Goal: Task Accomplishment & Management: Complete application form

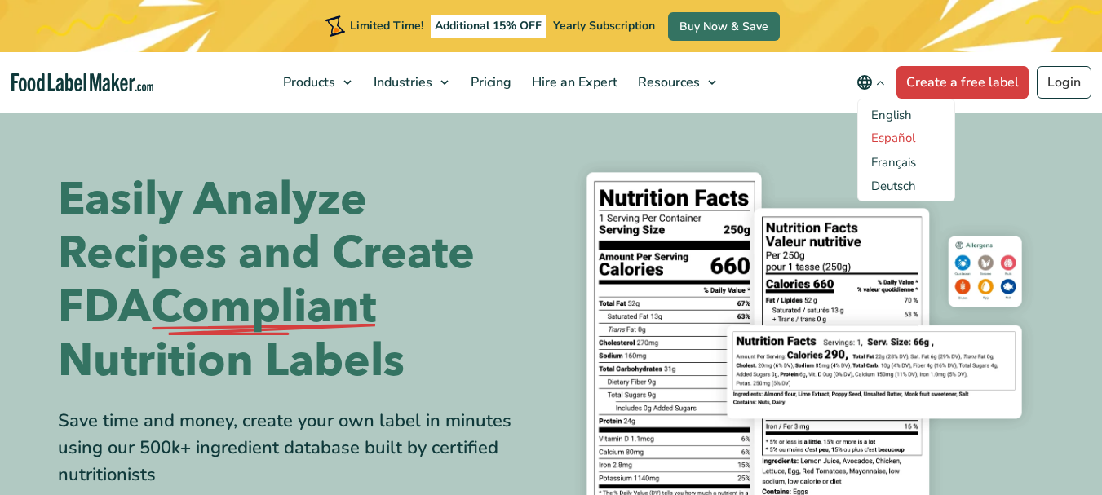
click at [888, 136] on link "Español" at bounding box center [893, 138] width 44 height 16
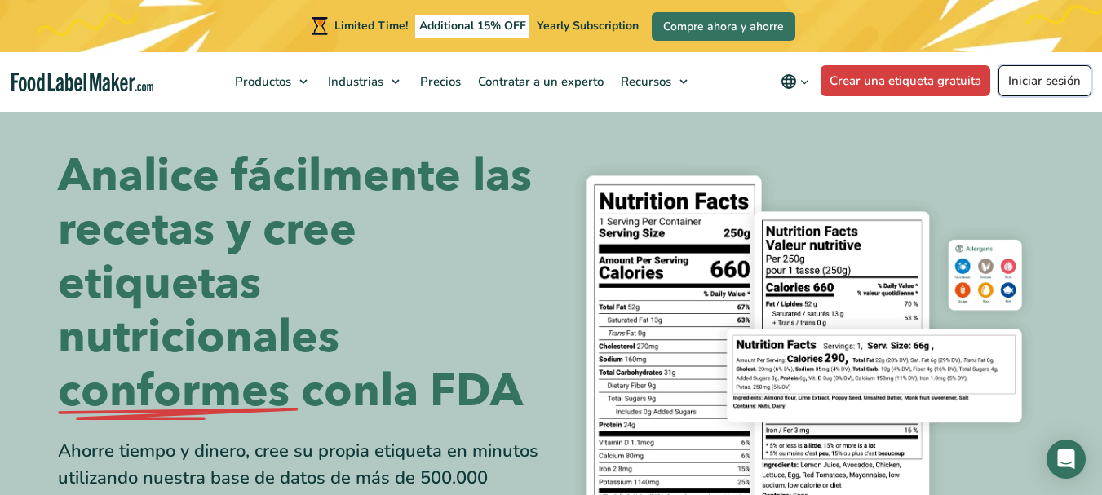
click at [1050, 79] on link "Iniciar sesión" at bounding box center [1044, 80] width 93 height 31
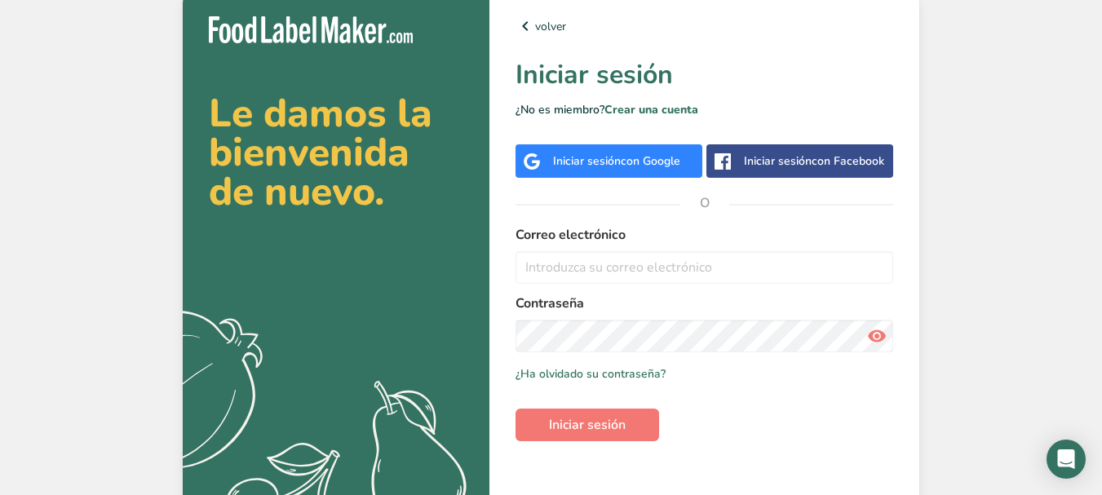
click at [661, 267] on div "Correo electrónico" at bounding box center [704, 254] width 378 height 59
click at [643, 279] on input "email" at bounding box center [704, 267] width 378 height 33
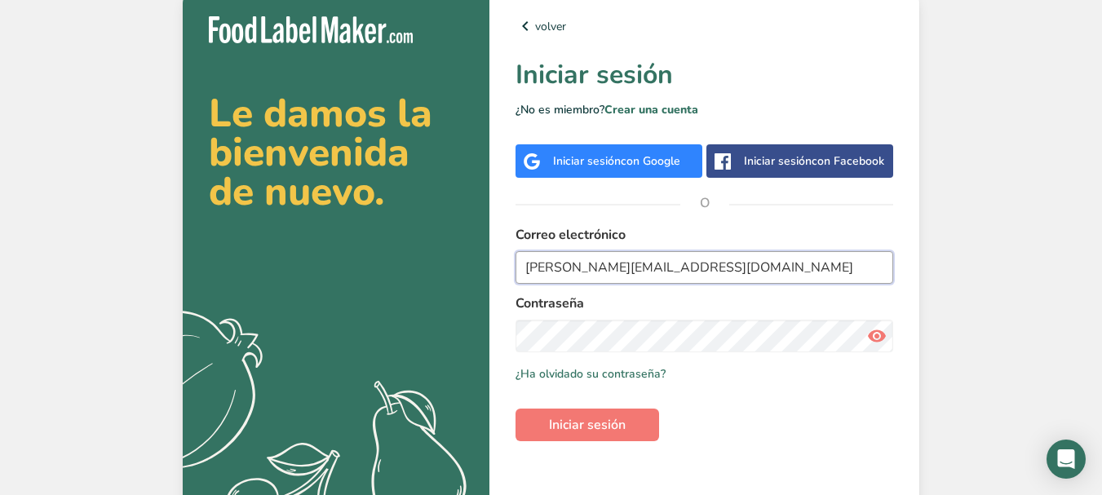
type input "[PERSON_NAME][EMAIL_ADDRESS][DOMAIN_NAME]"
click at [515, 409] on button "Iniciar sesión" at bounding box center [587, 425] width 144 height 33
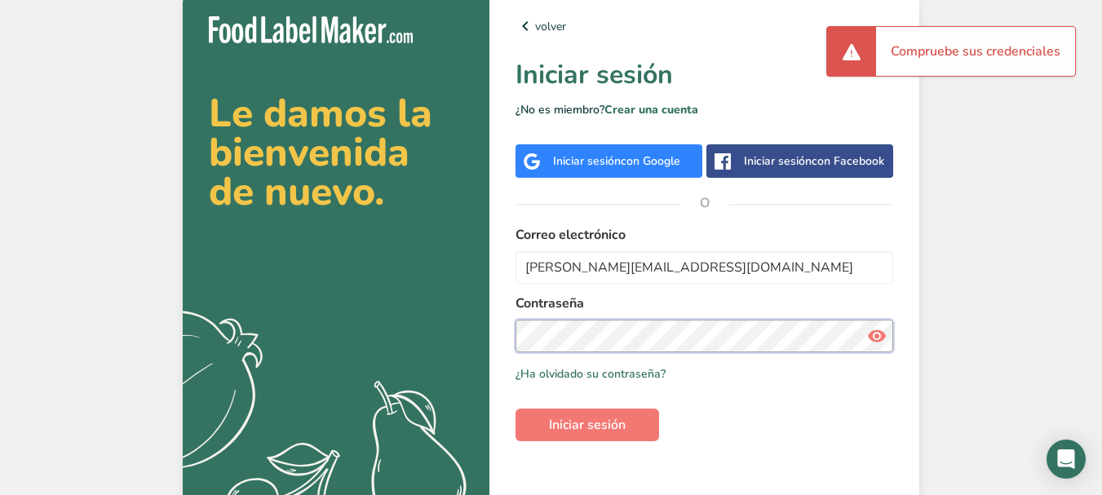
click at [444, 334] on section "Le damos la bienvenida de nuevo. .a{fill:#f5f3ed;} volver Iniciar sesión ¿No es…" at bounding box center [551, 261] width 736 height 543
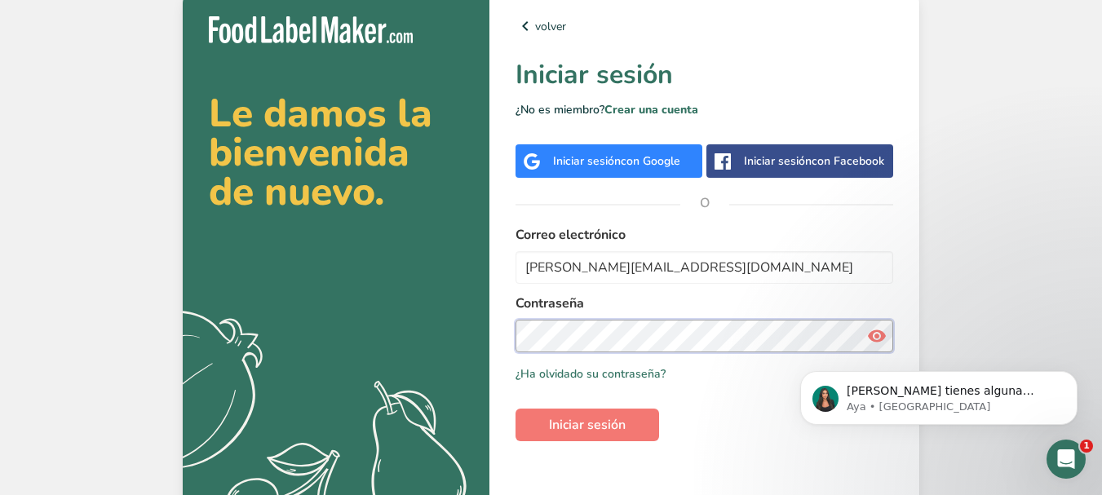
click at [515, 409] on button "Iniciar sesión" at bounding box center [587, 425] width 144 height 33
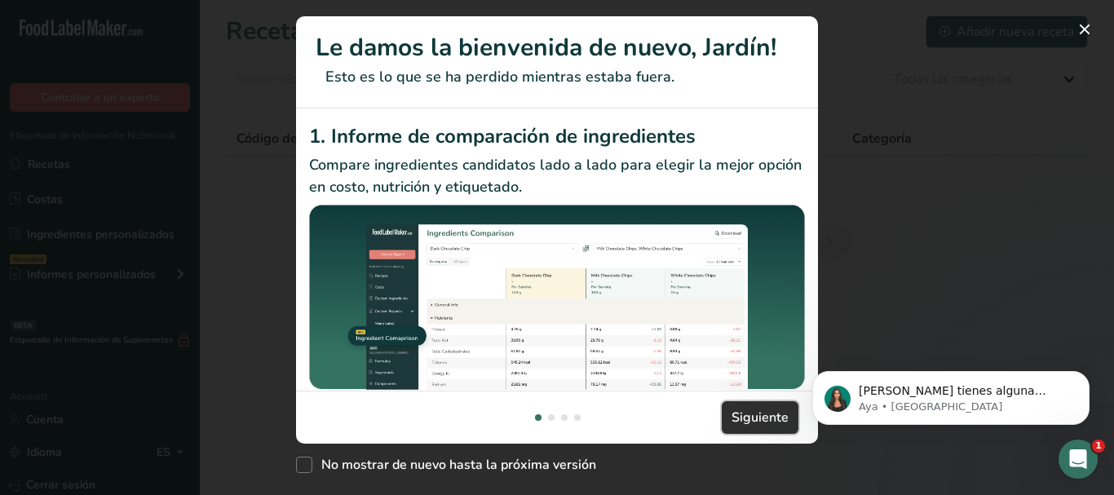
click at [748, 409] on span "Siguiente" at bounding box center [759, 418] width 57 height 20
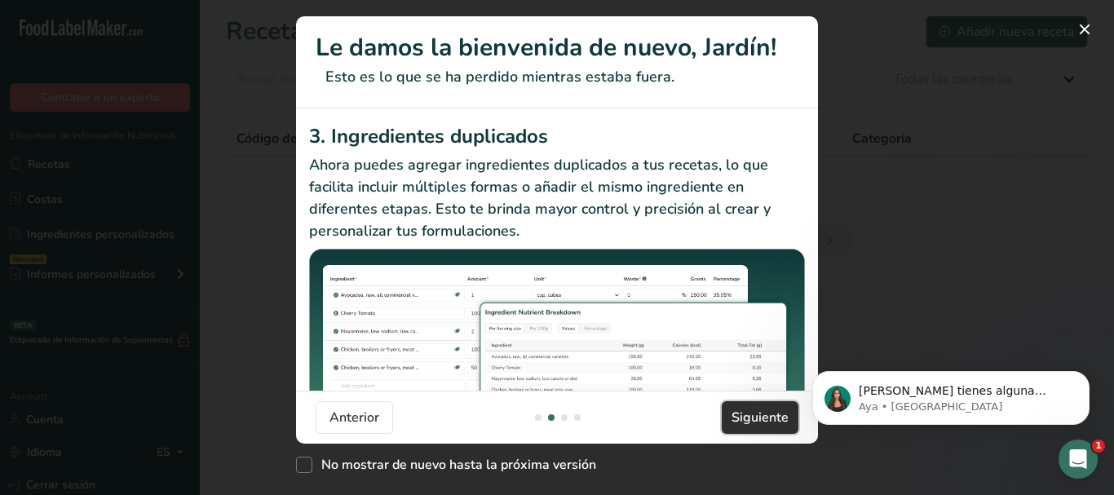
click at [748, 409] on span "Siguiente" at bounding box center [759, 418] width 57 height 20
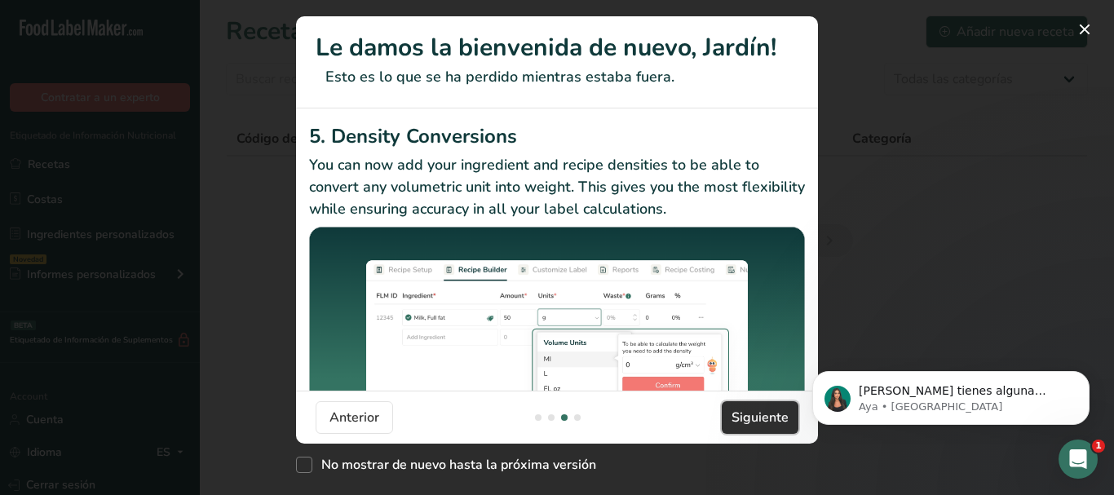
click at [741, 421] on span "Siguiente" at bounding box center [759, 418] width 57 height 20
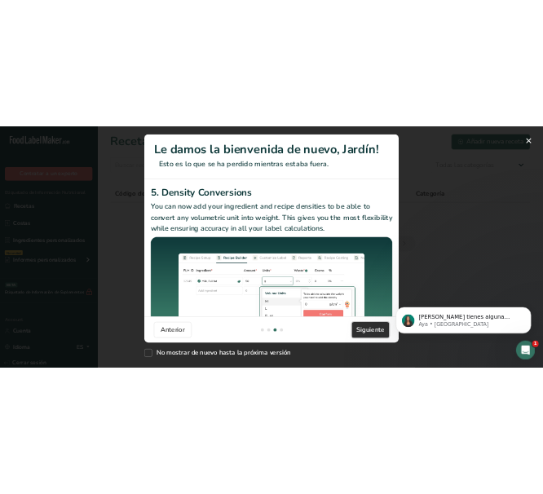
scroll to position [0, 1566]
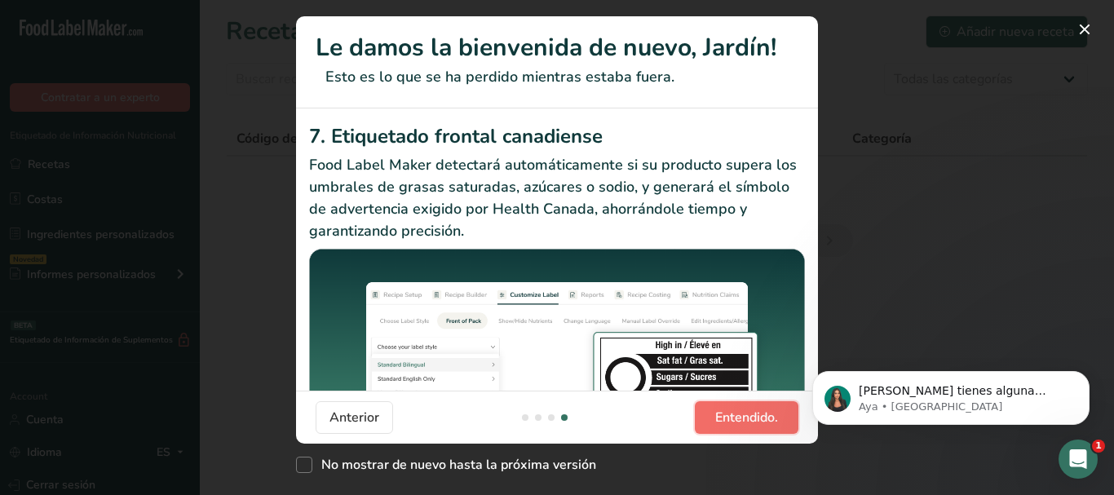
click at [741, 421] on span "Entendido." at bounding box center [746, 418] width 63 height 20
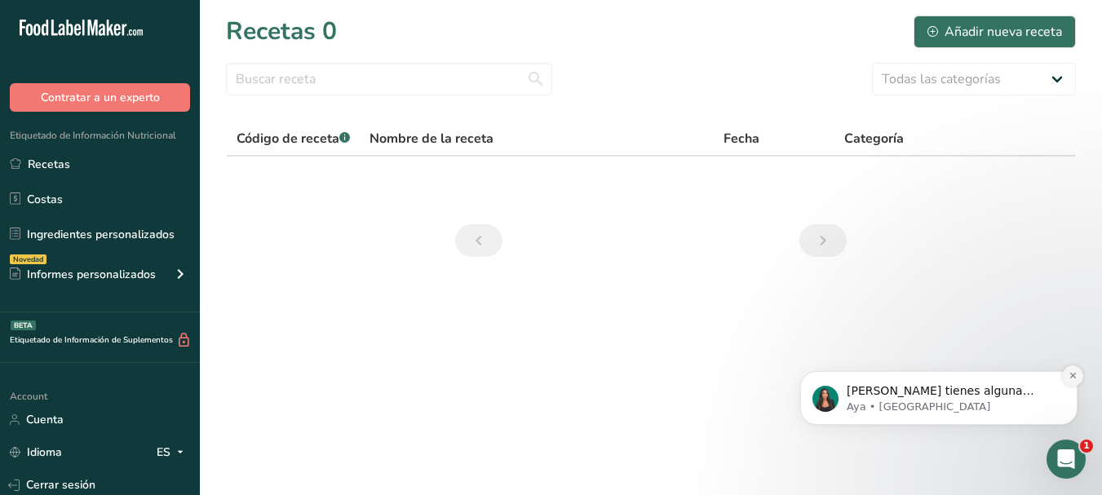
click at [1074, 376] on icon "Dismiss notification" at bounding box center [1072, 375] width 9 height 9
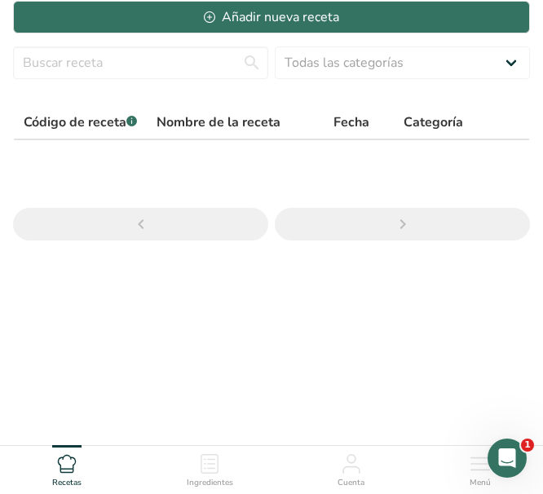
scroll to position [0, 0]
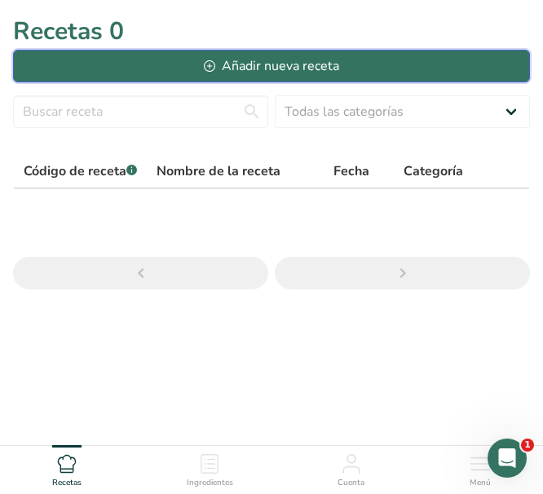
click at [208, 60] on icon at bounding box center [209, 65] width 11 height 11
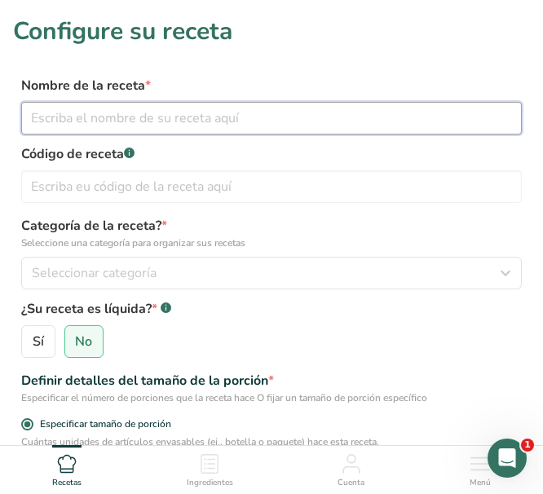
click at [147, 125] on input "text" at bounding box center [271, 118] width 501 height 33
type input "caña de lomo"
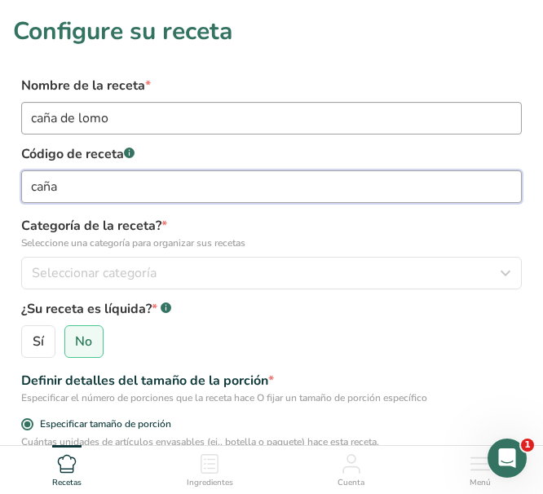
type input "caña"
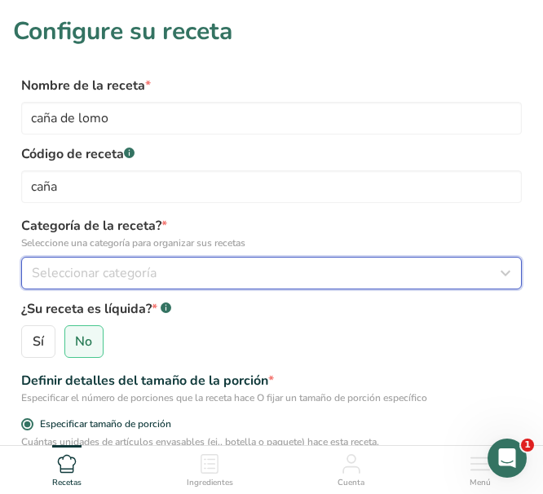
click at [308, 275] on div "Seleccionar categoría" at bounding box center [267, 273] width 470 height 20
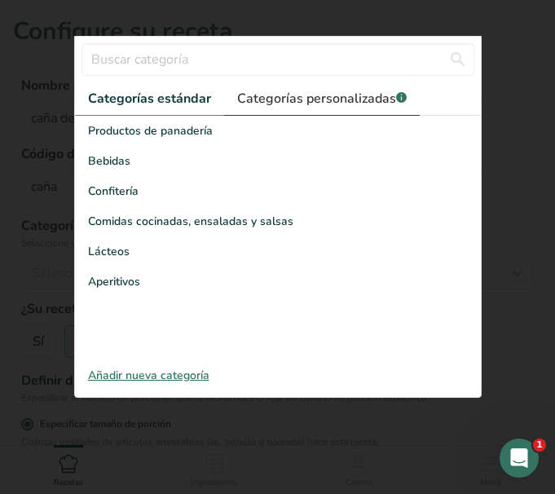
click at [275, 91] on span "Categorías personalizadas .a-a{fill:#347362;}.b-a{fill:#fff;}" at bounding box center [322, 99] width 170 height 20
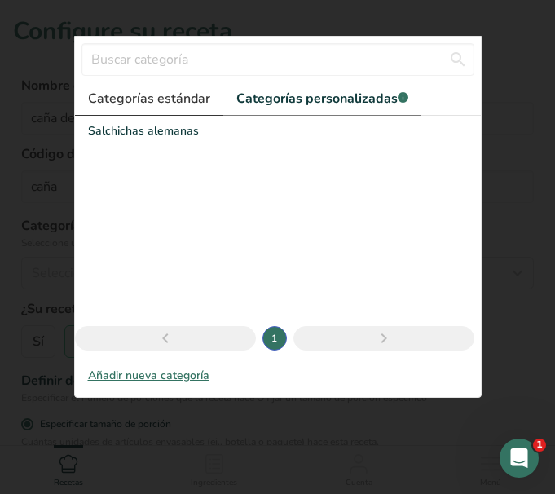
click at [140, 101] on span "Categorías estándar" at bounding box center [149, 99] width 122 height 20
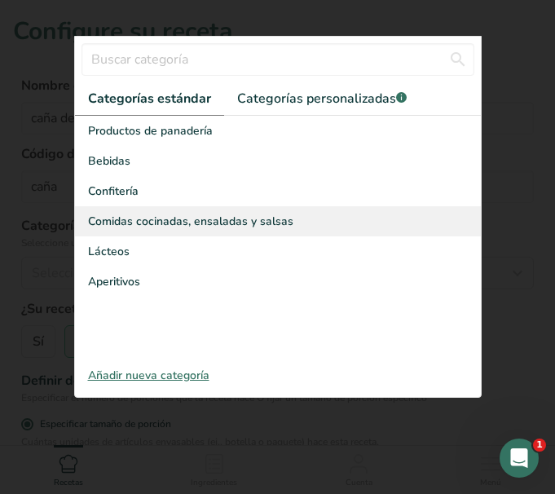
click at [110, 231] on div "Comidas cocinadas, ensaladas y salsas" at bounding box center [278, 221] width 406 height 30
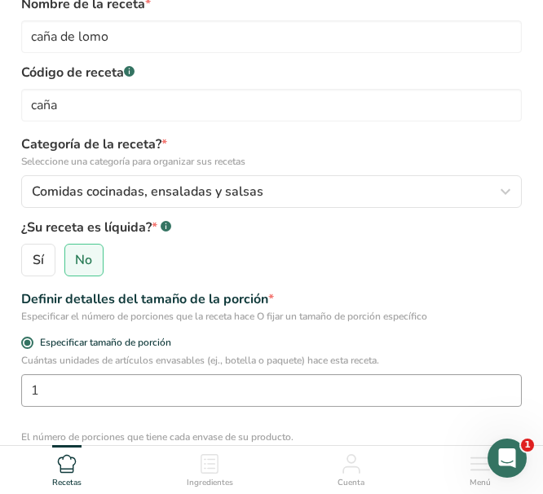
scroll to position [163, 0]
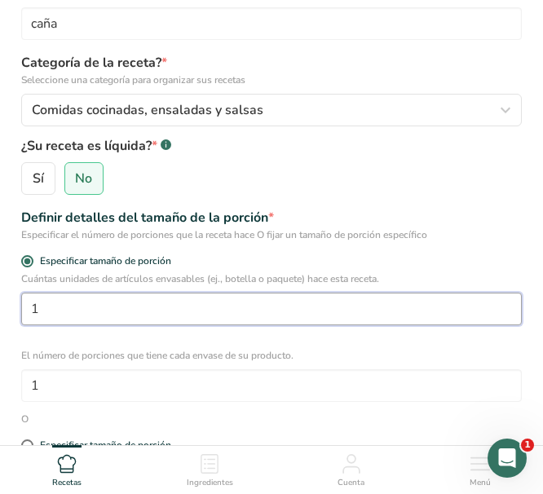
click at [119, 316] on input "1" at bounding box center [271, 309] width 501 height 33
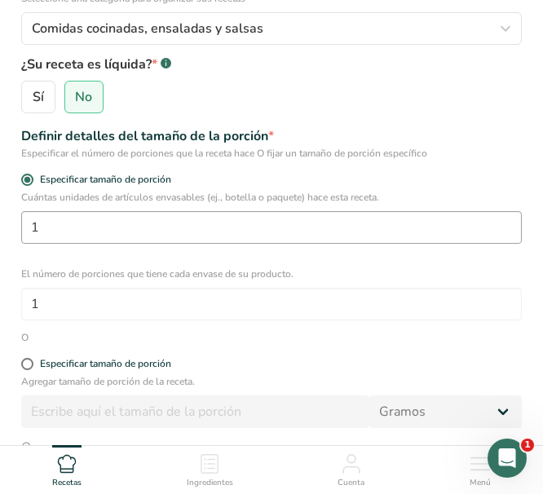
scroll to position [326, 0]
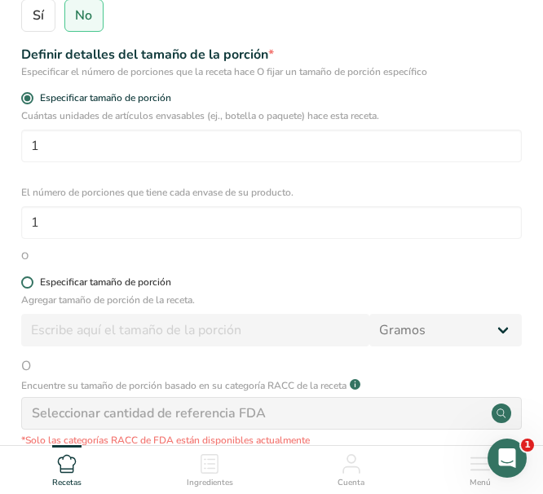
click at [27, 287] on span at bounding box center [27, 282] width 12 height 12
click at [27, 287] on input "Especificar tamaño de porción" at bounding box center [26, 282] width 11 height 11
radio input "true"
radio input "false"
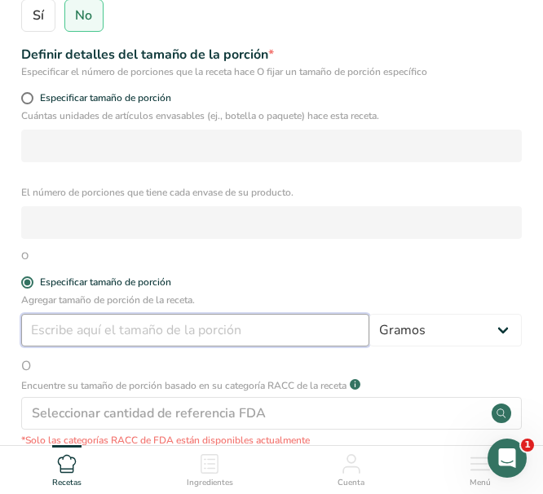
click at [87, 342] on input "number" at bounding box center [195, 330] width 348 height 33
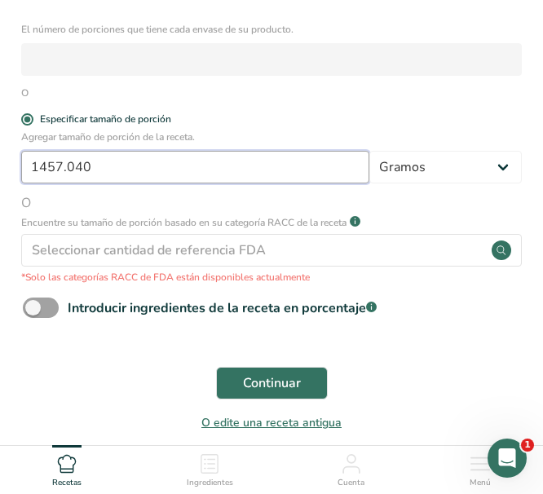
type input "1457.040"
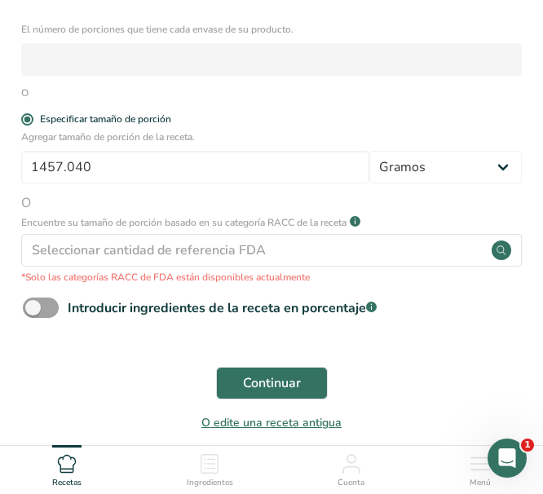
click at [125, 357] on div "Continuar" at bounding box center [271, 383] width 517 height 52
click at [456, 173] on select "Gramos kg mg mcg libras onza litro mL onza líquida cucharada cucharadita taza C…" at bounding box center [445, 167] width 152 height 33
select select "1"
click at [369, 151] on select "Gramos kg mg mcg libras onza litro mL onza líquida cucharada cucharadita taza C…" at bounding box center [445, 167] width 152 height 33
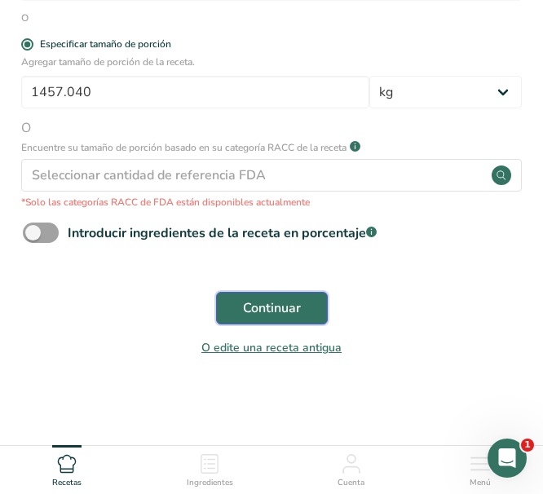
click at [279, 316] on span "Continuar" at bounding box center [272, 308] width 58 height 20
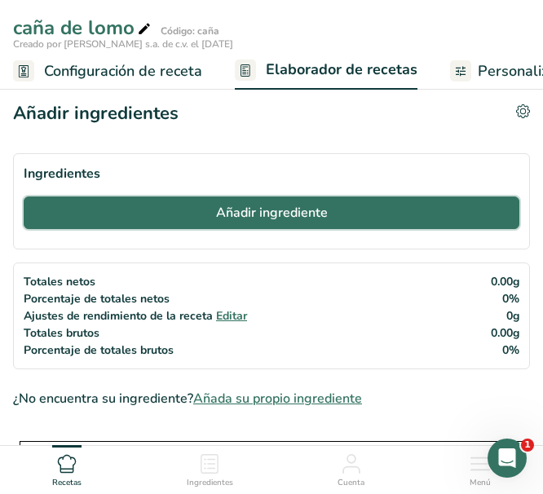
click at [210, 211] on button "Añadir ingrediente" at bounding box center [272, 213] width 496 height 33
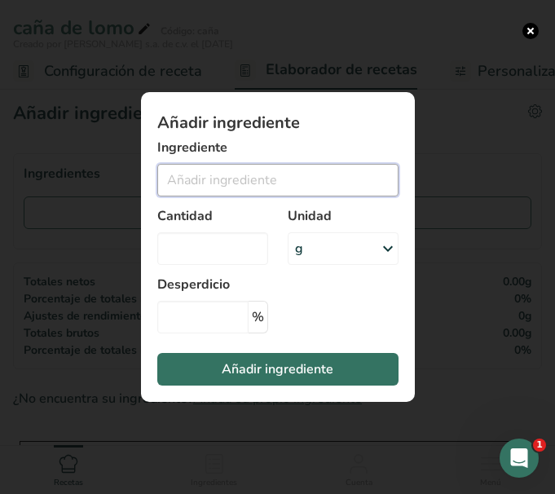
click at [194, 177] on input "Add ingredient modal" at bounding box center [277, 180] width 241 height 33
type input "e"
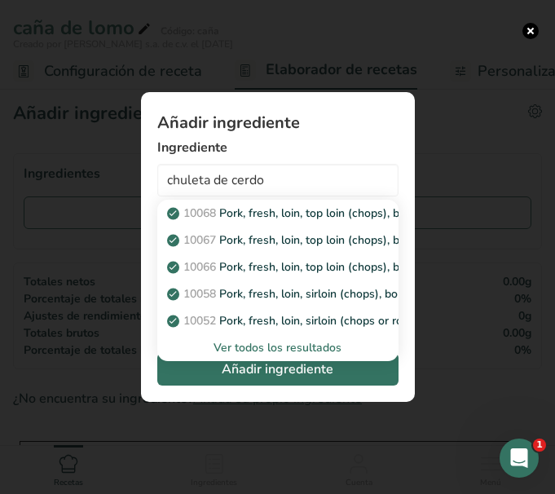
click at [275, 350] on div "Ver todos los resultados" at bounding box center [277, 347] width 215 height 17
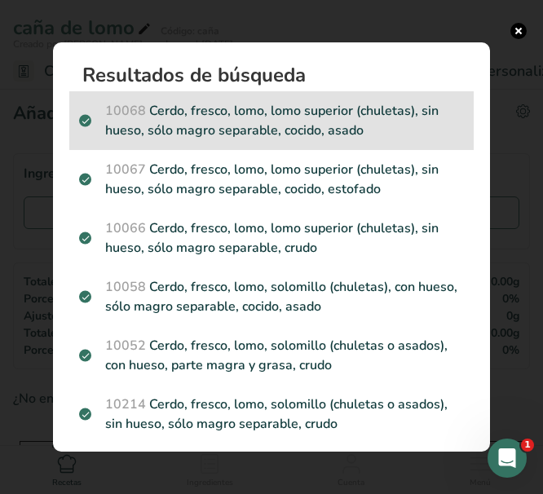
click at [259, 118] on p "10068 Cerdo, fresco, lomo, lomo superior (chuletas), sin hueso, sólo magro sepa…" at bounding box center [271, 120] width 385 height 39
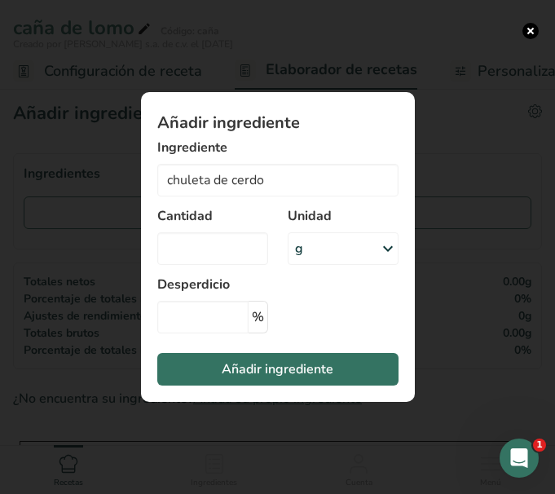
type input "Pork, fresh, loin, top loin (chops), boneless, separable lean only, cooked, bro…"
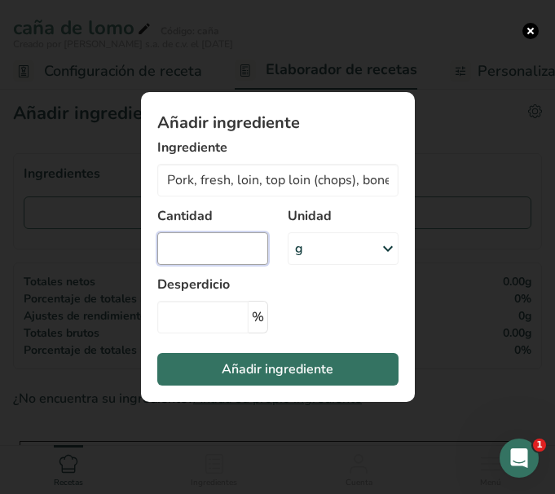
click at [210, 246] on input "Add ingredient modal" at bounding box center [212, 248] width 111 height 33
type input "840"
click at [378, 245] on icon "Add ingredient modal" at bounding box center [388, 248] width 20 height 29
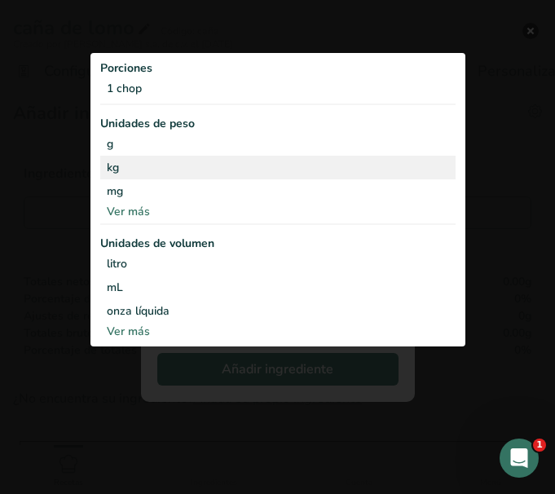
click at [122, 166] on div "kg" at bounding box center [278, 168] width 356 height 24
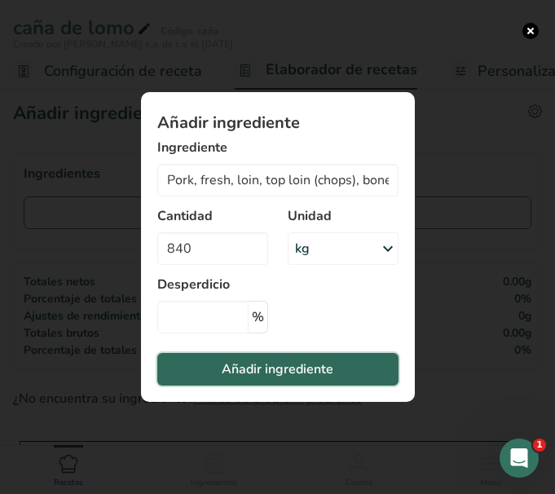
click at [267, 368] on span "Añadir ingrediente" at bounding box center [278, 370] width 112 height 20
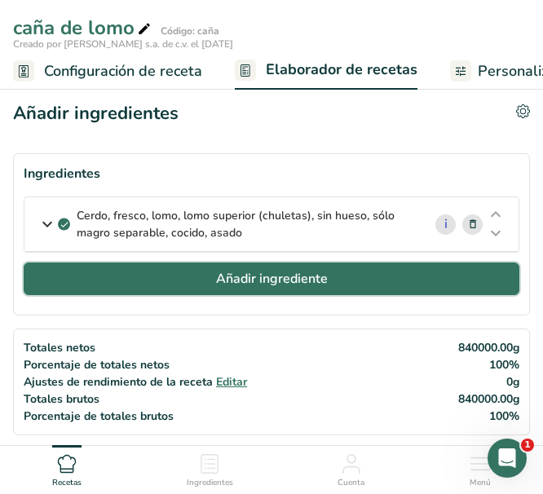
click at [152, 289] on button "Añadir ingrediente" at bounding box center [272, 279] width 496 height 33
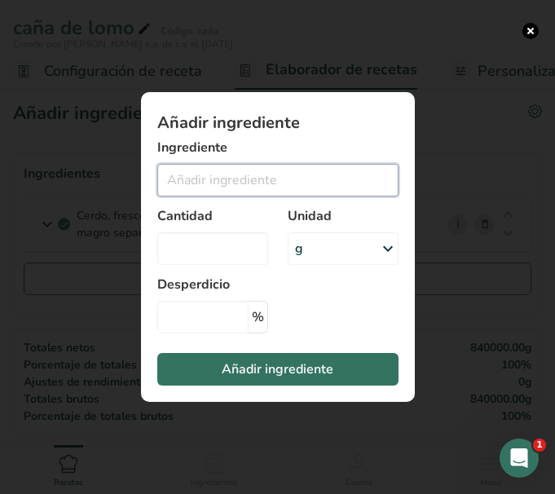
click at [223, 178] on input "Add ingredient modal" at bounding box center [277, 180] width 241 height 33
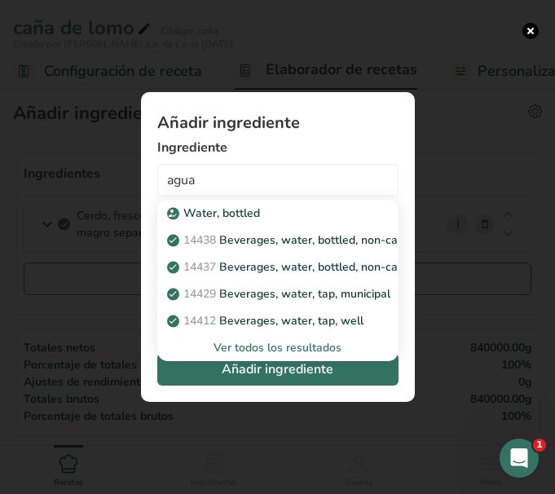
click at [248, 349] on div "Ver todos los resultados" at bounding box center [277, 347] width 215 height 17
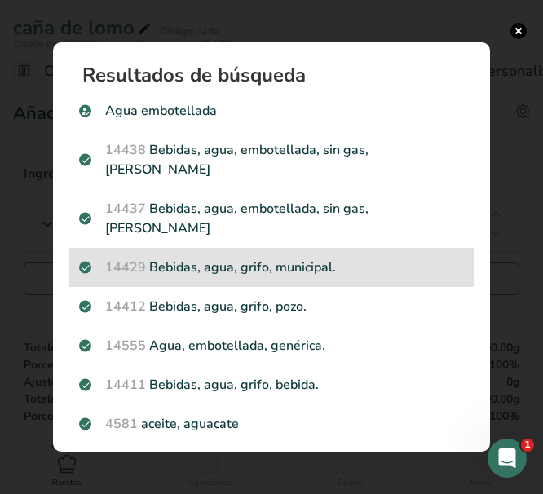
click at [330, 258] on p "14429 Bebidas, agua, grifo, municipal." at bounding box center [271, 268] width 385 height 20
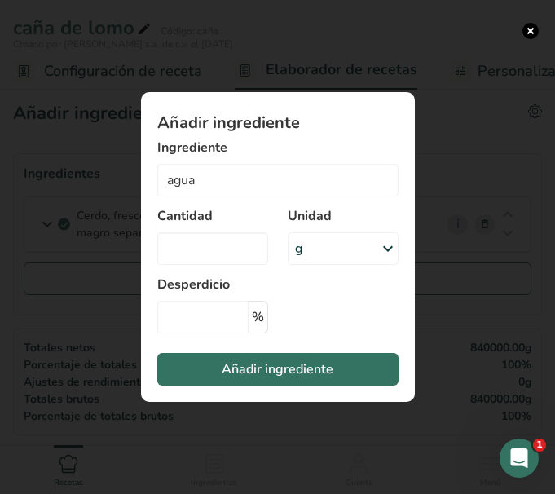
type input "Beverages, water, tap, municipal"
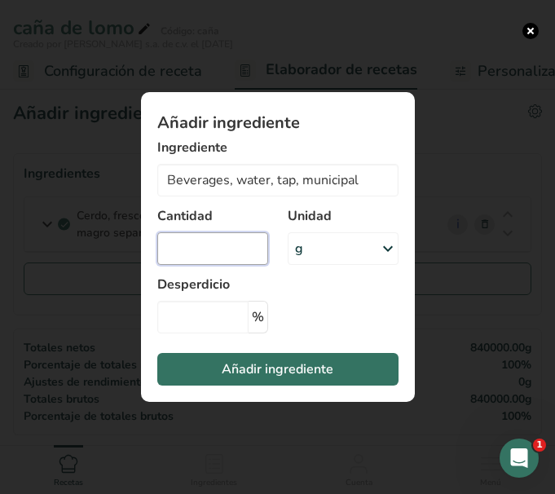
click at [223, 255] on input "Add ingredient modal" at bounding box center [212, 248] width 111 height 33
type input "429"
click at [364, 251] on div "g" at bounding box center [343, 248] width 111 height 33
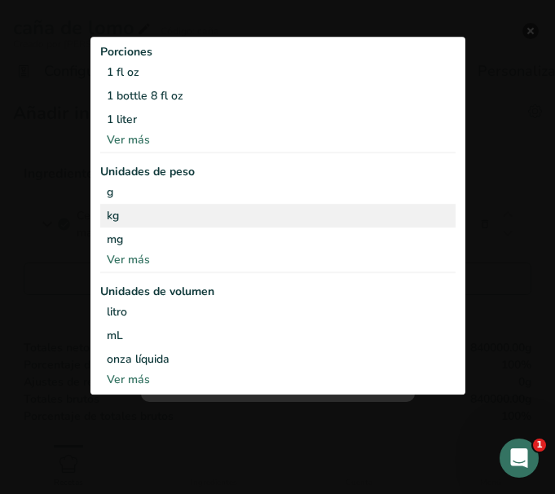
click at [126, 219] on div "kg" at bounding box center [278, 216] width 356 height 24
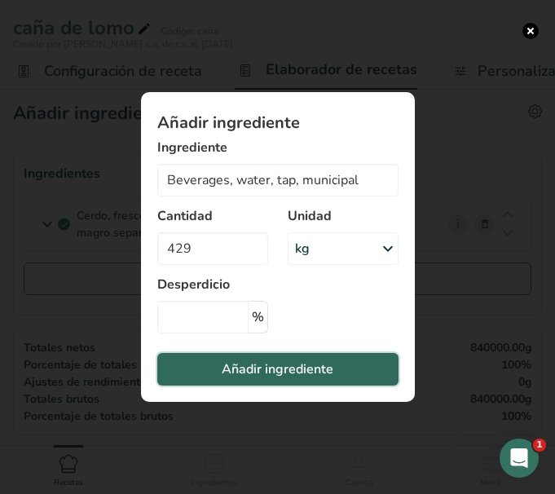
click at [268, 367] on span "Añadir ingrediente" at bounding box center [278, 370] width 112 height 20
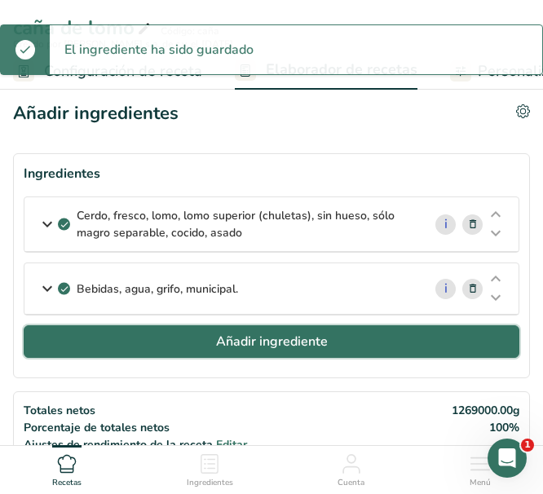
click at [222, 346] on span "Añadir ingrediente" at bounding box center [272, 342] width 112 height 20
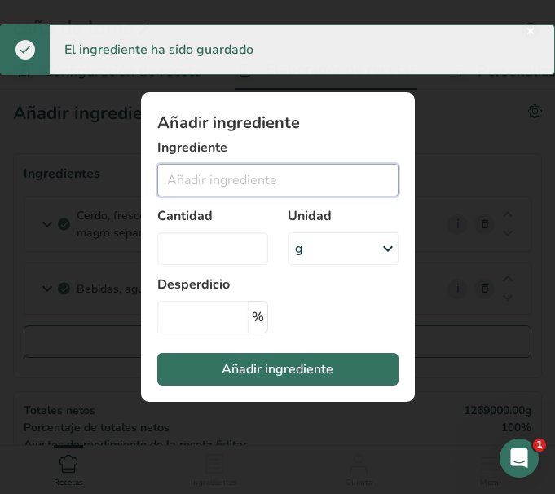
click at [200, 183] on input "Add ingredient modal" at bounding box center [277, 180] width 241 height 33
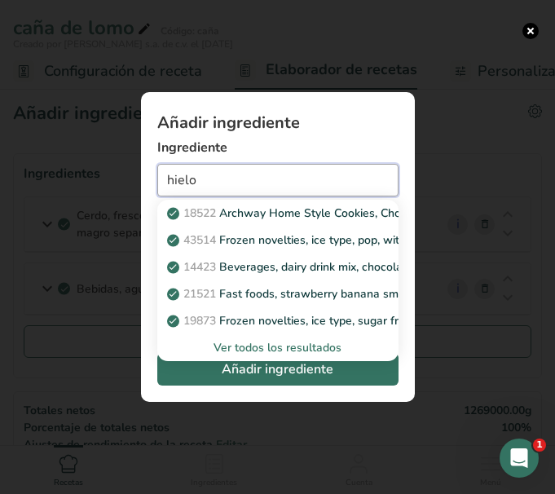
type input "hielo"
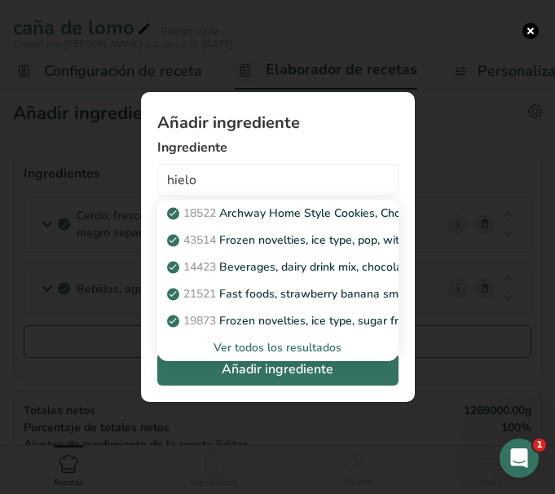
click at [254, 345] on div "Ver todos los resultados" at bounding box center [277, 347] width 215 height 17
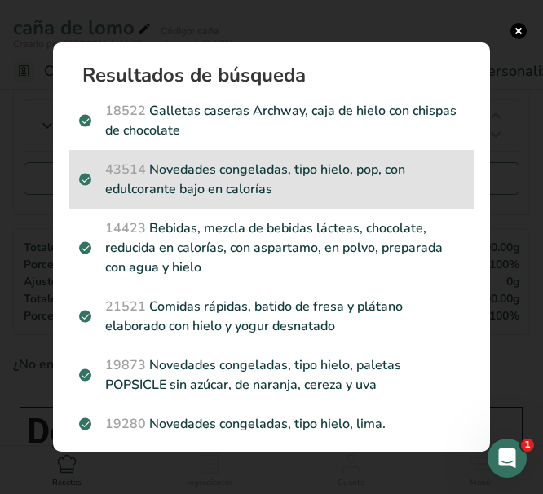
scroll to position [82, 0]
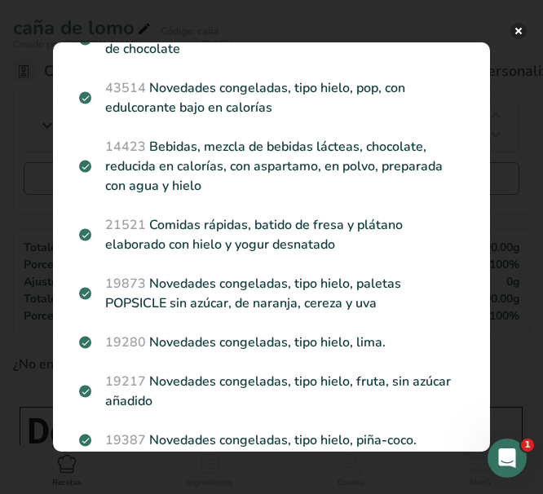
click at [516, 31] on button "Search results modal" at bounding box center [518, 31] width 16 height 16
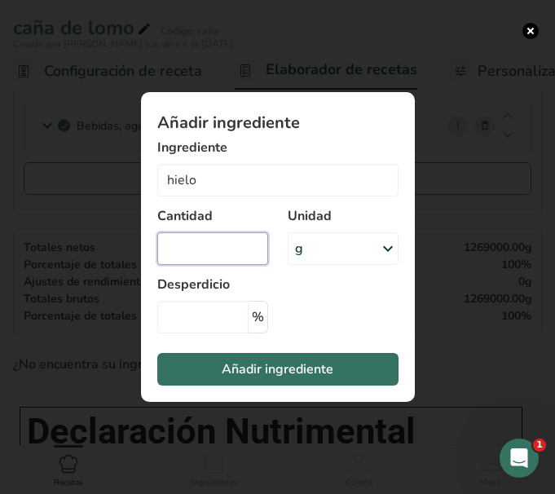
click at [230, 264] on input "Add ingredient modal" at bounding box center [212, 248] width 111 height 33
type input "100"
click at [324, 245] on div "g" at bounding box center [343, 248] width 111 height 33
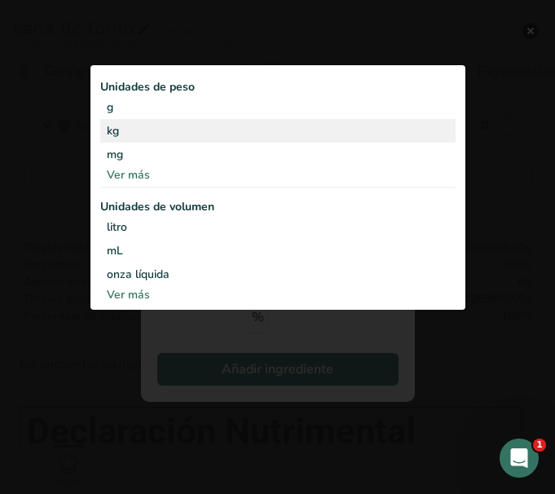
click at [132, 128] on div "kg" at bounding box center [278, 131] width 356 height 24
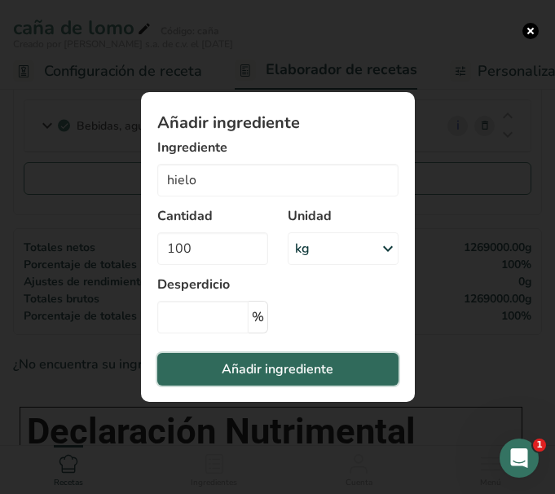
click at [249, 367] on span "Añadir ingrediente" at bounding box center [278, 370] width 112 height 20
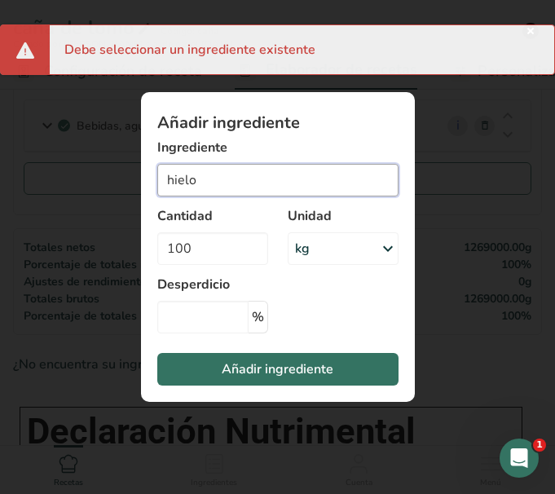
click at [221, 181] on input "hielo" at bounding box center [277, 180] width 241 height 33
drag, startPoint x: 221, startPoint y: 181, endPoint x: -2, endPoint y: 177, distance: 222.7
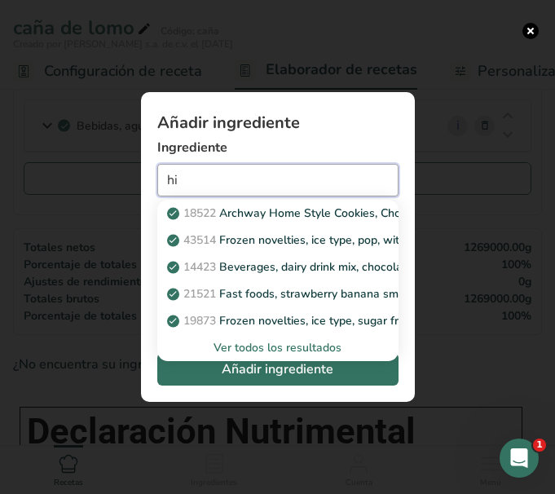
type input "h"
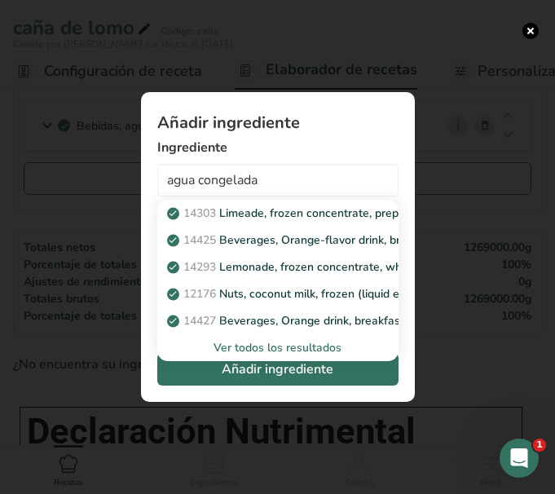
click at [300, 352] on div "Ver todos los resultados" at bounding box center [277, 347] width 215 height 17
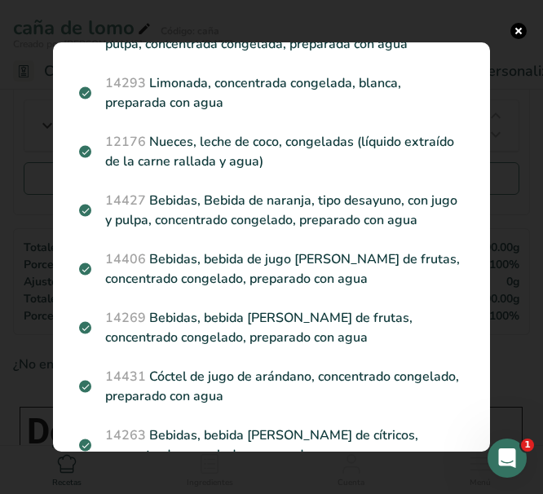
scroll to position [0, 0]
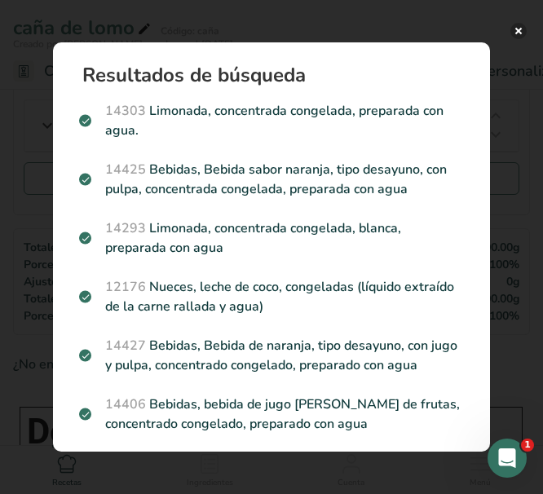
click at [520, 26] on button "Search results modal" at bounding box center [518, 31] width 16 height 16
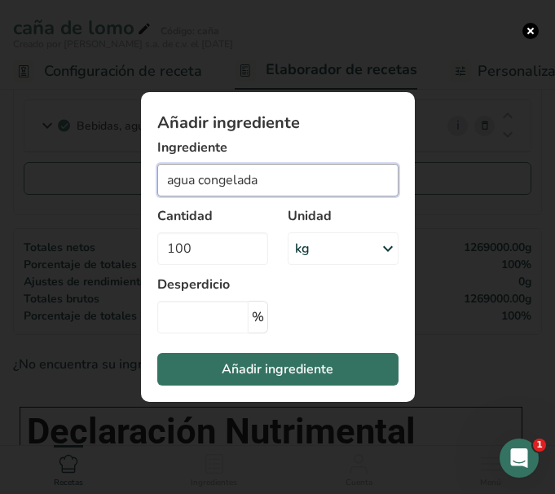
drag, startPoint x: 264, startPoint y: 183, endPoint x: -332, endPoint y: 109, distance: 600.7
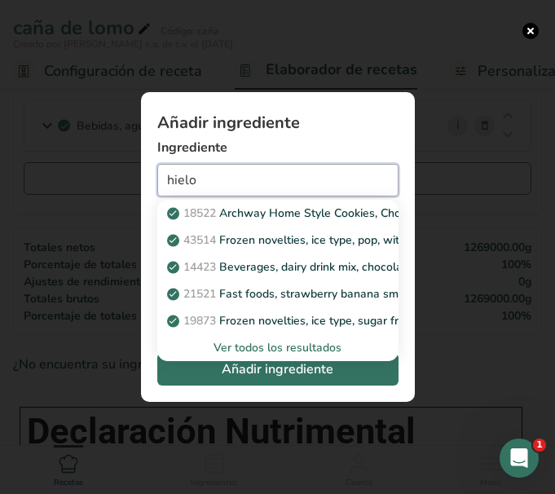
type input "hielo"
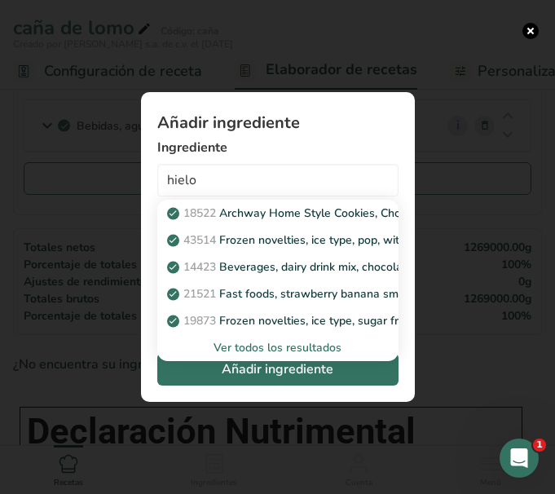
click at [315, 343] on div "Ver todos los resultados" at bounding box center [277, 347] width 215 height 17
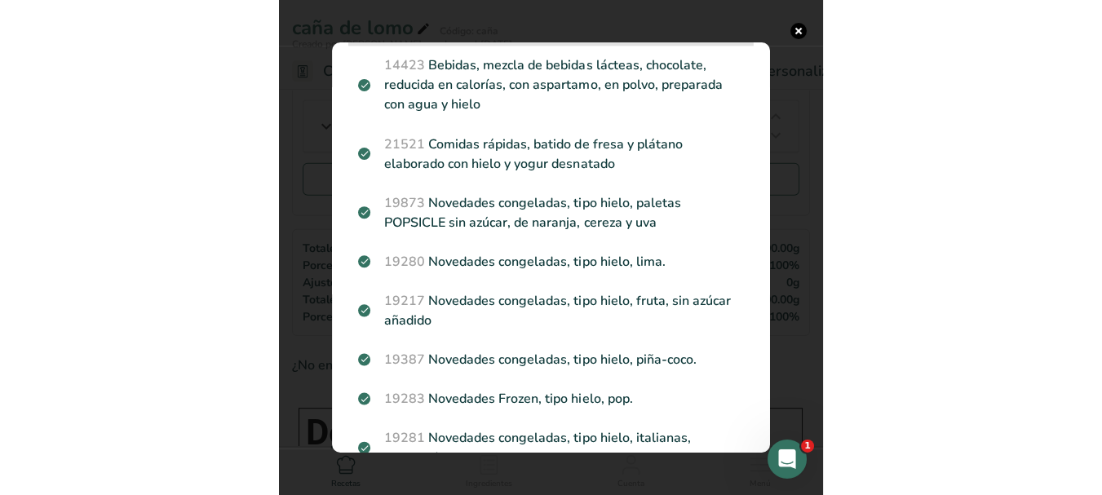
scroll to position [204, 0]
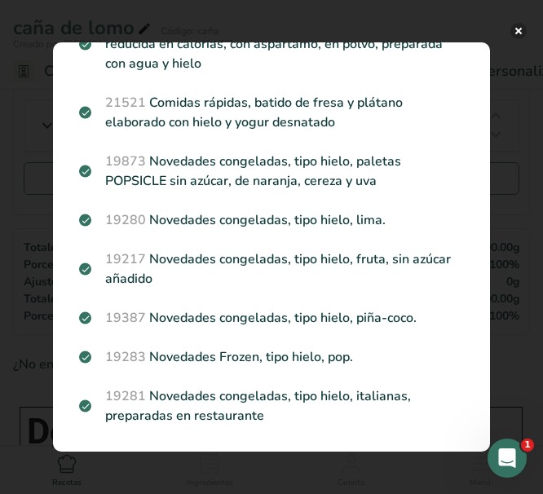
click at [523, 28] on button "Search results modal" at bounding box center [518, 31] width 16 height 16
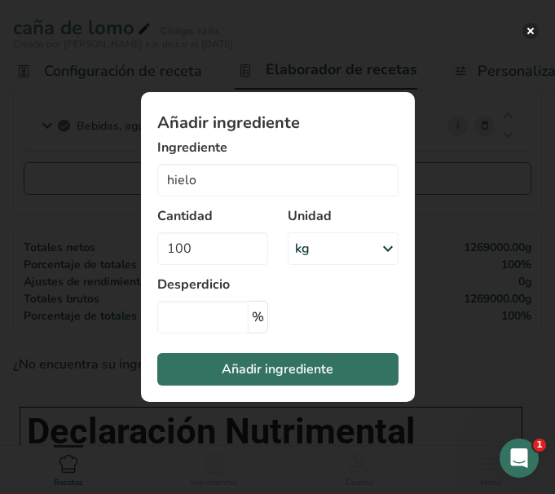
click at [536, 25] on button "Add ingredient modal" at bounding box center [531, 31] width 16 height 16
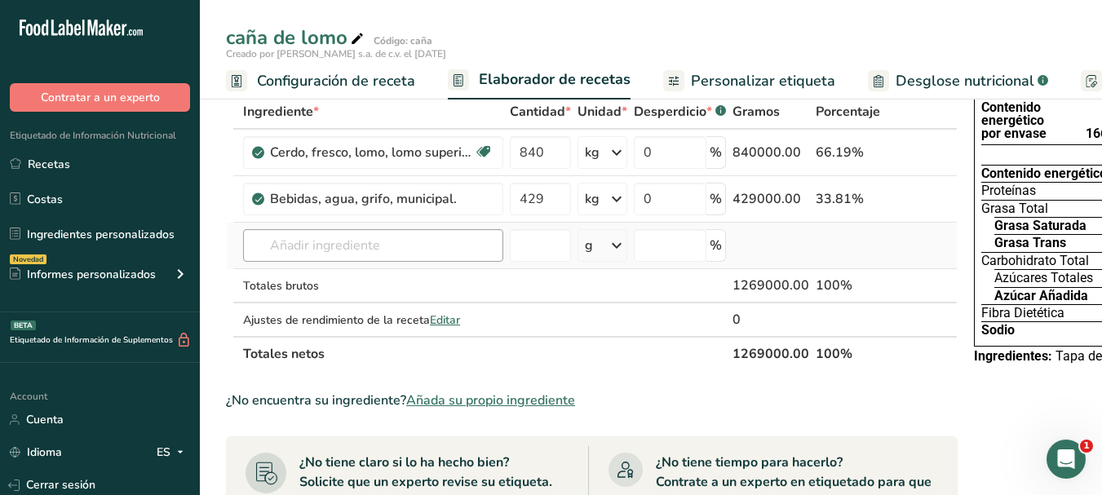
scroll to position [245, 0]
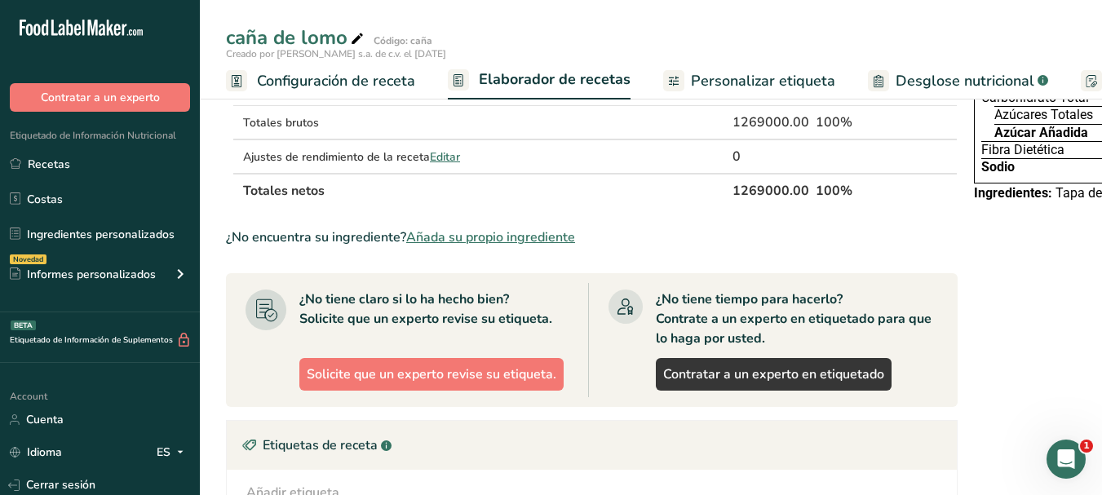
click at [506, 239] on span "Añada su propio ingrediente" at bounding box center [490, 238] width 169 height 20
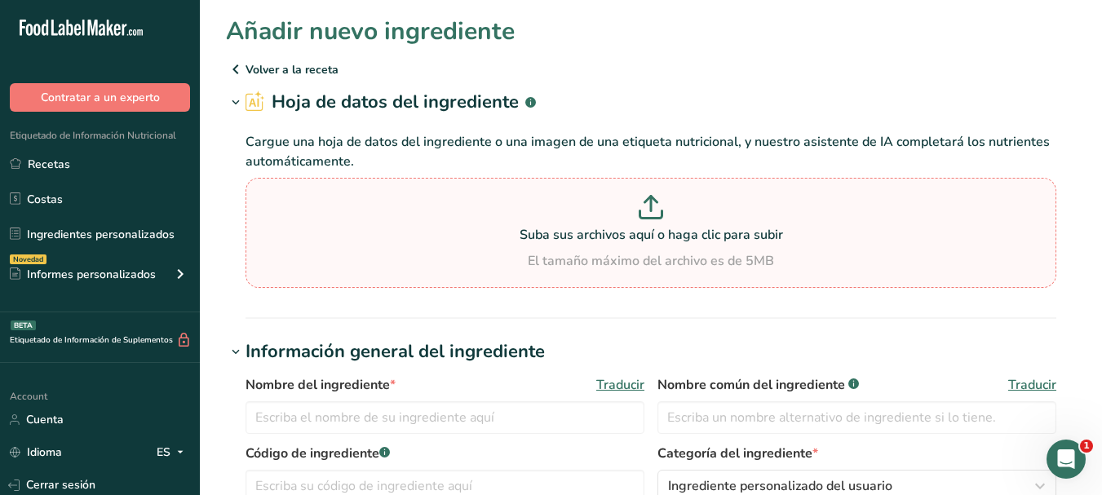
scroll to position [163, 0]
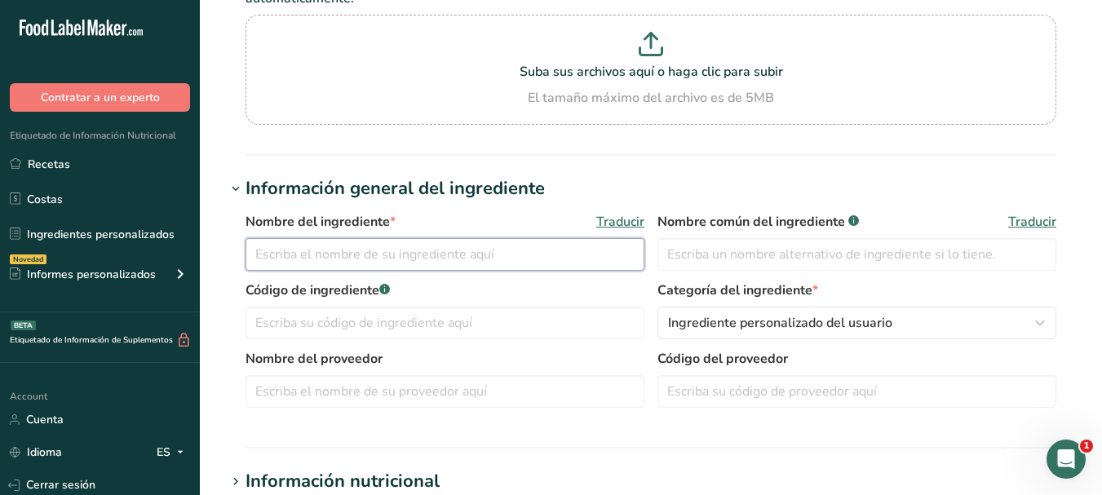
click at [551, 246] on input "text" at bounding box center [444, 254] width 399 height 33
type input "hielo"
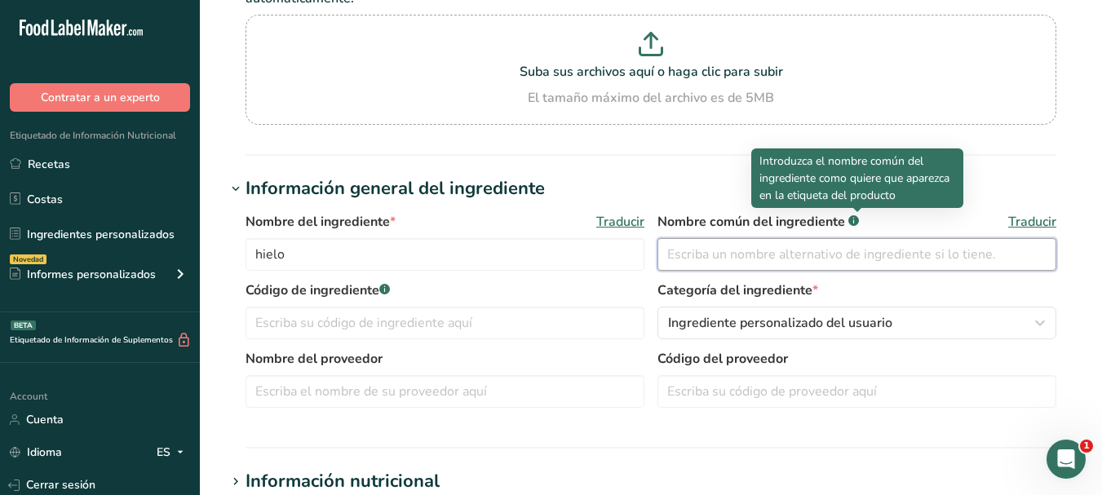
click at [754, 245] on input "text" at bounding box center [856, 254] width 399 height 33
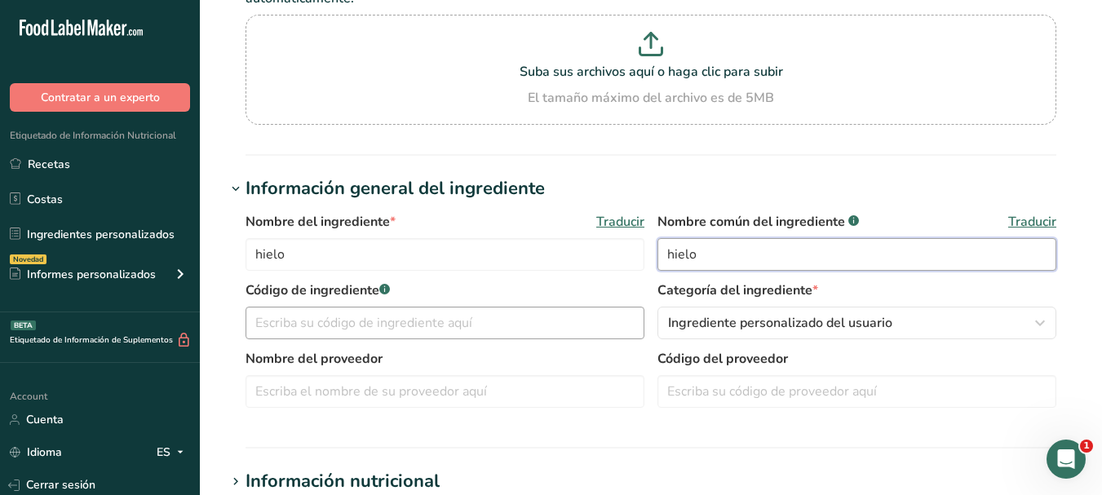
type input "hielo"
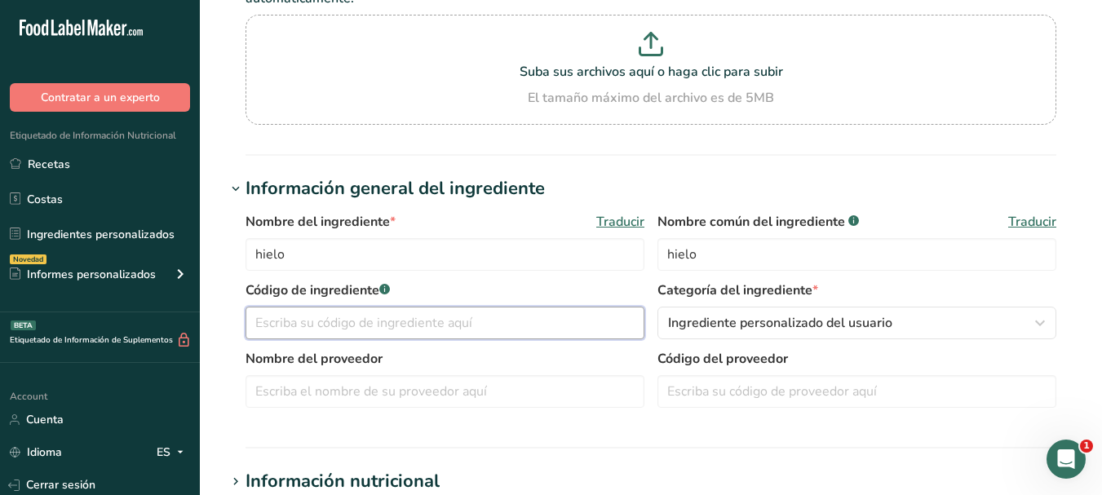
click at [337, 322] on input "text" at bounding box center [444, 323] width 399 height 33
type input "hielo"
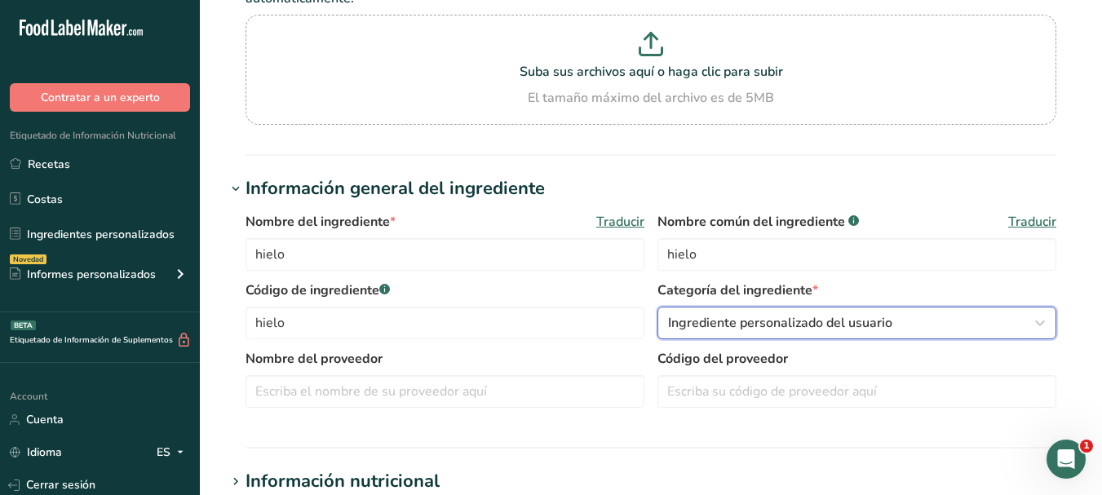
click at [706, 316] on span "Ingrediente personalizado del usuario" at bounding box center [780, 323] width 224 height 20
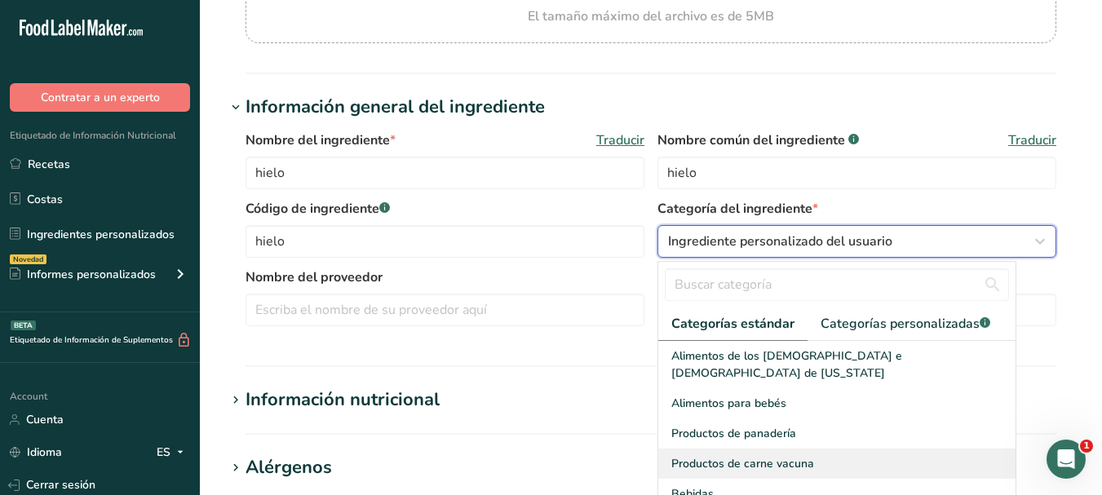
scroll to position [82, 0]
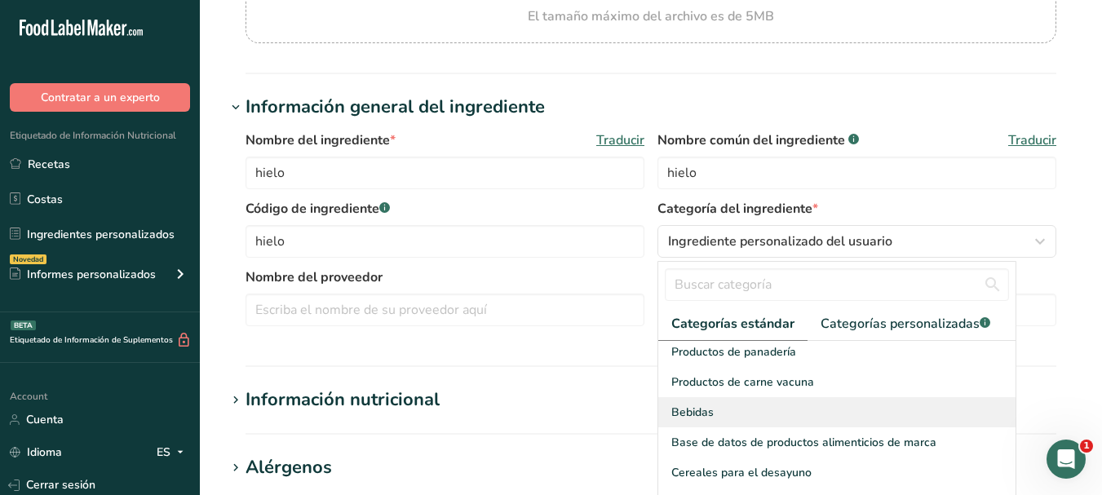
click at [744, 397] on div "Bebidas" at bounding box center [836, 412] width 357 height 30
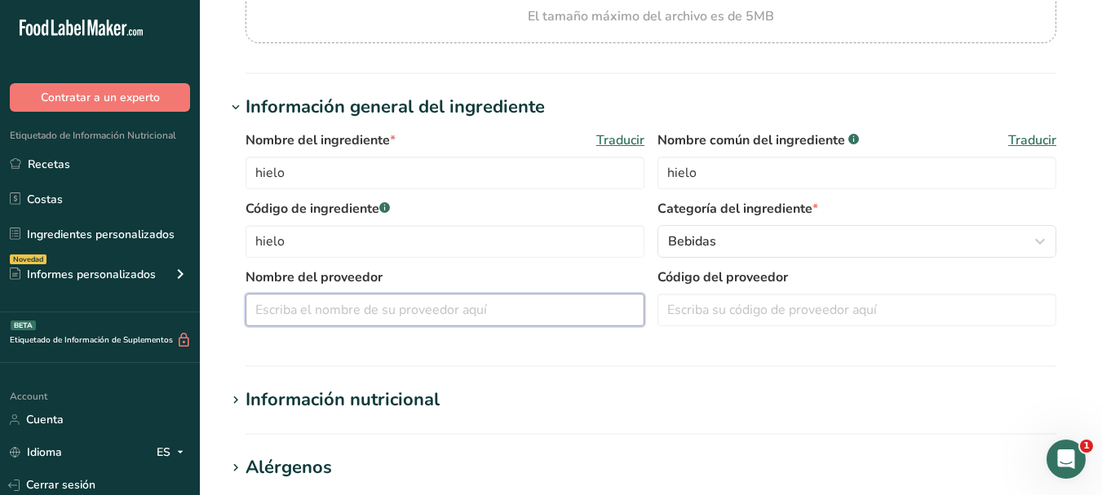
click at [330, 317] on input "text" at bounding box center [444, 310] width 399 height 33
type input "h"
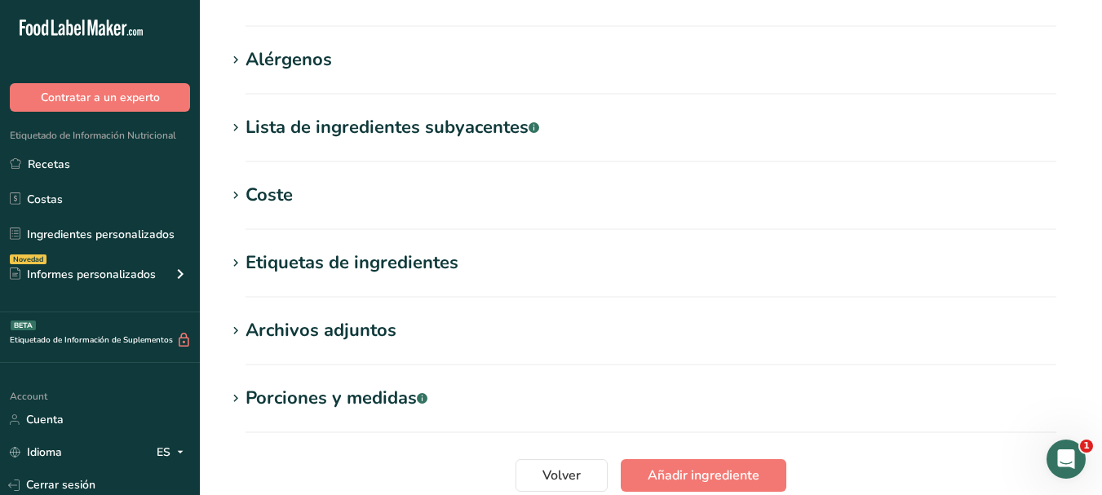
scroll to position [734, 0]
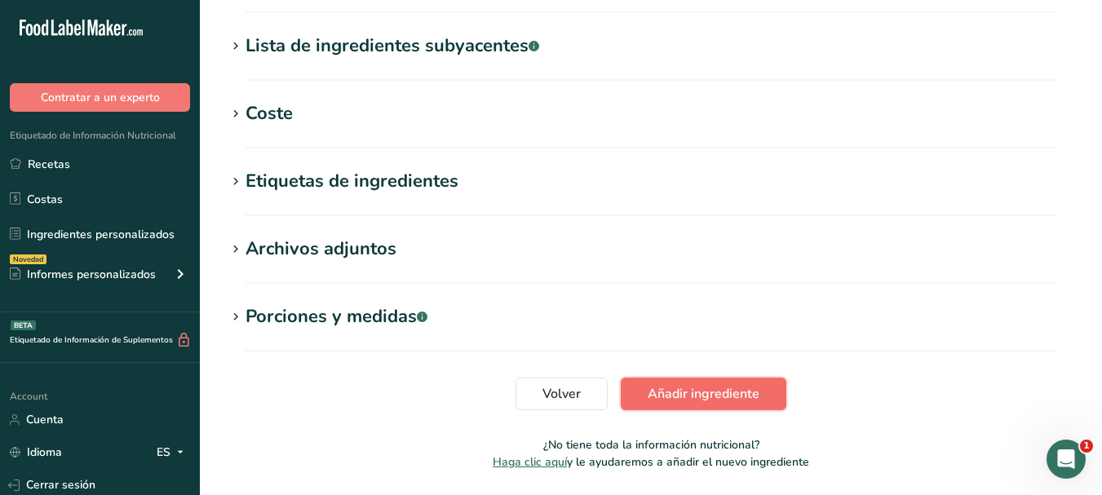
click at [667, 387] on span "Añadir ingrediente" at bounding box center [703, 394] width 112 height 20
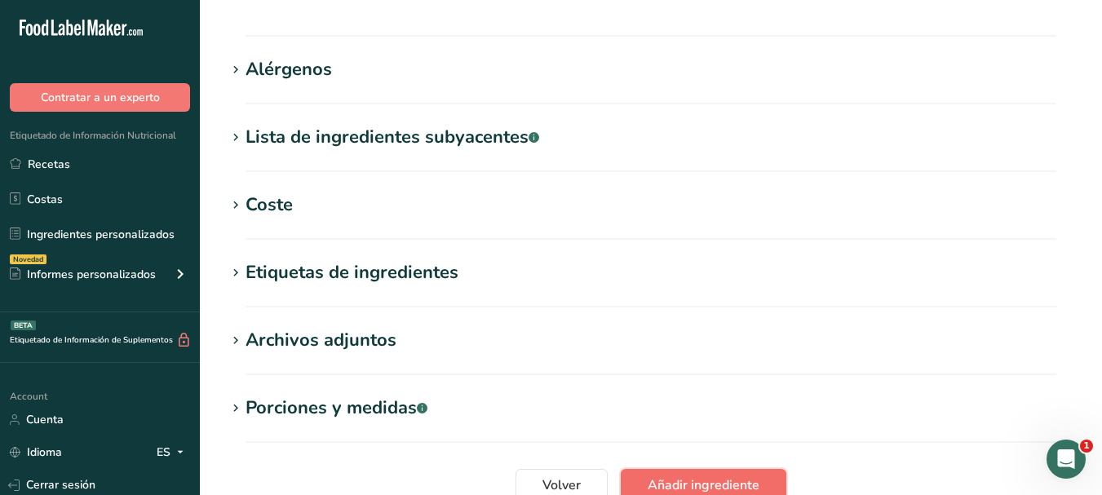
scroll to position [224, 0]
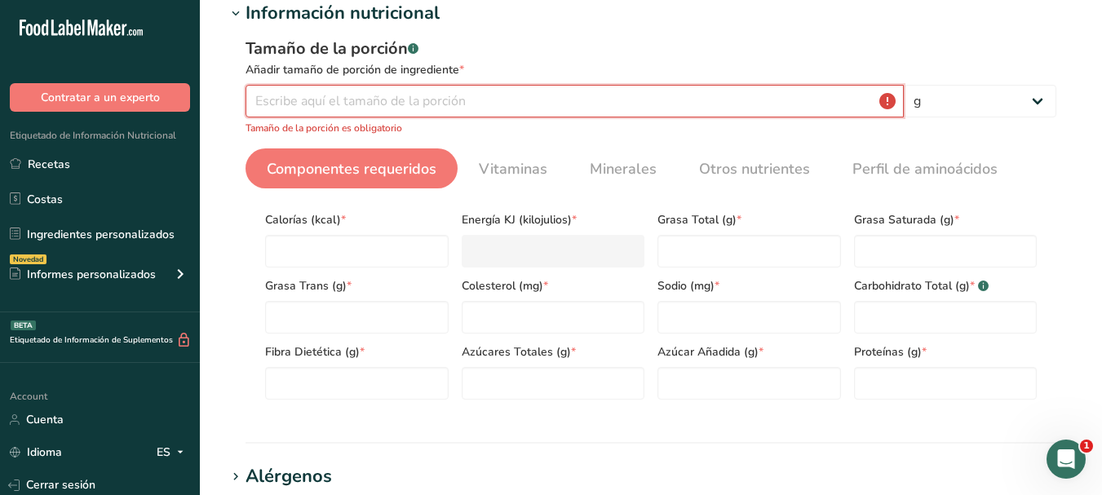
click at [366, 113] on input "number" at bounding box center [574, 101] width 658 height 33
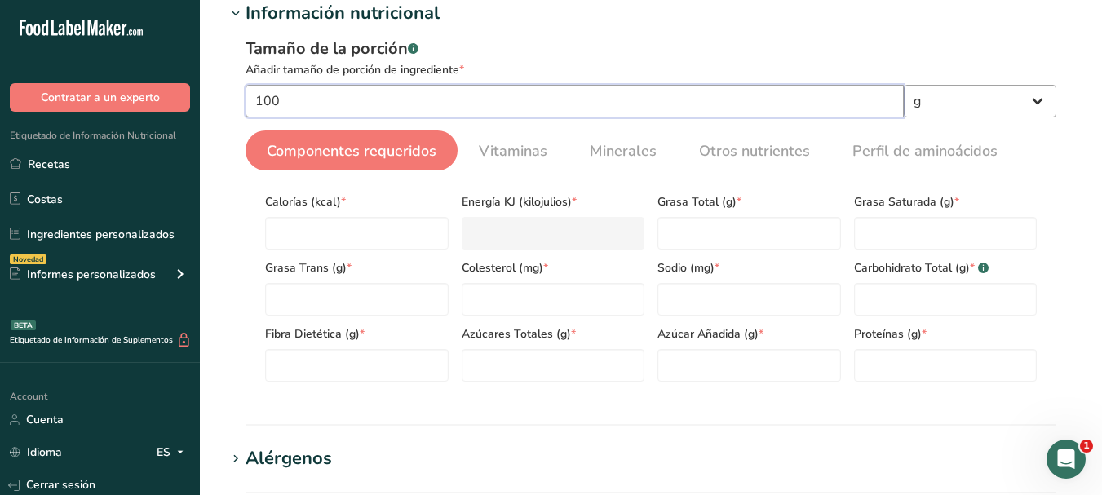
type input "100"
click at [937, 104] on select "g kg mg mcg libras onza litro mL onza líquida cucharada cucharadita taza Cuarto…" at bounding box center [980, 101] width 152 height 33
select select "1"
click at [904, 85] on select "g kg mg mcg libras onza litro mL onza líquida cucharada cucharadita taza Cuarto…" at bounding box center [980, 101] width 152 height 33
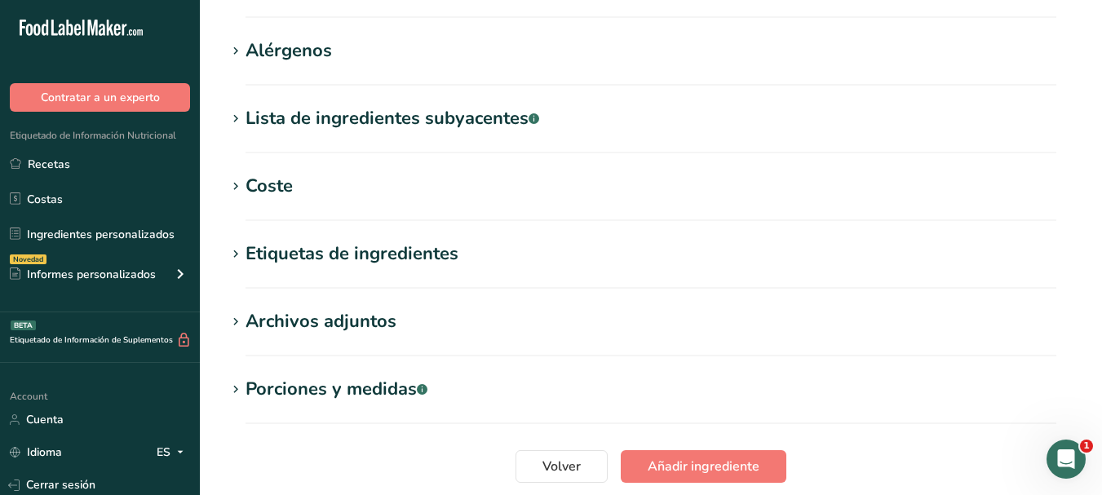
scroll to position [758, 0]
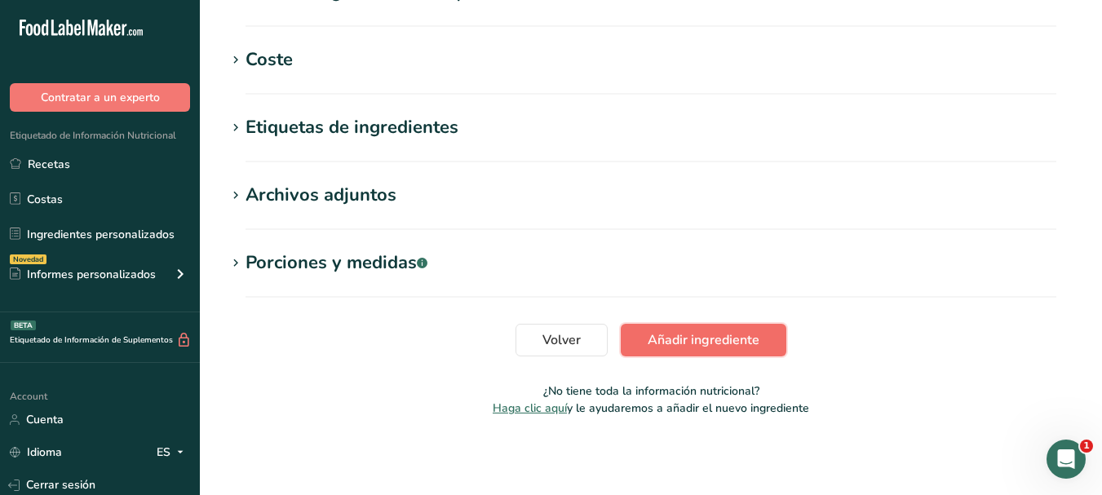
click at [656, 335] on span "Añadir ingrediente" at bounding box center [703, 340] width 112 height 20
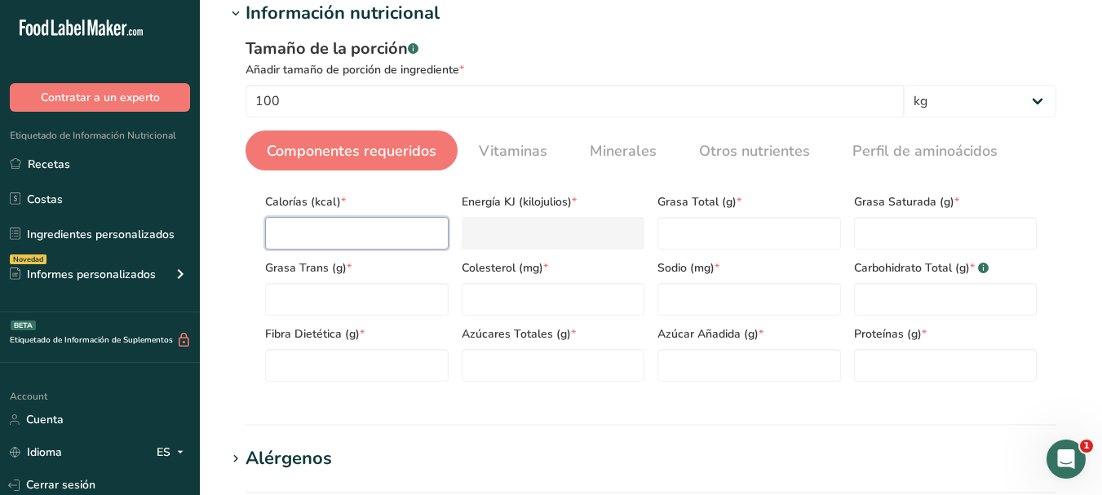
click at [344, 238] on input "number" at bounding box center [356, 233] width 183 height 33
type input "0"
type KJ "0"
type input "0"
click at [755, 225] on Fat "number" at bounding box center [748, 233] width 183 height 33
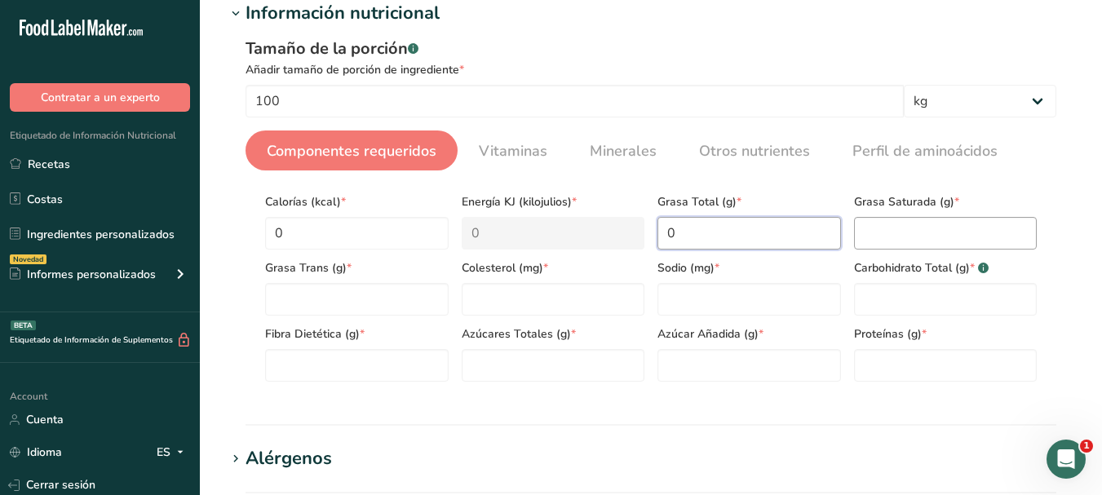
type Fat "0"
click at [930, 239] on Fat "number" at bounding box center [945, 233] width 183 height 33
type Fat "0"
click at [314, 312] on Fat "number" at bounding box center [356, 299] width 183 height 33
type Fat "0"
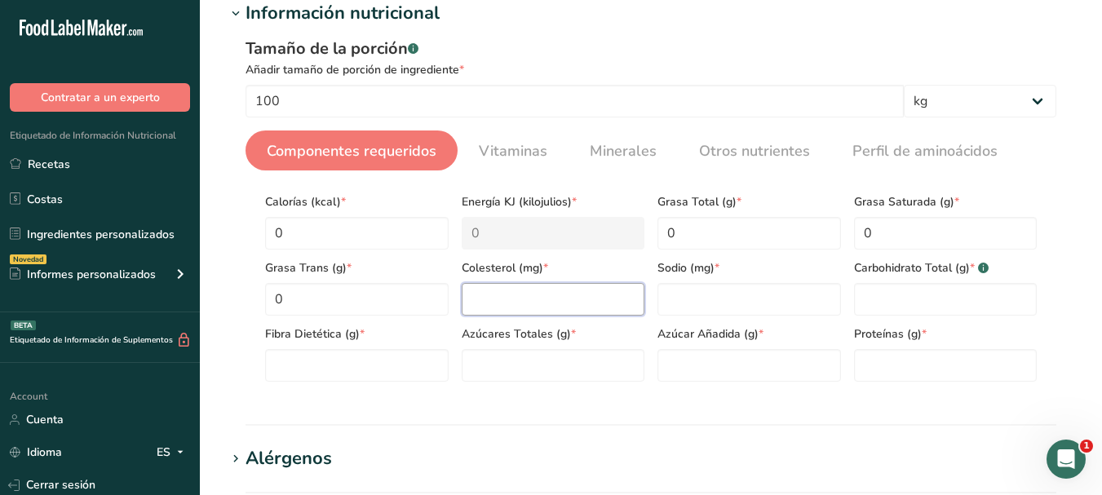
click at [497, 311] on input "number" at bounding box center [553, 299] width 183 height 33
type input "0"
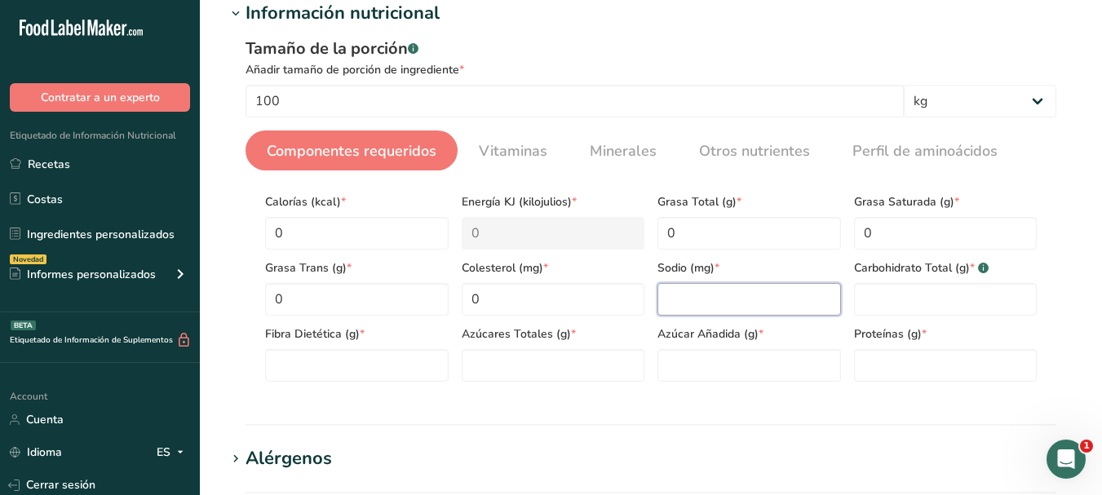
click at [703, 301] on input "number" at bounding box center [748, 299] width 183 height 33
type input "20"
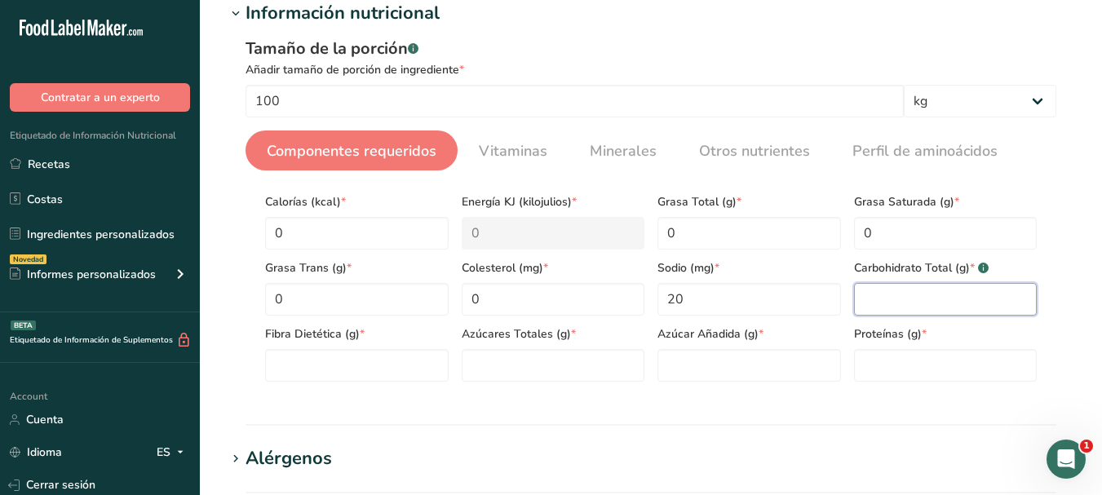
click at [922, 300] on Carbohydrates "number" at bounding box center [945, 299] width 183 height 33
type Carbohydrates "0"
click at [338, 359] on Fiber "number" at bounding box center [356, 365] width 183 height 33
type Fiber "0"
click at [492, 373] on Sugars "number" at bounding box center [553, 365] width 183 height 33
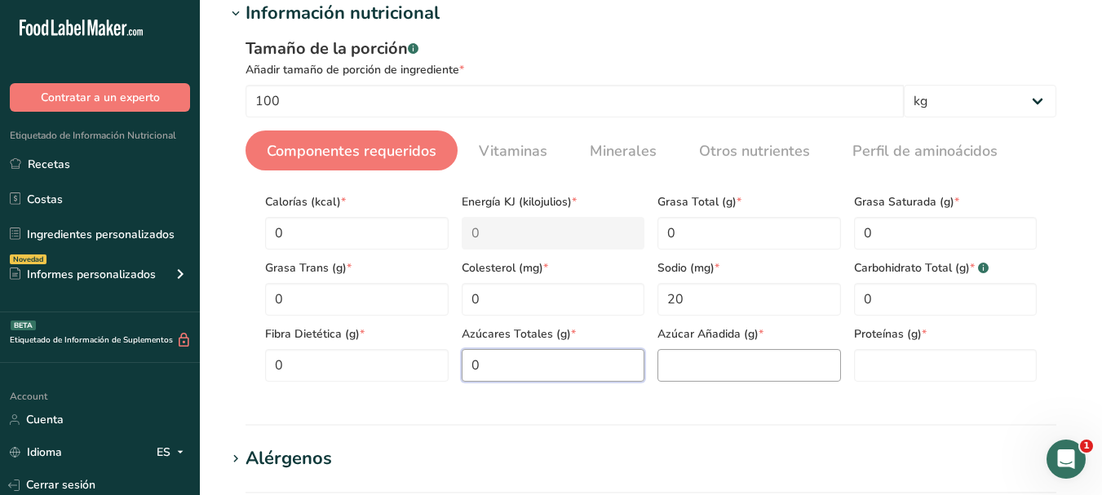
type Sugars "0"
click at [753, 366] on Sugars "number" at bounding box center [748, 365] width 183 height 33
type Sugars "0"
click at [996, 356] on input "number" at bounding box center [945, 365] width 183 height 33
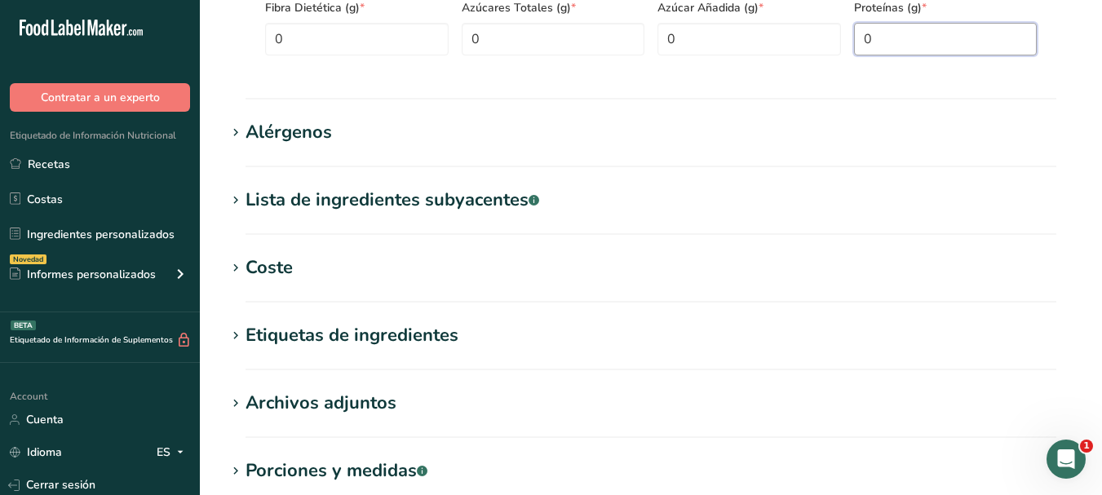
scroll to position [758, 0]
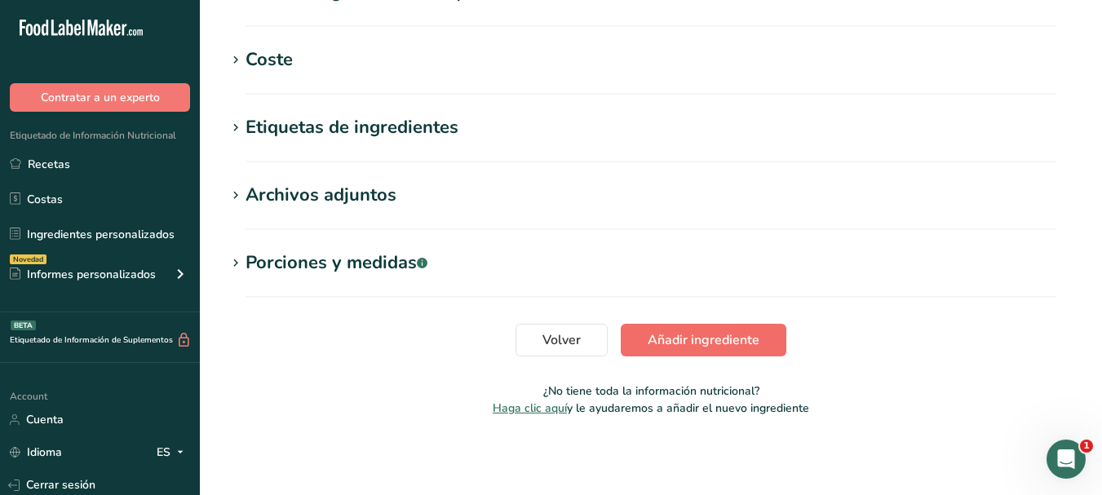
type input "0"
click at [669, 340] on span "Añadir ingrediente" at bounding box center [703, 340] width 112 height 20
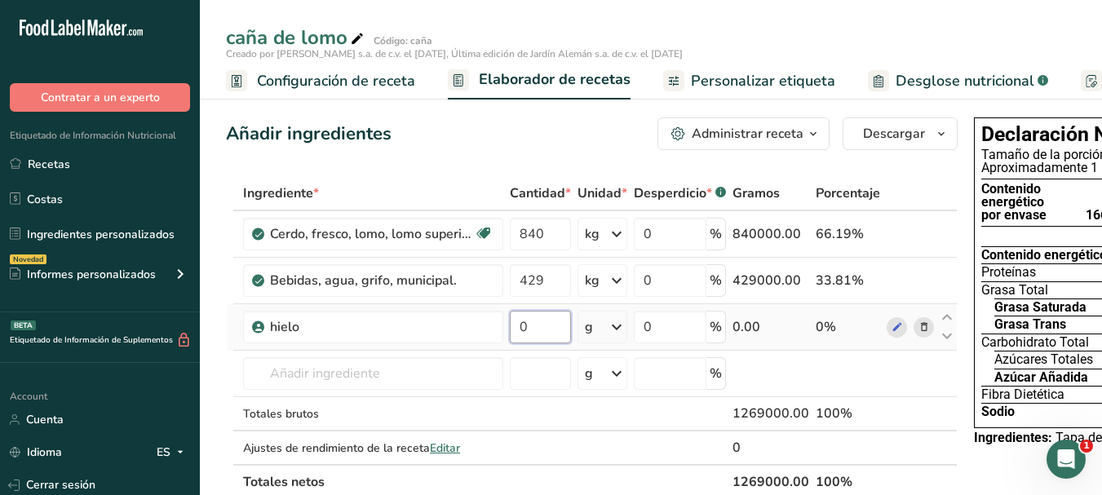
click at [537, 323] on input "0" at bounding box center [540, 327] width 61 height 33
type input "100"
click at [599, 322] on div "Ingrediente * Cantidad * Unidad * Desperdicio * .a-a{fill:#347362;}.b-a{fill:#f…" at bounding box center [591, 337] width 731 height 323
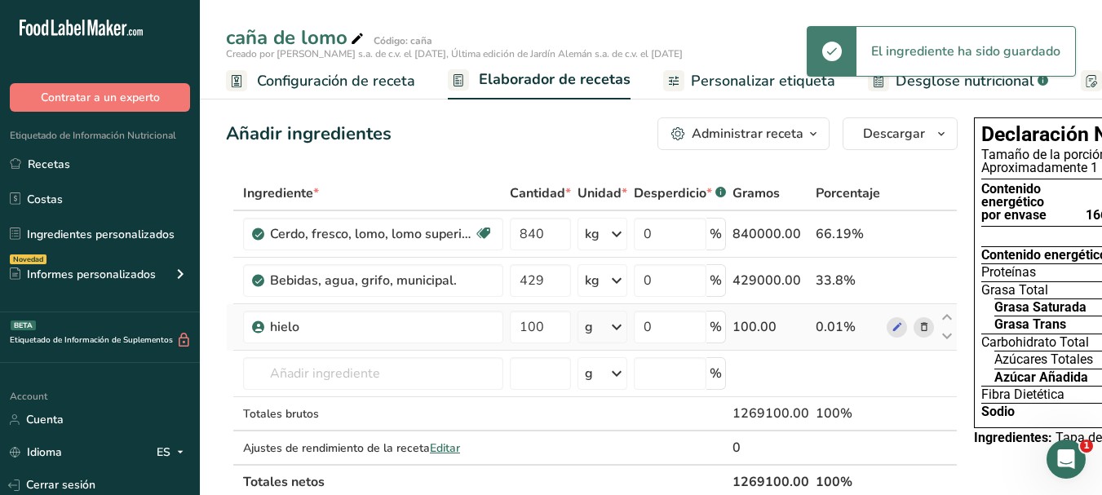
click at [610, 327] on icon at bounding box center [617, 326] width 20 height 29
click at [618, 416] on div "kg" at bounding box center [655, 412] width 137 height 24
click at [620, 360] on icon at bounding box center [617, 373] width 20 height 29
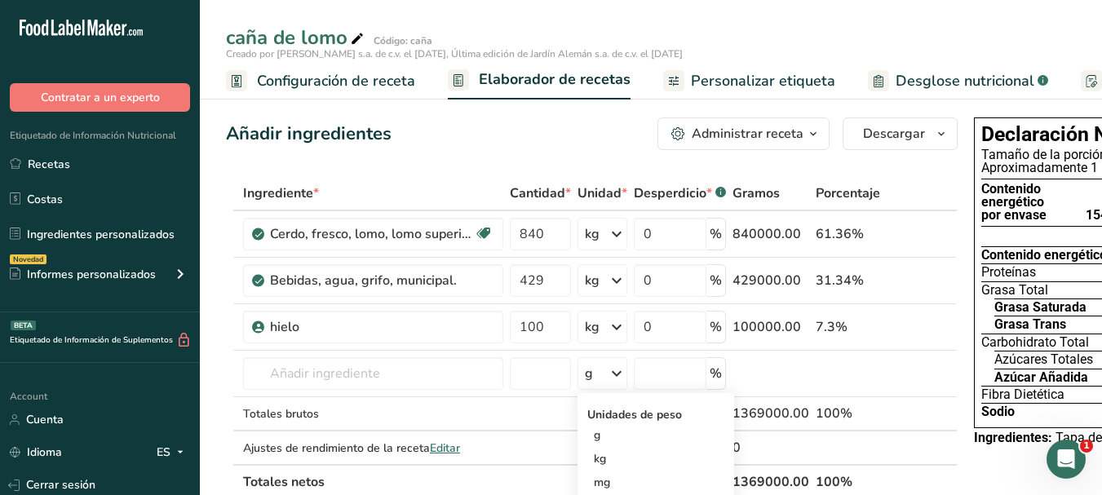
click at [603, 135] on div "Añadir ingredientes Administrar receta Eliminar receta Duplicar receta Escalar …" at bounding box center [591, 133] width 731 height 33
click at [332, 369] on input "text" at bounding box center [373, 373] width 260 height 33
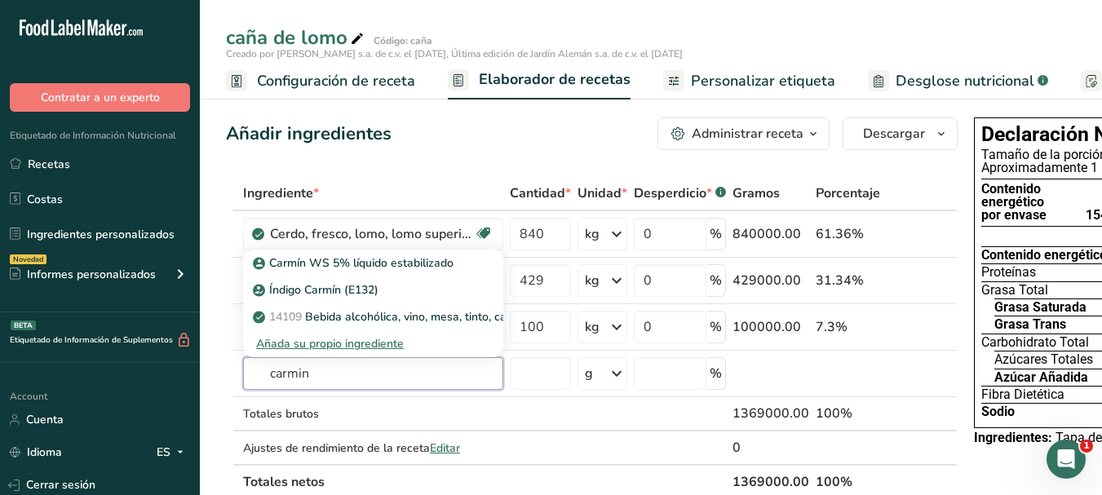
type input "carmin"
click at [384, 260] on p "Carmín WS 5% líquido estabilizado" at bounding box center [354, 262] width 197 height 17
type input "Carmín WS 5% líquido estabilizado"
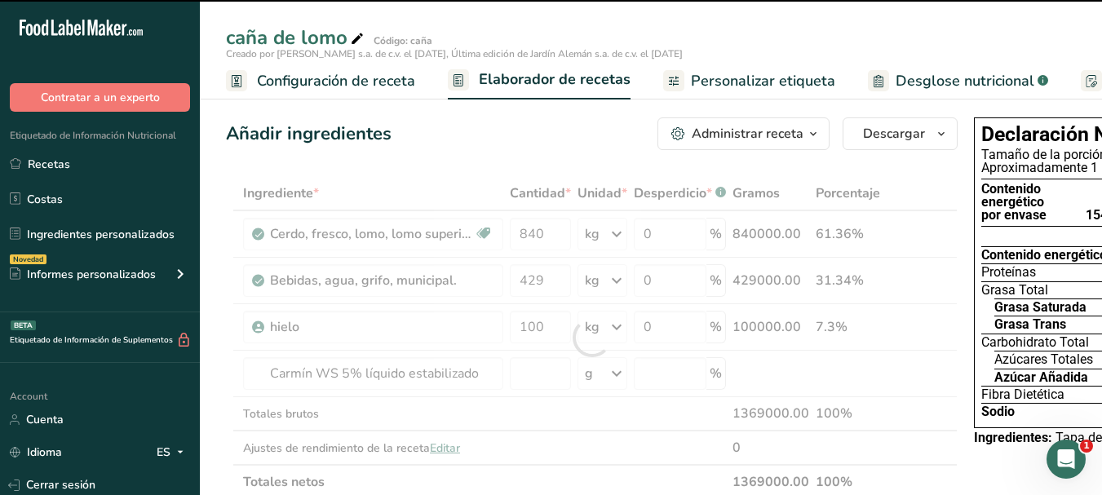
type input "0"
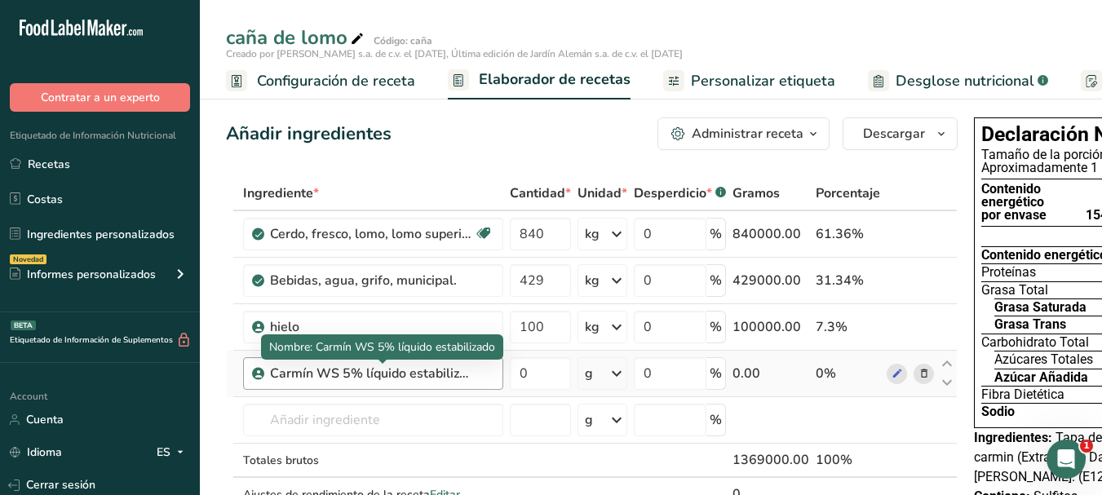
click at [405, 373] on div "Carmín WS 5% líquido estabilizado" at bounding box center [372, 374] width 204 height 20
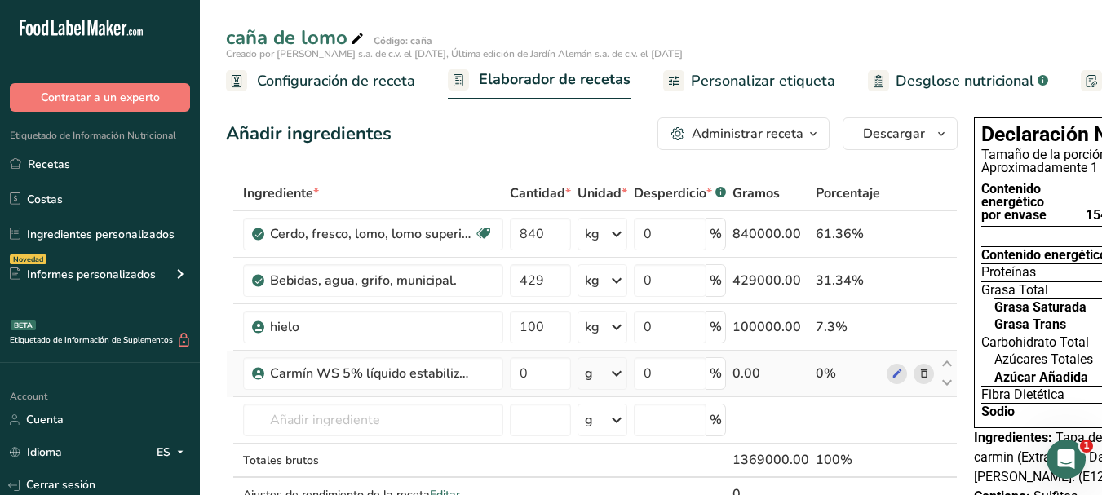
click at [921, 375] on icon at bounding box center [923, 373] width 11 height 17
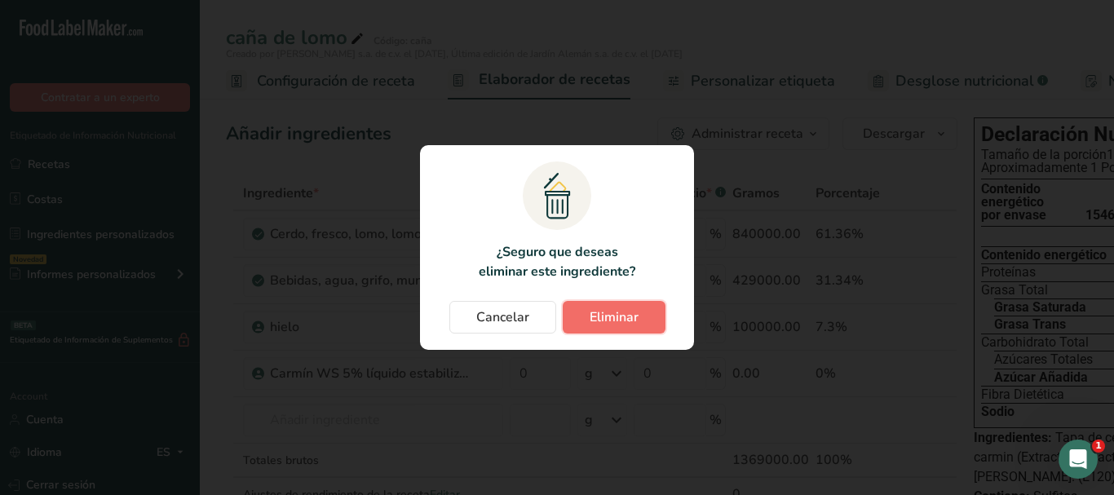
click at [617, 316] on span "Eliminar" at bounding box center [614, 317] width 49 height 20
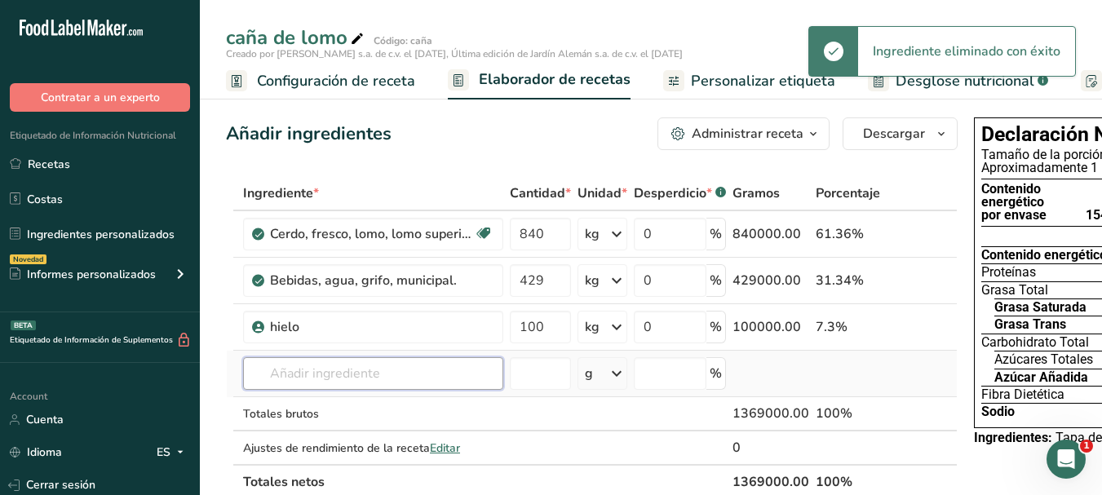
click at [285, 364] on input "text" at bounding box center [373, 373] width 260 height 33
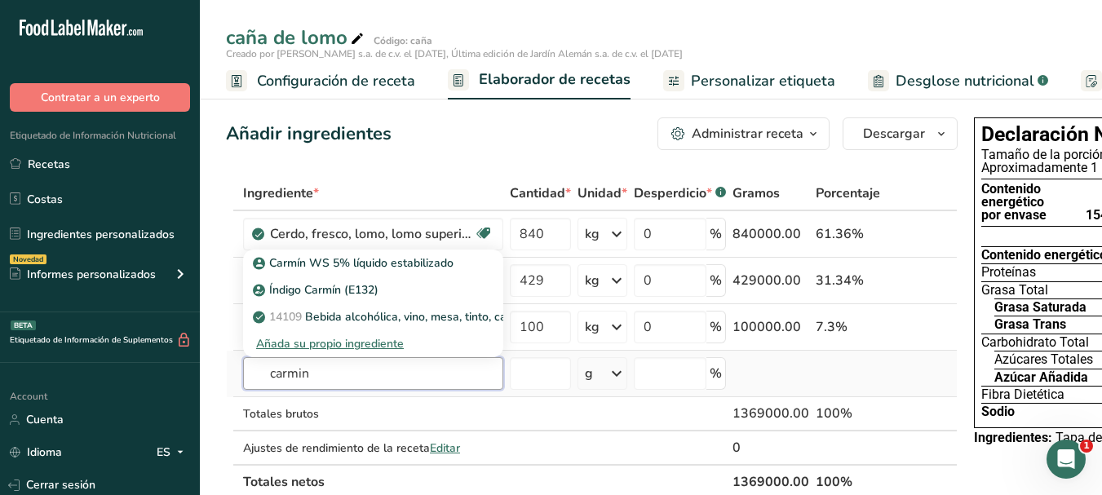
type input "carmin"
click at [345, 339] on div "Añada su propio ingrediente" at bounding box center [373, 343] width 234 height 17
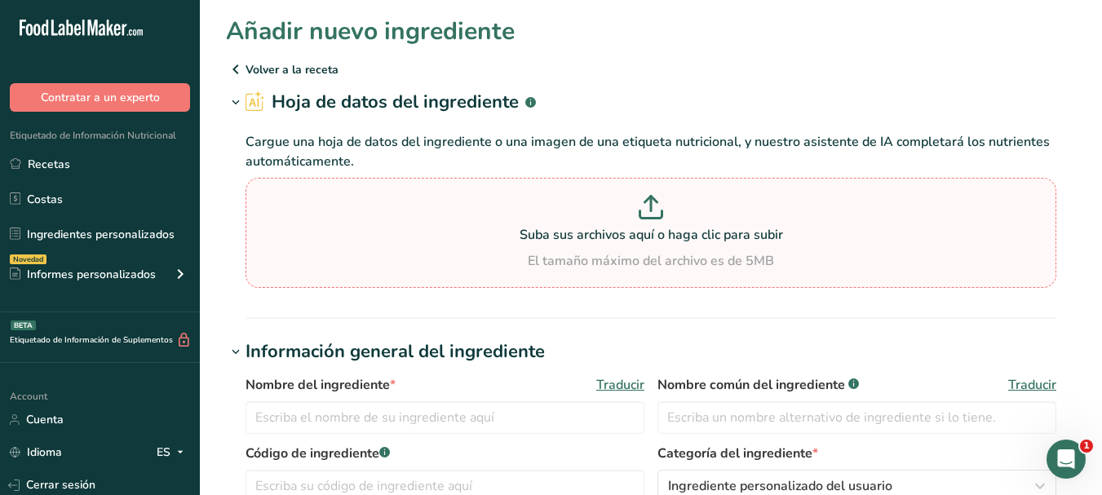
click at [711, 228] on p "Suba sus archivos aquí o haga clic para subir" at bounding box center [651, 235] width 802 height 20
click at [711, 228] on input "Suba sus archivos aquí o haga clic para subir El tamaño máximo del archivo es d…" at bounding box center [650, 233] width 811 height 110
type input "C:\fakepath\HE FBM9830 Carmin 5% estabilizado.pdf"
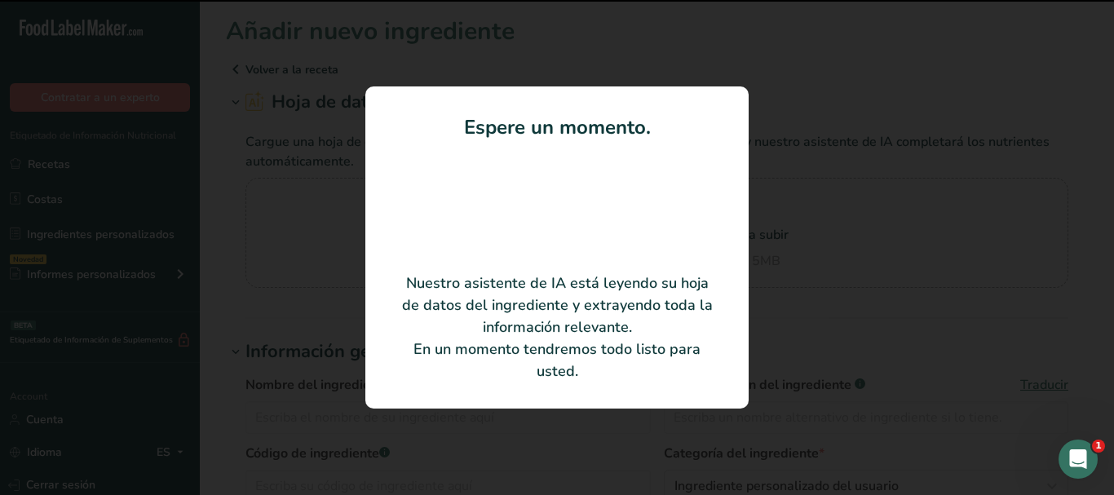
type input "Carmin WS 5% Liquido Estabilizado"
type input "FBM9830"
type input "Farbe Naturals"
type input "FBM9830"
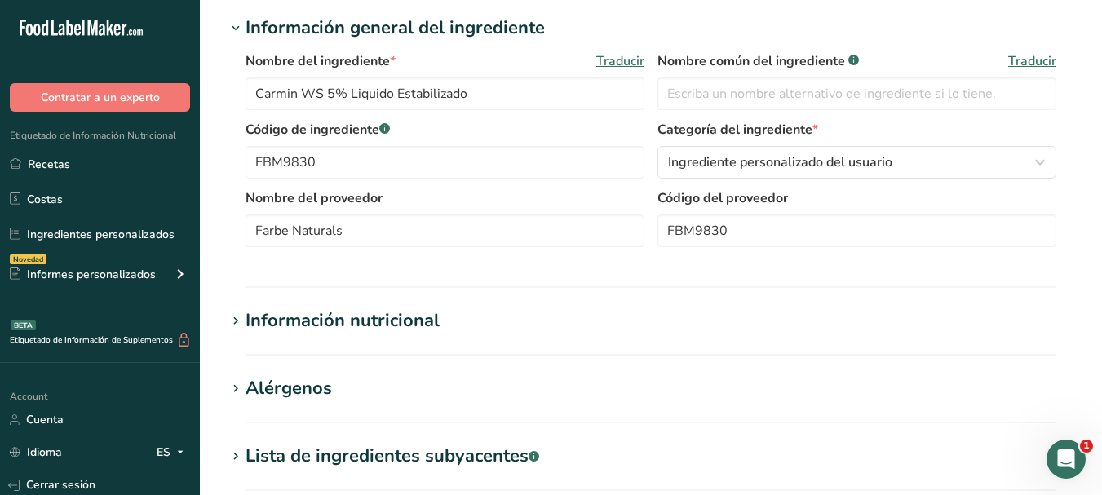
scroll to position [489, 0]
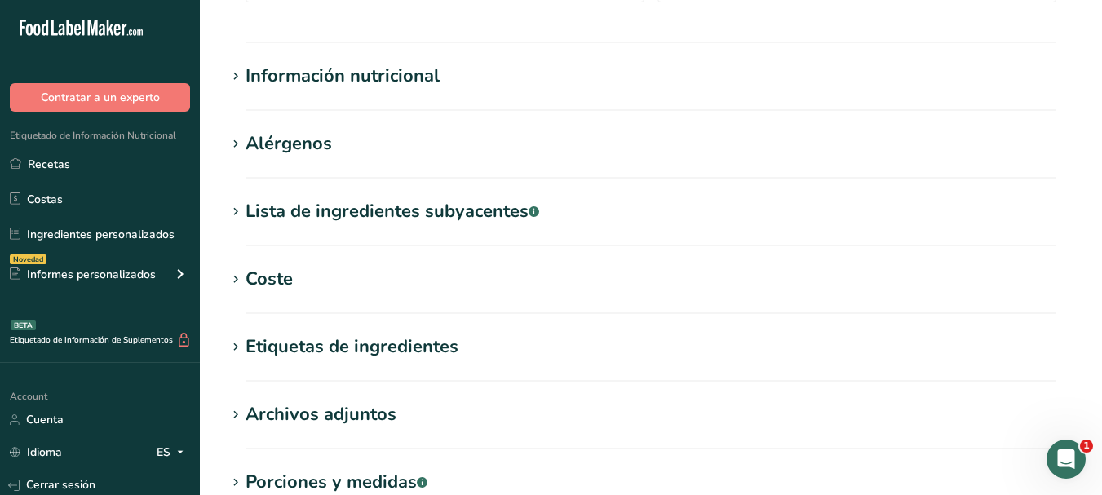
click at [237, 210] on icon at bounding box center [235, 212] width 15 height 23
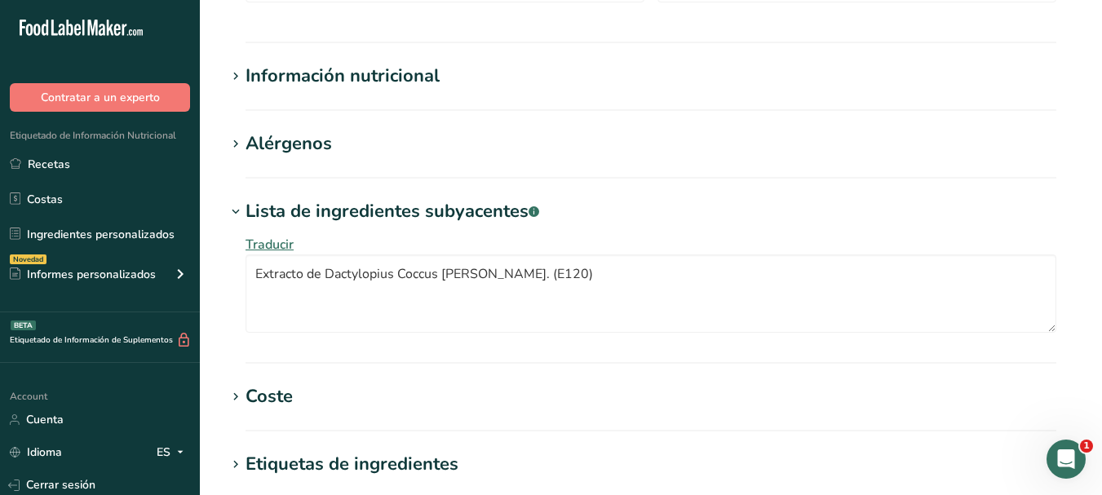
click at [237, 210] on icon at bounding box center [235, 212] width 15 height 23
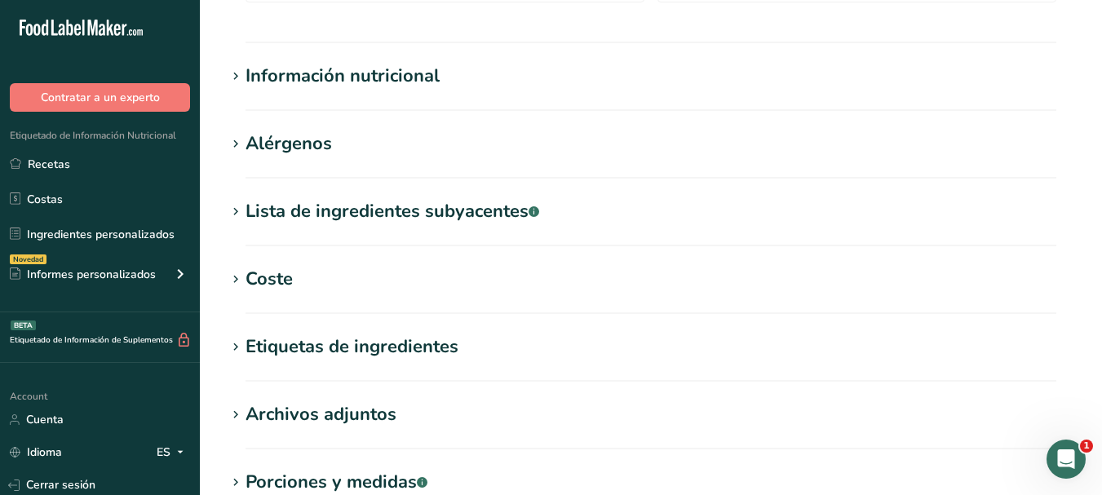
click at [232, 147] on icon at bounding box center [235, 144] width 15 height 23
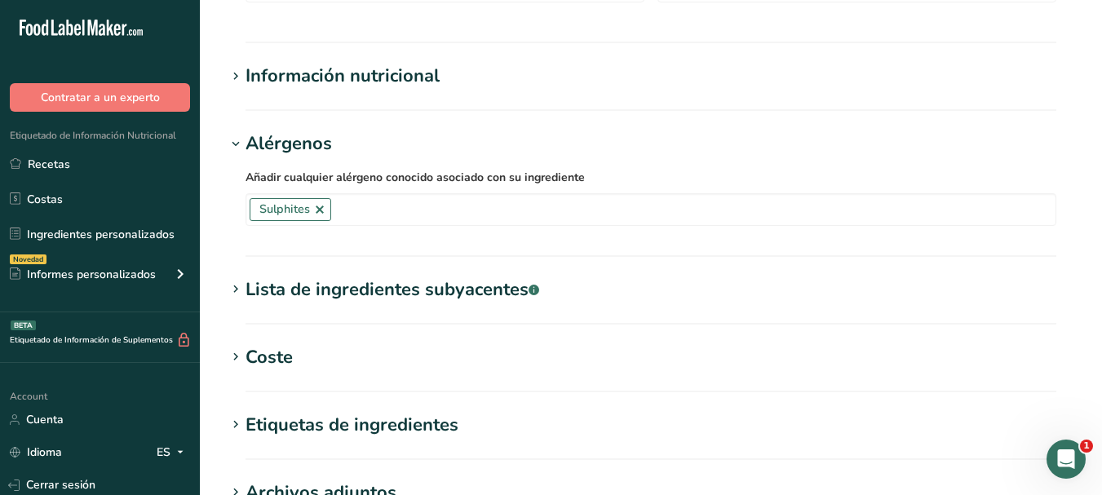
click at [232, 147] on icon at bounding box center [235, 144] width 15 height 23
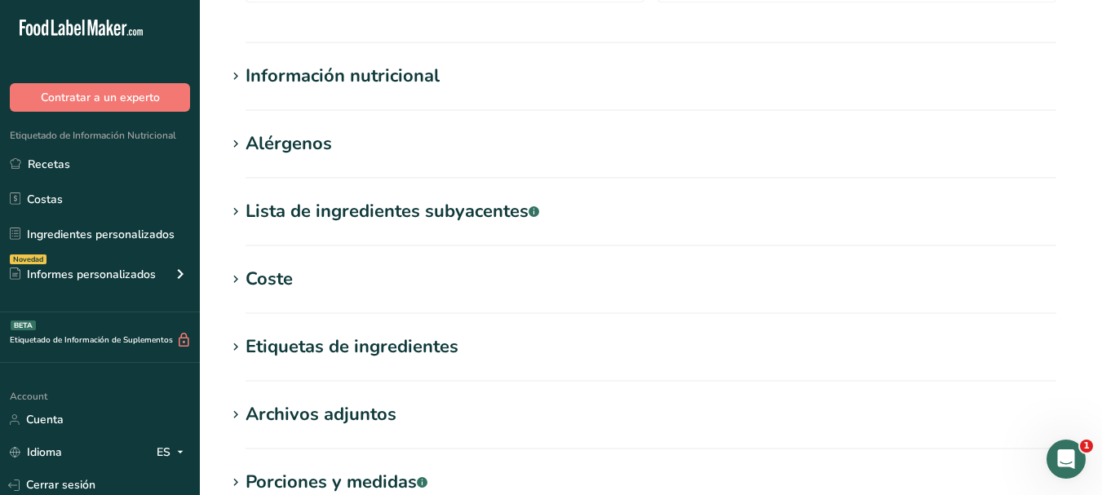
click at [243, 71] on span at bounding box center [236, 77] width 20 height 20
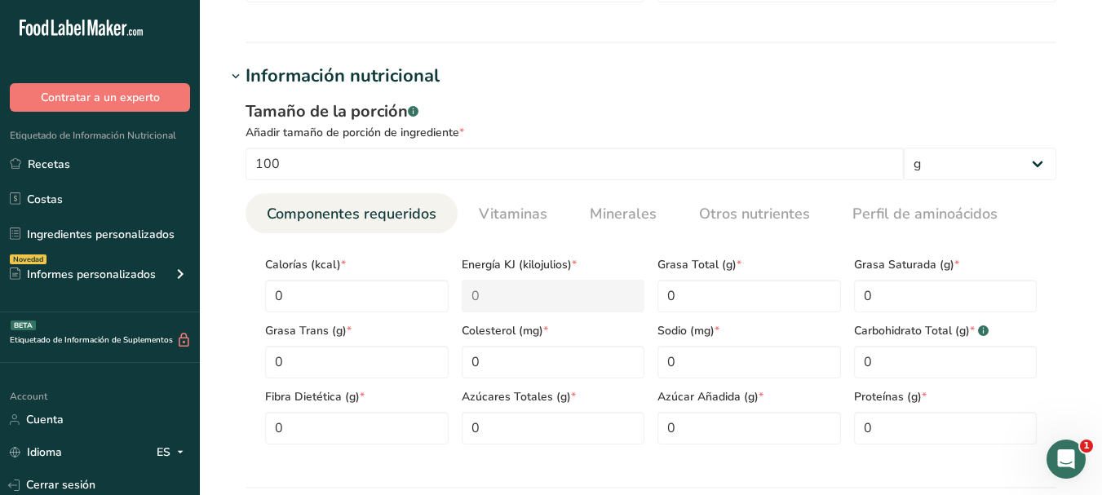
click at [243, 71] on span at bounding box center [236, 77] width 20 height 20
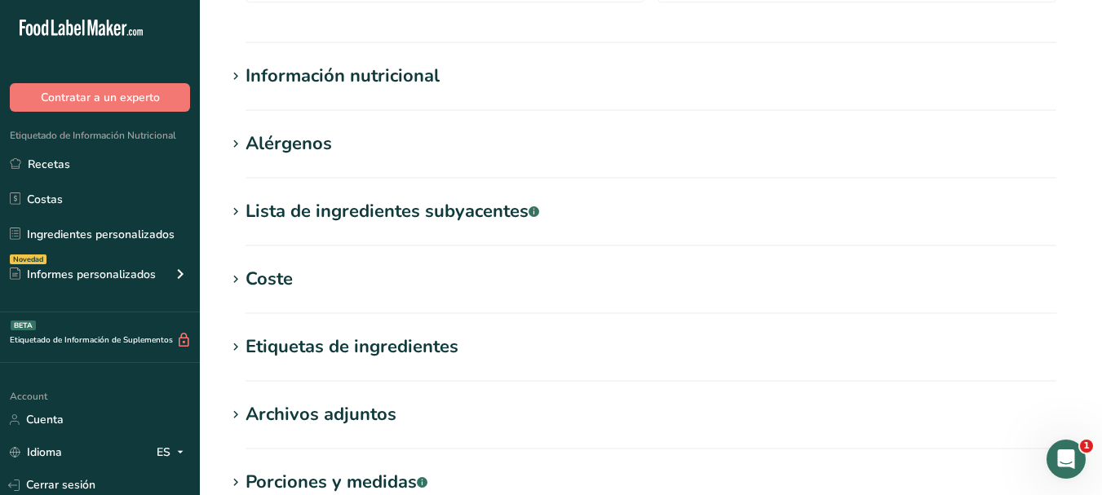
scroll to position [709, 0]
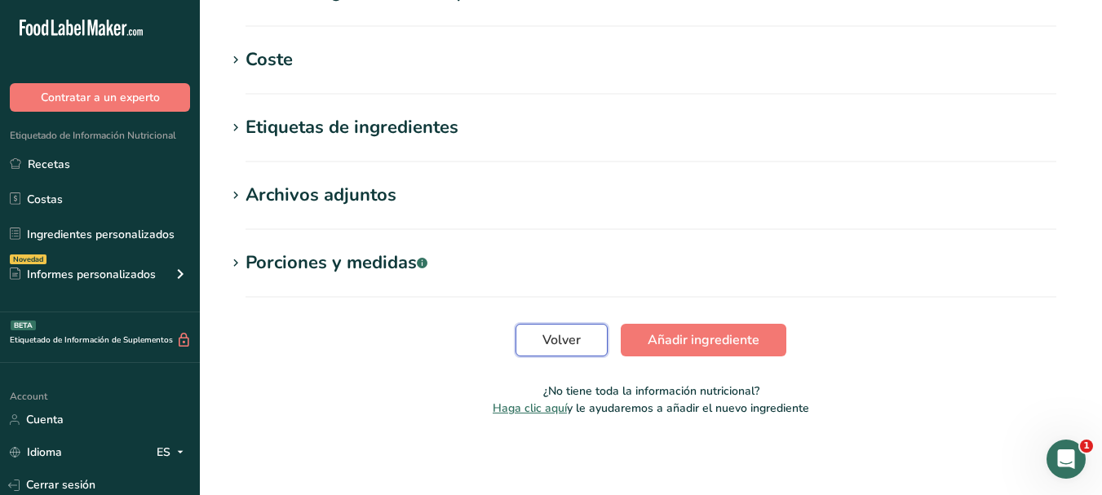
click at [554, 338] on span "Volver" at bounding box center [561, 340] width 38 height 20
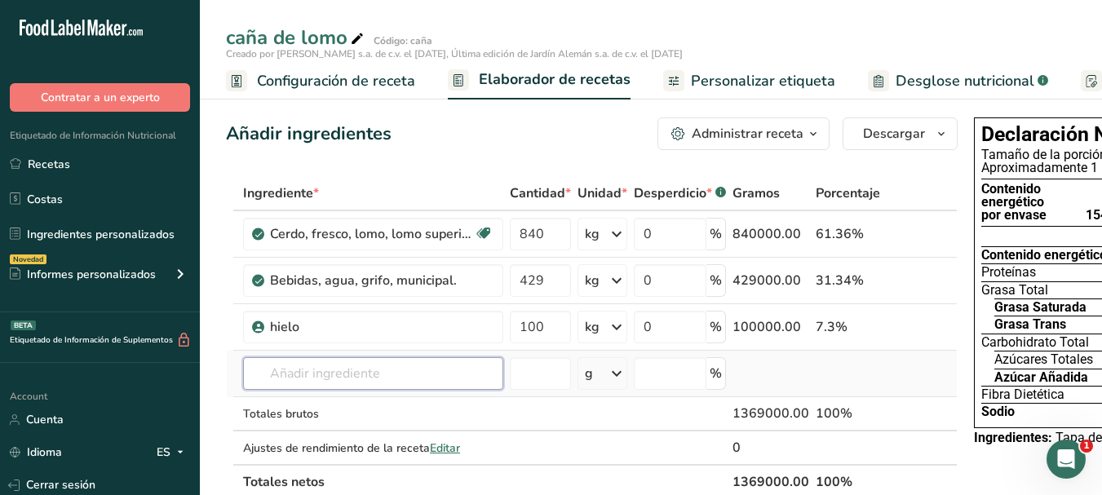
click at [325, 377] on input "text" at bounding box center [373, 373] width 260 height 33
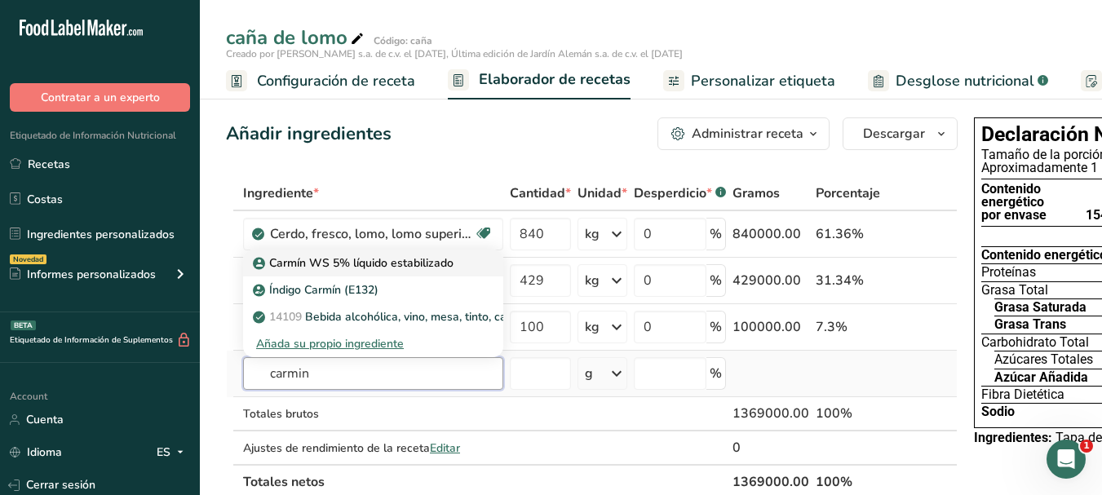
type input "carmin"
click at [351, 265] on p "Carmín WS 5% líquido estabilizado" at bounding box center [354, 262] width 197 height 17
type input "Carmín WS 5% líquido estabilizado"
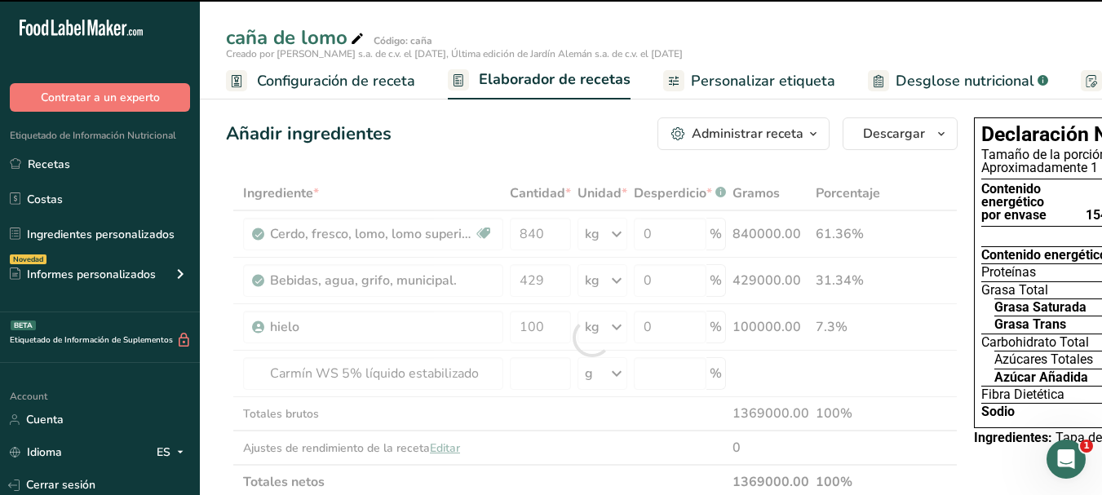
type input "0"
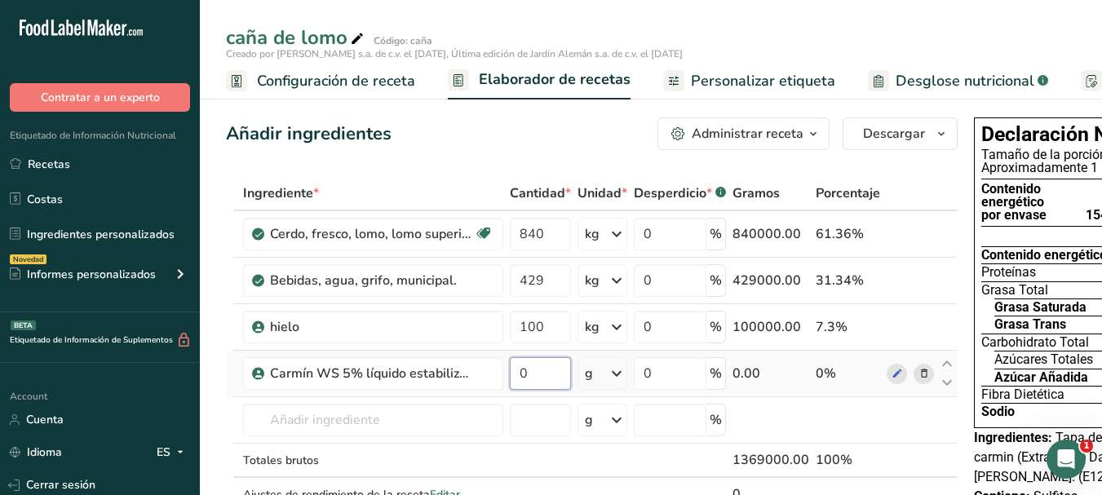
drag, startPoint x: 540, startPoint y: 371, endPoint x: 525, endPoint y: 373, distance: 14.9
click at [525, 373] on input "0" at bounding box center [540, 373] width 61 height 33
type input "0.160"
click at [599, 374] on div "Ingrediente * Cantidad * Unidad * Desperdicio * .a-a{fill:#347362;}.b-a{fill:#f…" at bounding box center [591, 360] width 731 height 369
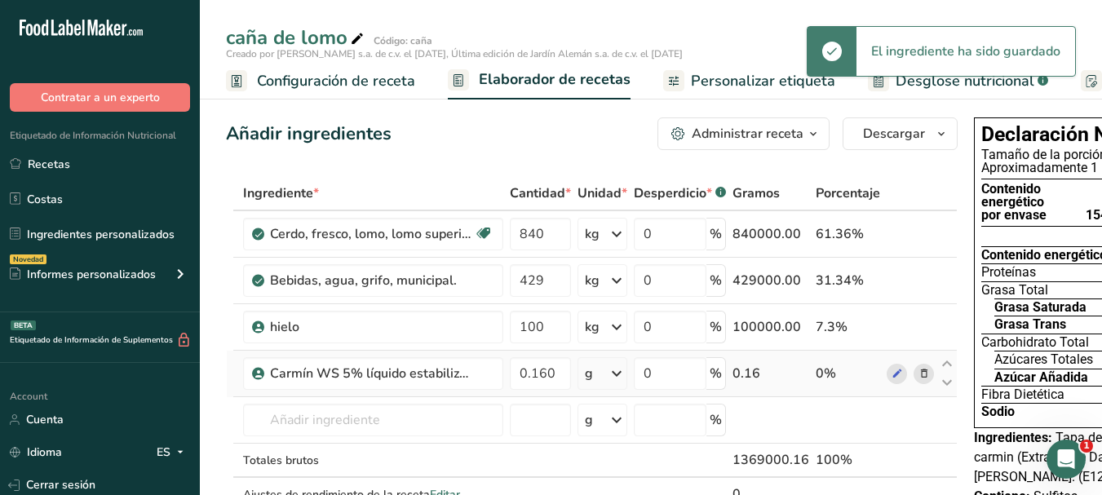
click at [612, 377] on icon at bounding box center [617, 373] width 20 height 29
click at [623, 457] on div "kg" at bounding box center [655, 459] width 137 height 24
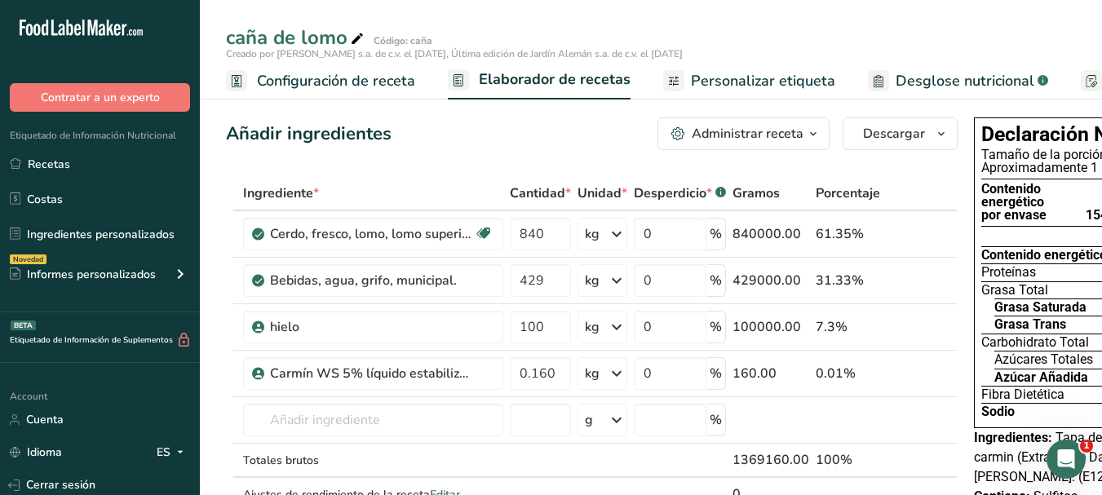
click at [832, 20] on div "caña de lomo Código: caña Creado por Jardín Alemán s.a. de c.v. el 2025-09-13, …" at bounding box center [651, 49] width 902 height 99
click at [397, 418] on input "text" at bounding box center [373, 420] width 260 height 33
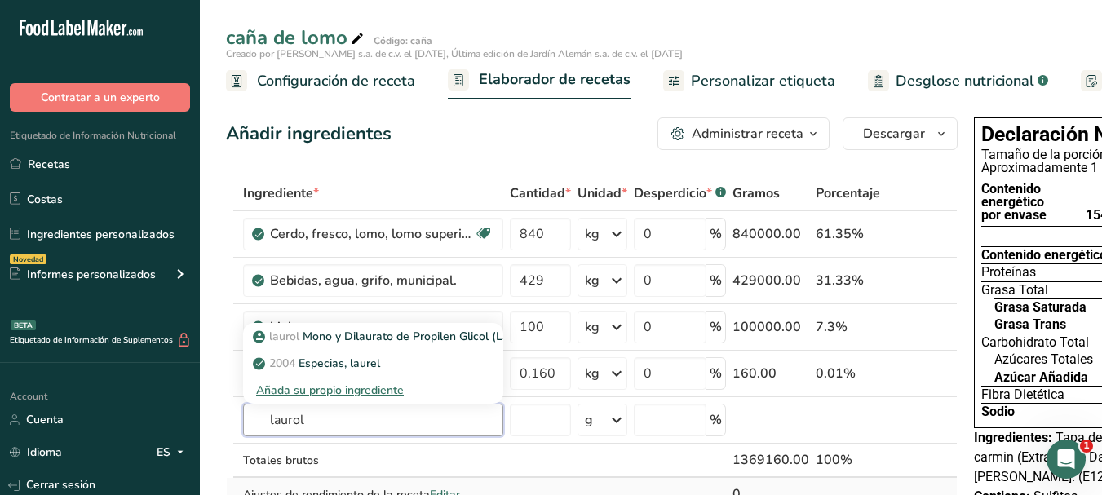
type input "laurol"
click at [376, 335] on p "laurol Mono y Dilaurato de Propilen Glicol (Laurol-A)" at bounding box center [401, 336] width 290 height 17
type input "Mono y Dilaurato de Propilen Glicol (Laurol-A)"
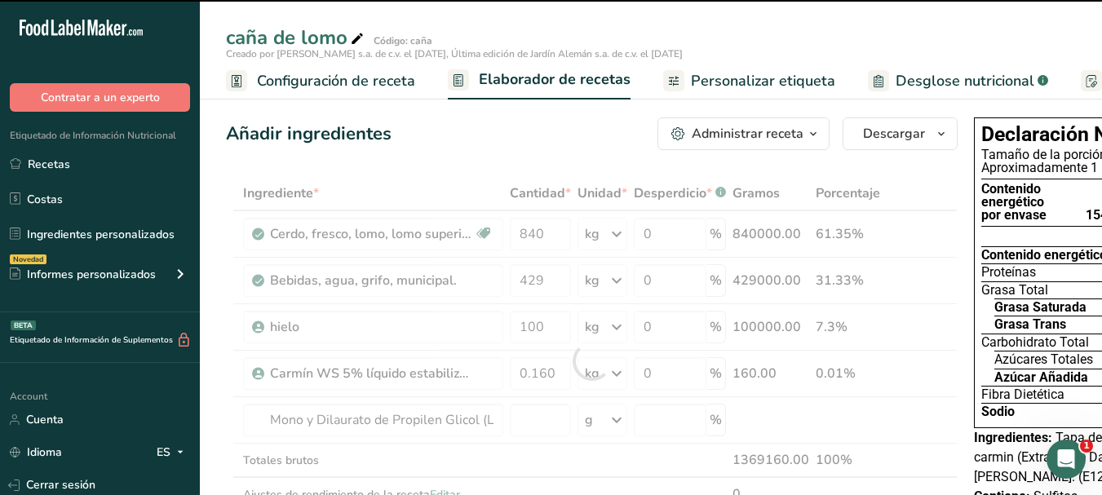
type input "0"
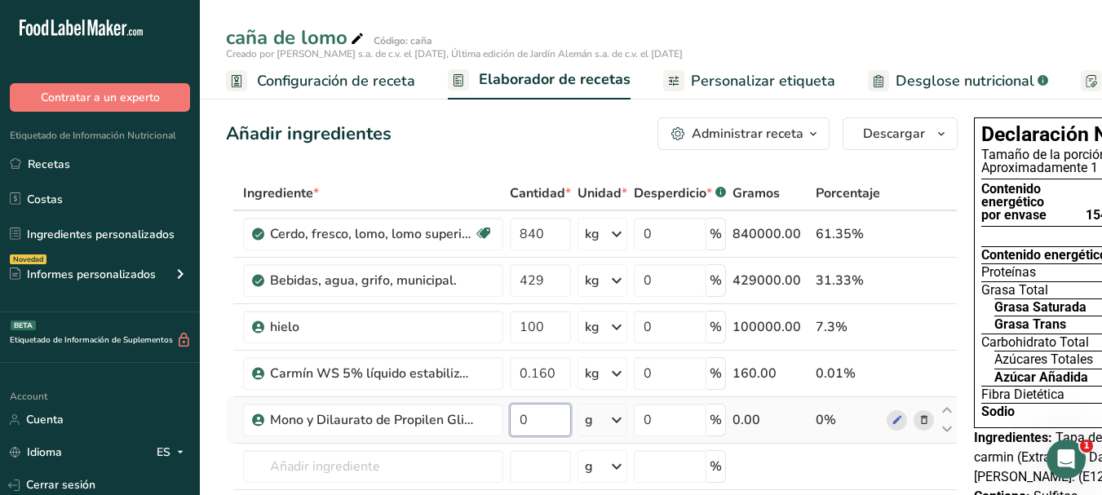
click at [541, 422] on input "0" at bounding box center [540, 420] width 61 height 33
type input "0.200"
click at [603, 422] on div "Ingrediente * Cantidad * Unidad * Desperdicio * .a-a{fill:#347362;}.b-a{fill:#f…" at bounding box center [591, 384] width 731 height 416
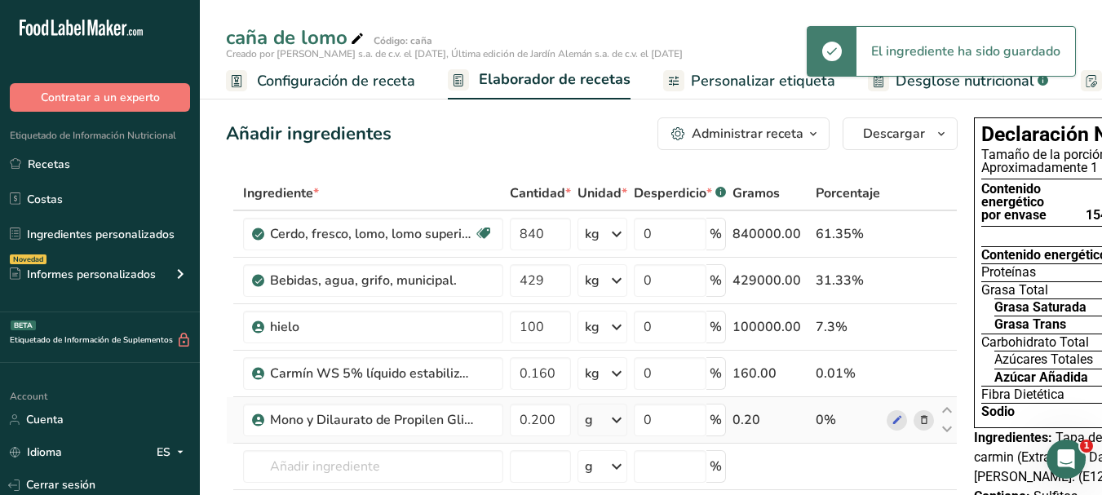
click at [608, 417] on icon at bounding box center [617, 419] width 20 height 29
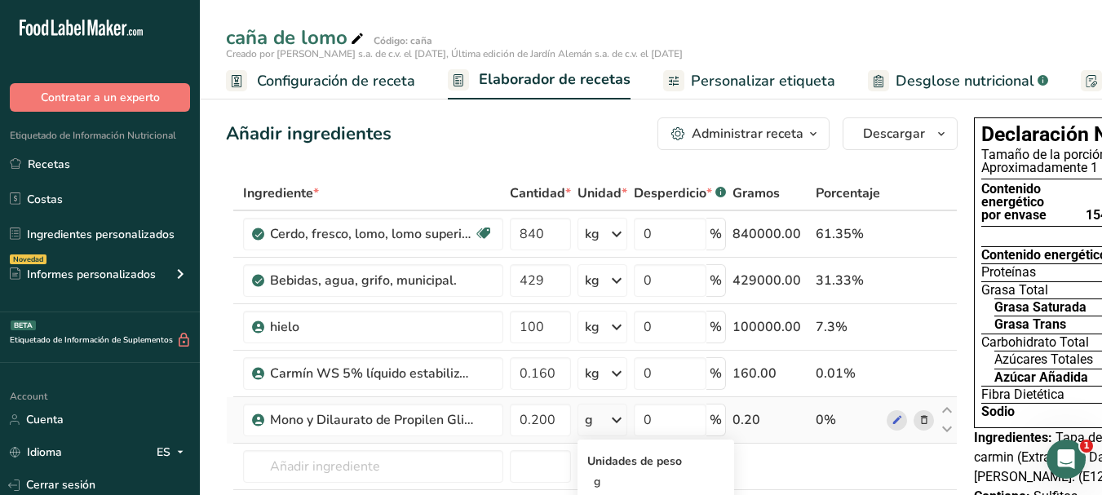
scroll to position [163, 0]
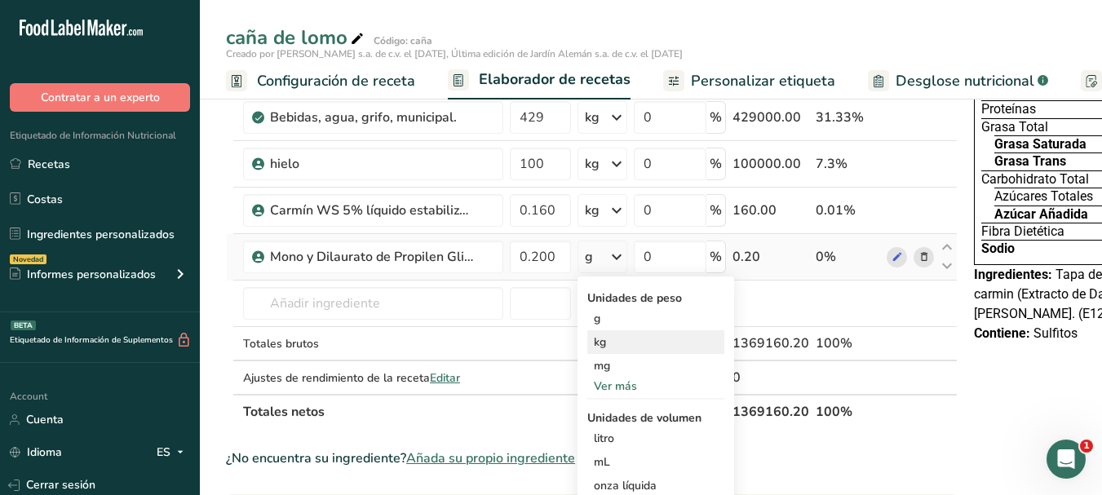
click at [610, 342] on div "kg" at bounding box center [655, 342] width 137 height 24
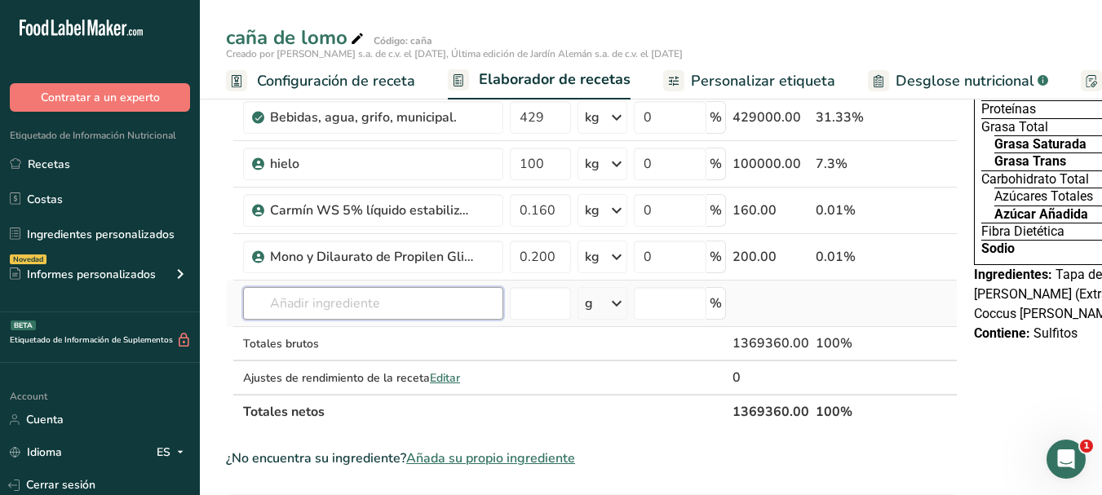
click at [310, 306] on input "text" at bounding box center [373, 303] width 260 height 33
type input "fos 996"
click at [318, 359] on div "Añada su propio ingrediente" at bounding box center [373, 363] width 234 height 17
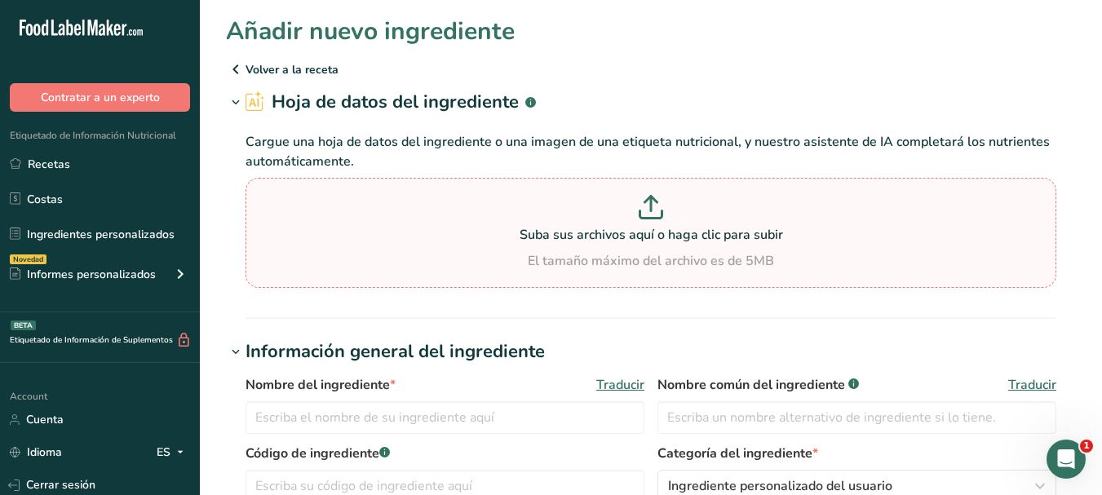
click at [750, 206] on p at bounding box center [651, 210] width 802 height 30
click at [750, 206] on input "Suba sus archivos aquí o haga clic para subir El tamaño máximo del archivo es d…" at bounding box center [650, 233] width 811 height 110
type input "C:\fakepath\STPP.pdf"
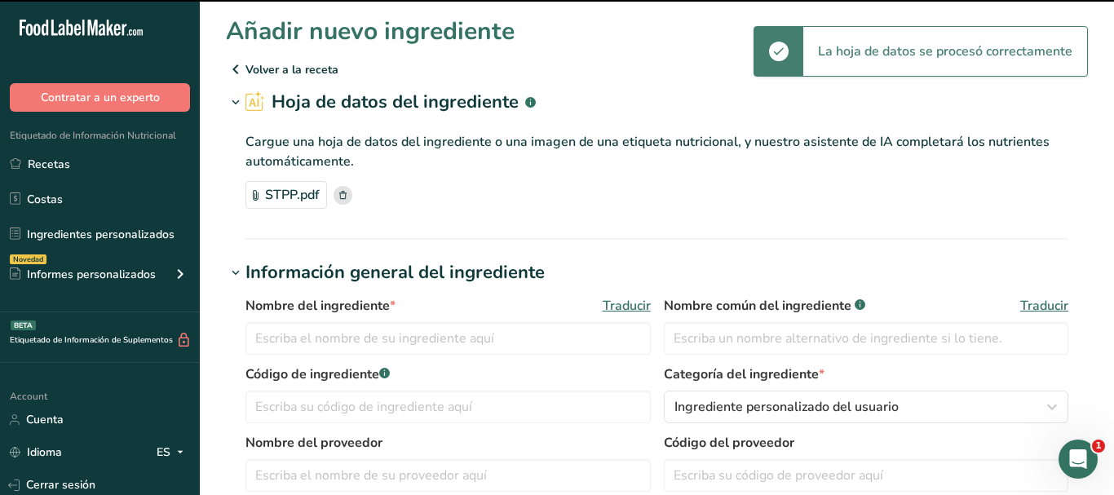
type input "Sodium Tripolyphosphate"
type input "BELUCKEY&WENGFU TECHNOLOGY CO.,LTD."
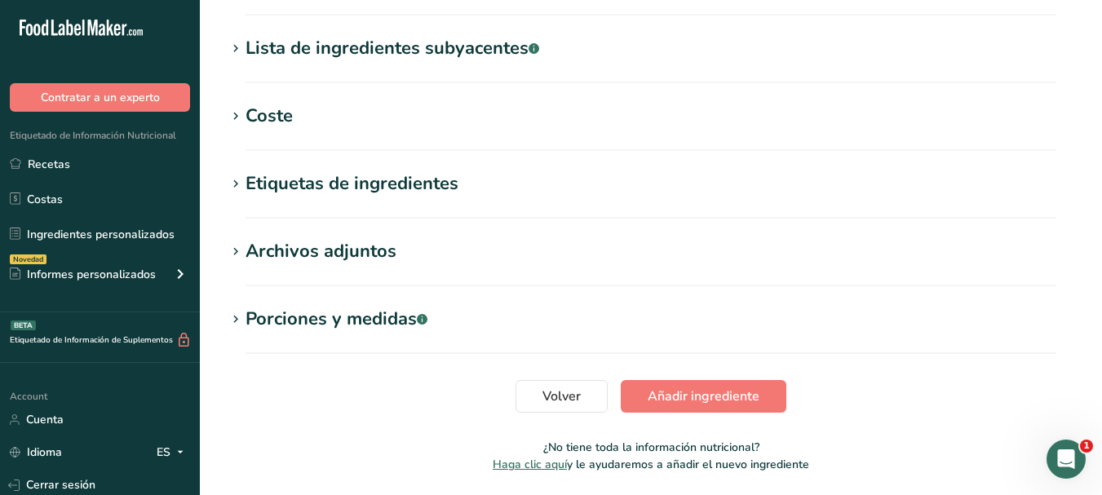
scroll to position [408, 0]
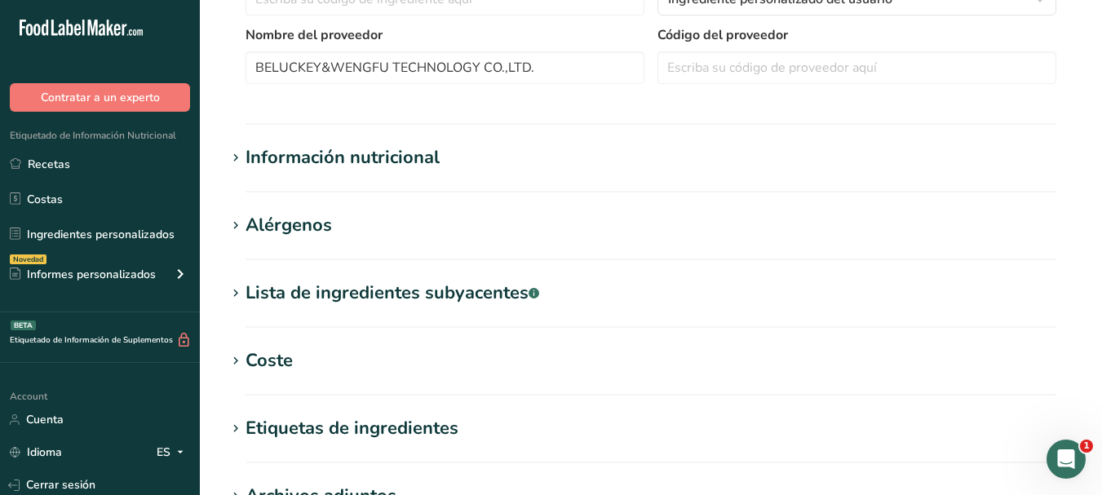
click at [234, 154] on icon at bounding box center [235, 158] width 15 height 23
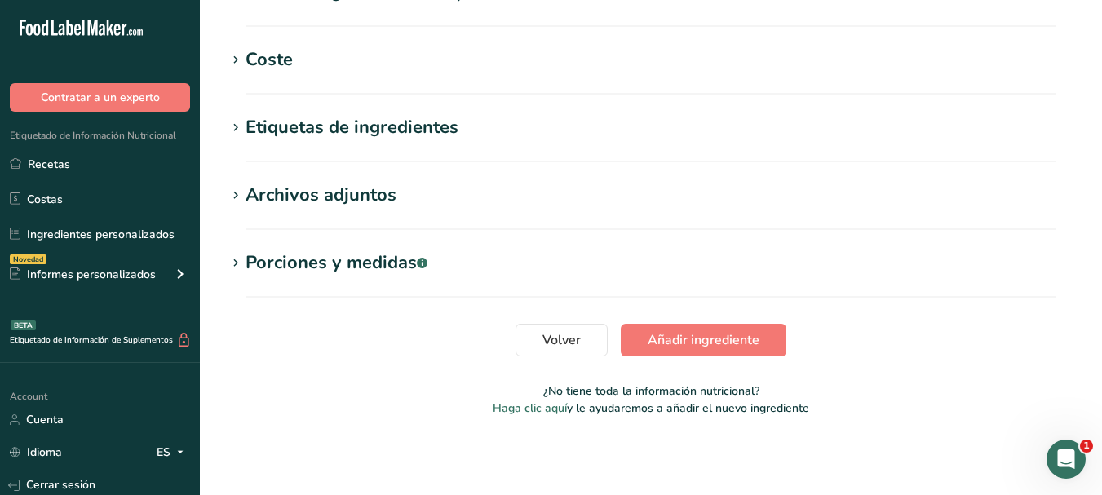
scroll to position [1005, 0]
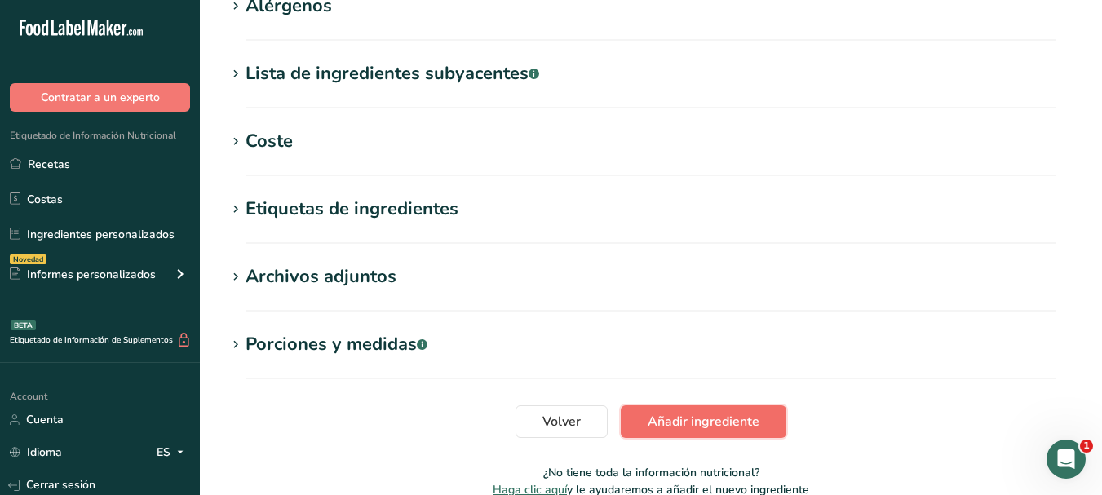
click at [691, 431] on span "Añadir ingrediente" at bounding box center [703, 422] width 112 height 20
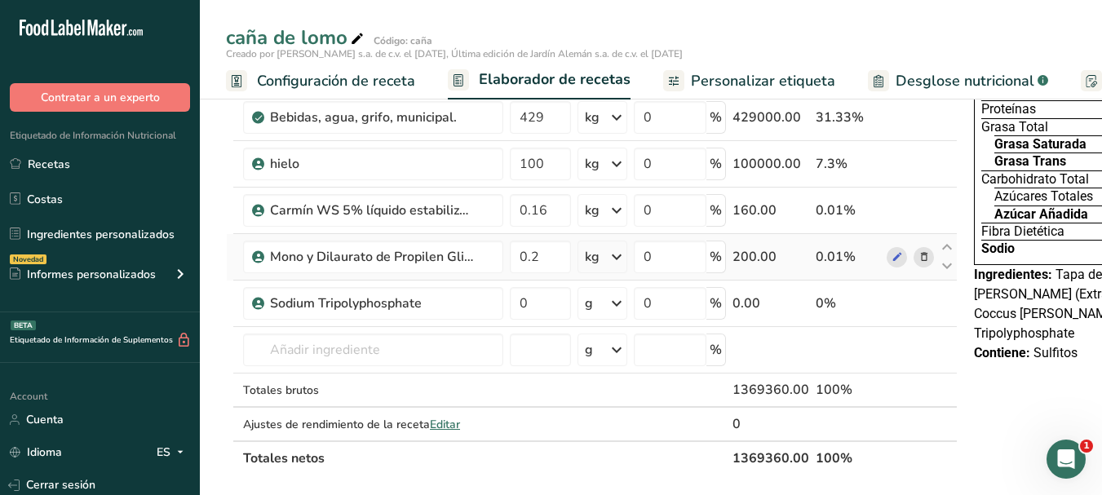
scroll to position [245, 0]
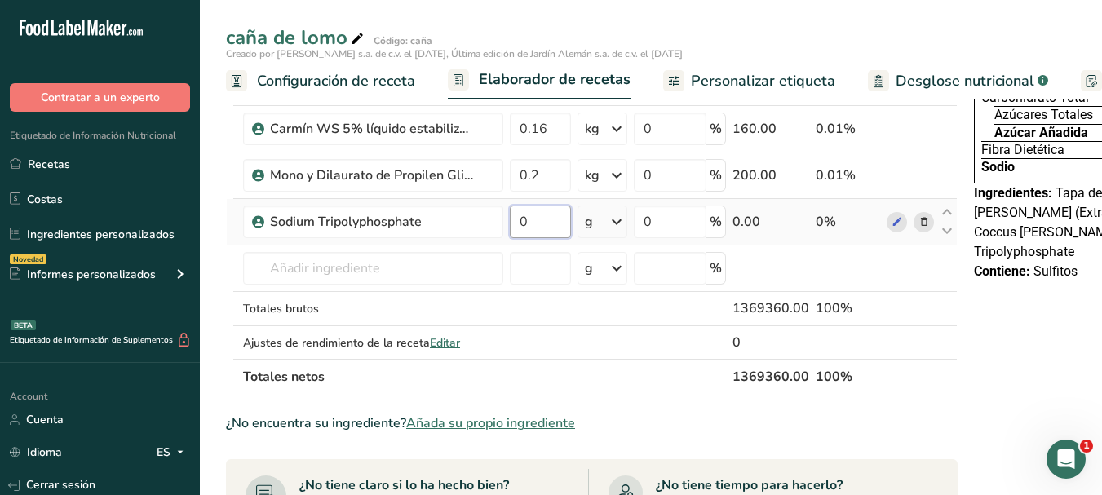
click at [550, 226] on input "0" at bounding box center [540, 221] width 61 height 33
type input "5"
click at [595, 219] on div "Ingrediente * Cantidad * Unidad * Desperdicio * .a-a{fill:#347362;}.b-a{fill:#f…" at bounding box center [591, 163] width 731 height 462
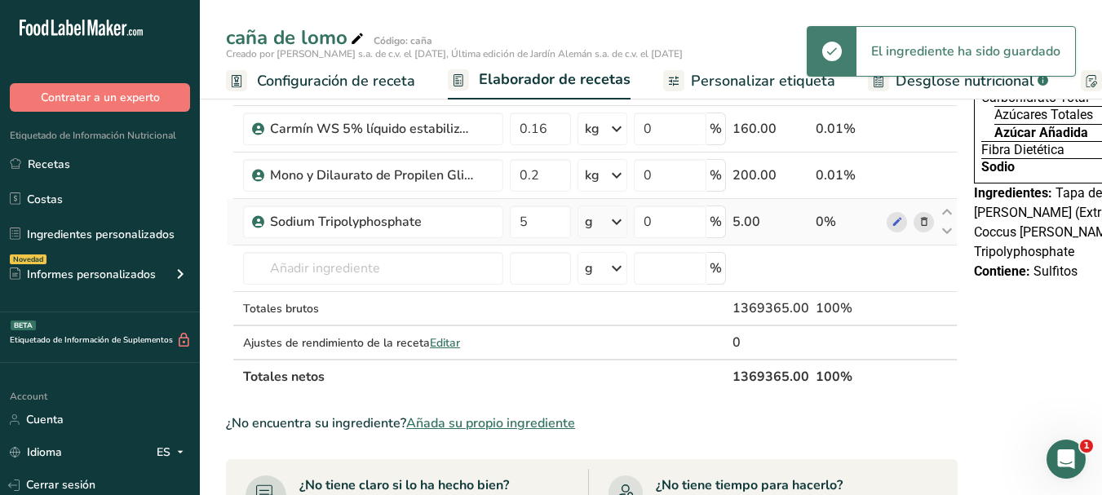
click at [614, 229] on icon at bounding box center [617, 221] width 20 height 29
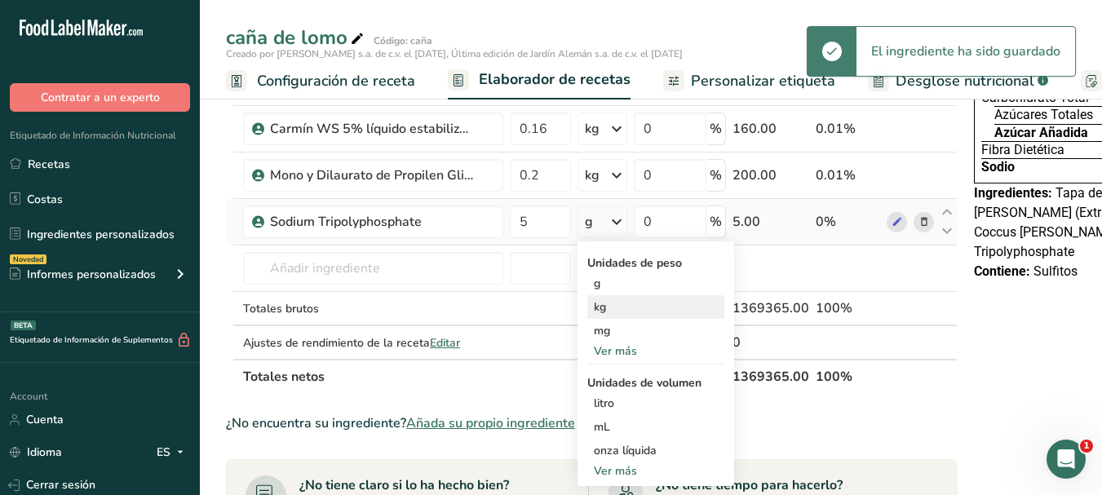
click at [601, 307] on div "kg" at bounding box center [655, 307] width 137 height 24
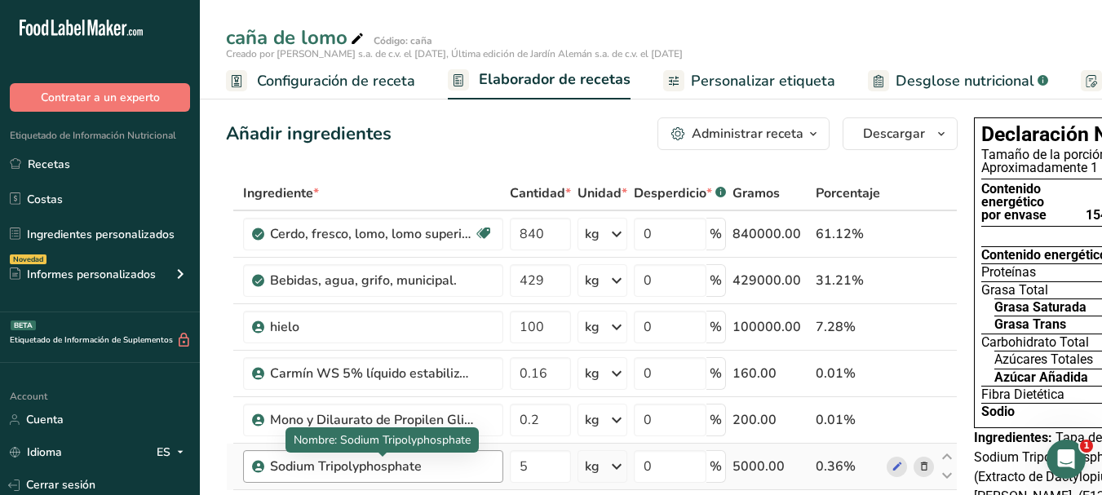
scroll to position [163, 0]
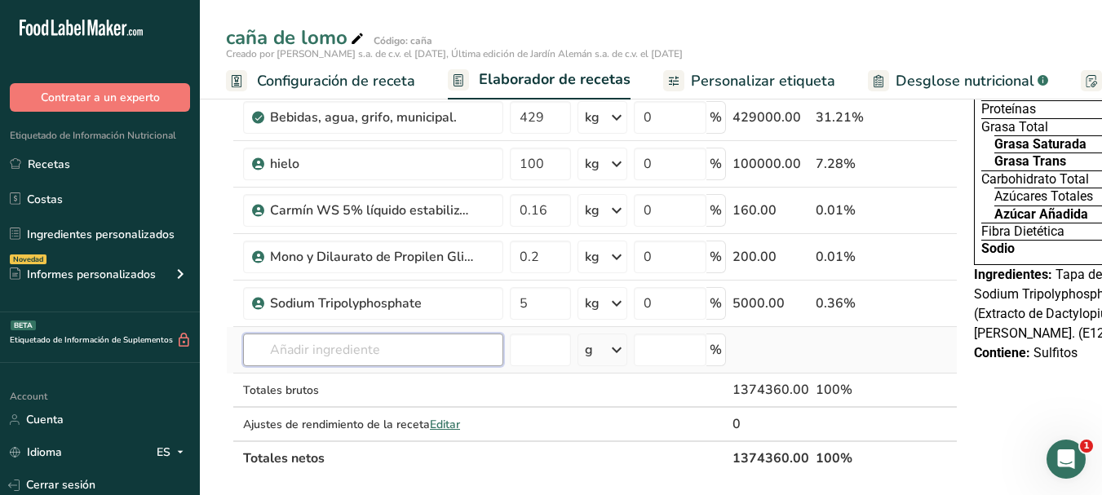
click at [309, 352] on input "text" at bounding box center [373, 350] width 260 height 33
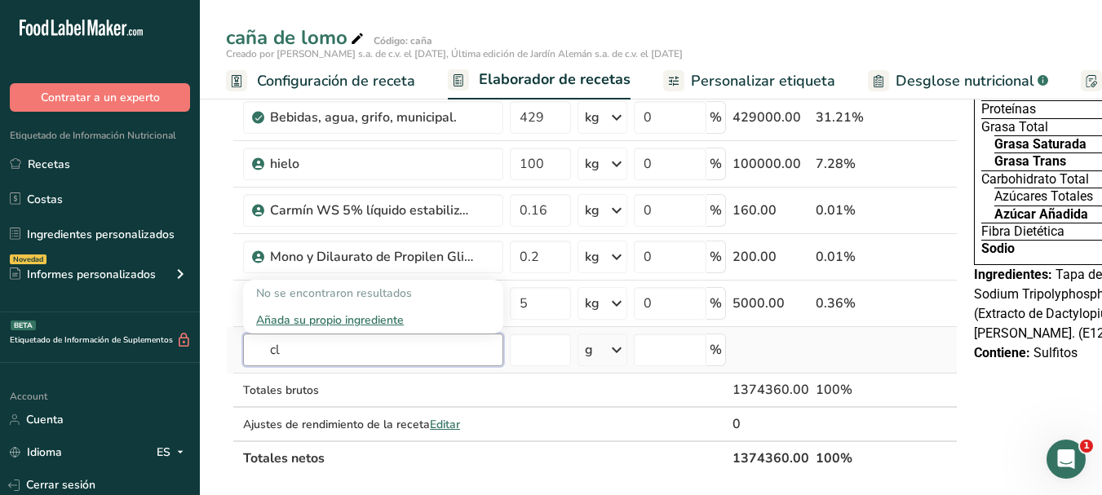
type input "c"
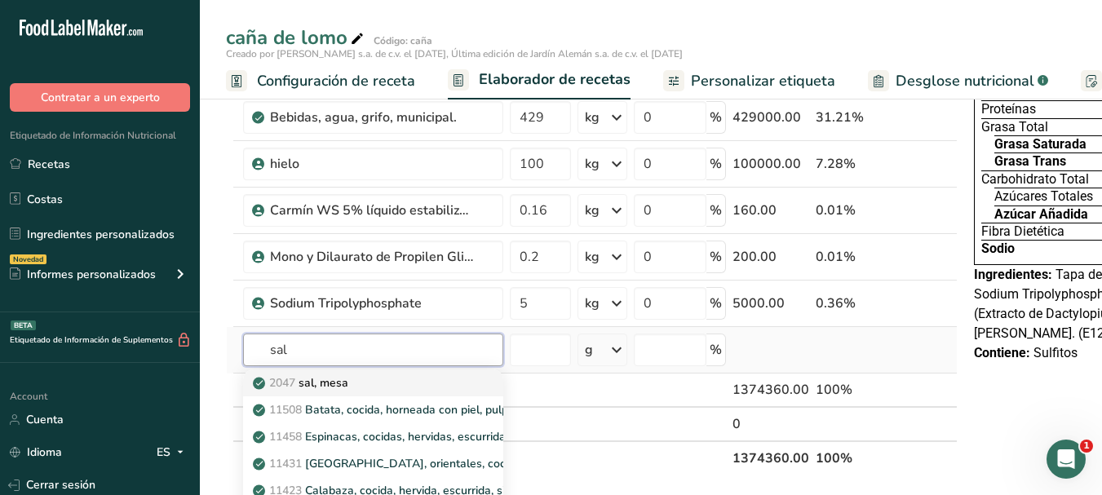
type input "sal"
click at [298, 384] on p "2047 sal, mesa" at bounding box center [302, 382] width 92 height 17
type input "Salt, table"
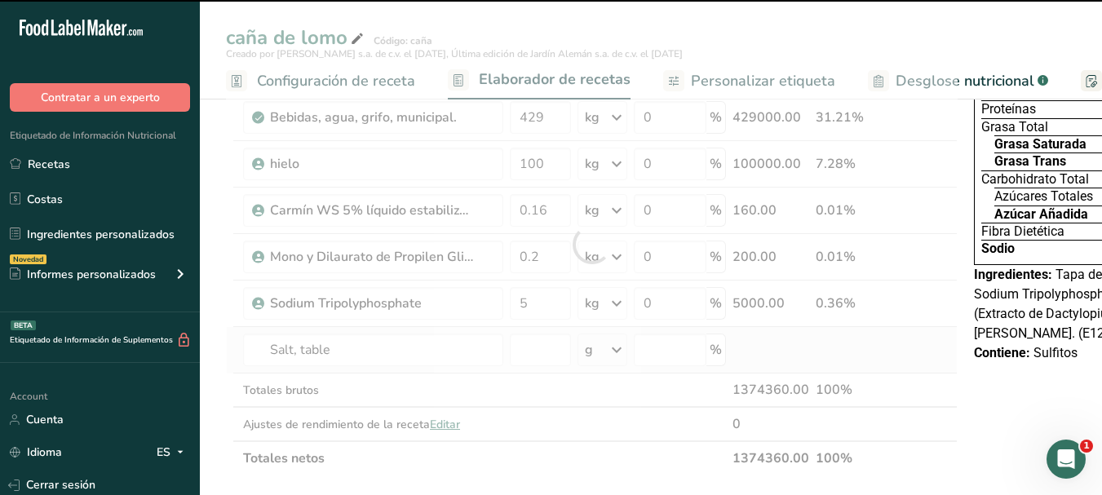
type input "0"
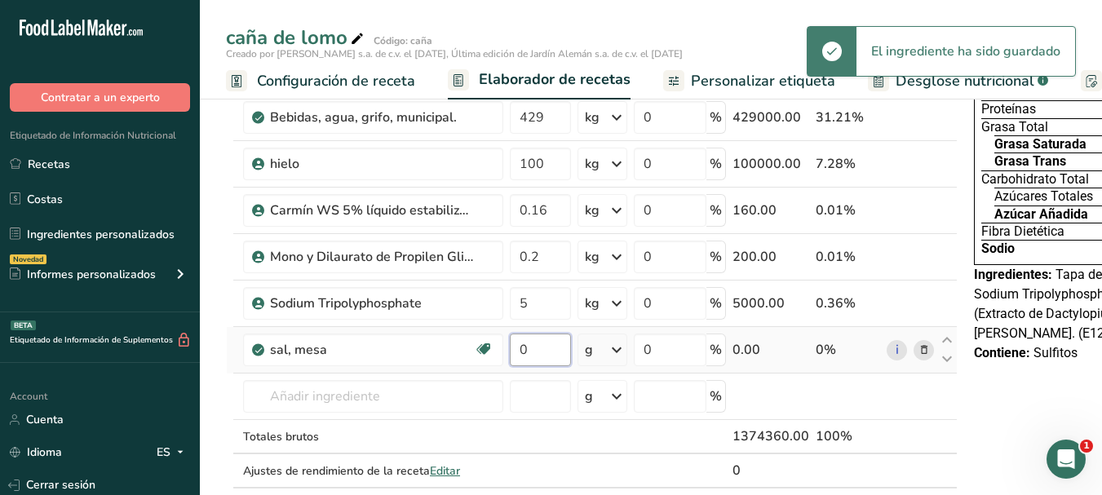
click at [535, 351] on input "0" at bounding box center [540, 350] width 61 height 33
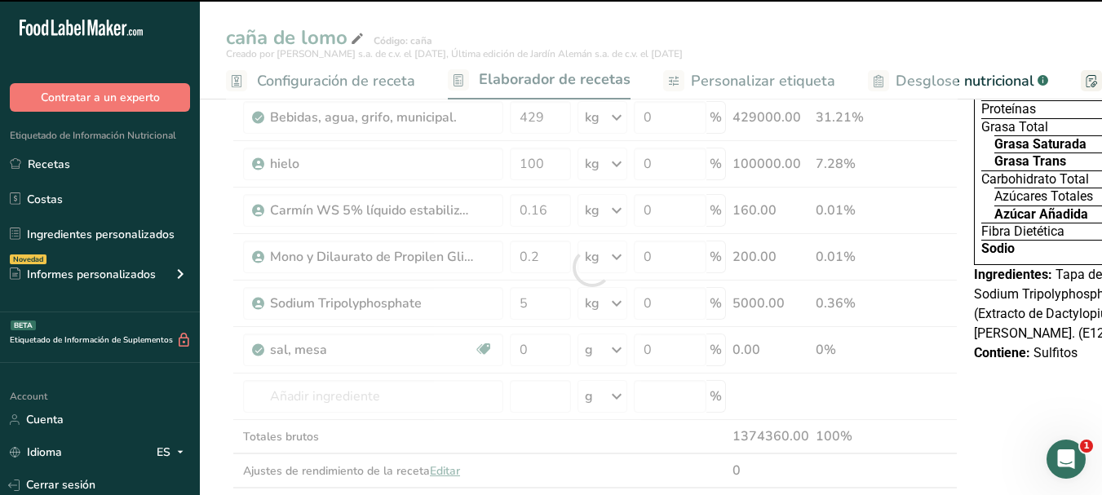
drag, startPoint x: 320, startPoint y: 353, endPoint x: 261, endPoint y: 352, distance: 59.5
click at [261, 352] on div "Ingrediente * Cantidad * Unidad * Desperdicio * .a-a{fill:#347362;}.b-a{fill:#f…" at bounding box center [591, 267] width 731 height 509
click at [369, 365] on div "sal, mesa Libre de lácteos Libre de gluten Vegano Vegetariano Libre de soja" at bounding box center [373, 350] width 260 height 33
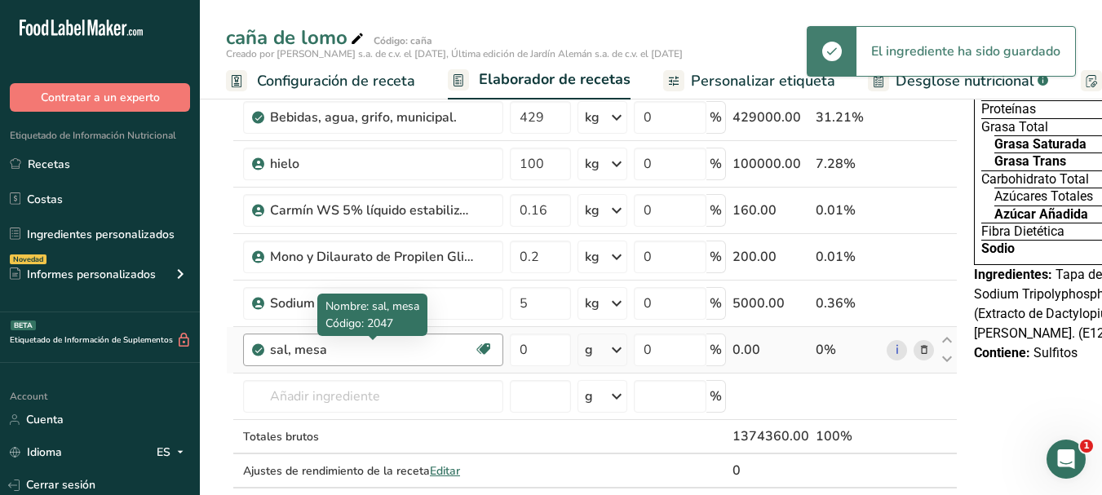
click at [367, 352] on div "sal, mesa" at bounding box center [372, 350] width 204 height 20
click at [334, 347] on div "sal, mesa" at bounding box center [372, 350] width 204 height 20
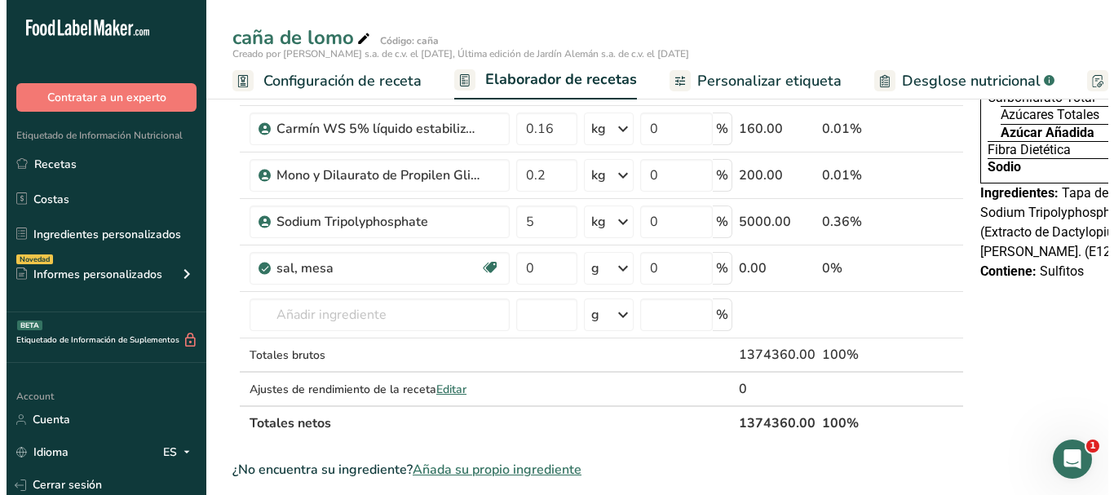
scroll to position [326, 0]
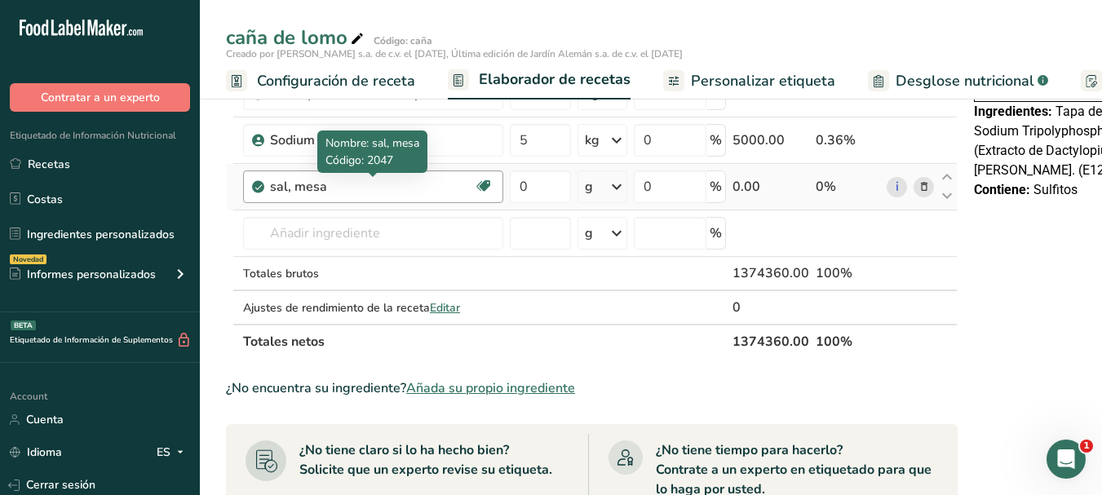
click at [347, 187] on div "sal, mesa" at bounding box center [372, 187] width 204 height 20
click at [928, 190] on icon at bounding box center [923, 187] width 11 height 17
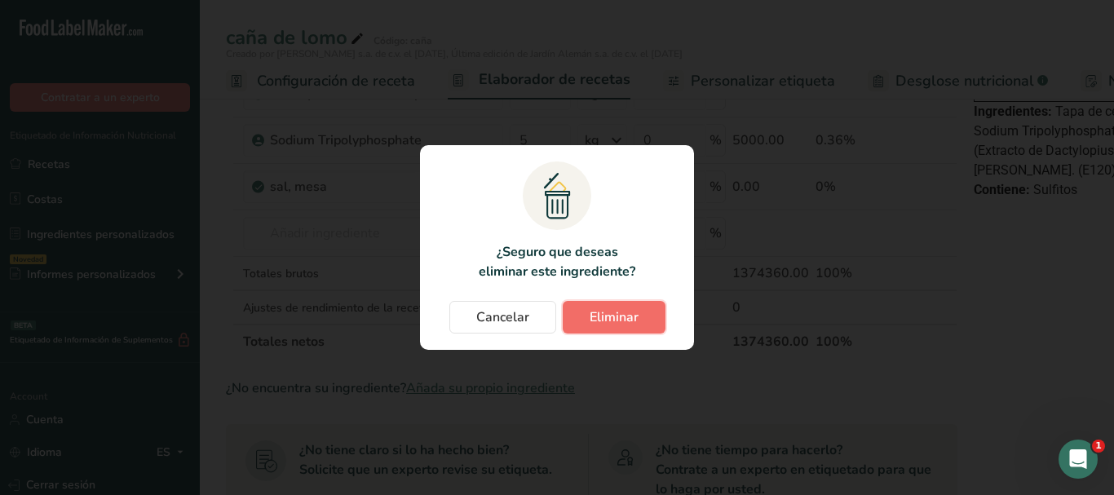
click at [607, 323] on span "Eliminar" at bounding box center [614, 317] width 49 height 20
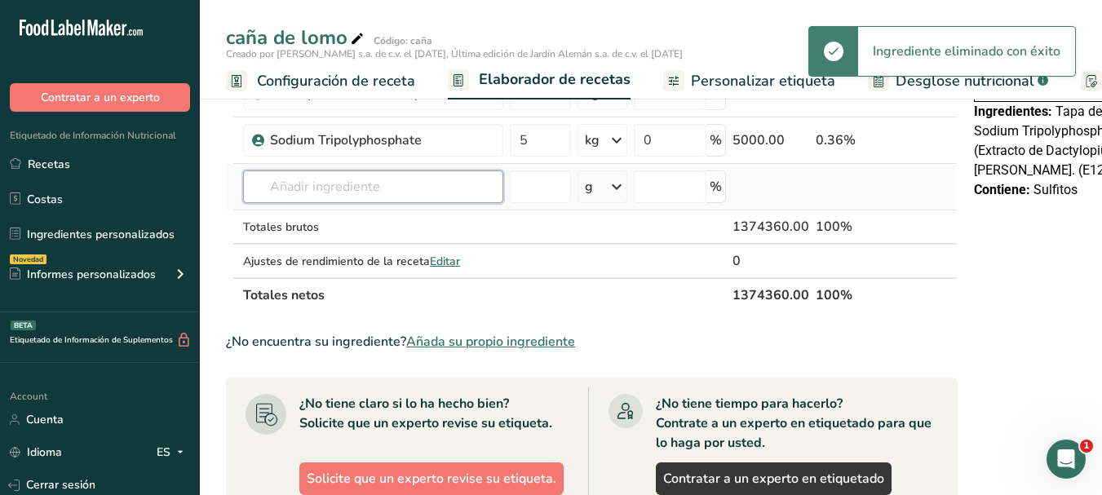
click at [317, 189] on input "text" at bounding box center [373, 186] width 260 height 33
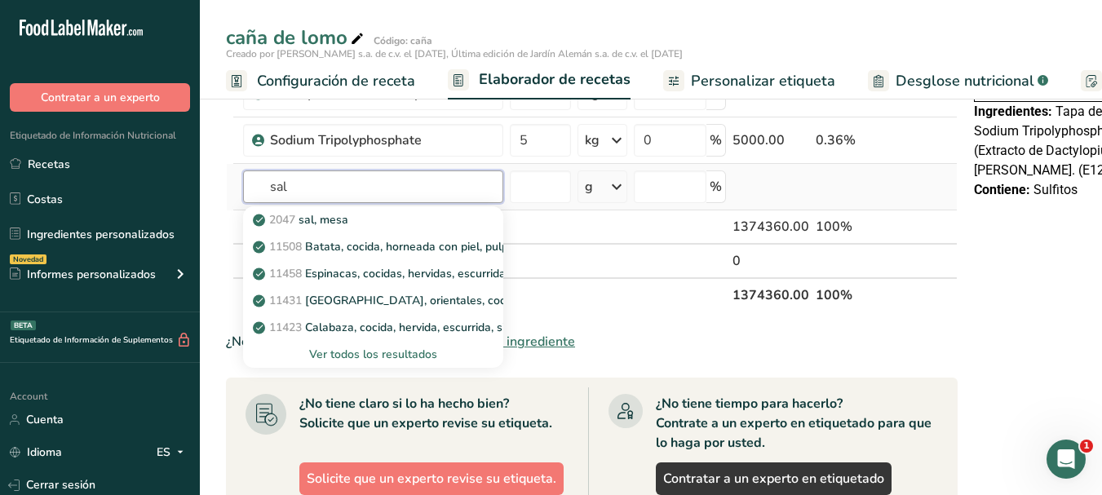
type input "sal"
click at [328, 347] on div "Ver todos los resultados" at bounding box center [373, 354] width 234 height 17
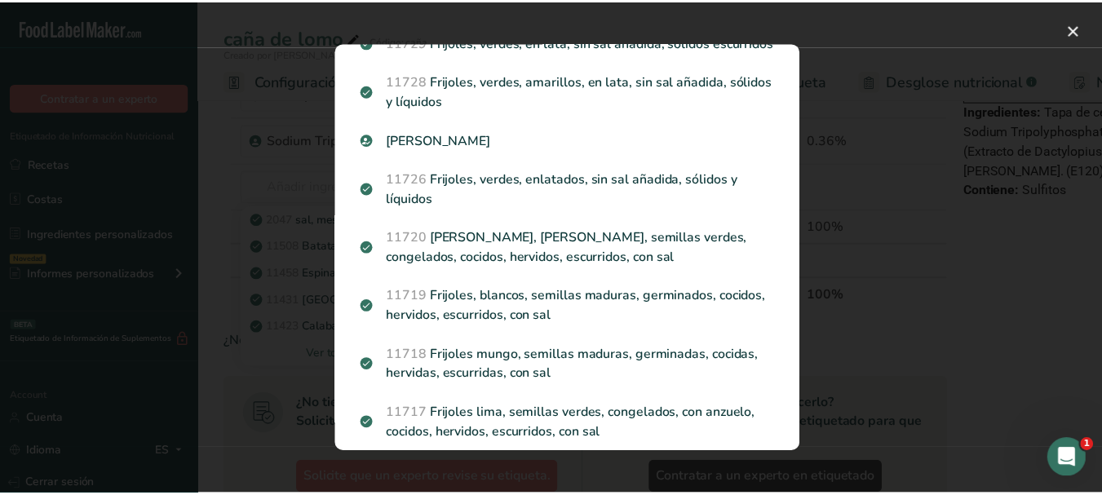
scroll to position [1984, 0]
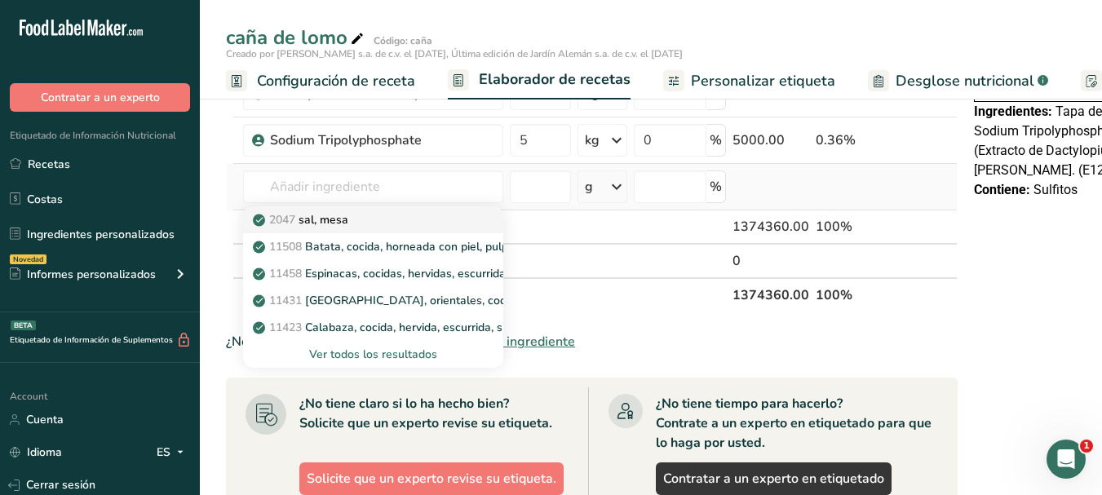
click at [345, 215] on p "2047 sal, mesa" at bounding box center [302, 219] width 92 height 17
type input "Salt, table"
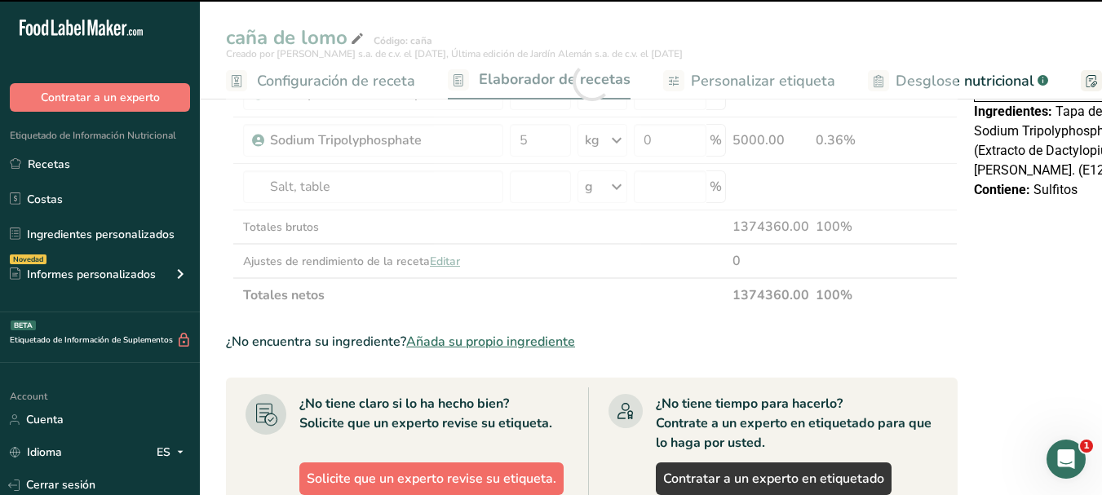
type input "0"
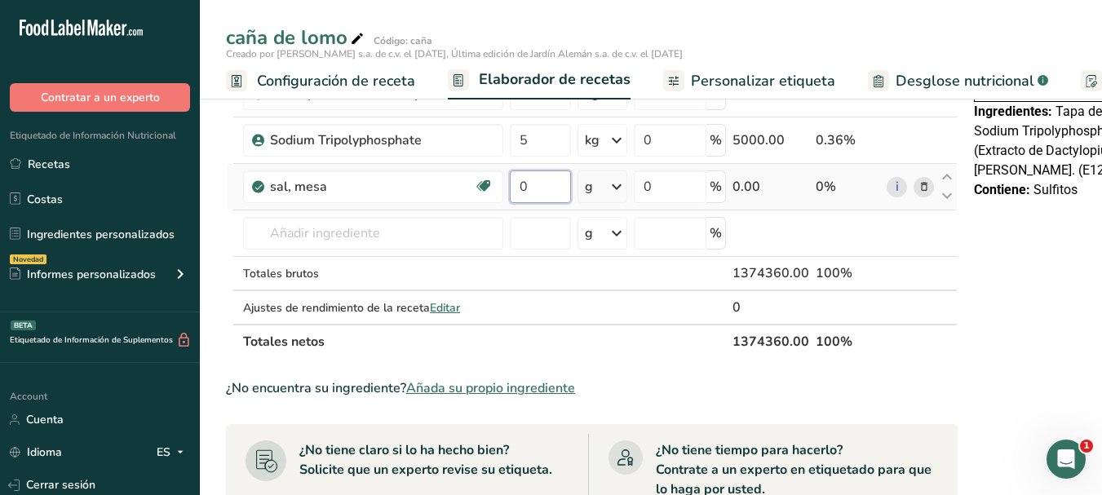
click at [531, 186] on input "0" at bounding box center [540, 186] width 61 height 33
type input "19.25"
click at [567, 343] on div "Ingrediente * Cantidad * Unidad * Desperdicio * .a-a{fill:#347362;}.b-a{fill:#f…" at bounding box center [591, 104] width 731 height 509
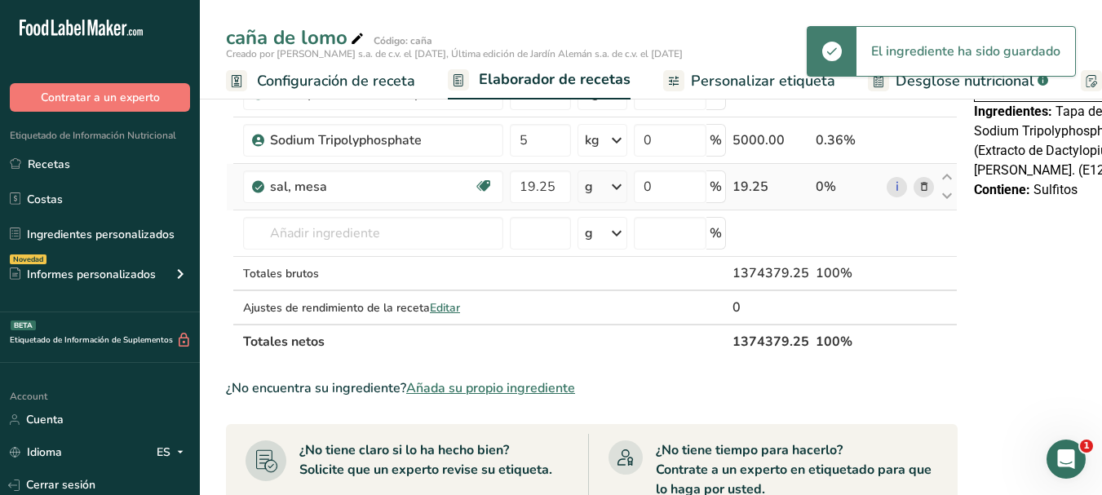
click at [605, 183] on div "g" at bounding box center [602, 186] width 50 height 33
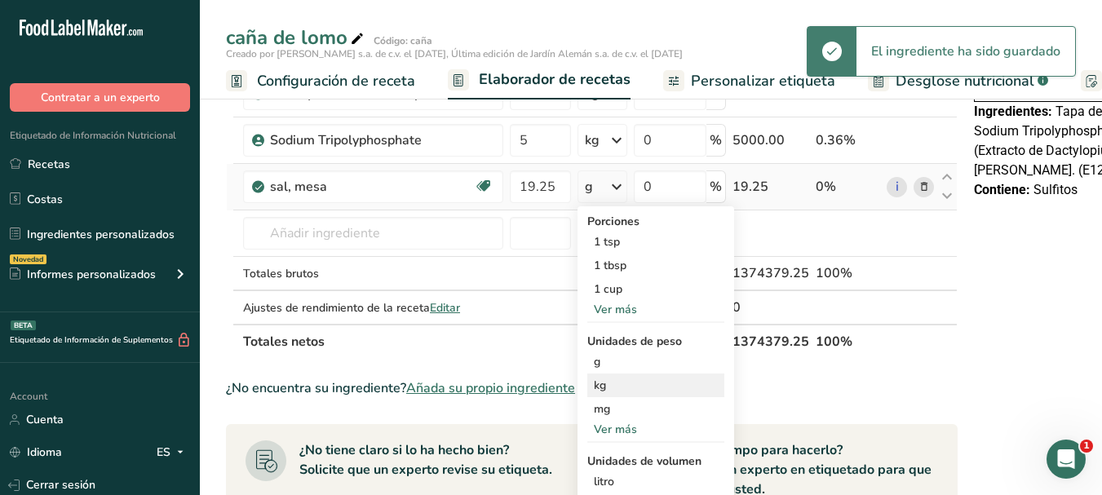
click at [597, 390] on div "kg" at bounding box center [655, 385] width 137 height 24
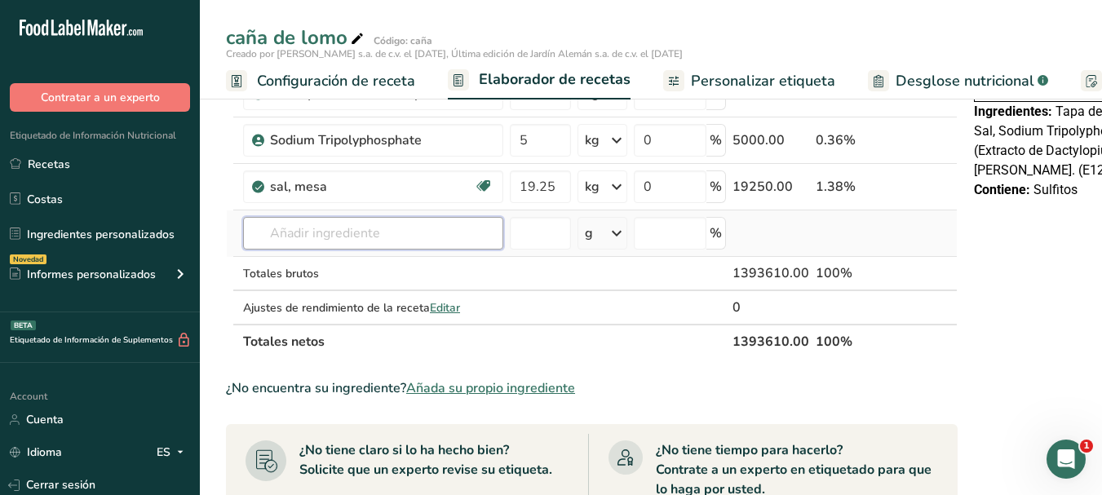
click at [335, 236] on input "text" at bounding box center [373, 233] width 260 height 33
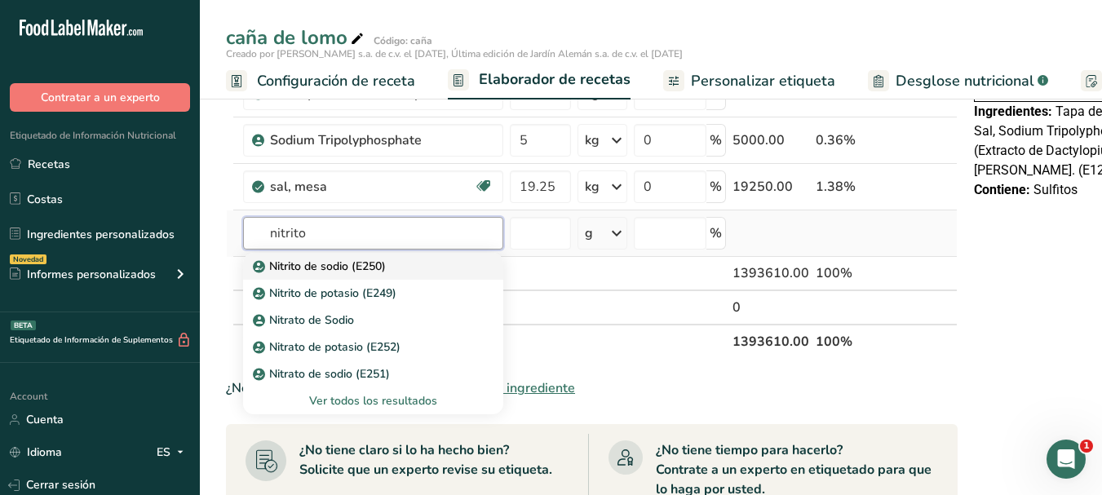
type input "nitrito"
click at [314, 269] on p "Nitrito de sodio (E250)" at bounding box center [321, 266] width 130 height 17
type input "Sodium nitrite (E250)"
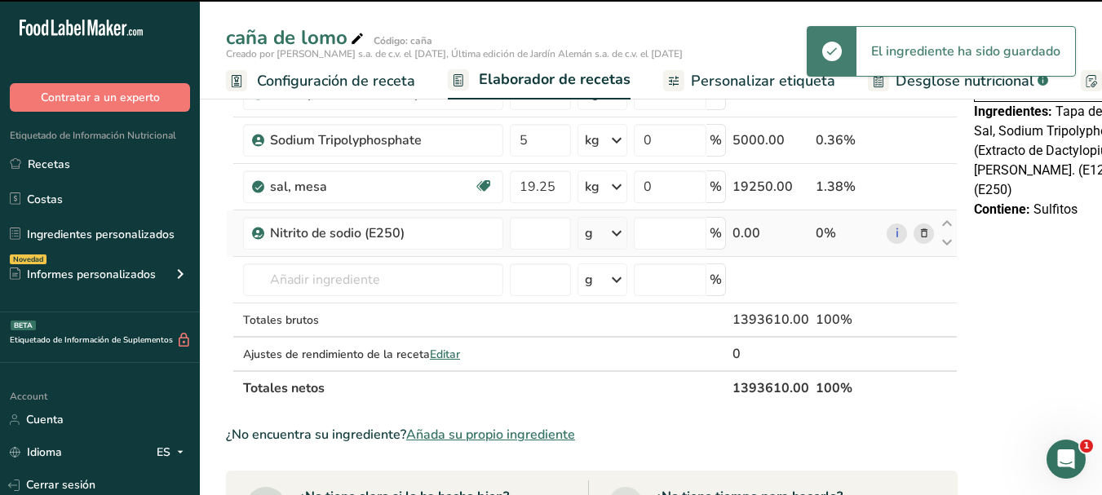
type input "0"
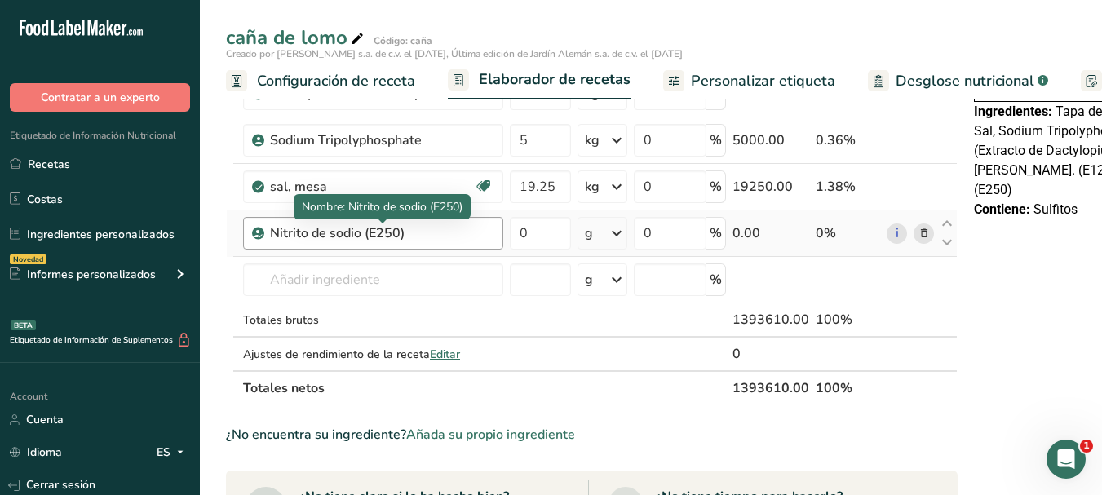
click at [446, 232] on div "Nitrito de sodio (E250)" at bounding box center [372, 233] width 204 height 20
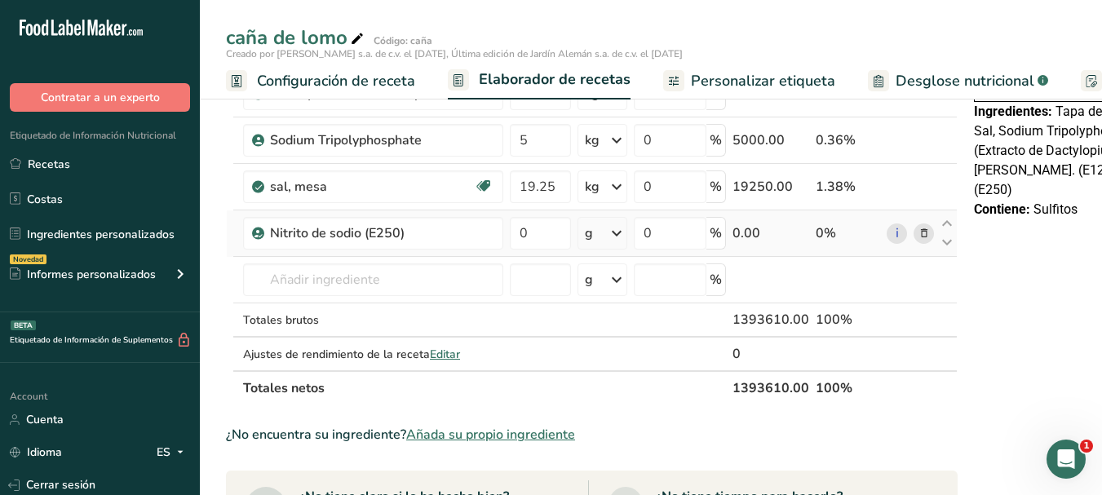
click at [925, 231] on icon at bounding box center [923, 233] width 11 height 17
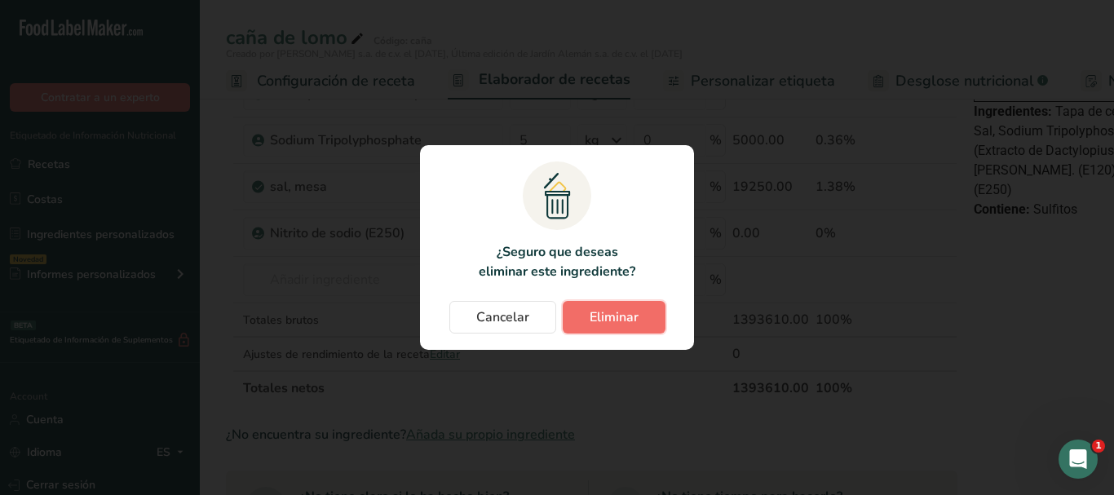
click at [596, 312] on span "Eliminar" at bounding box center [614, 317] width 49 height 20
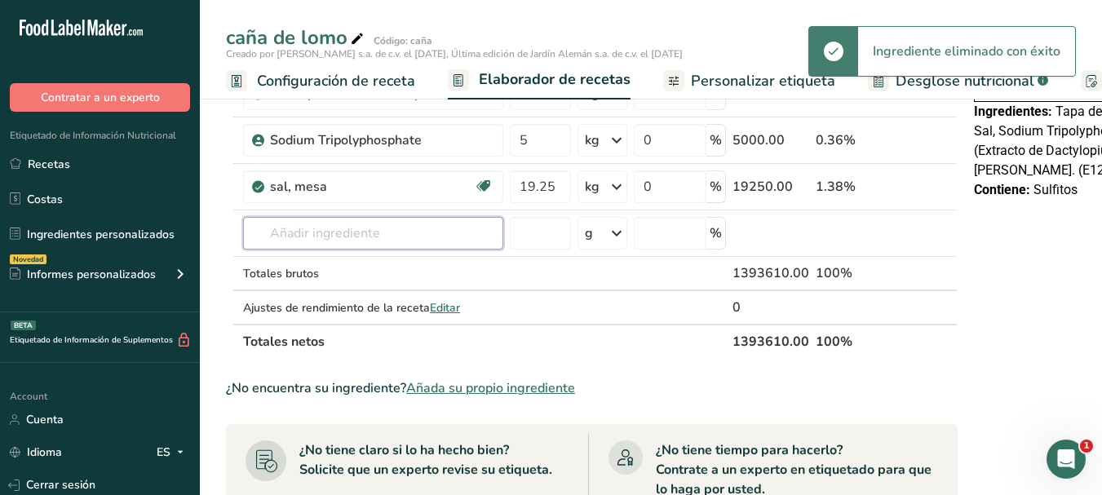
click at [330, 237] on input "text" at bounding box center [373, 233] width 260 height 33
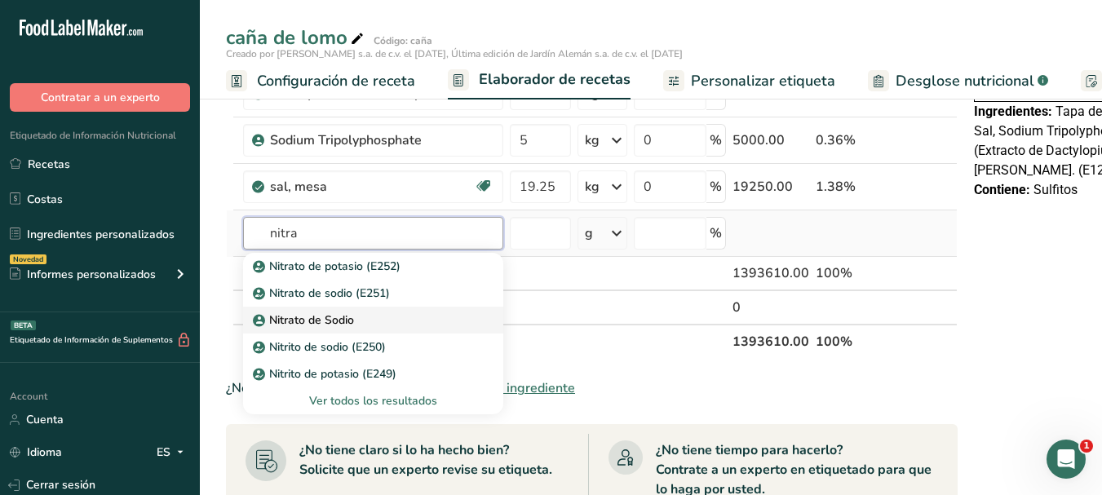
type input "nitra"
click at [339, 327] on p "Nitrato de Sodio" at bounding box center [305, 320] width 98 height 17
type input "Nitrato de Sodio"
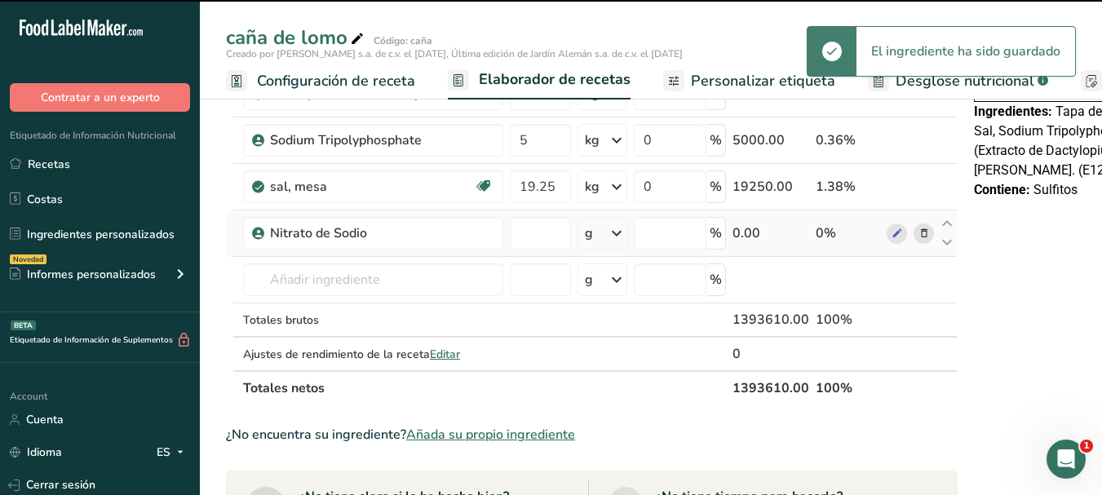
type input "0"
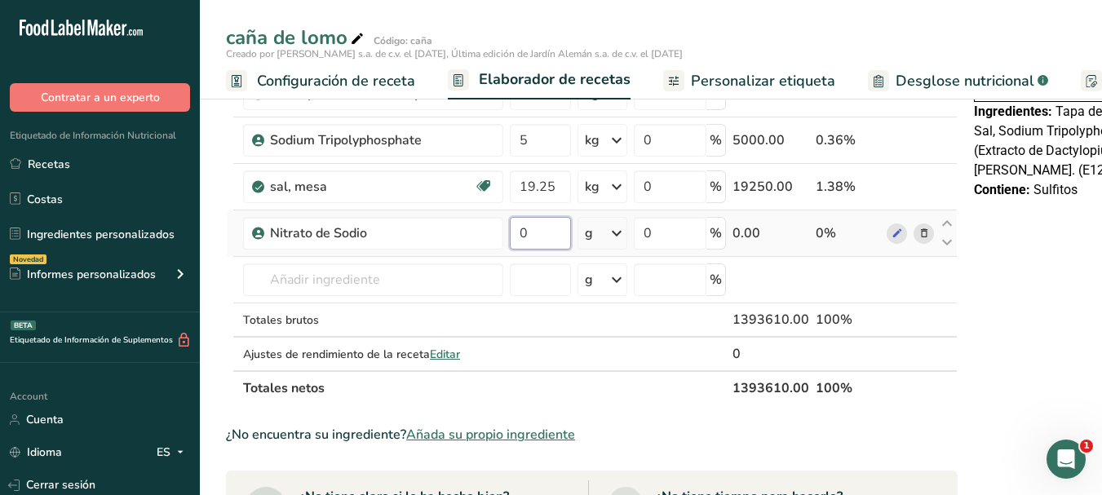
click at [531, 241] on input "0" at bounding box center [540, 233] width 61 height 33
type input "0.480"
click at [490, 261] on div "Ingrediente * Cantidad * Unidad * Desperdicio * .a-a{fill:#347362;}.b-a{fill:#f…" at bounding box center [591, 127] width 731 height 555
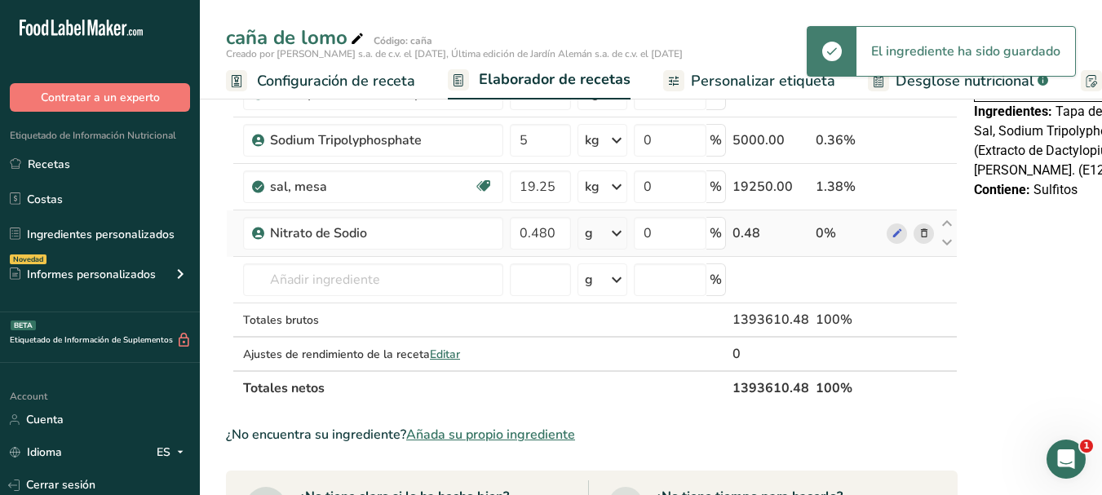
click at [608, 236] on icon at bounding box center [617, 233] width 20 height 29
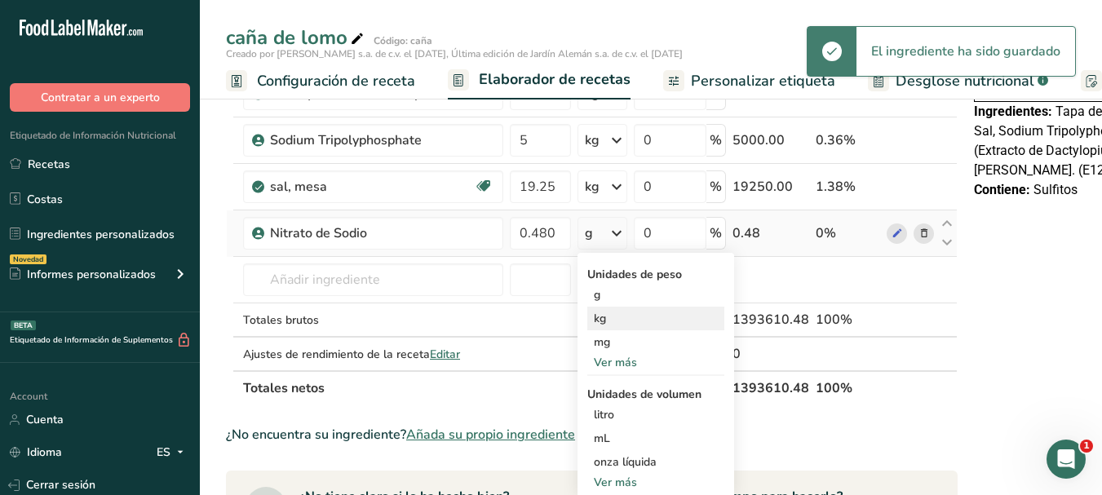
click at [611, 314] on div "kg" at bounding box center [655, 319] width 137 height 24
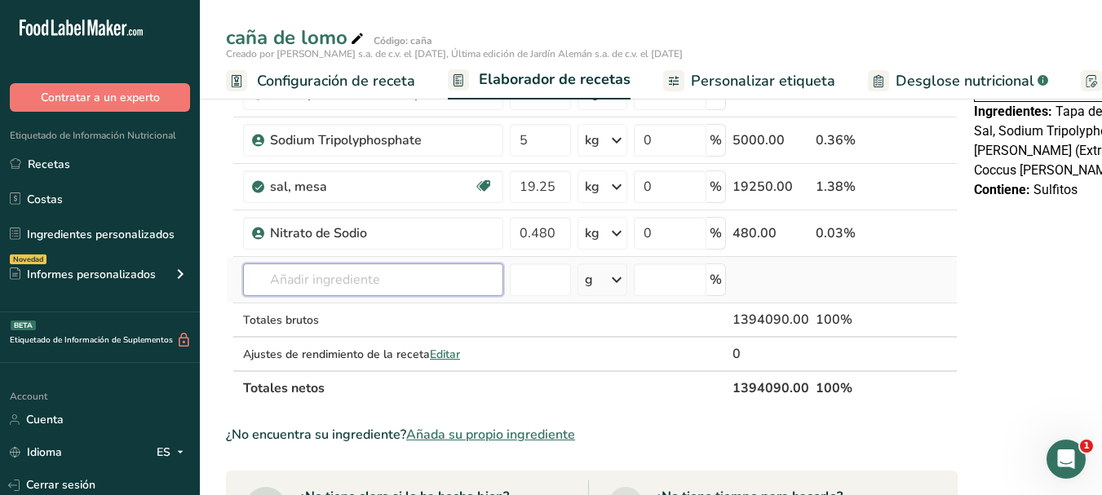
click at [325, 280] on input "text" at bounding box center [373, 279] width 260 height 33
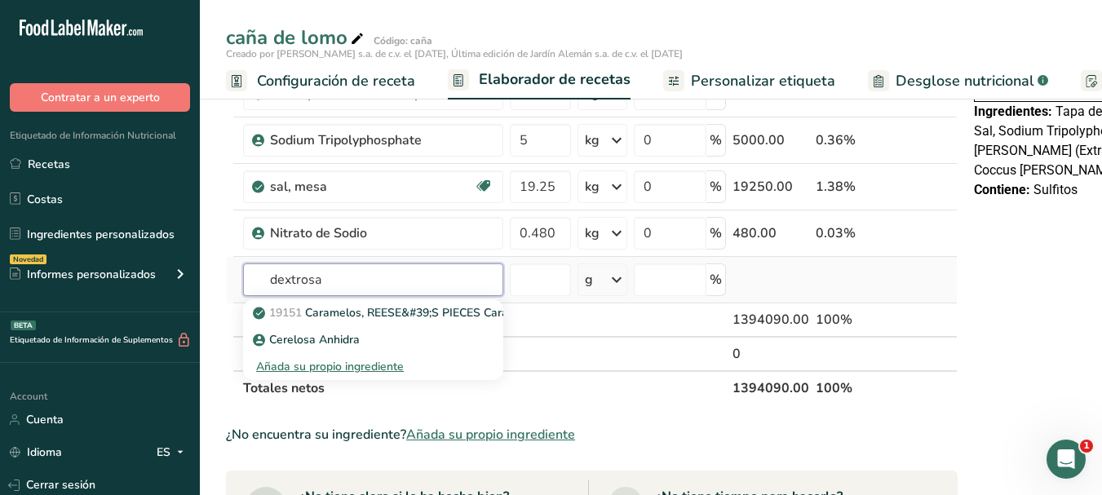
type input "dextrosa"
click at [324, 368] on div "Añada su propio ingrediente" at bounding box center [373, 366] width 234 height 17
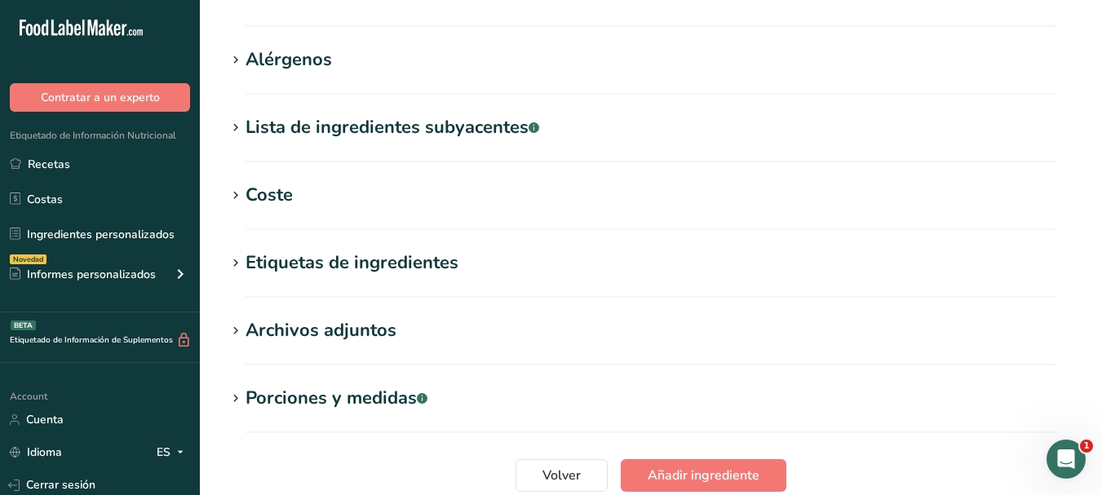
scroll to position [788, 0]
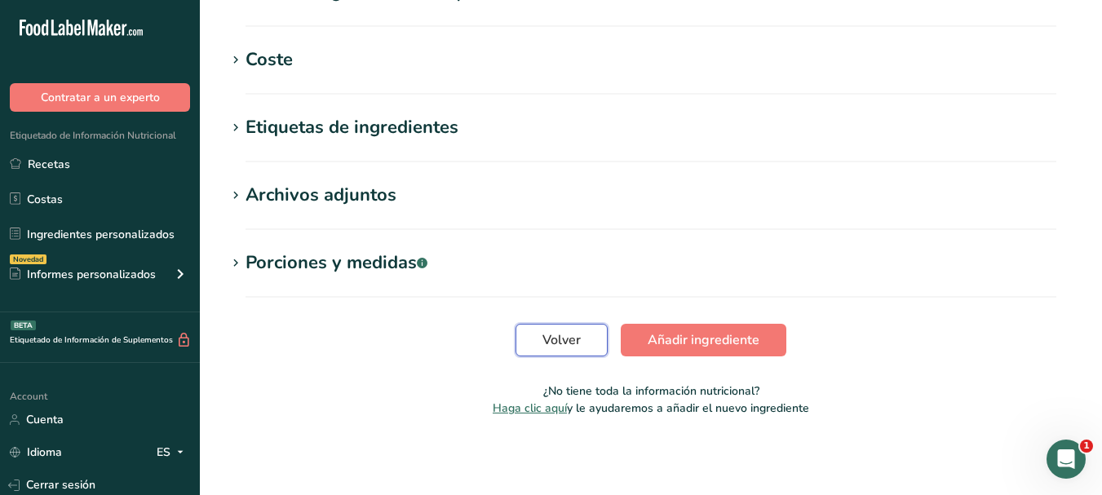
click at [558, 339] on span "Volver" at bounding box center [561, 340] width 38 height 20
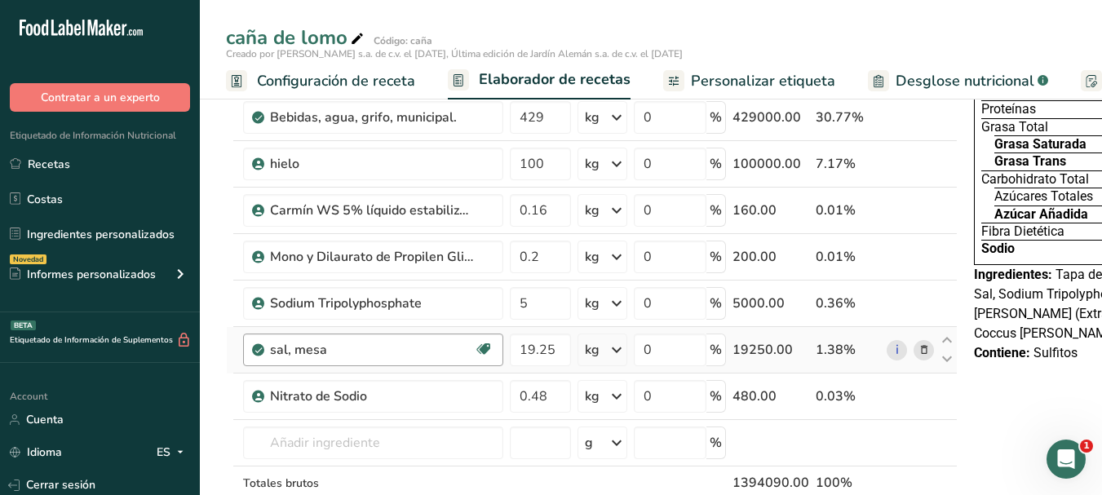
scroll to position [326, 0]
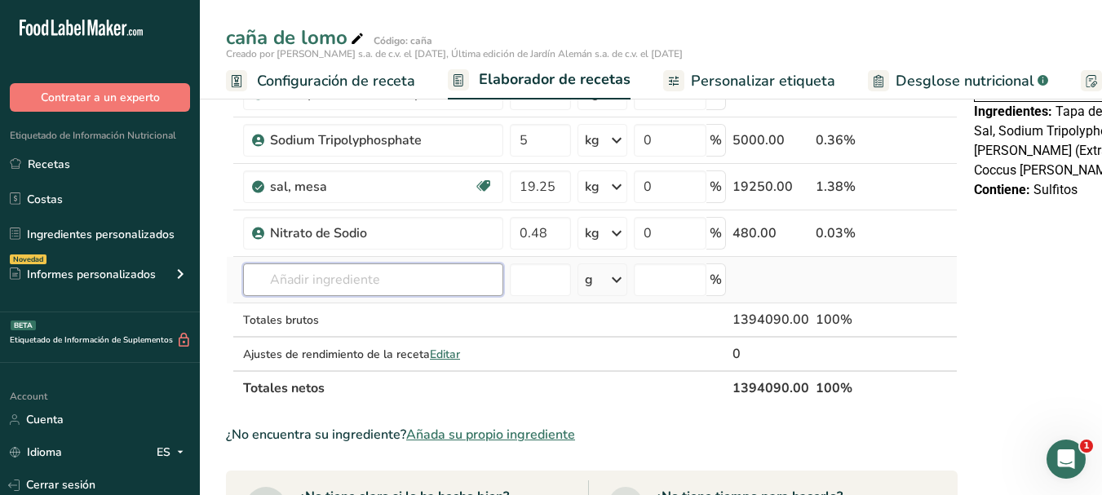
click at [321, 282] on input "text" at bounding box center [373, 279] width 260 height 33
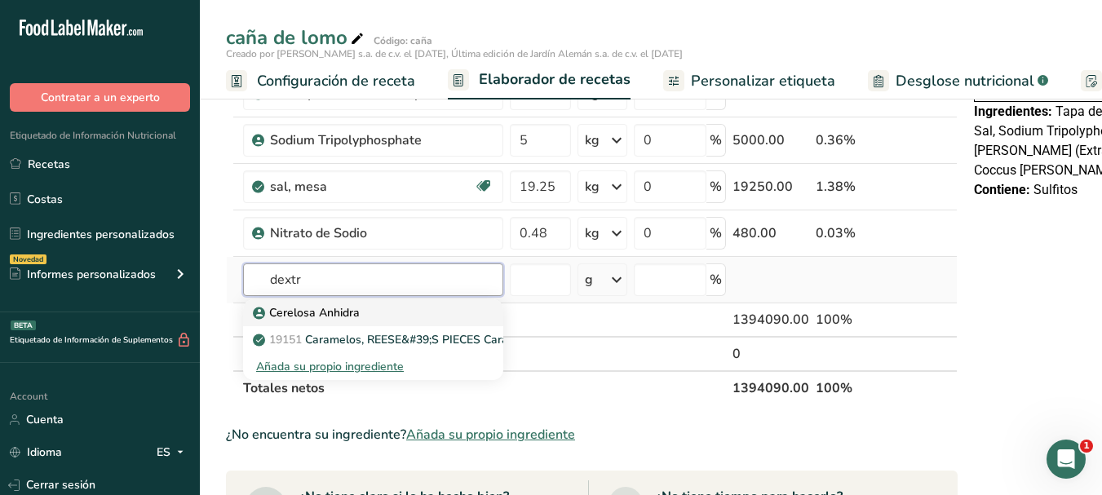
type input "dextr"
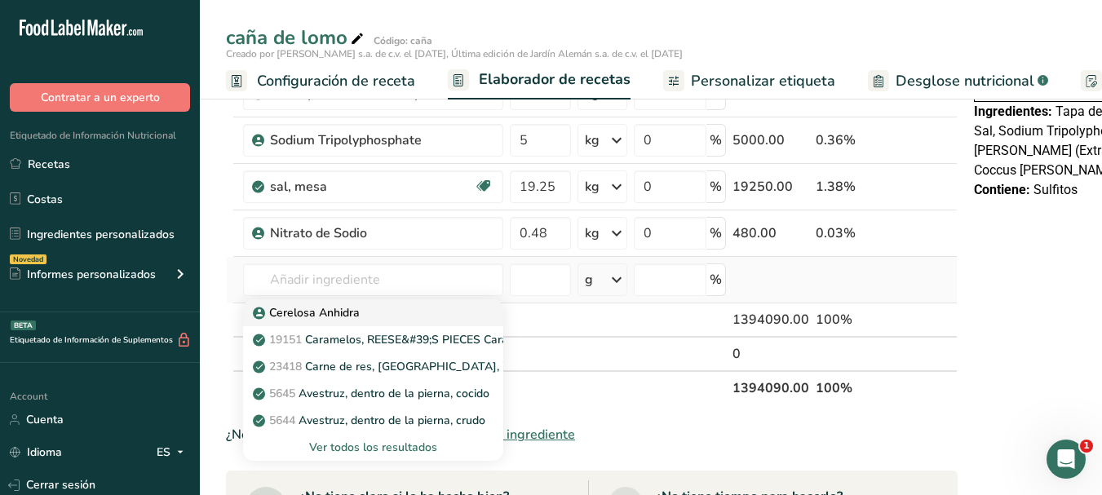
click at [306, 317] on p "Cerelosa Anhidra" at bounding box center [308, 312] width 104 height 17
type input "Cerelose Anhidra (Dextrose Anhydrous)"
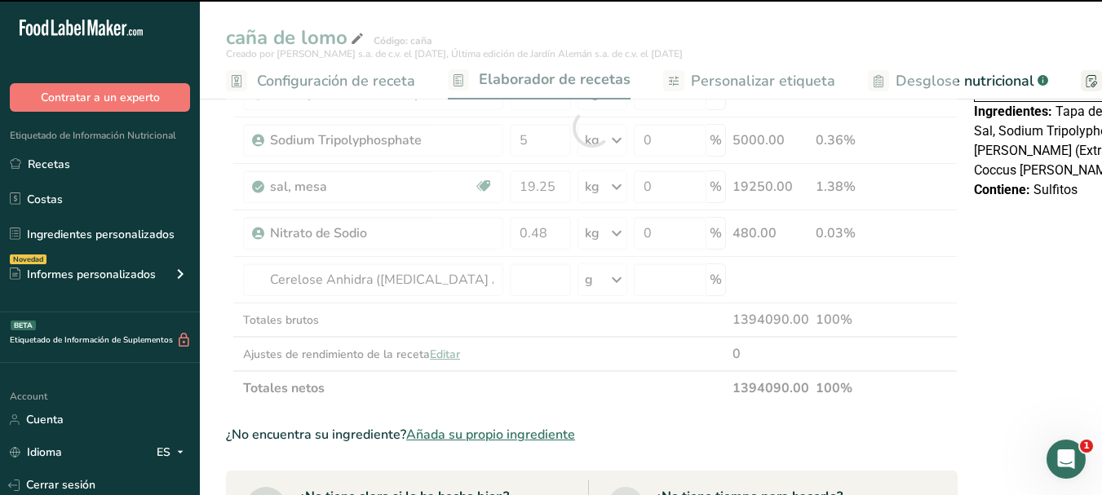
type input "0"
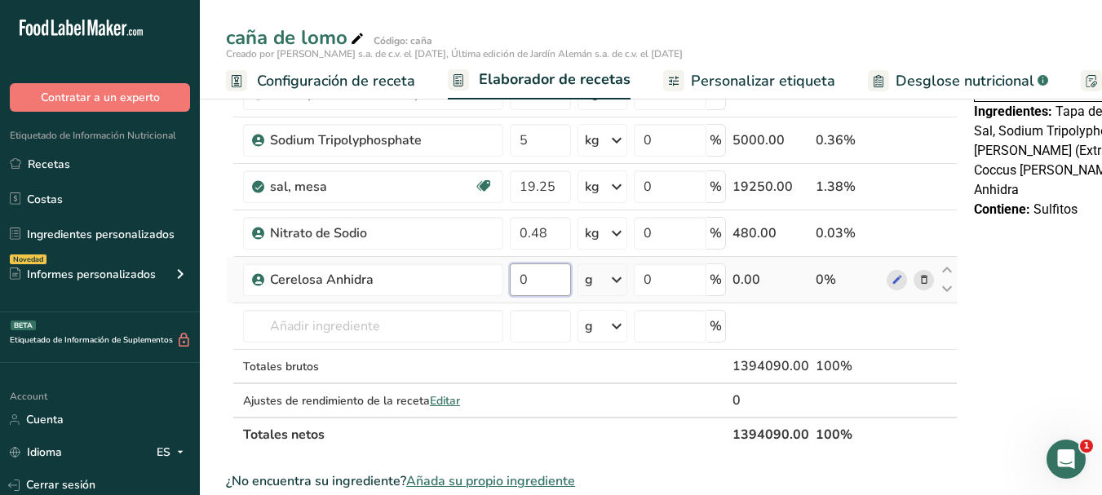
click at [540, 292] on input "0" at bounding box center [540, 279] width 61 height 33
type input "7.5"
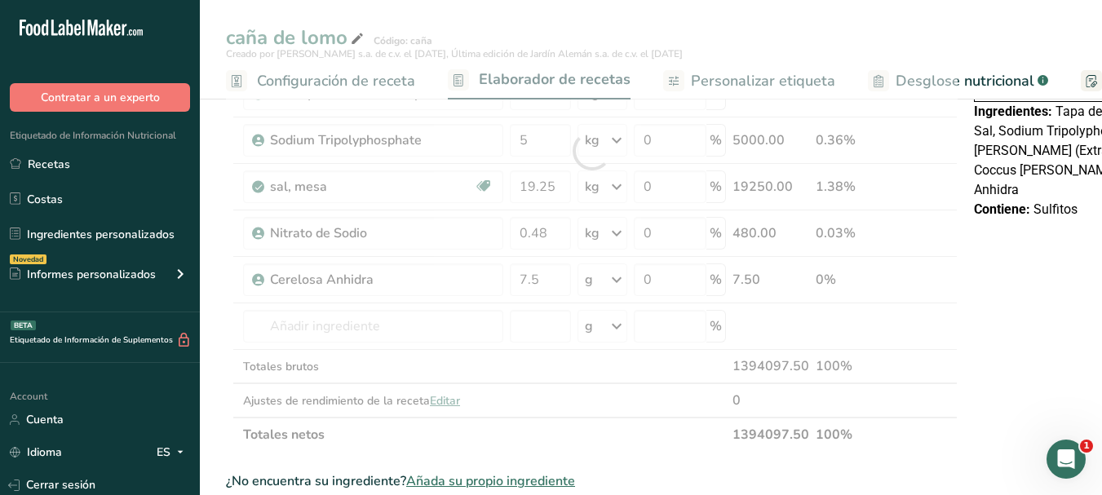
click at [576, 449] on div "Ingrediente * Cantidad * Unidad * Desperdicio * .a-a{fill:#347362;}.b-a{fill:#f…" at bounding box center [591, 151] width 731 height 602
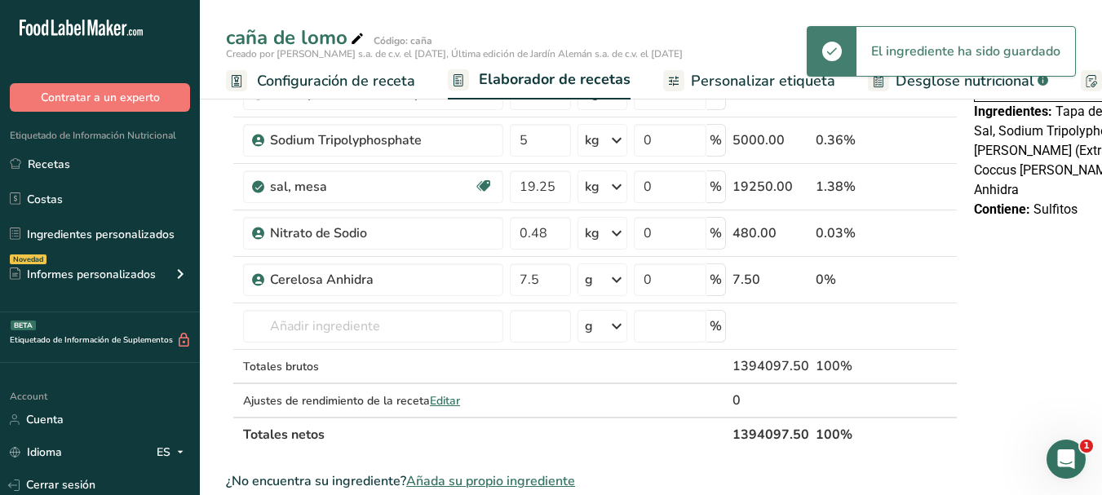
click at [615, 284] on icon at bounding box center [617, 279] width 20 height 29
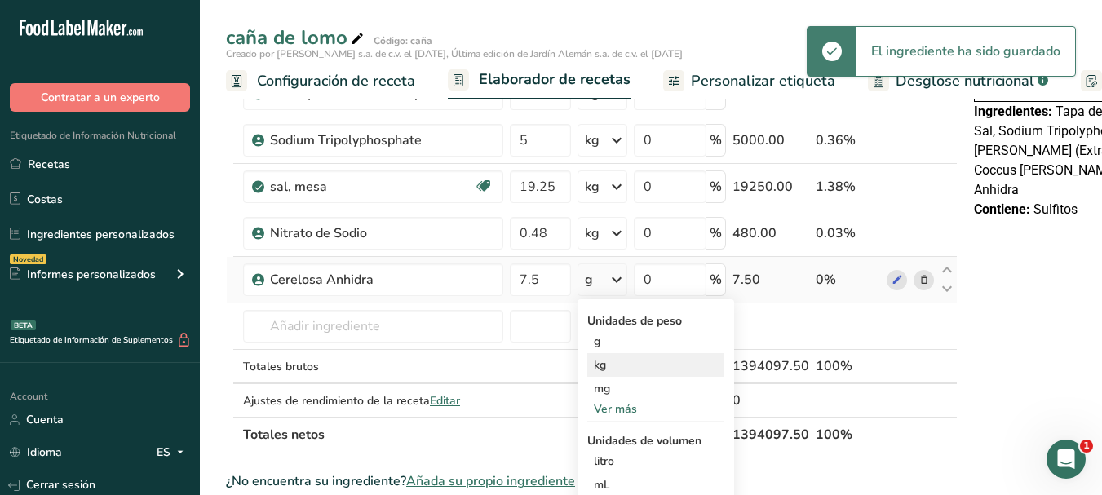
click at [599, 359] on div "kg" at bounding box center [655, 365] width 137 height 24
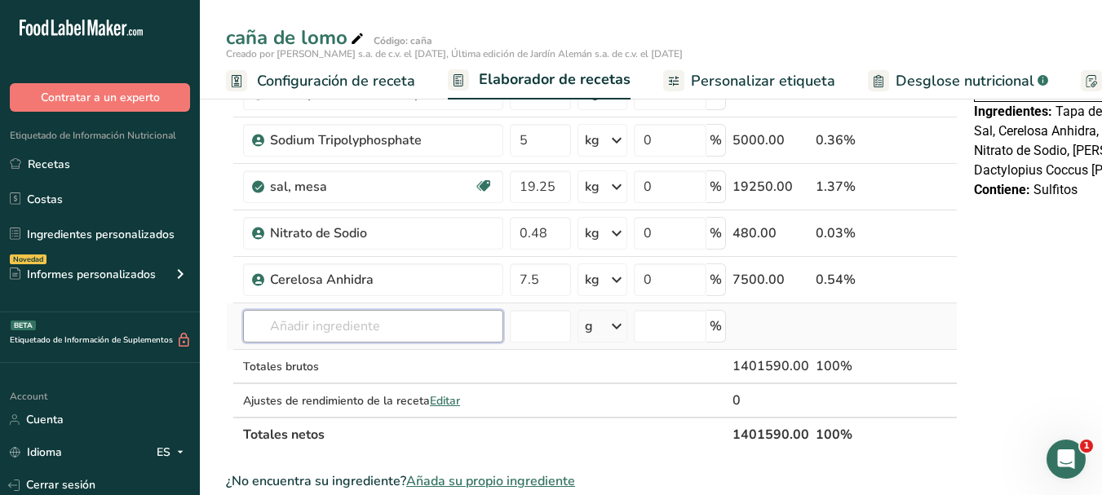
click at [268, 338] on input "text" at bounding box center [373, 326] width 260 height 33
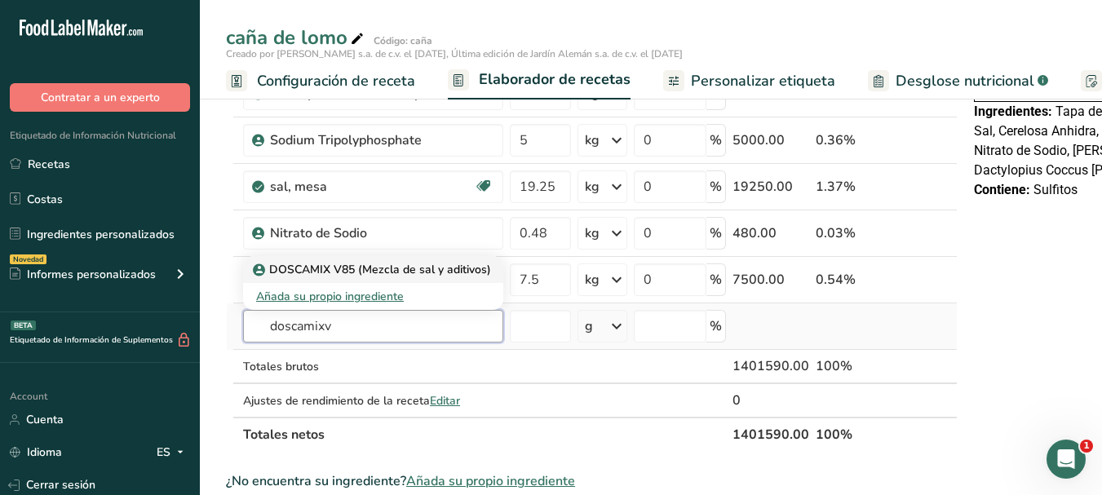
type input "doscamixv"
click at [372, 265] on p "DOSCAMIX V85 (Mezcla de sal y aditivos)" at bounding box center [373, 269] width 235 height 17
type input "DOSCAMIX V85 (Mezcla de sal y aditivos)"
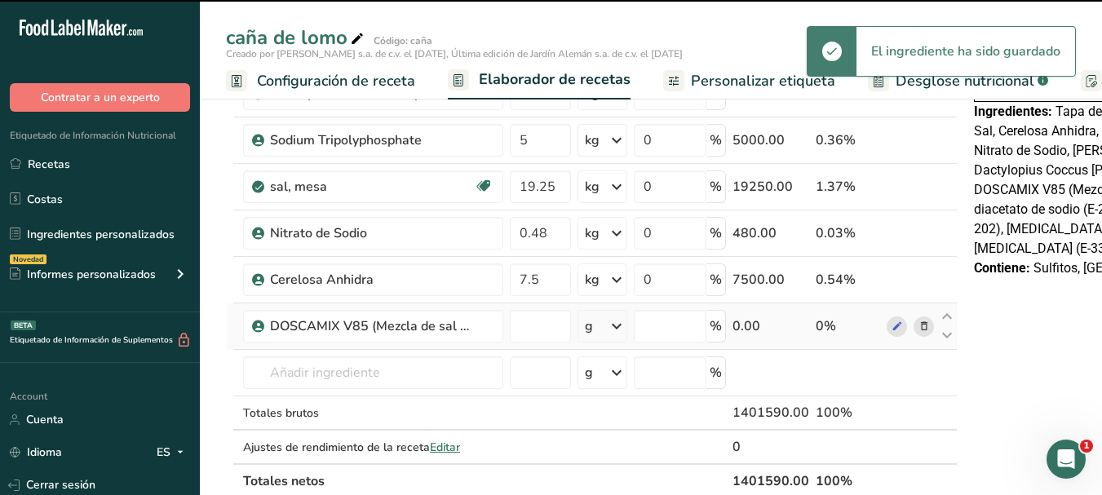
type input "0"
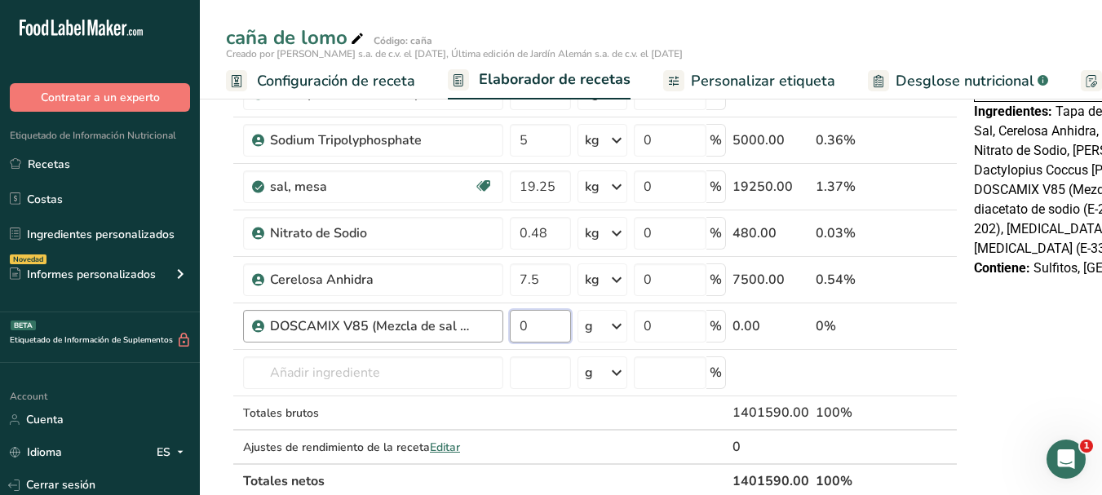
drag, startPoint x: 538, startPoint y: 326, endPoint x: 428, endPoint y: 319, distance: 110.3
click at [428, 319] on tr "DOSCAMIX V85 (Mezcla de sal y aditivos) 0 g Unidades de peso g kg mg Ver más Un…" at bounding box center [592, 326] width 730 height 46
type input "2.5"
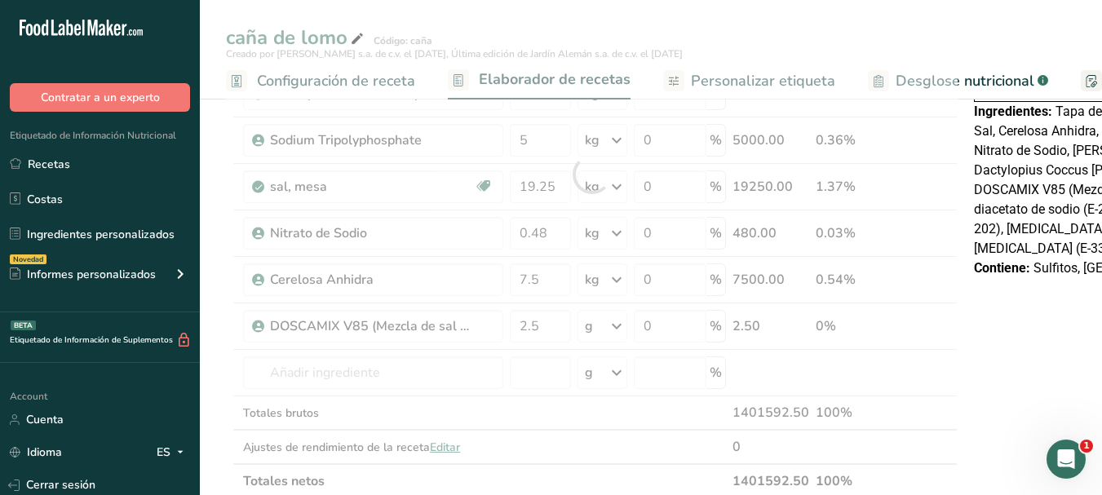
click at [612, 323] on div "Ingrediente * Cantidad * Unidad * Desperdicio * .a-a{fill:#347362;}.b-a{fill:#f…" at bounding box center [591, 174] width 731 height 648
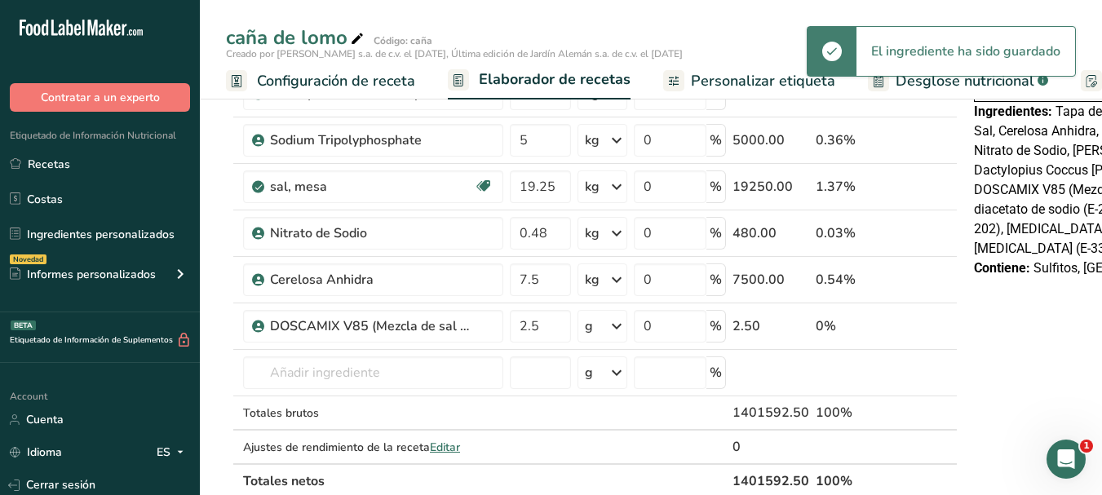
click at [606, 328] on div "g" at bounding box center [602, 326] width 50 height 33
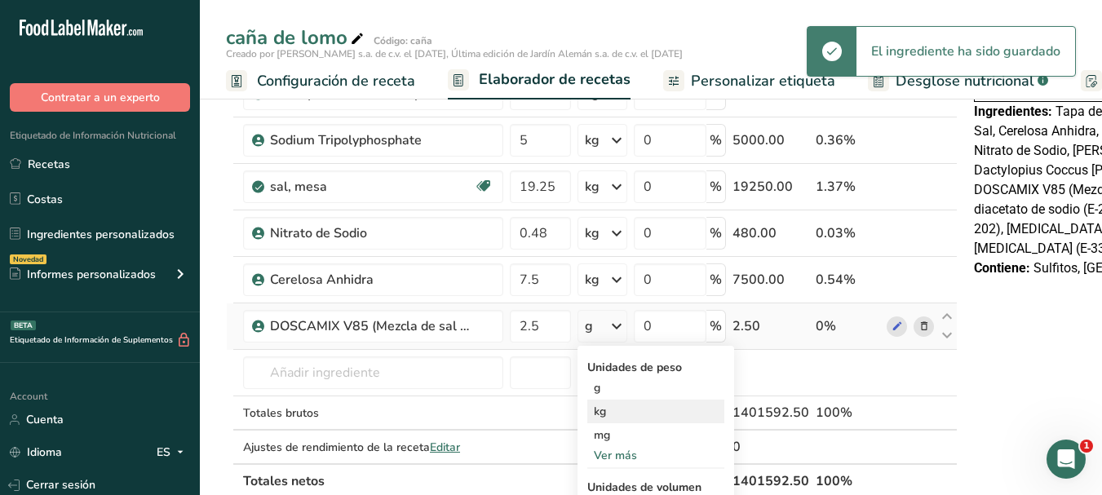
click at [607, 408] on div "kg" at bounding box center [655, 412] width 137 height 24
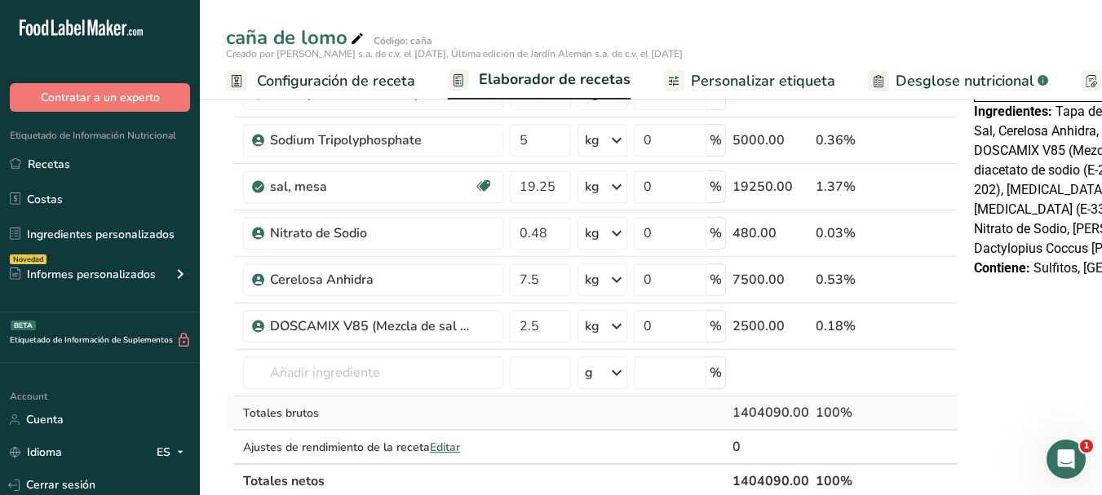
click at [624, 421] on td at bounding box center [602, 413] width 56 height 34
click at [362, 360] on input "text" at bounding box center [373, 372] width 260 height 33
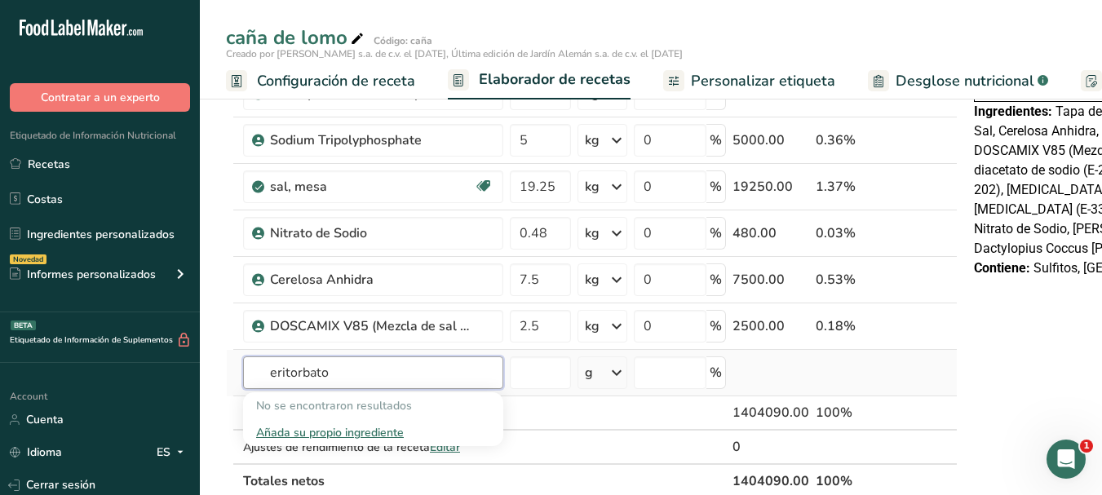
type input "eritorbato"
click at [316, 431] on div "Añada su propio ingrediente" at bounding box center [373, 432] width 234 height 17
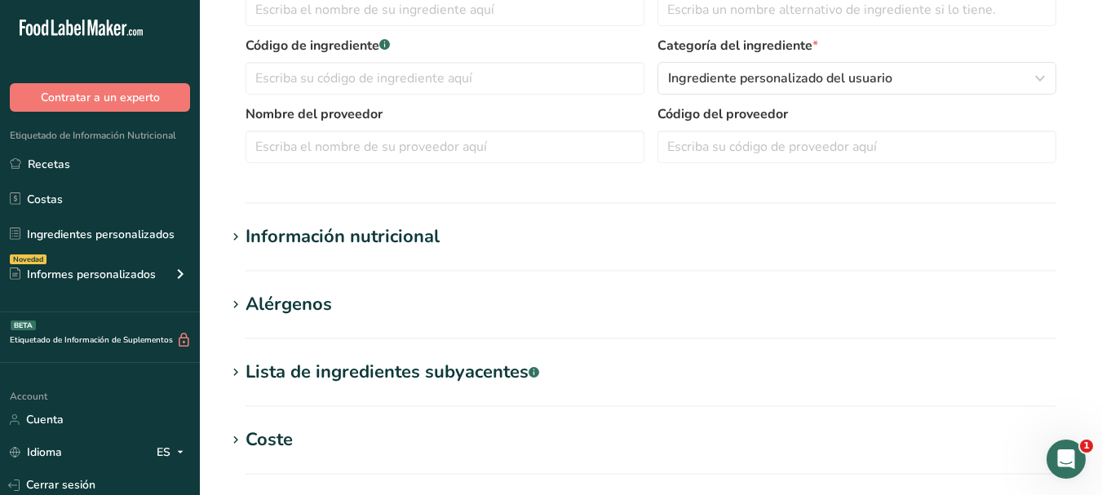
scroll to position [788, 0]
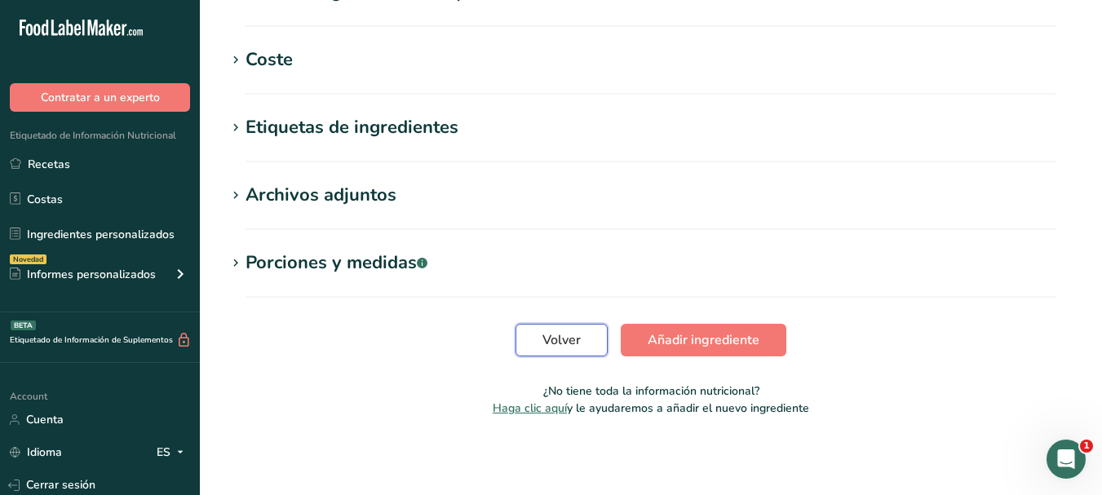
click at [571, 338] on span "Volver" at bounding box center [561, 340] width 38 height 20
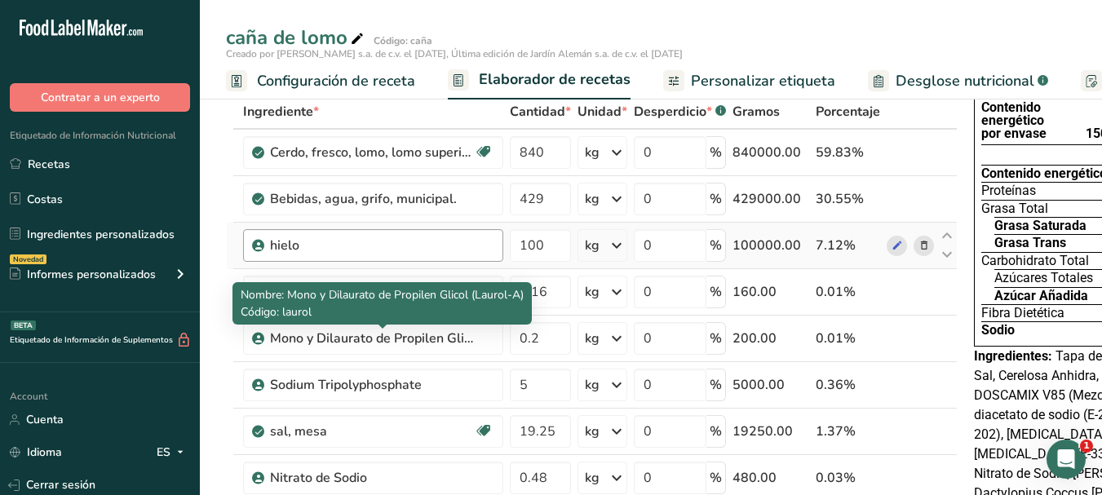
scroll to position [408, 0]
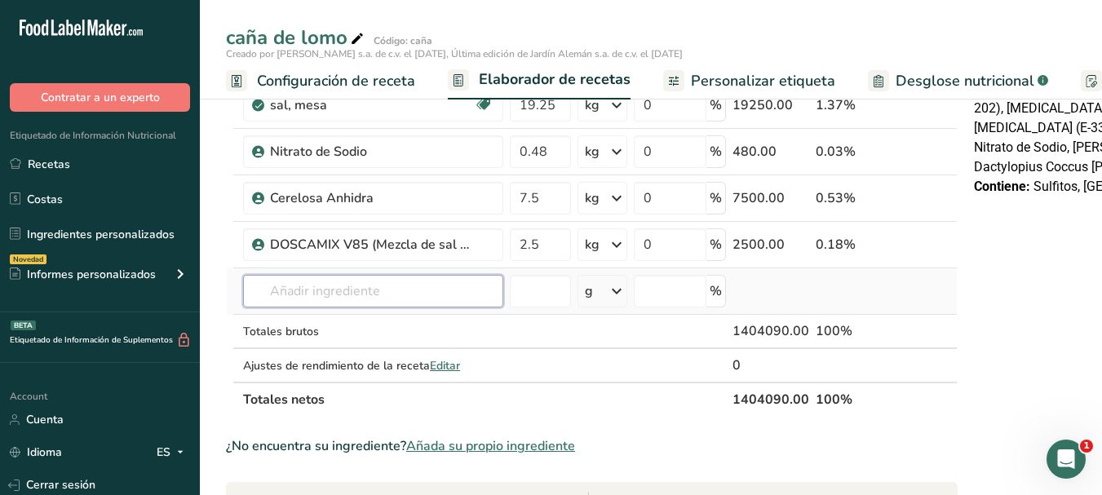
click at [305, 294] on input "text" at bounding box center [373, 291] width 260 height 33
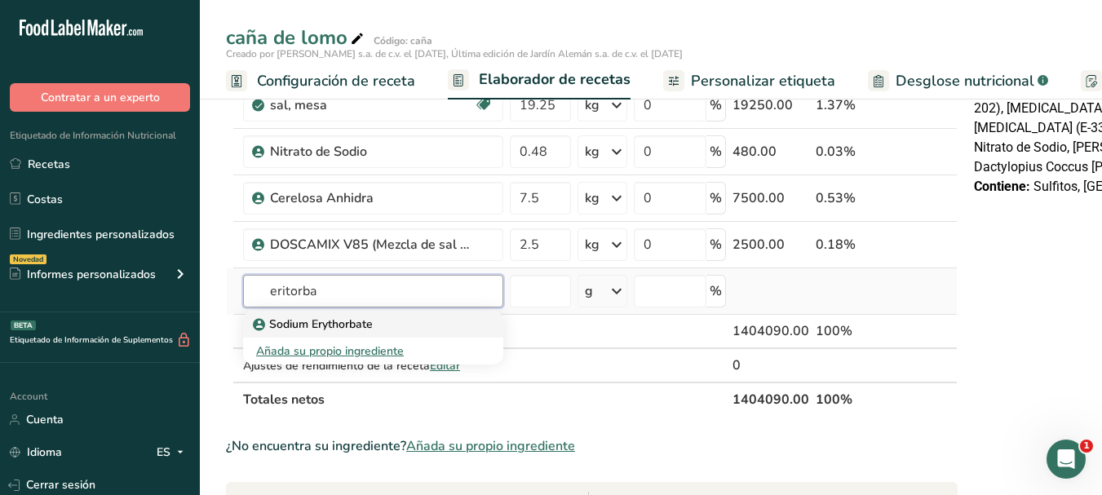
type input "eritorba"
click at [324, 326] on p "Sodium Erythorbate" at bounding box center [314, 324] width 117 height 17
type input "Sodium Erythorbate"
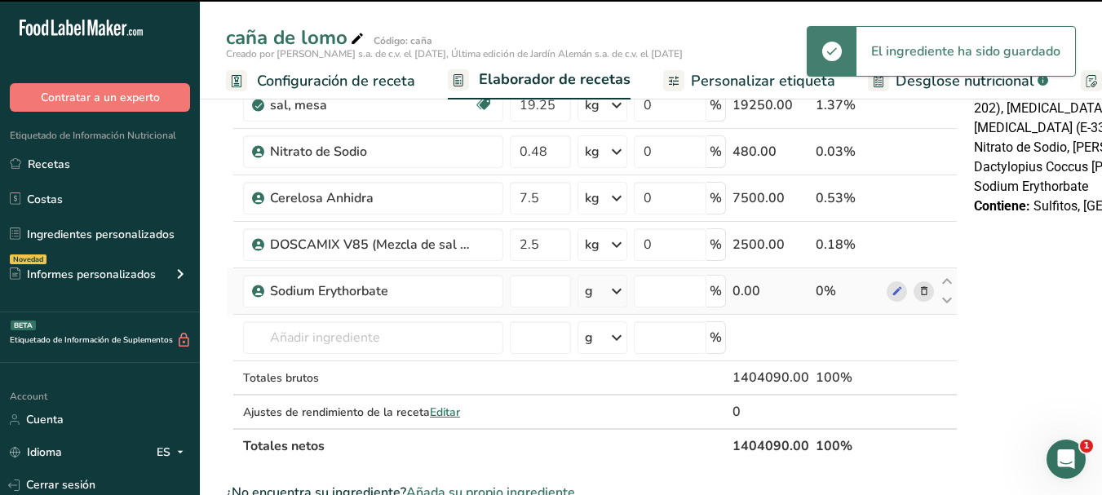
type input "0"
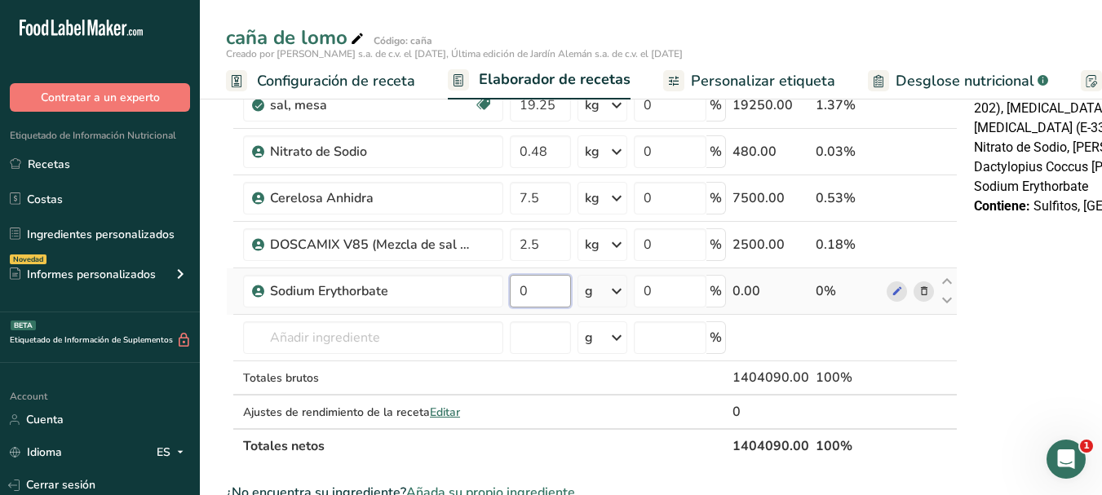
click at [563, 307] on input "0" at bounding box center [540, 291] width 61 height 33
type input "1.450"
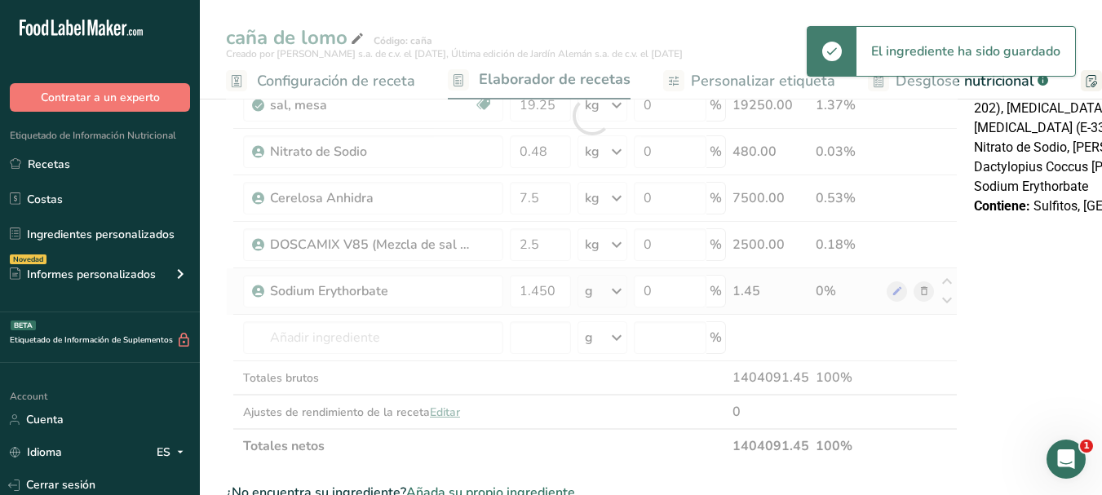
click at [609, 285] on div "Ingrediente * Cantidad * Unidad * Desperdicio * .a-a{fill:#347362;}.b-a{fill:#f…" at bounding box center [591, 115] width 731 height 695
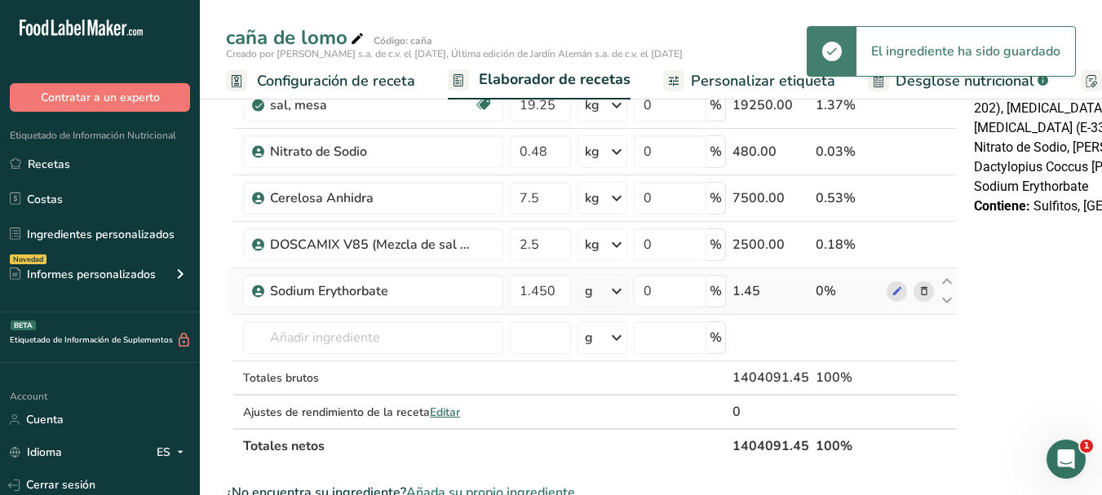
click at [620, 290] on icon at bounding box center [617, 290] width 20 height 29
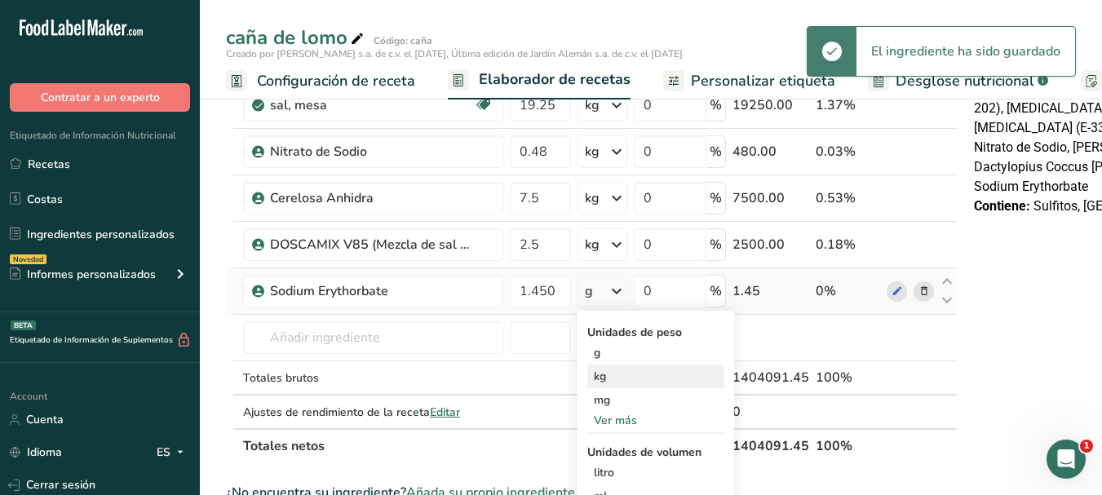
click at [630, 379] on div "kg" at bounding box center [655, 377] width 137 height 24
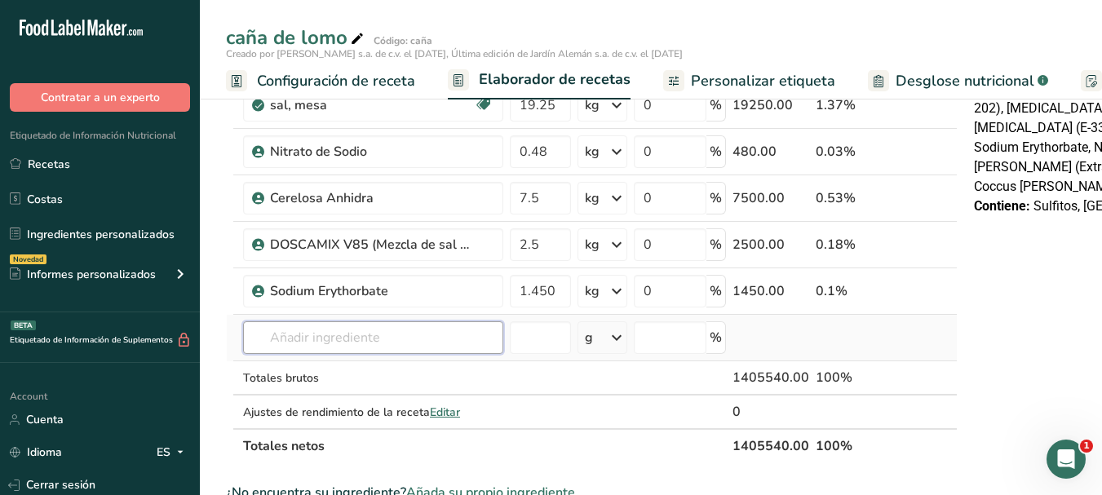
click at [338, 338] on input "text" at bounding box center [373, 337] width 260 height 33
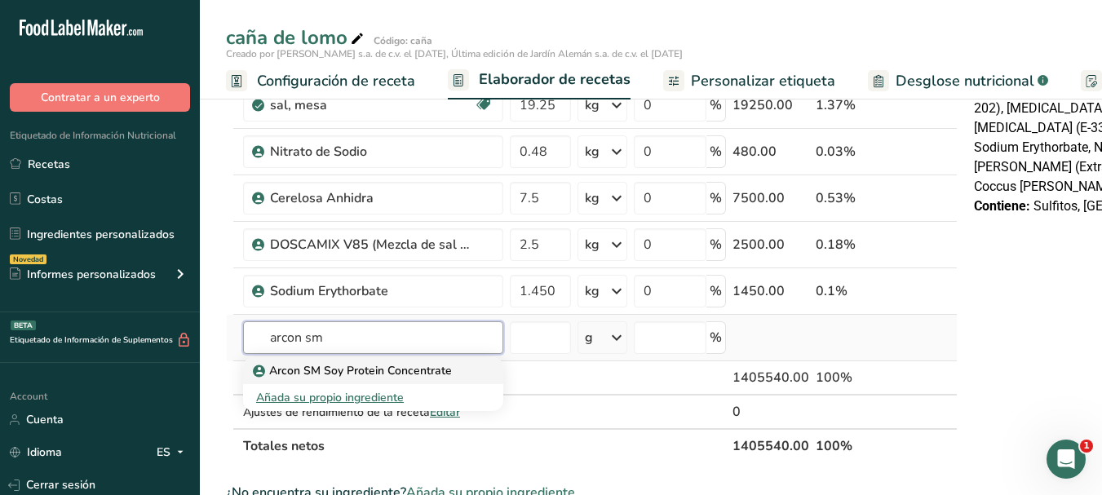
type input "arcon sm"
click at [329, 368] on p "Arcon SM Soy Protein Concentrate" at bounding box center [354, 370] width 196 height 17
type input "Arcon SM Soy Protein Concentrate"
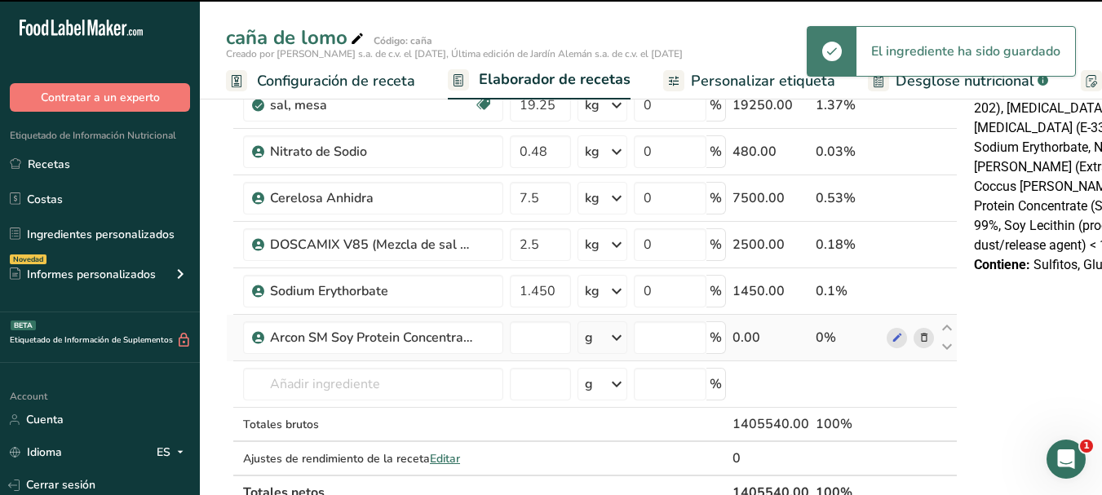
type input "0"
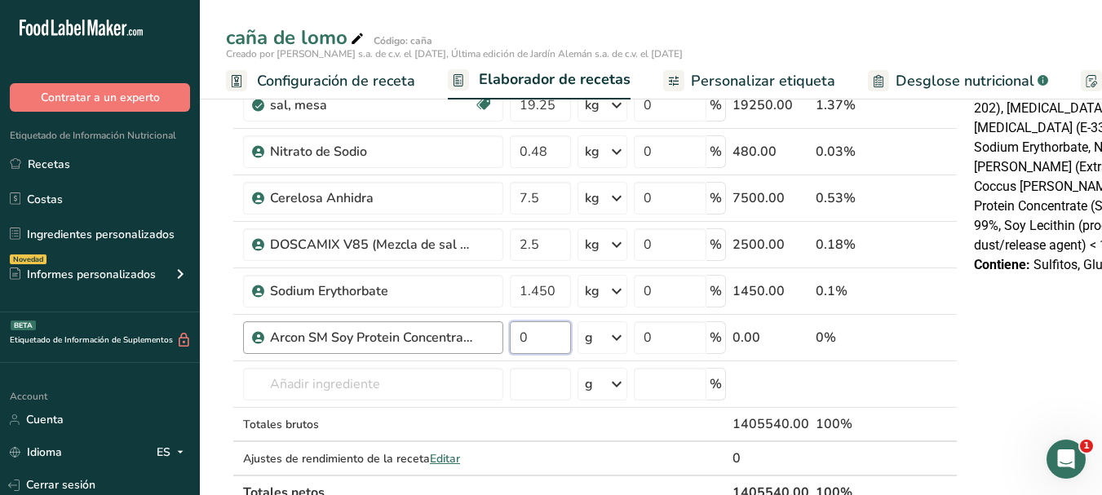
drag, startPoint x: 535, startPoint y: 336, endPoint x: 418, endPoint y: 330, distance: 116.8
click at [431, 330] on tr "Arcon SM Soy Protein Concentrate 0 g Unidades de peso g kg mg Ver más Unidades …" at bounding box center [592, 338] width 730 height 46
type input "14"
click at [612, 342] on div "Ingrediente * Cantidad * Unidad * Desperdicio * .a-a{fill:#347362;}.b-a{fill:#f…" at bounding box center [591, 138] width 731 height 741
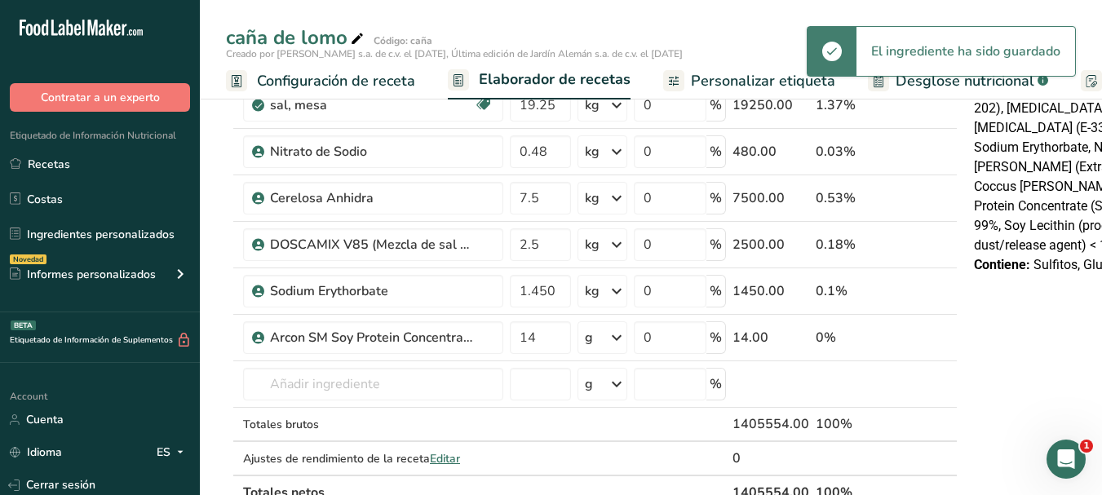
click at [612, 342] on icon at bounding box center [617, 337] width 20 height 29
click at [608, 417] on div "kg" at bounding box center [655, 423] width 137 height 24
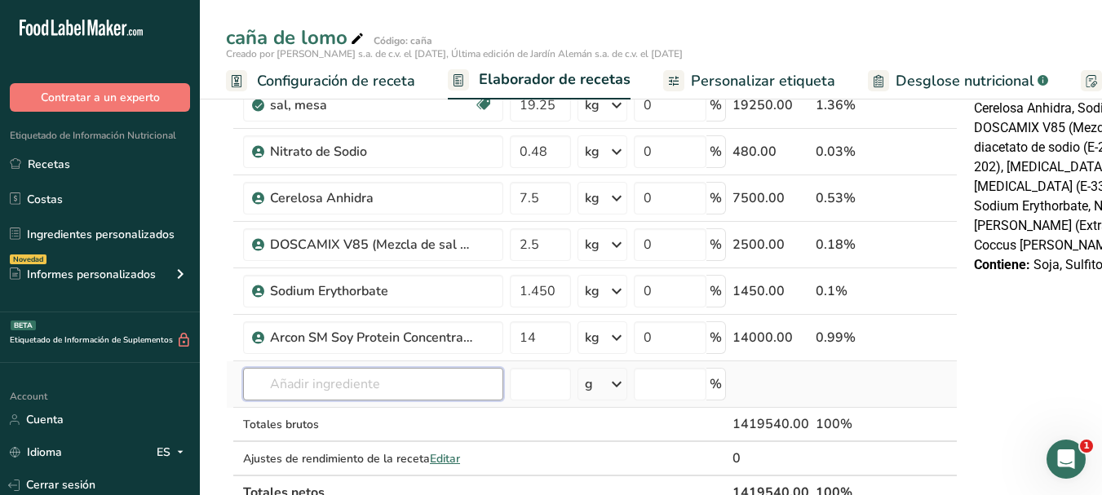
click at [327, 382] on input "text" at bounding box center [373, 384] width 260 height 33
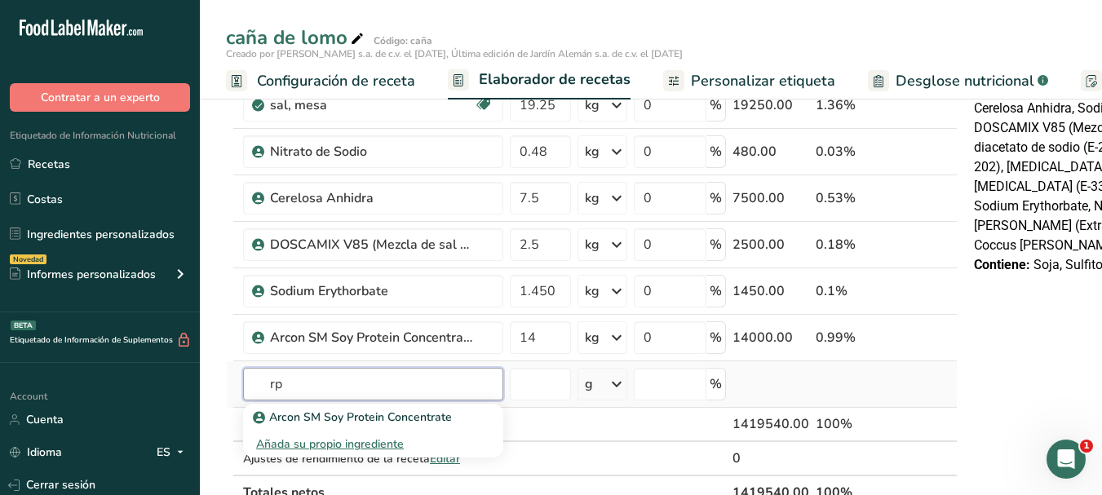
type input "r"
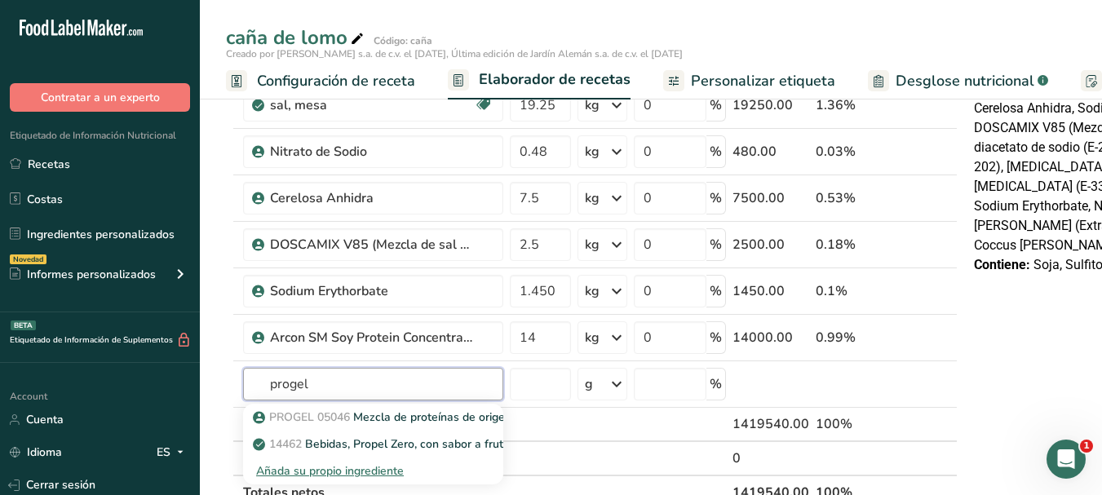
type input "progel"
click at [345, 389] on input "text" at bounding box center [373, 384] width 260 height 33
click at [410, 409] on p "PROGEL 05046 Mezcla de proteínas de origen porcino" at bounding box center [404, 417] width 297 height 17
type input "Mezcla de proteínas de origen porcino"
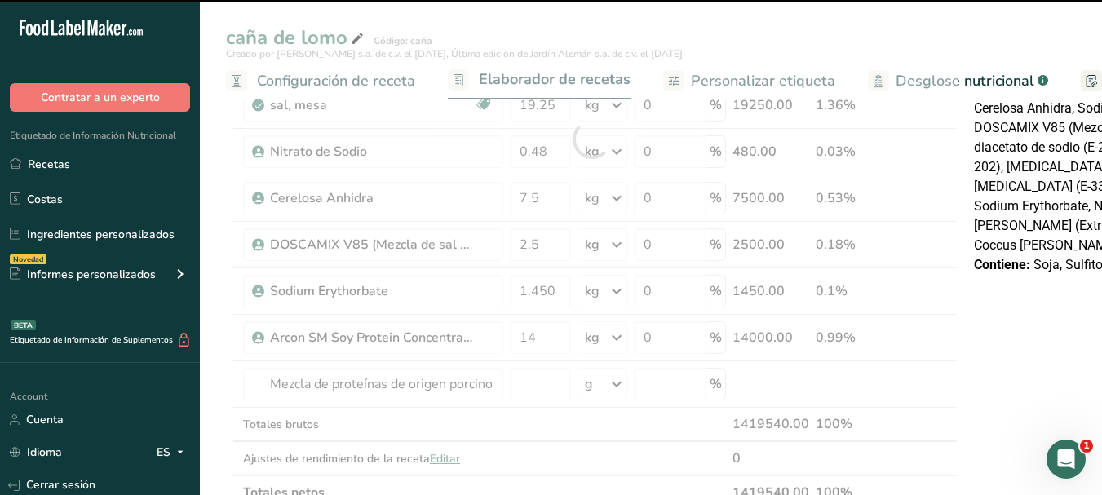
type input "0"
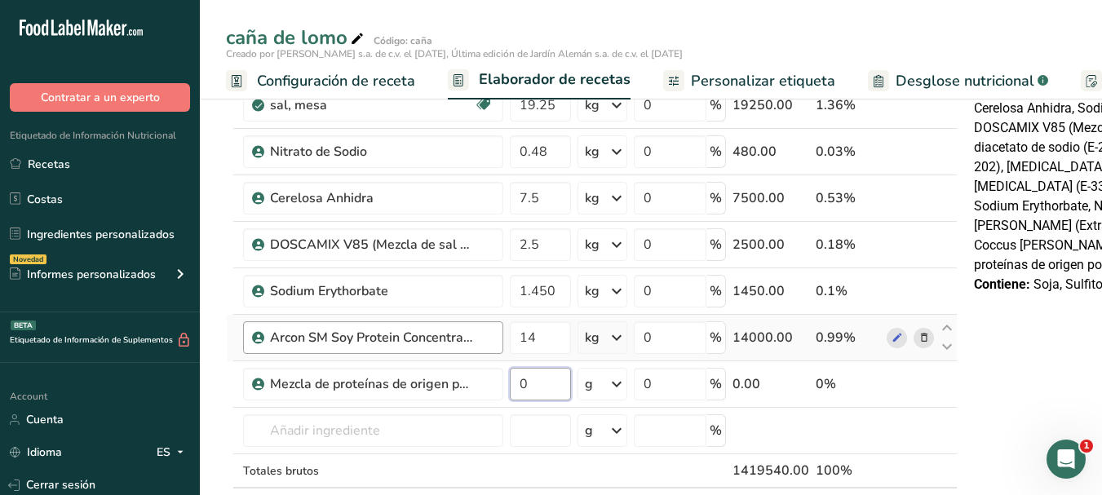
drag, startPoint x: 550, startPoint y: 387, endPoint x: 245, endPoint y: 337, distance: 309.0
click at [316, 356] on tbody "Cerdo, fresco, lomo, lomo superior (chuletas), sin hueso, sólo magro separable,…" at bounding box center [592, 162] width 730 height 718
type input "3"
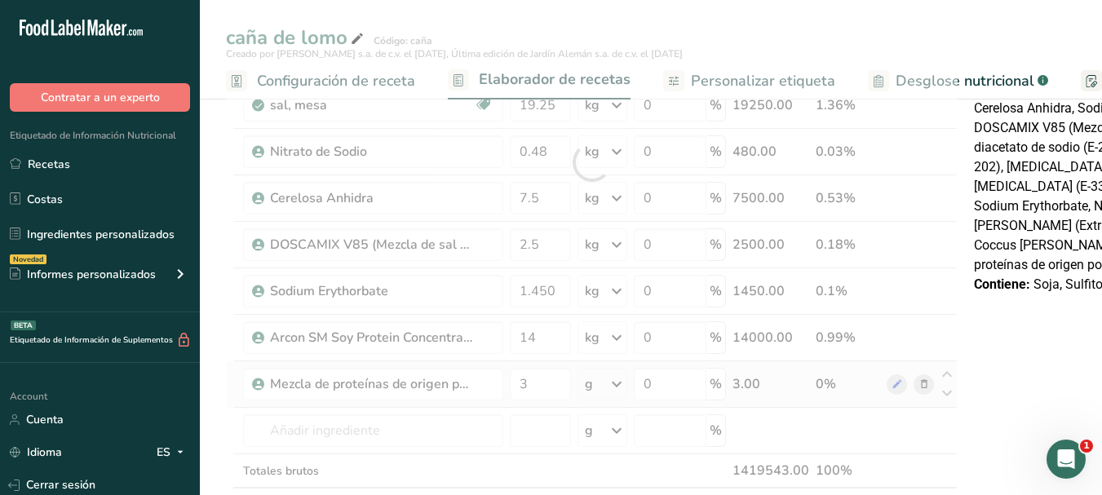
click at [608, 384] on div "Ingrediente * Cantidad * Unidad * Desperdicio * .a-a{fill:#347362;}.b-a{fill:#f…" at bounding box center [591, 162] width 731 height 788
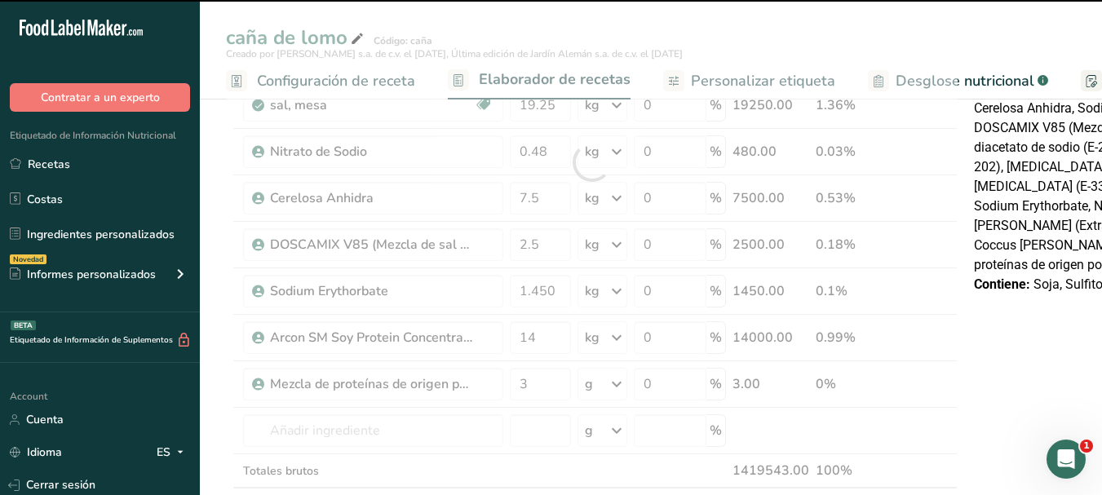
click at [603, 385] on div "g" at bounding box center [602, 384] width 50 height 33
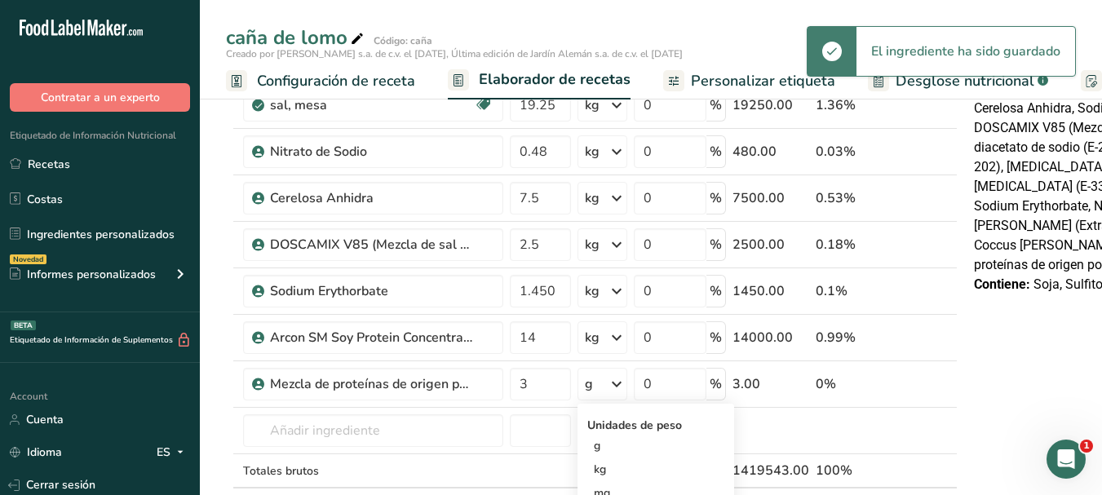
click at [603, 385] on div "g" at bounding box center [602, 384] width 50 height 33
click at [597, 386] on div "g" at bounding box center [602, 384] width 50 height 33
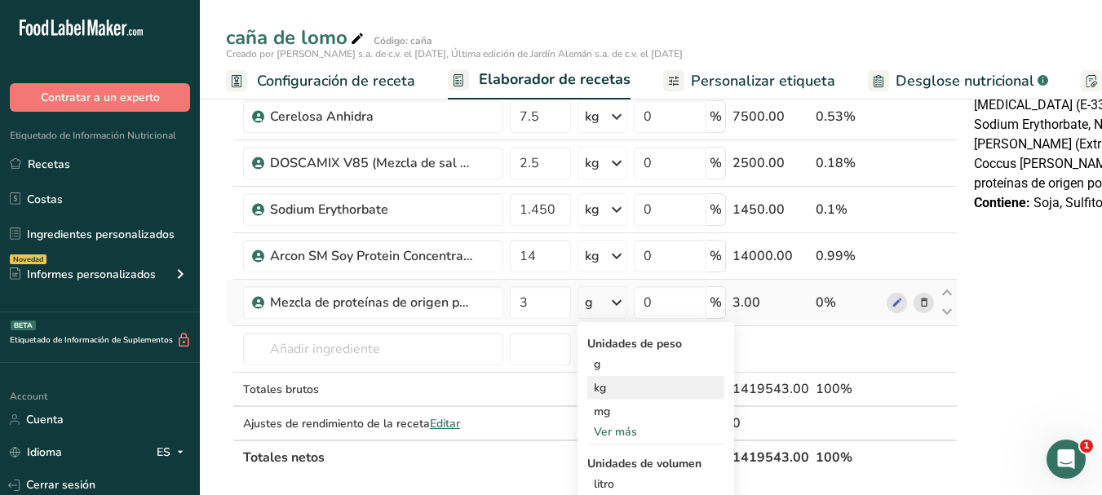
click at [607, 392] on div "kg" at bounding box center [655, 388] width 137 height 24
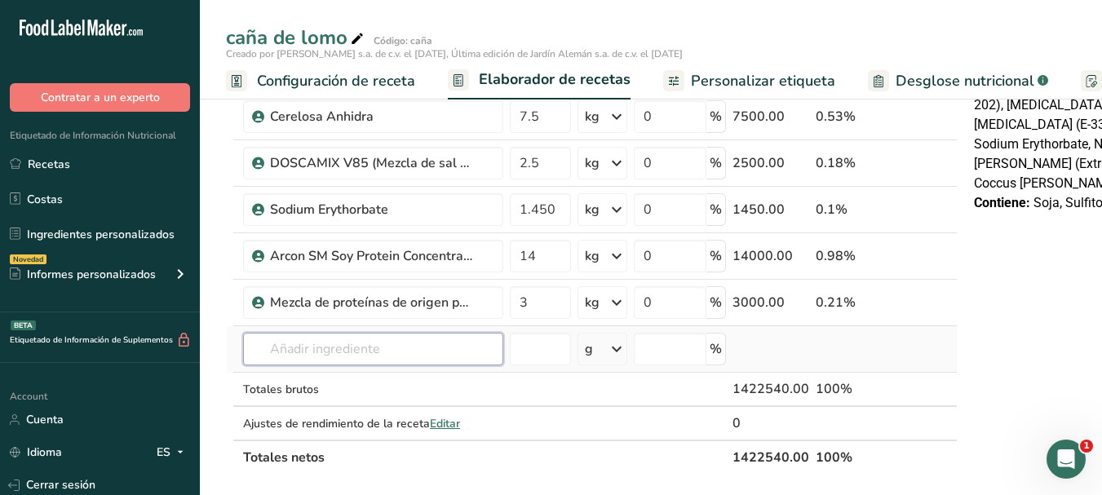
click at [321, 348] on input "text" at bounding box center [373, 349] width 260 height 33
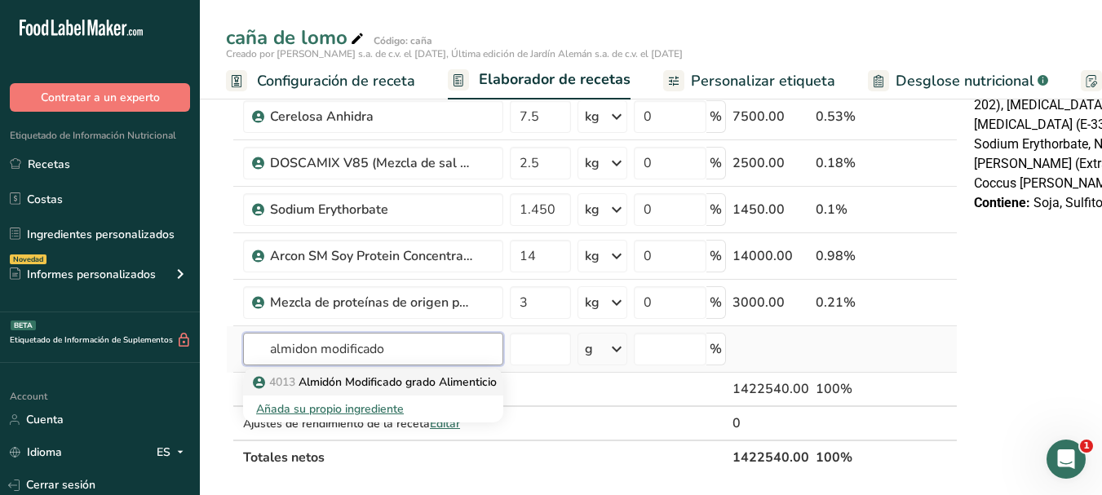
type input "almidon modificado"
click at [316, 377] on p "4013 Almidón Modificado grado Alimenticio" at bounding box center [376, 381] width 241 height 17
type input "Modified Food Grade Starch"
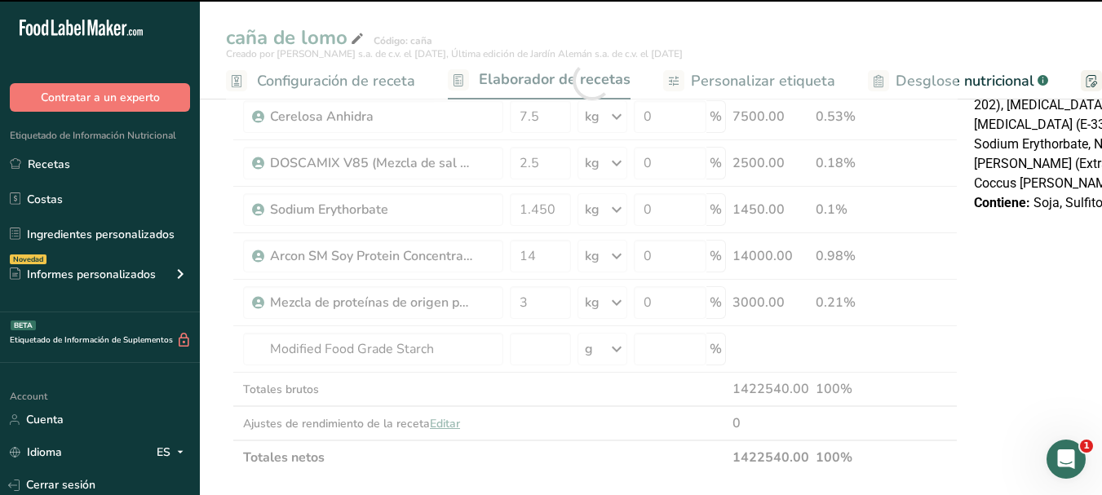
type input "0"
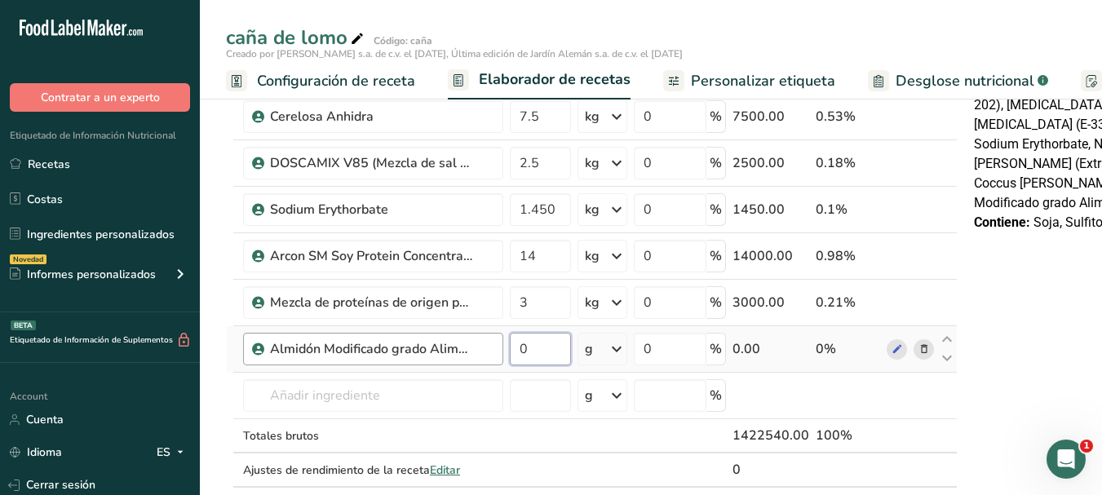
drag, startPoint x: 550, startPoint y: 353, endPoint x: 423, endPoint y: 338, distance: 127.3
click at [423, 338] on tr "Almidón Modificado grado Alimenticio 0 g Unidades de peso g kg mg Ver más Unida…" at bounding box center [592, 349] width 730 height 46
type input "13"
click at [589, 359] on div "Ingrediente * Cantidad * Unidad * Desperdicio * .a-a{fill:#347362;}.b-a{fill:#f…" at bounding box center [591, 104] width 731 height 834
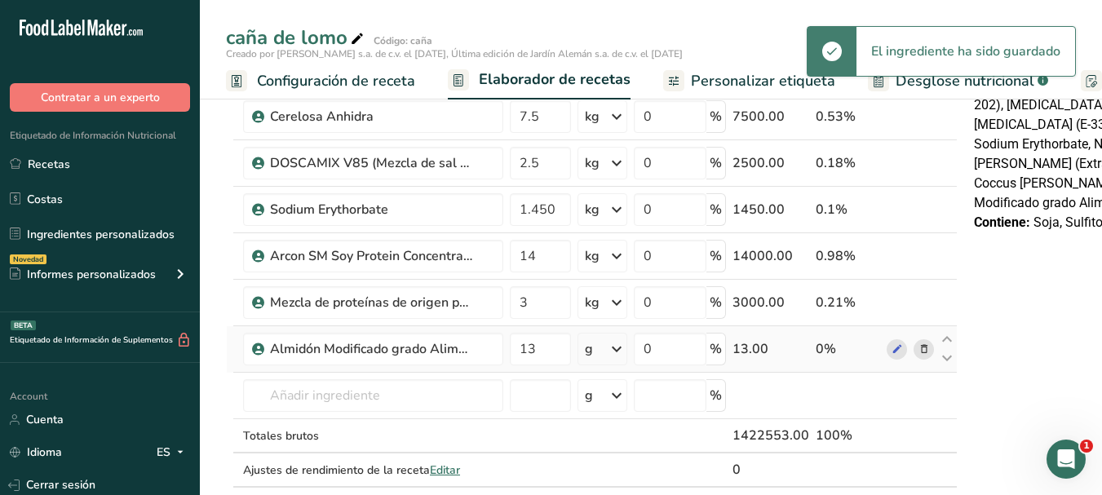
click at [588, 353] on div "g" at bounding box center [589, 349] width 8 height 20
click at [608, 440] on div "kg" at bounding box center [655, 434] width 137 height 24
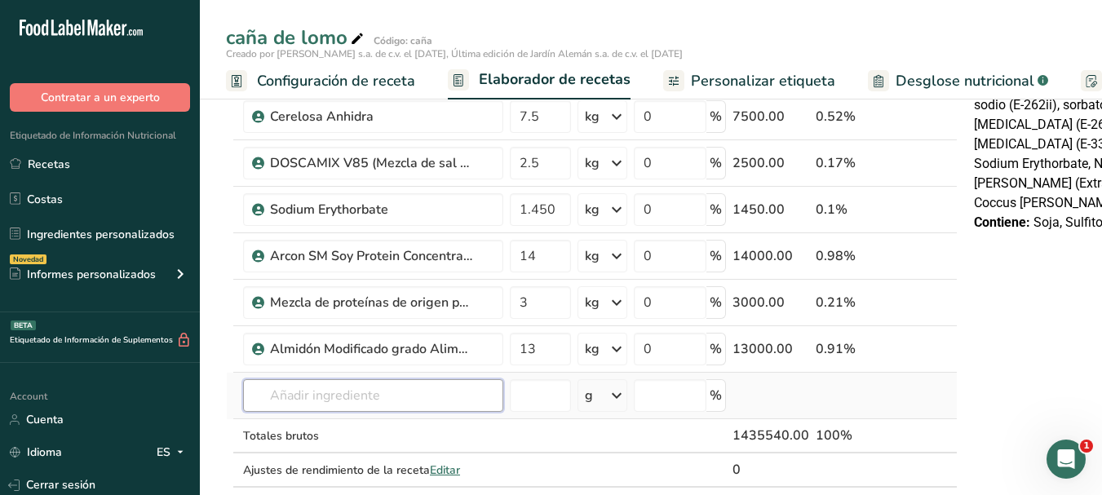
click at [330, 403] on input "text" at bounding box center [373, 395] width 260 height 33
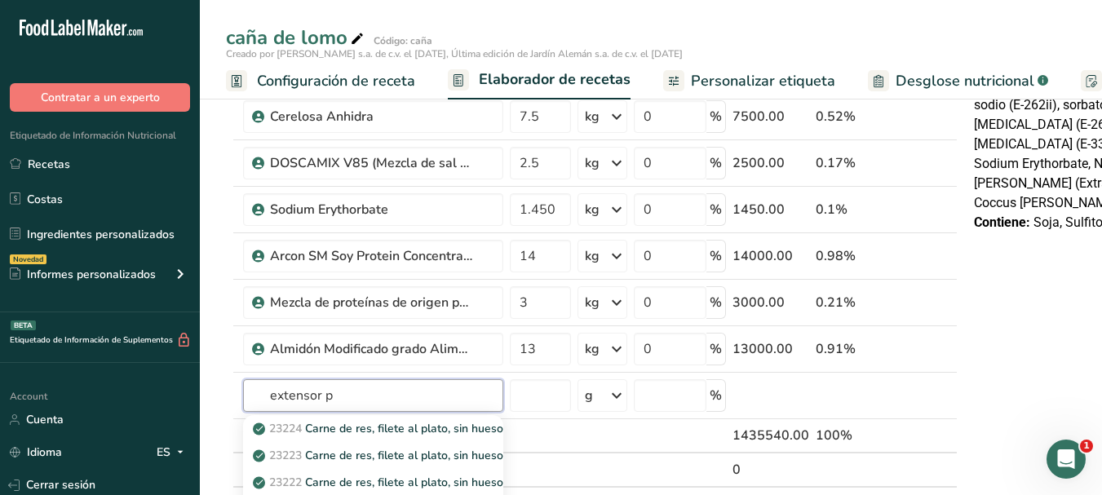
type input "extensor p"
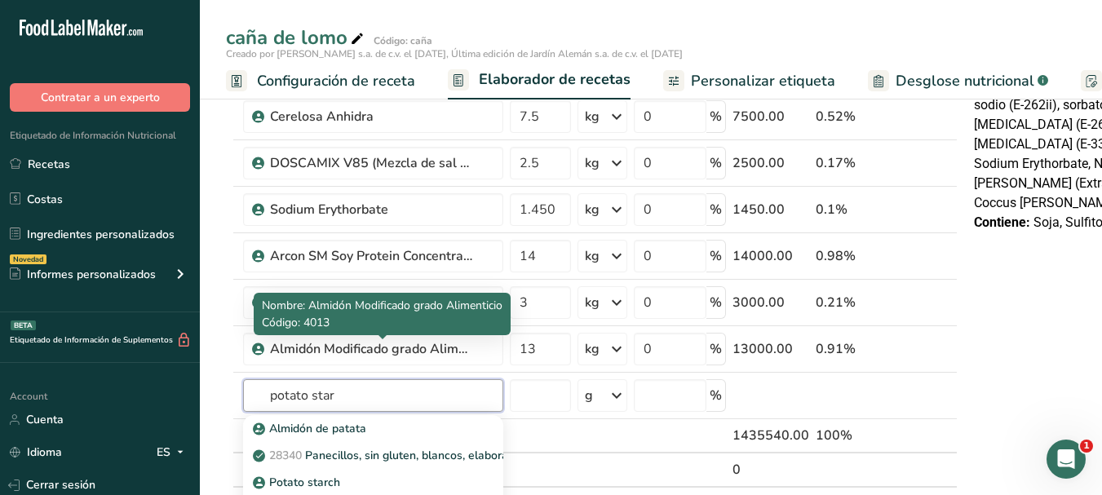
scroll to position [734, 0]
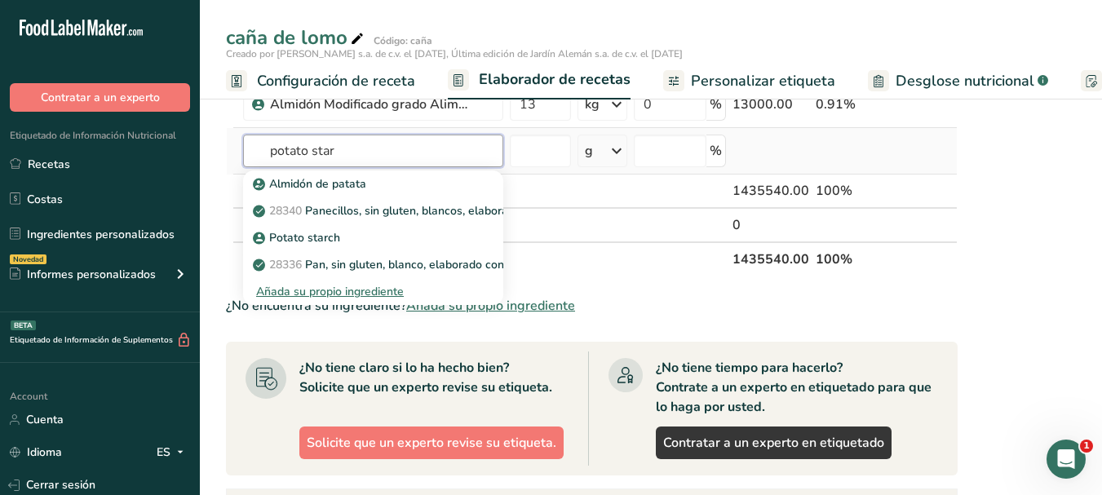
type input "potato star"
click at [303, 293] on div "Añada su propio ingrediente" at bounding box center [373, 291] width 234 height 17
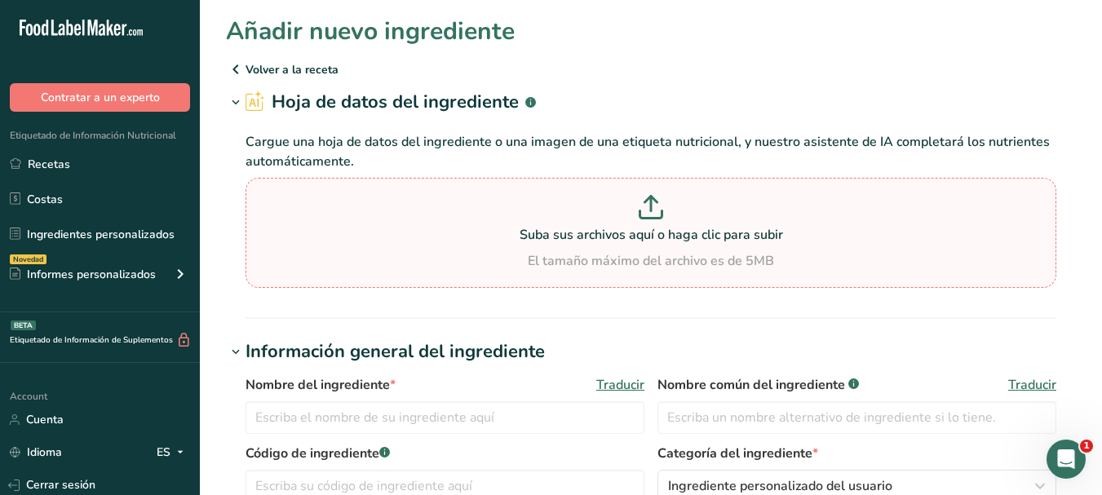
click at [633, 222] on p at bounding box center [651, 210] width 802 height 30
click at [633, 222] on input "Suba sus archivos aquí o haga clic para subir El tamaño máximo del archivo es d…" at bounding box center [650, 233] width 811 height 110
type input "C:\fakepath\PDS_K_15071_POTATO STARCH_1_ENG_20230621.pdf"
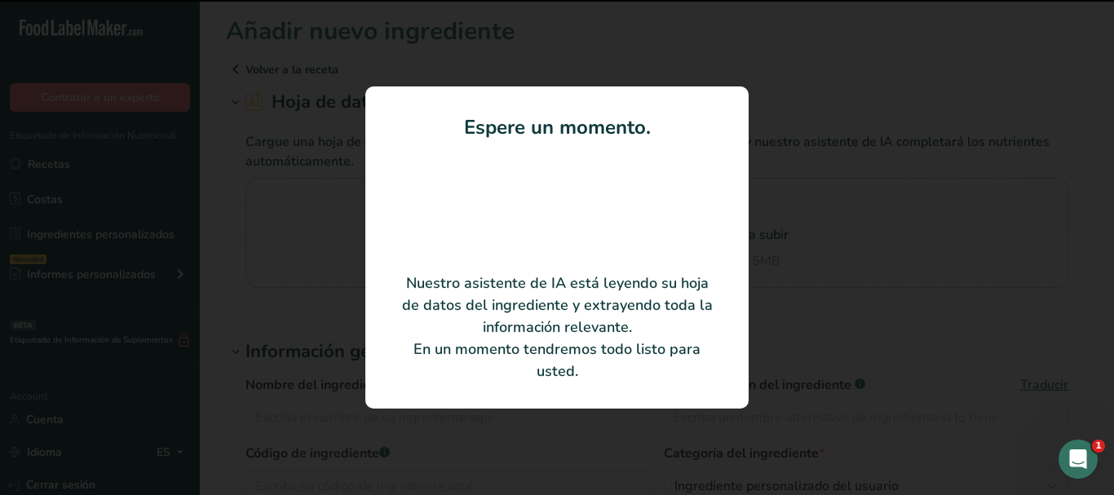
type input "Potato starch"
type input "Lyckeby"
type input "15071_00_"
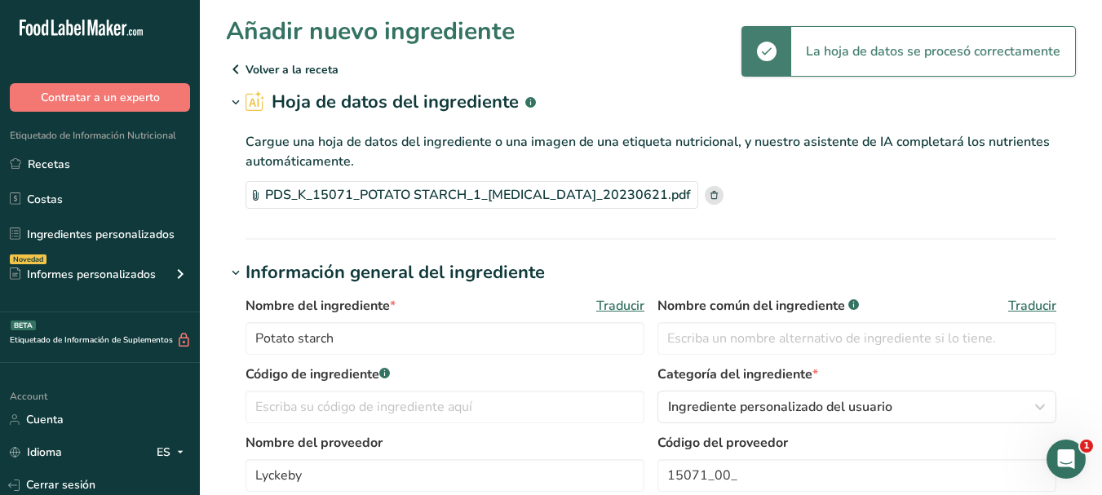
scroll to position [326, 0]
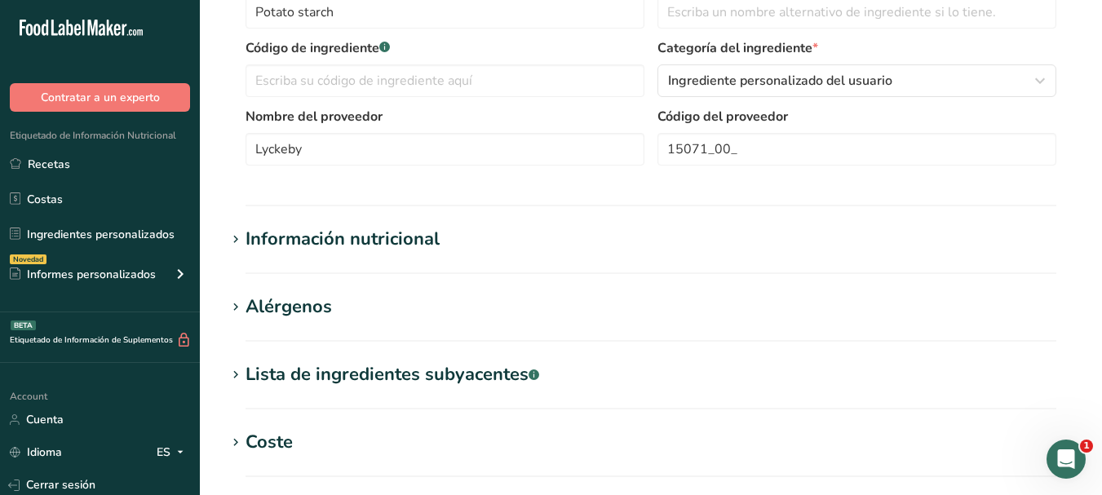
click at [232, 243] on icon at bounding box center [235, 239] width 15 height 23
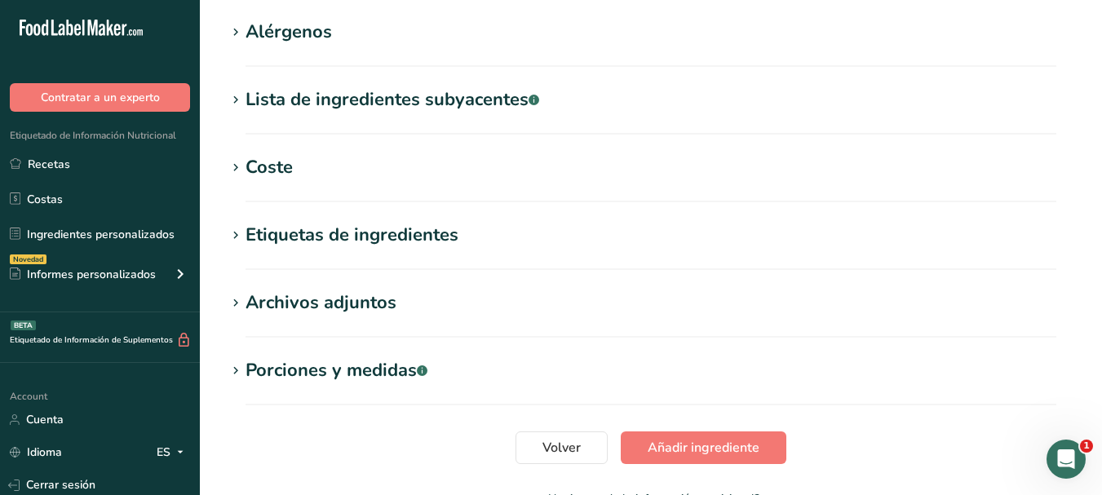
scroll to position [1060, 0]
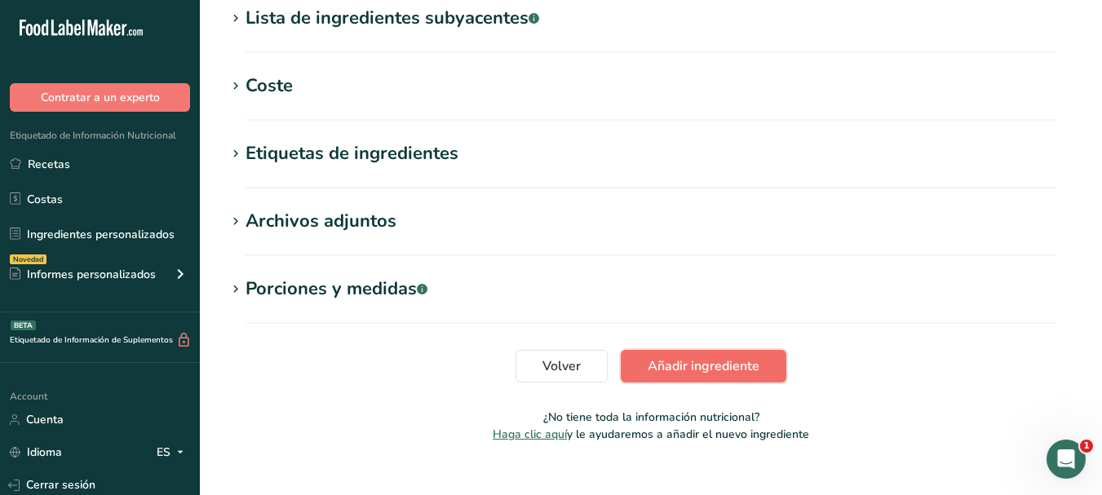
click at [685, 357] on span "Añadir ingrediente" at bounding box center [703, 366] width 112 height 20
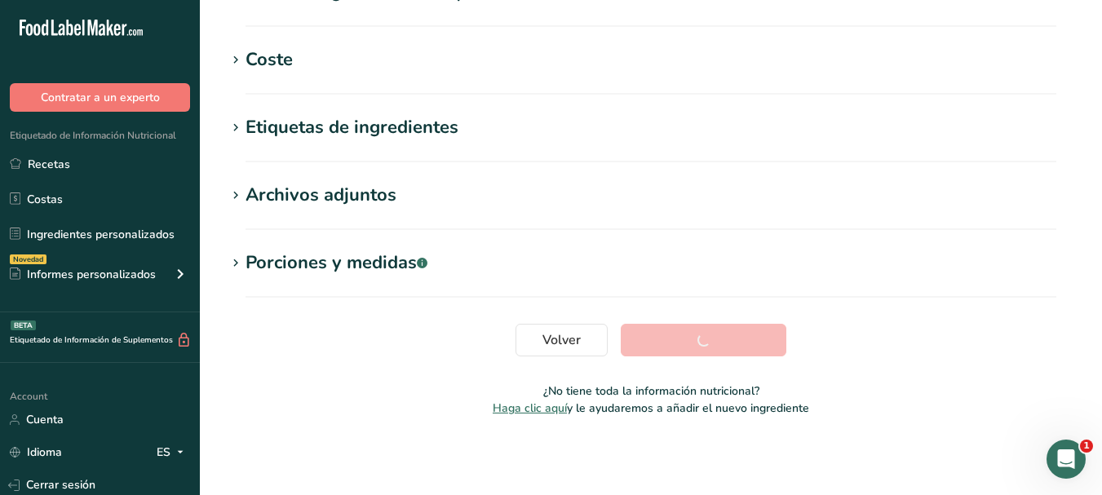
scroll to position [355, 0]
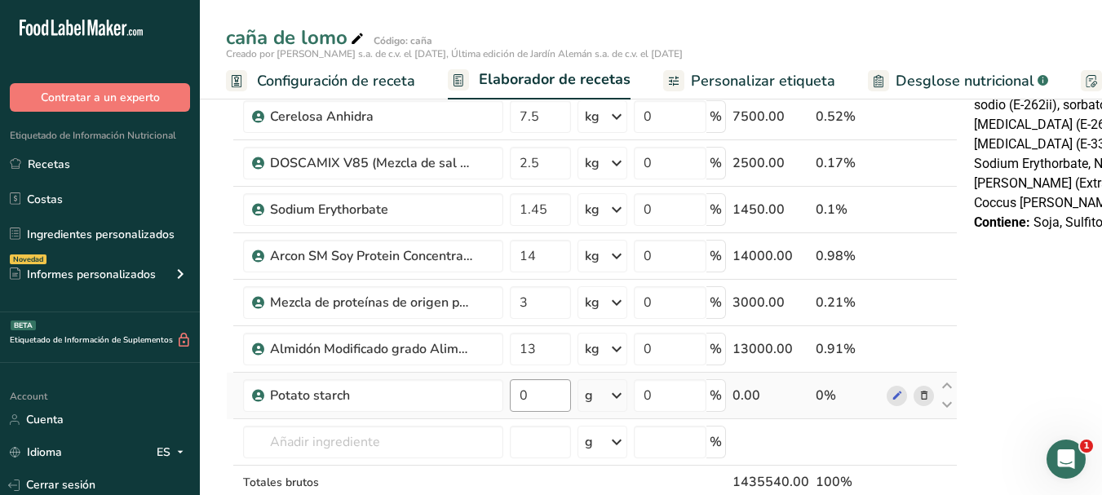
scroll to position [571, 0]
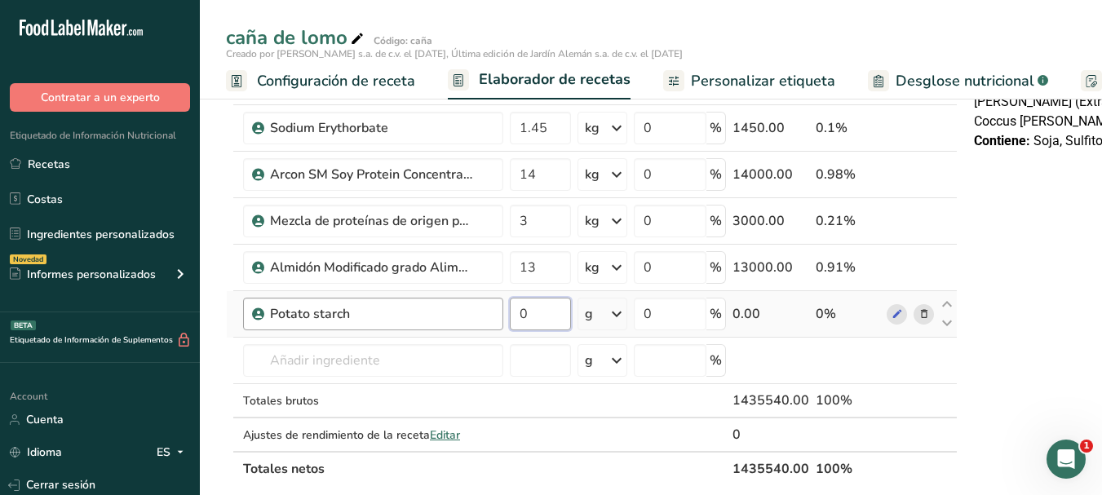
drag, startPoint x: 541, startPoint y: 310, endPoint x: 454, endPoint y: 313, distance: 86.5
click at [480, 313] on tr "Potato starch 0 g Unidades de peso g kg mg Ver más Unidades de volumen litro La…" at bounding box center [592, 314] width 730 height 46
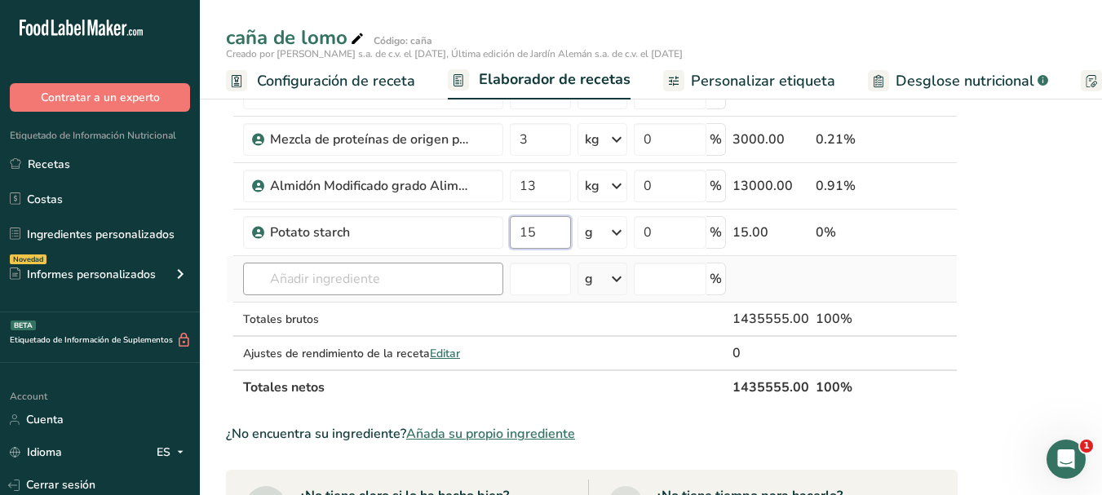
type input "15"
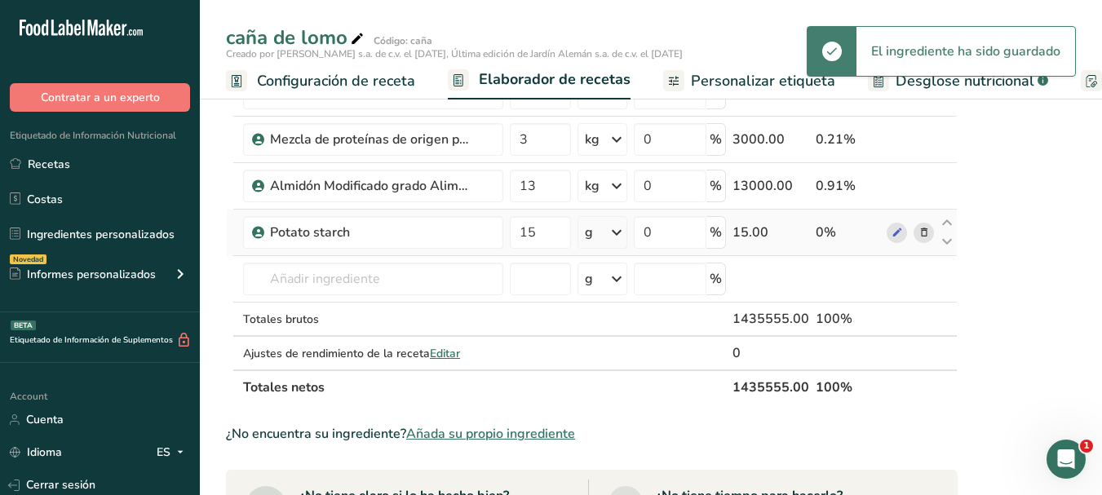
click at [600, 236] on div "g" at bounding box center [602, 232] width 50 height 33
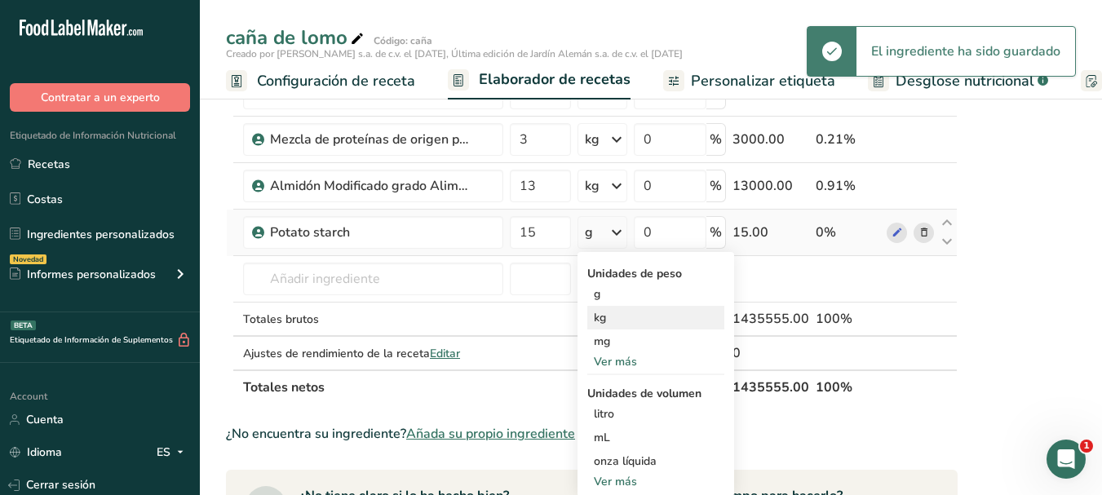
click at [608, 316] on div "kg" at bounding box center [655, 318] width 137 height 24
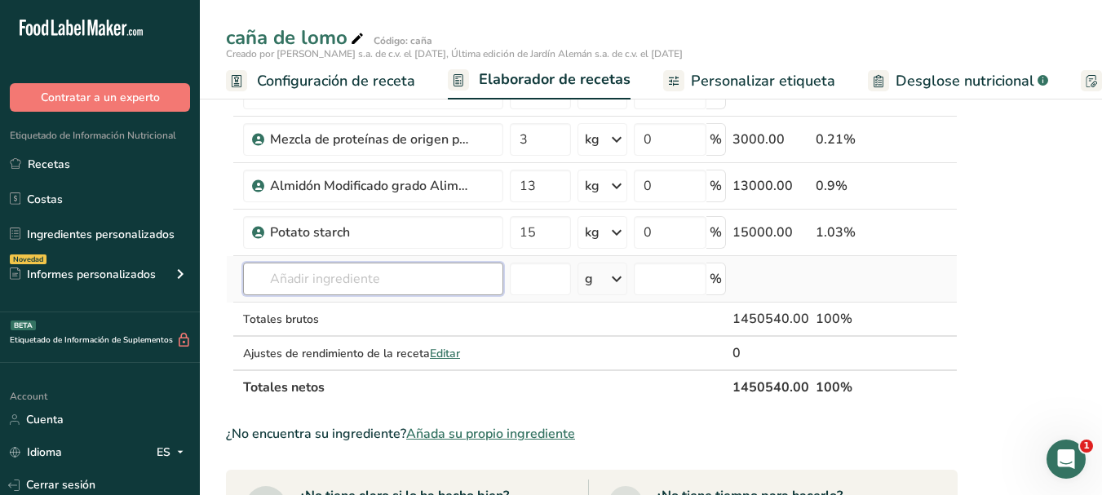
click at [346, 267] on input "text" at bounding box center [373, 279] width 260 height 33
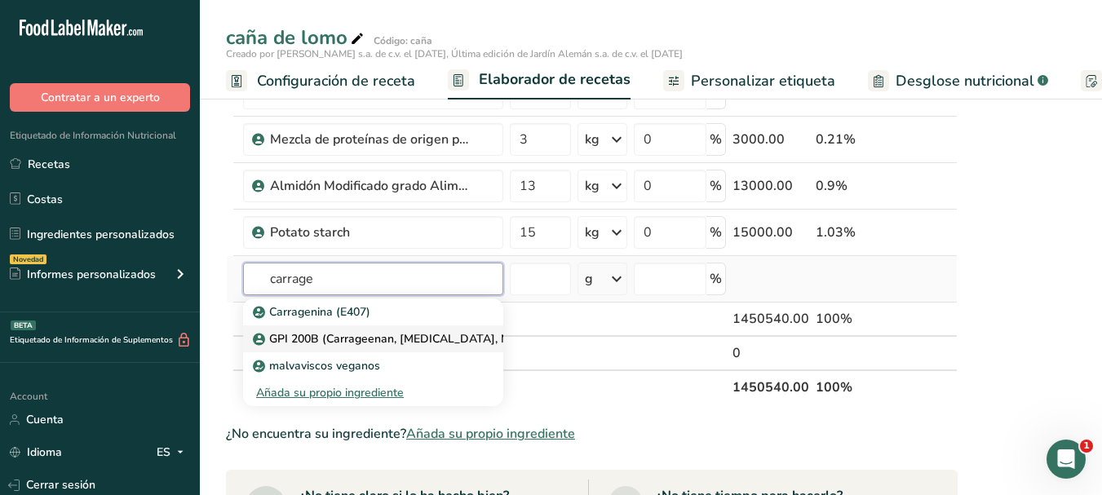
type input "carrage"
click at [347, 342] on p "GPI 200B (Carrageenan, Potassium Chloride, Maltodextrin)" at bounding box center [413, 338] width 315 height 17
type input "GPI 200B (Carrageenan, Potassium Chloride, Maltodextrin)"
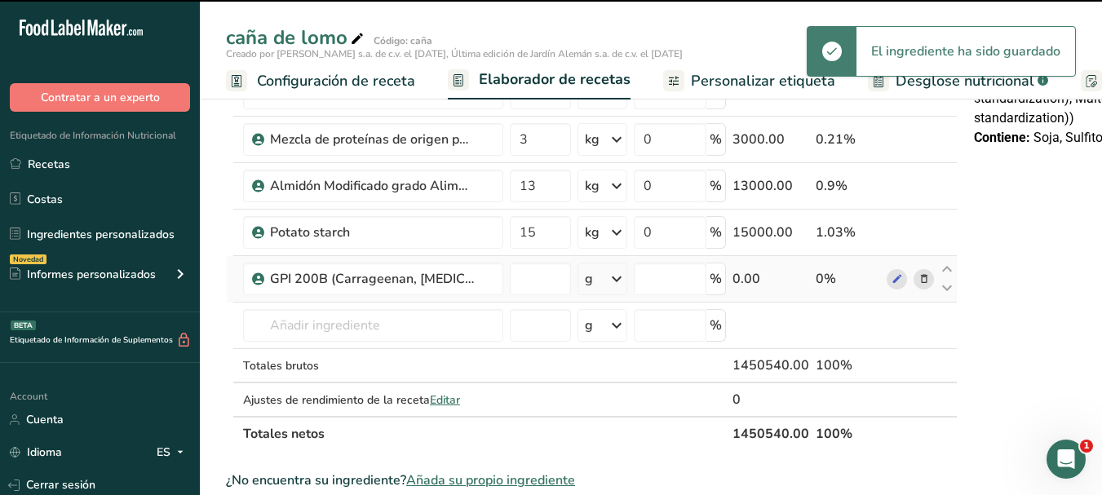
type input "0"
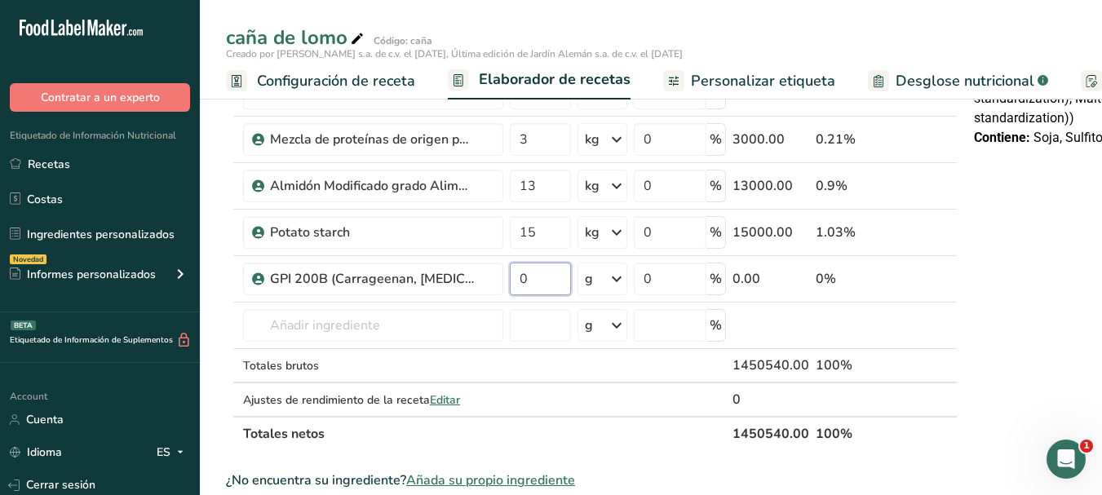
drag, startPoint x: 541, startPoint y: 280, endPoint x: 503, endPoint y: 280, distance: 38.3
click at [503, 280] on tr "GPI 200B (Carrageenan, Potassium Chloride, Maltodextrin) 0 g Unidades de peso g…" at bounding box center [592, 279] width 730 height 46
type input "6.5"
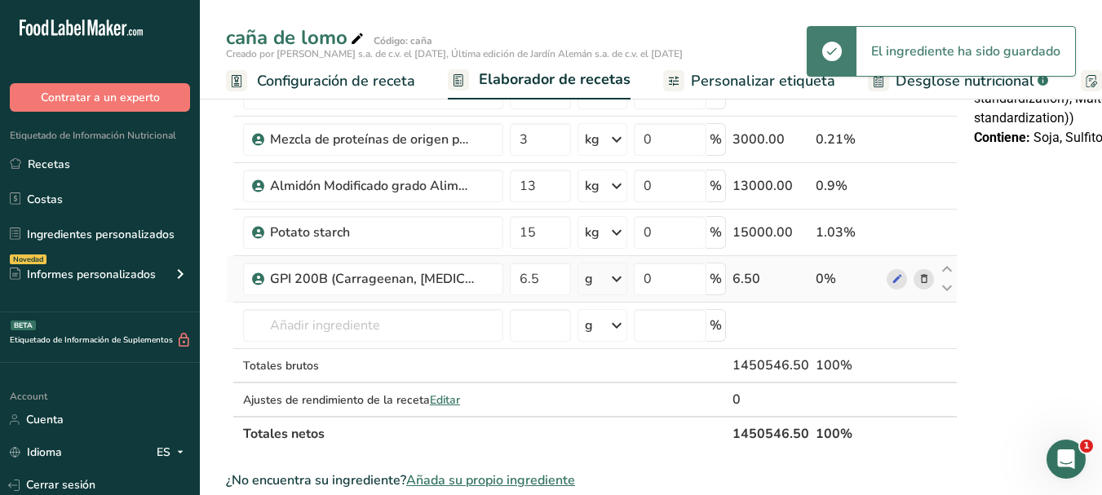
click at [622, 281] on icon at bounding box center [617, 278] width 20 height 29
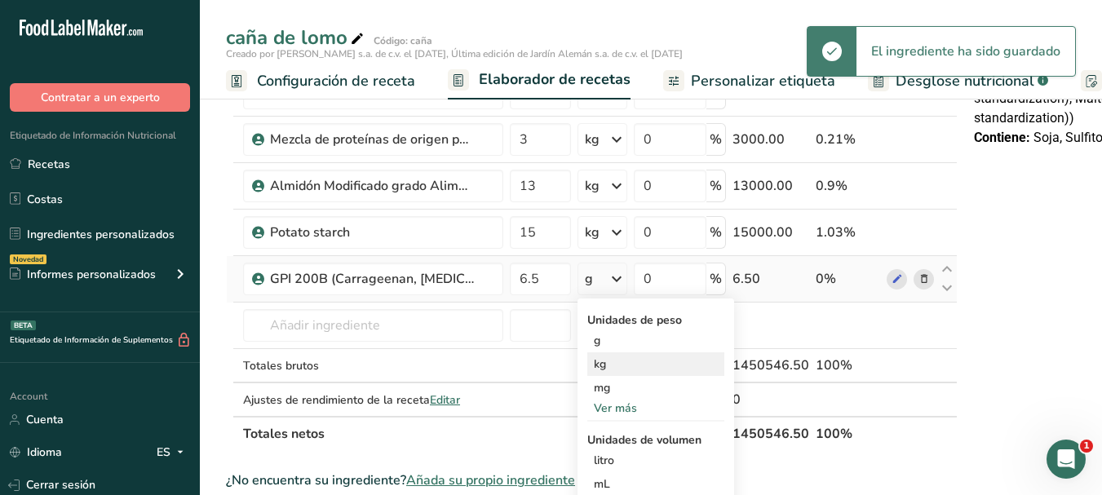
click at [611, 364] on div "kg" at bounding box center [655, 364] width 137 height 24
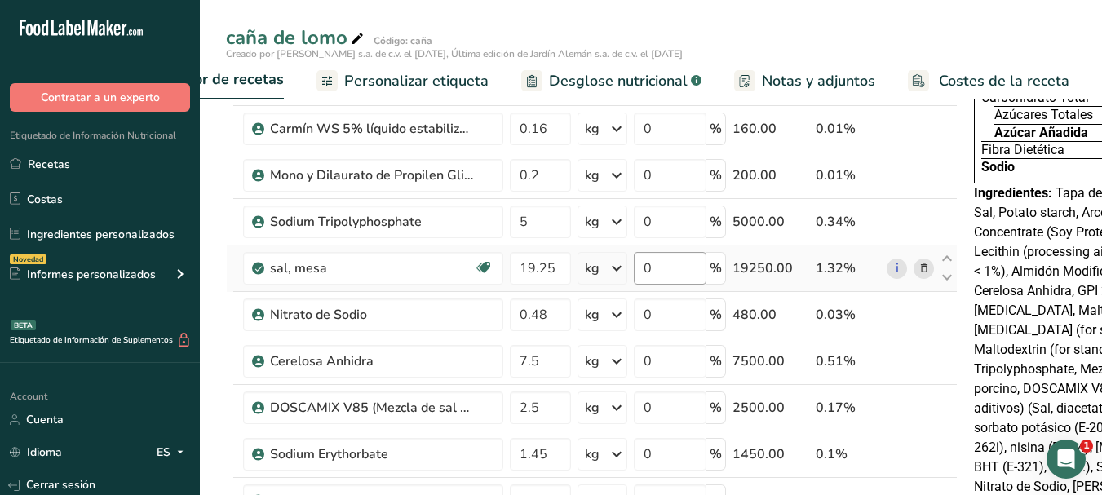
scroll to position [0, 0]
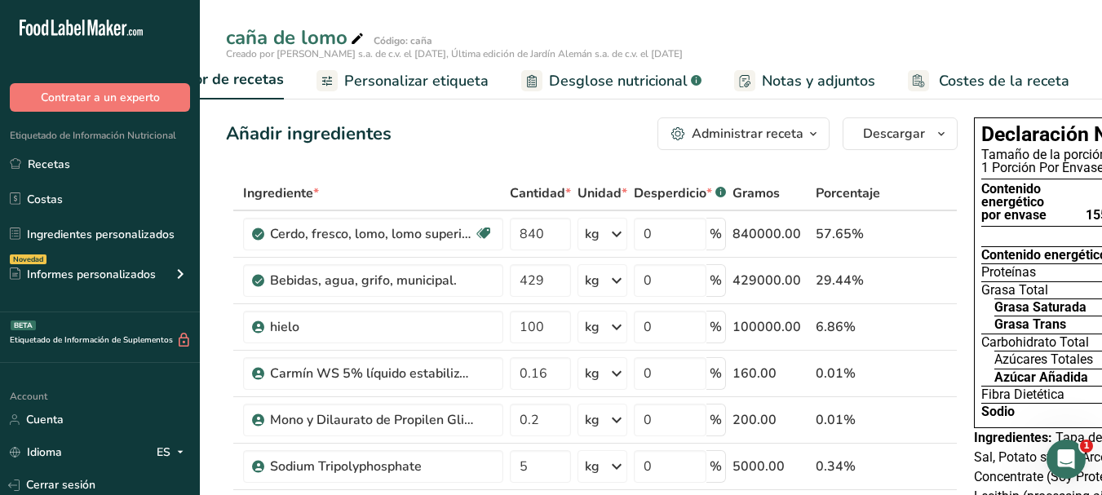
click at [758, 128] on div "Administrar receta" at bounding box center [748, 134] width 112 height 20
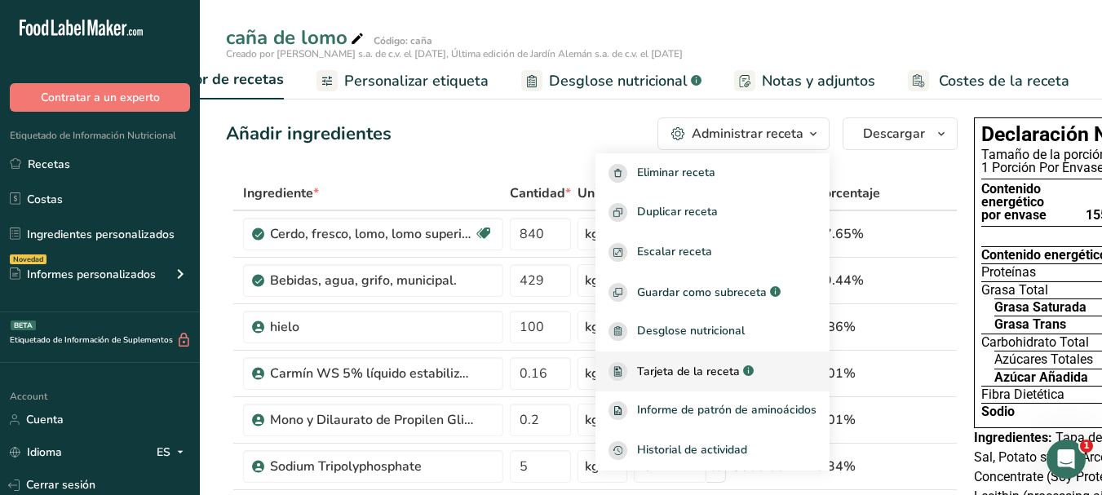
click at [692, 374] on span "Tarjeta de la receta" at bounding box center [688, 371] width 103 height 17
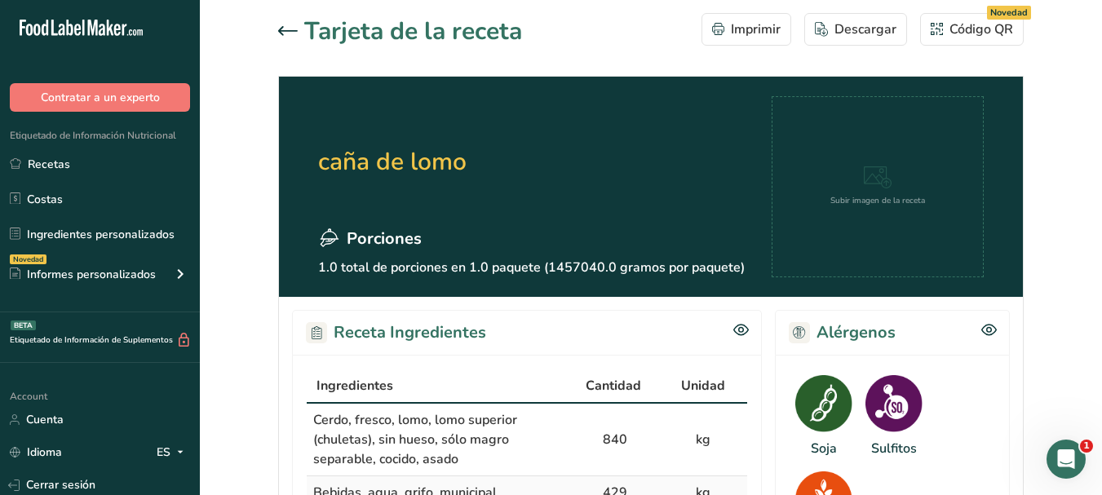
click at [281, 33] on icon at bounding box center [288, 30] width 20 height 9
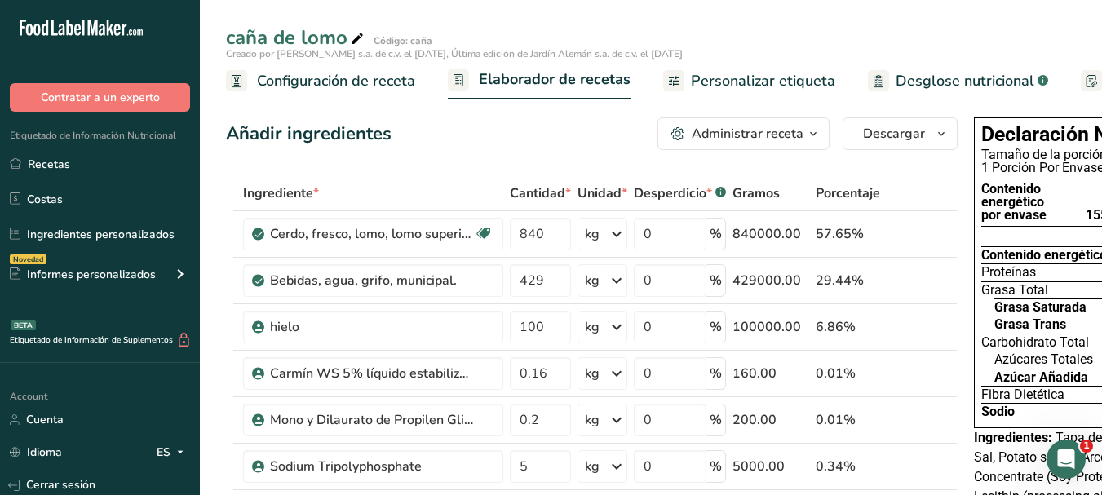
click at [789, 128] on div "Administrar receta" at bounding box center [748, 134] width 112 height 20
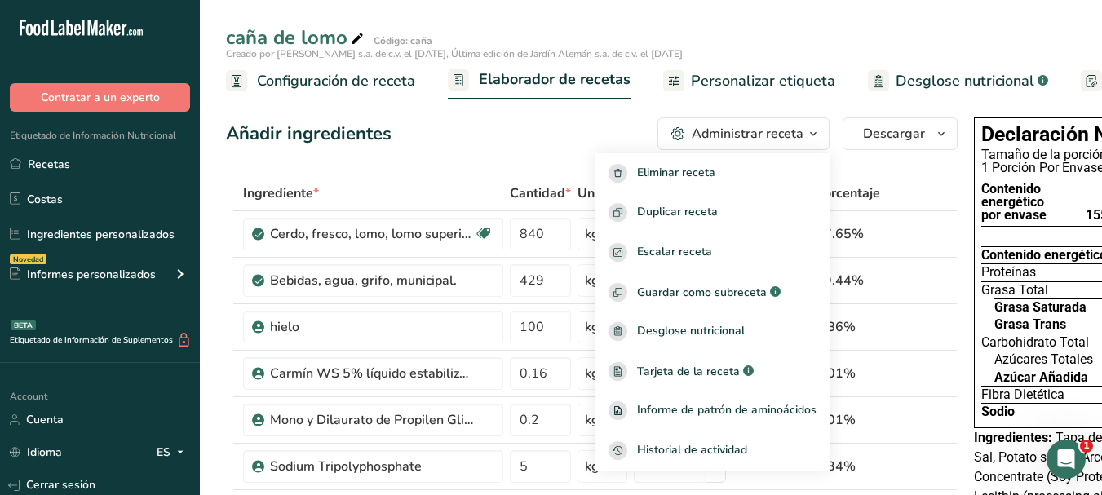
click at [471, 136] on div "Añadir ingredientes Administrar receta Eliminar receta Duplicar receta Escalar …" at bounding box center [591, 133] width 731 height 33
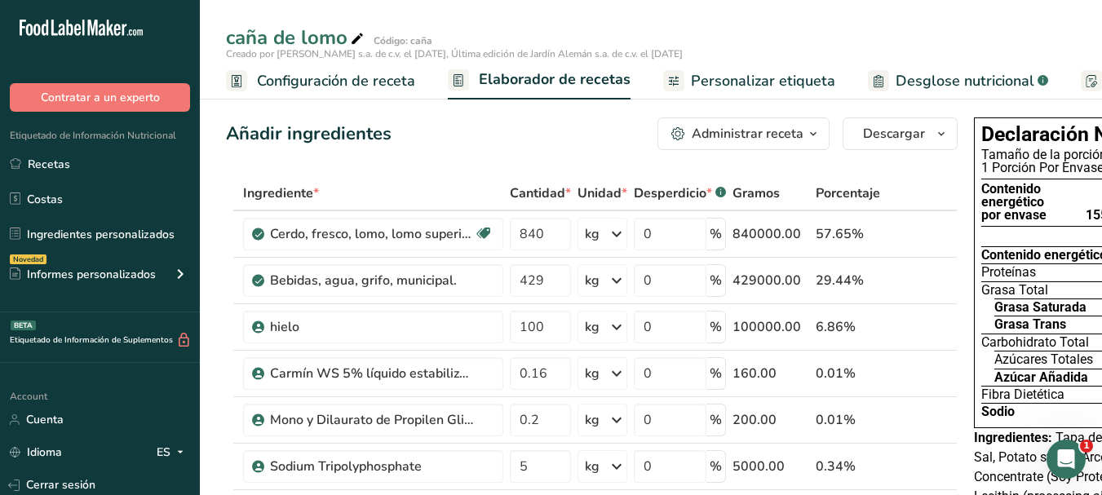
click at [939, 72] on span "Desglose nutricional" at bounding box center [964, 81] width 139 height 22
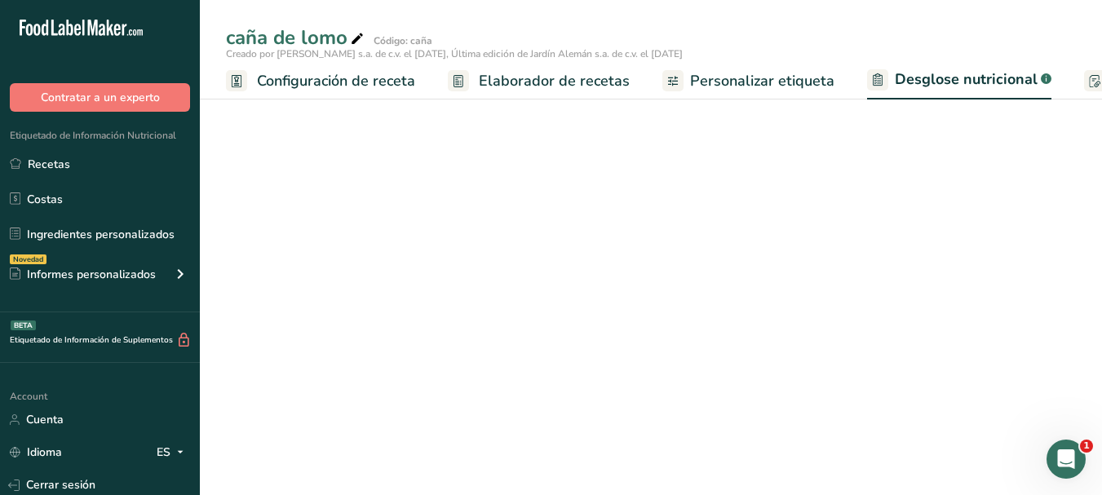
scroll to position [0, 350]
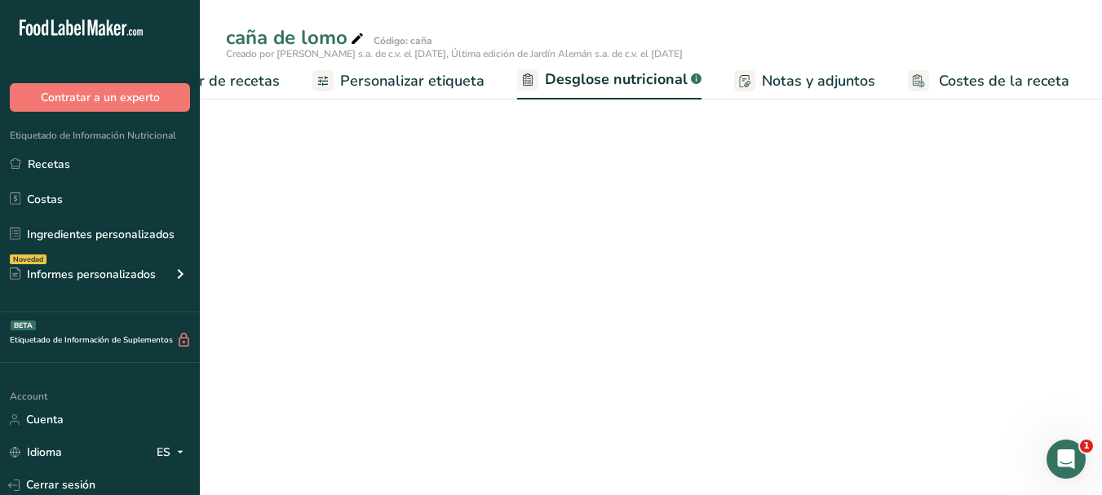
select select "Calories"
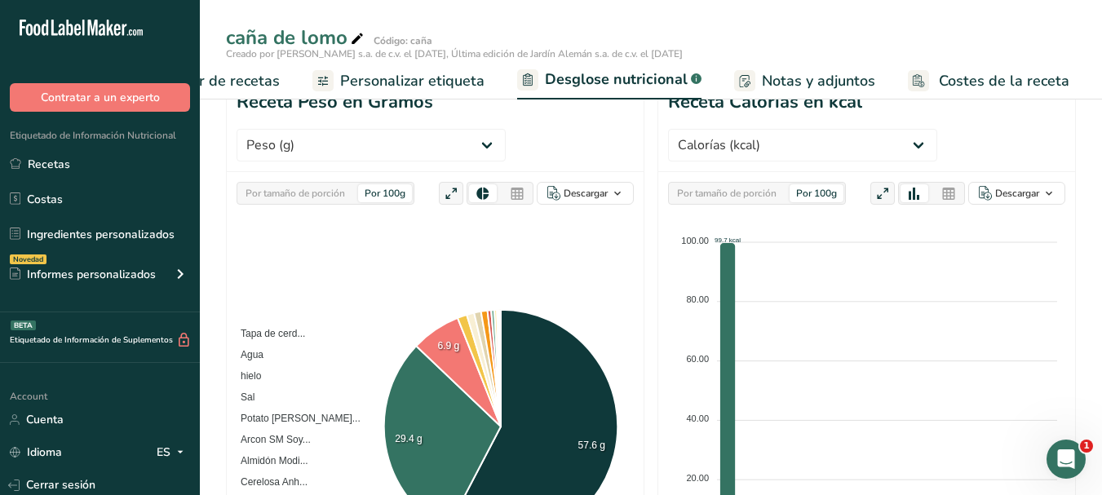
scroll to position [82, 0]
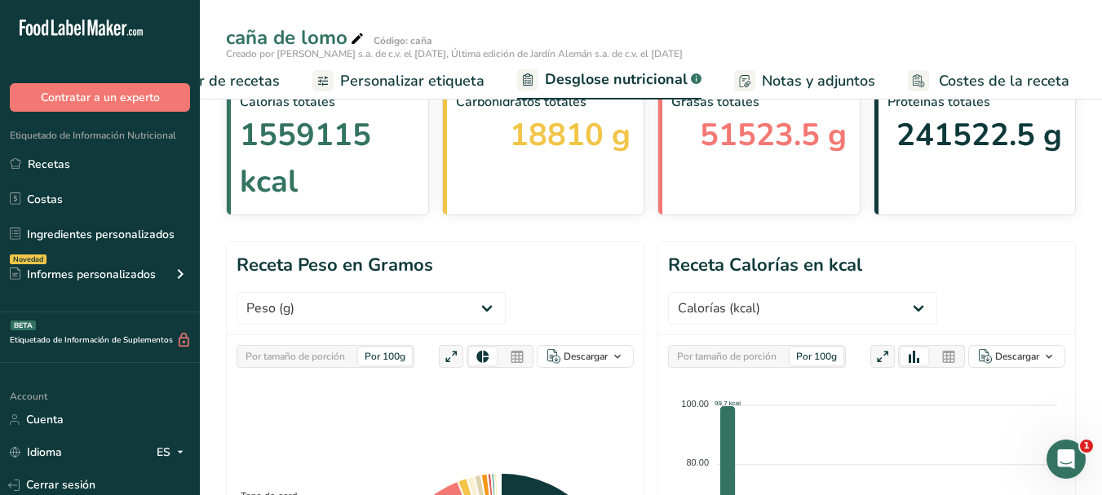
click at [398, 361] on div "Por 100g" at bounding box center [385, 356] width 54 height 18
click at [396, 356] on div "Por 100g" at bounding box center [385, 356] width 54 height 18
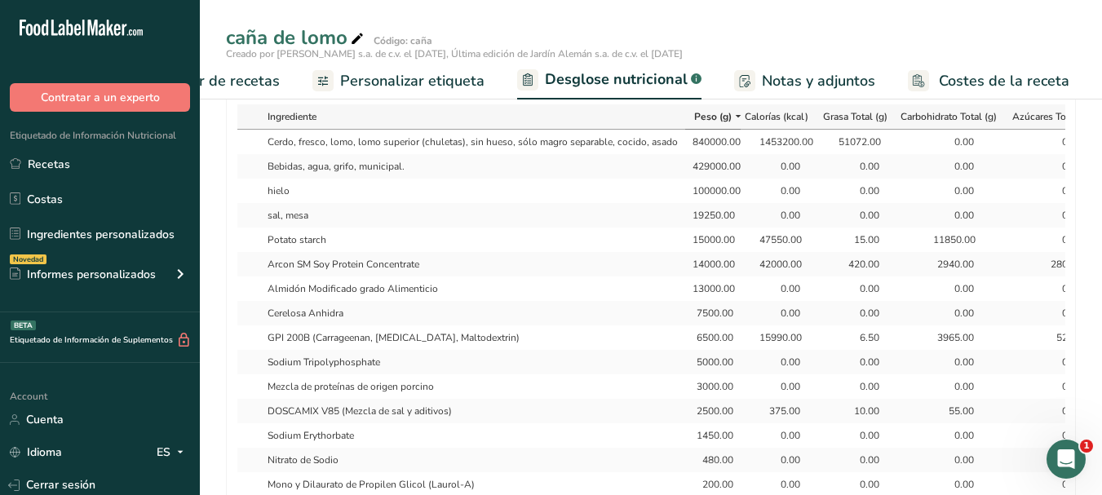
scroll to position [734, 0]
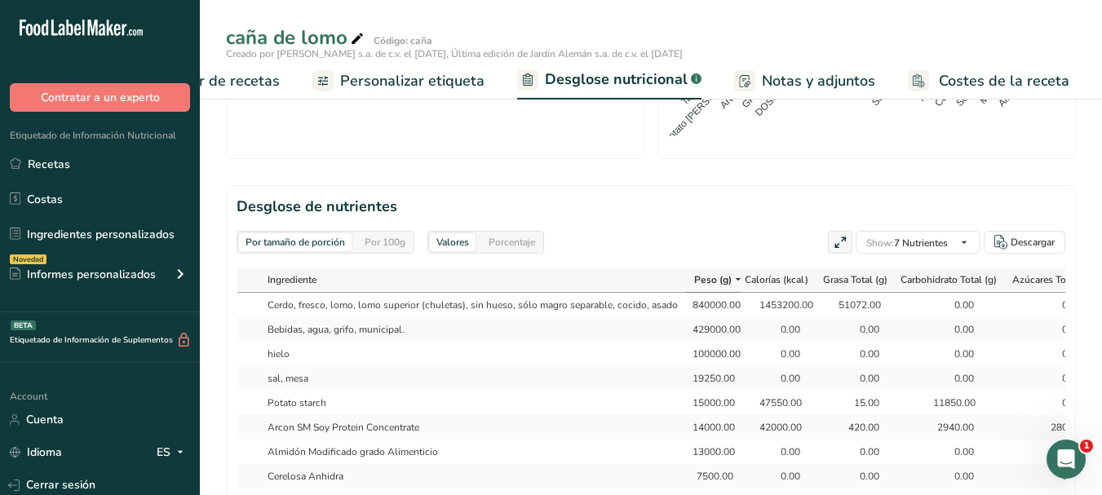
click at [391, 238] on div "Por 100g" at bounding box center [385, 242] width 54 height 18
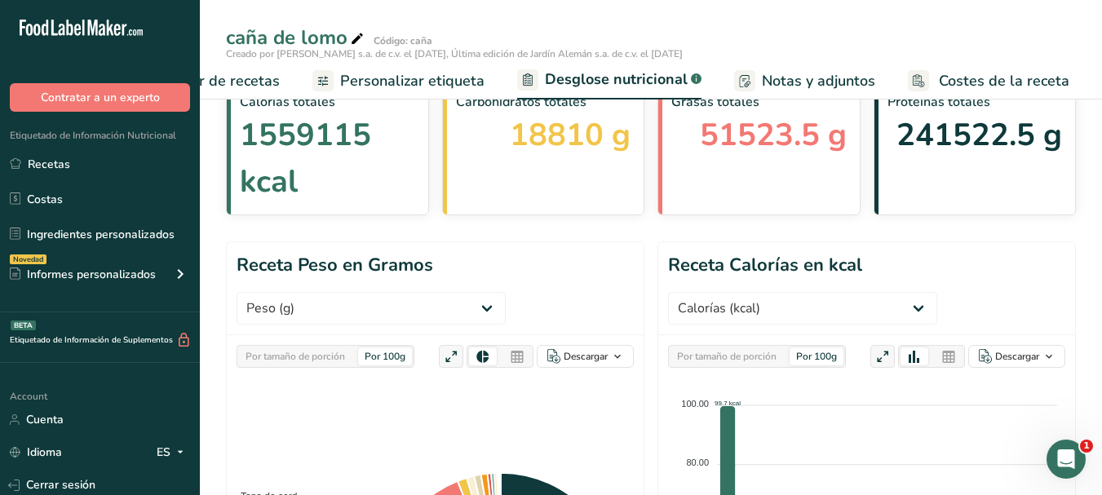
scroll to position [0, 0]
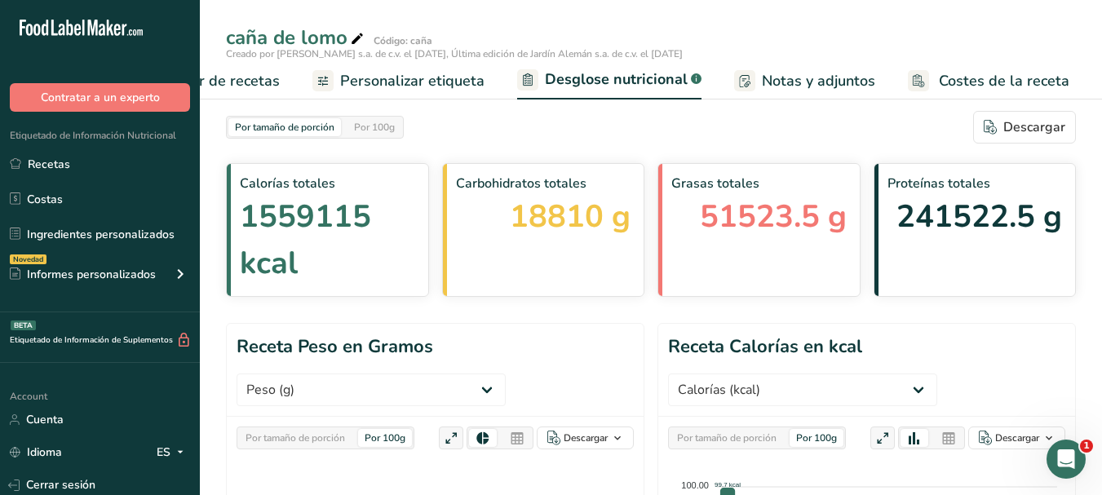
click at [820, 438] on div "Por 100g" at bounding box center [816, 438] width 54 height 18
click at [371, 123] on div "Por 100g" at bounding box center [374, 127] width 54 height 18
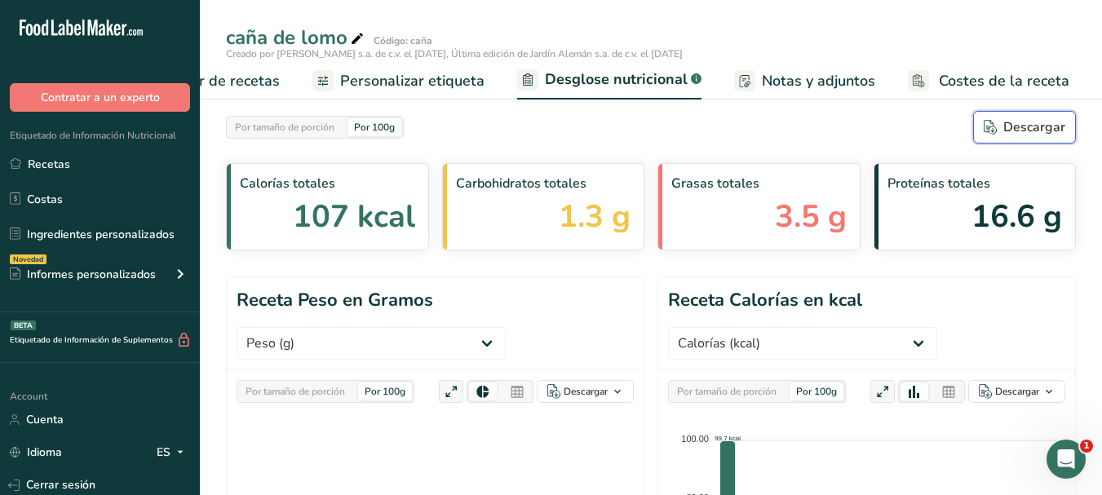
click at [1000, 128] on div "Descargar" at bounding box center [1024, 127] width 82 height 20
click at [405, 74] on span "Personalizar etiqueta" at bounding box center [412, 81] width 144 height 22
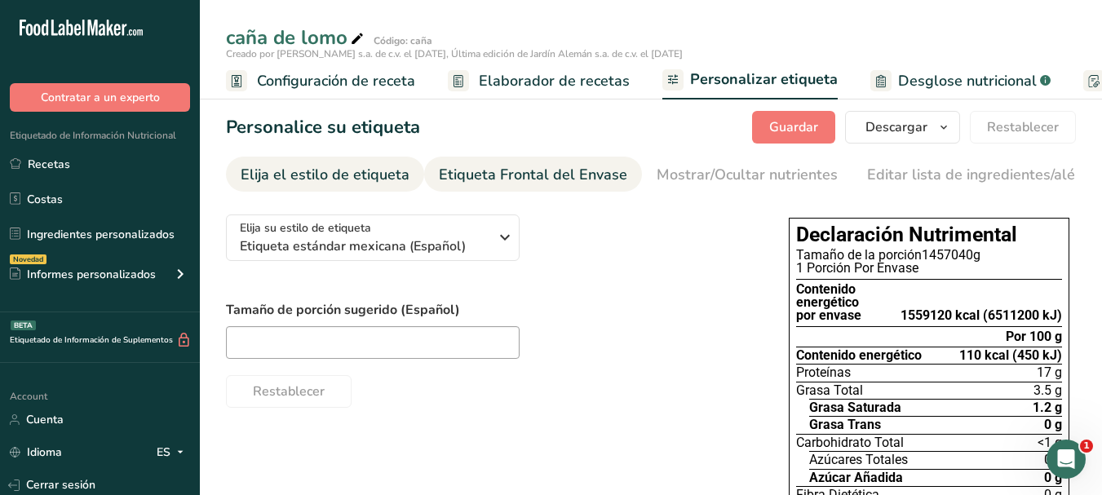
click at [506, 174] on div "Etiqueta Frontal del Envase" at bounding box center [533, 175] width 188 height 22
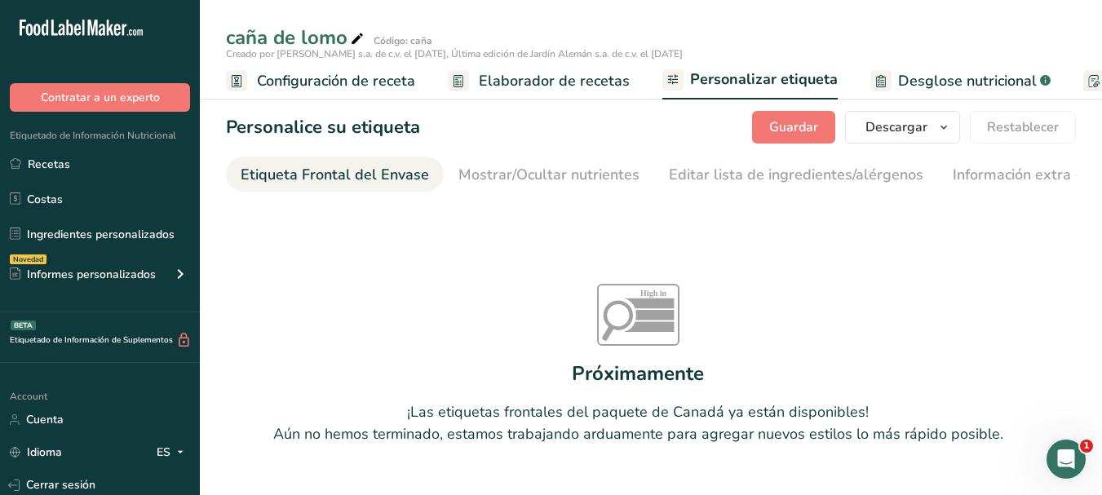
click at [314, 174] on div "Etiqueta Frontal del Envase" at bounding box center [335, 175] width 188 height 22
click at [379, 171] on div "Etiqueta Frontal del Envase" at bounding box center [335, 175] width 188 height 22
drag, startPoint x: 441, startPoint y: 191, endPoint x: 319, endPoint y: 183, distance: 122.6
click at [319, 184] on ul "Elija el estilo de etiqueta Etiqueta Frontal del Envase Mostrar/Ocultar nutrien…" at bounding box center [453, 174] width 850 height 35
drag, startPoint x: 379, startPoint y: 191, endPoint x: 776, endPoint y: 208, distance: 396.7
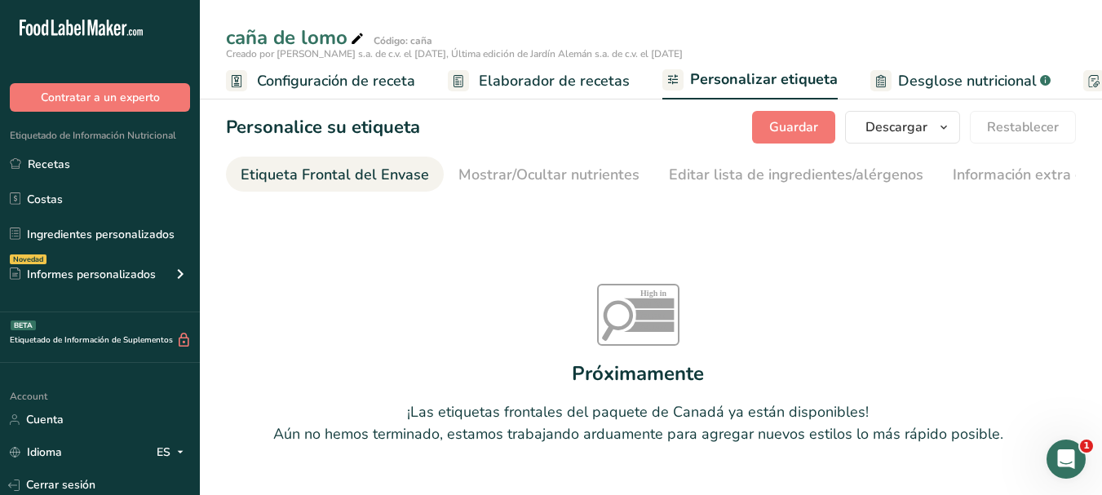
click at [319, 191] on link "Etiqueta Frontal del Envase" at bounding box center [335, 175] width 188 height 37
click at [871, 181] on div "Editar lista de ingredientes/alérgenos" at bounding box center [796, 175] width 254 height 22
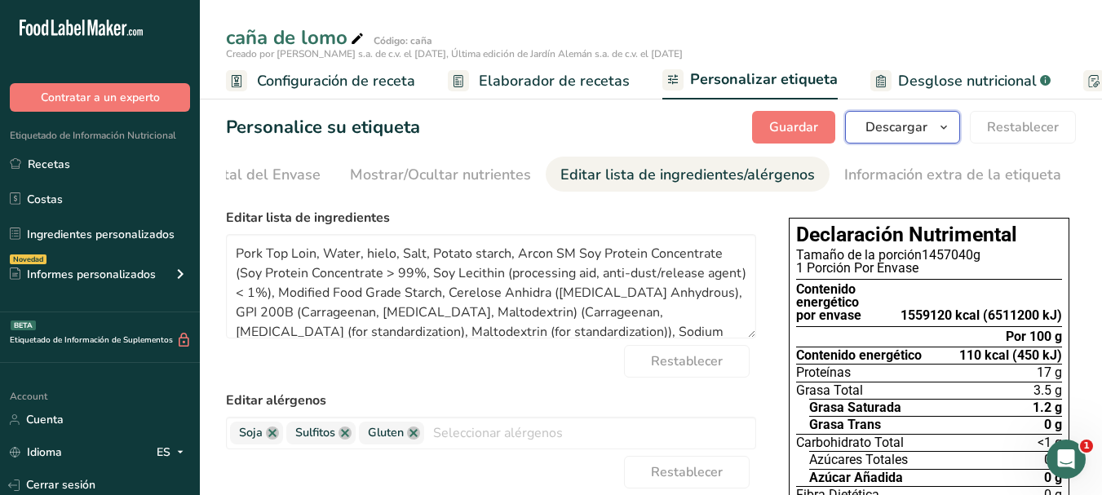
click at [926, 130] on span "Descargar" at bounding box center [896, 127] width 62 height 20
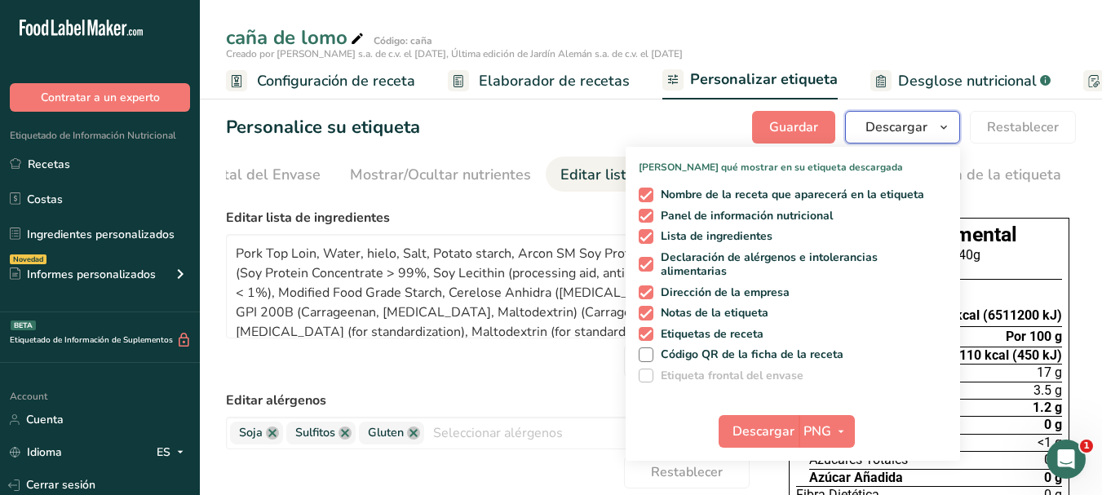
click at [926, 130] on span "Descargar" at bounding box center [896, 127] width 62 height 20
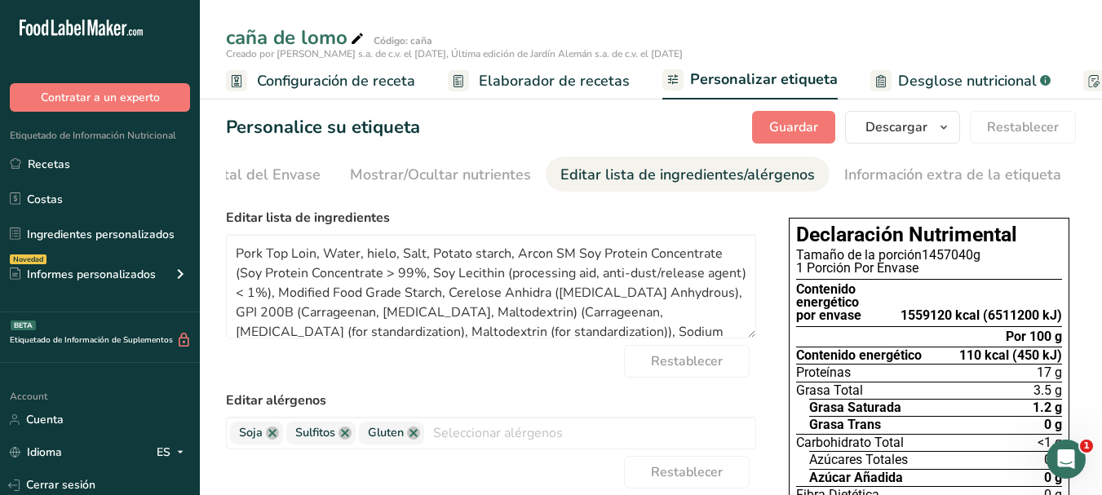
click at [349, 76] on span "Configuración de receta" at bounding box center [336, 81] width 158 height 22
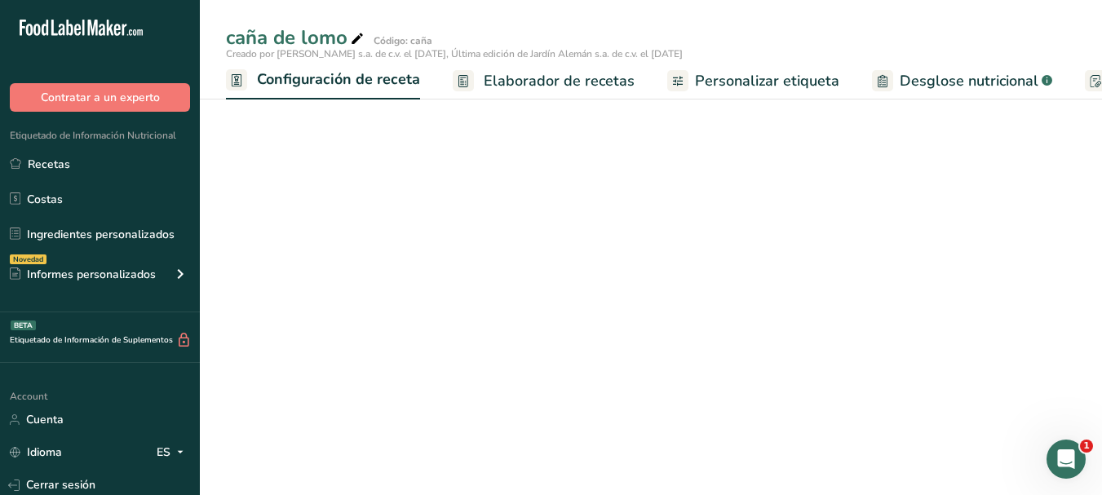
scroll to position [0, 6]
select select "1"
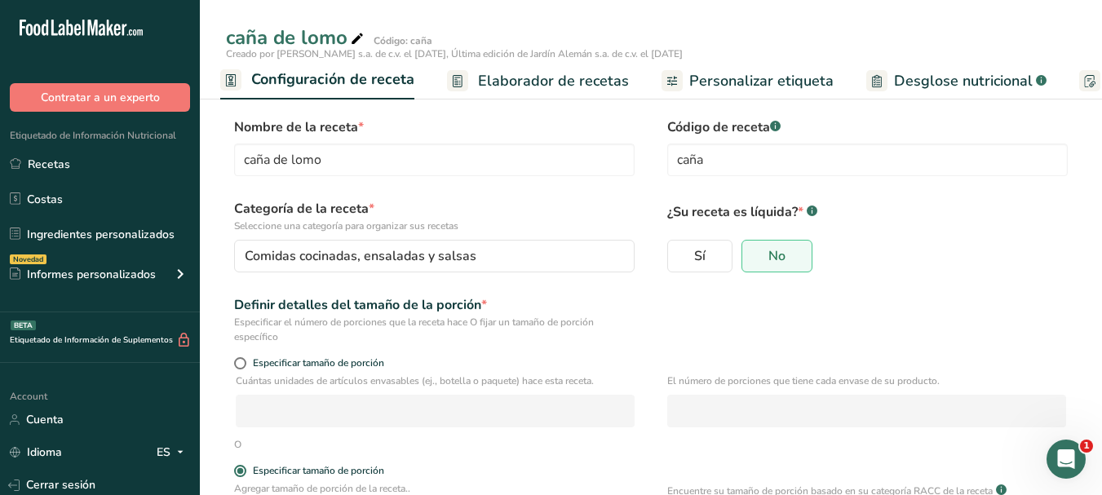
scroll to position [163, 0]
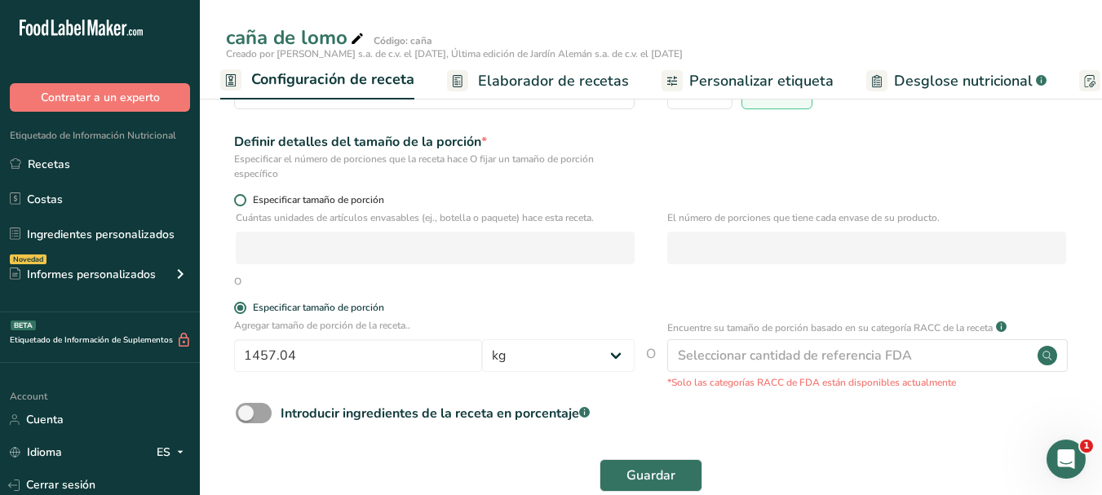
click at [237, 197] on span at bounding box center [240, 200] width 12 height 12
click at [237, 197] on input "Especificar tamaño de porción" at bounding box center [239, 200] width 11 height 11
radio input "true"
radio input "false"
select select "0"
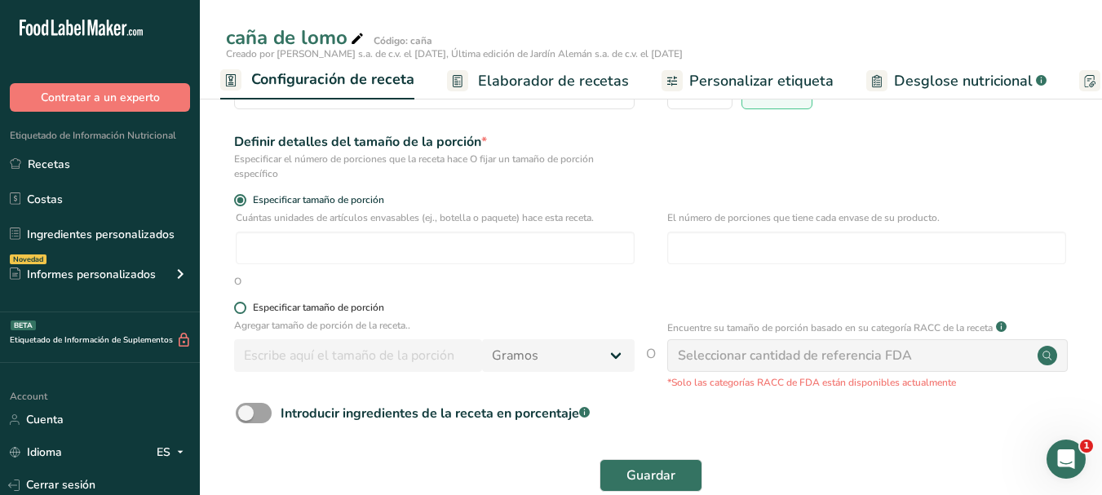
click at [238, 303] on span at bounding box center [240, 308] width 12 height 12
click at [238, 303] on input "Especificar tamaño de porción" at bounding box center [239, 308] width 11 height 11
radio input "true"
radio input "false"
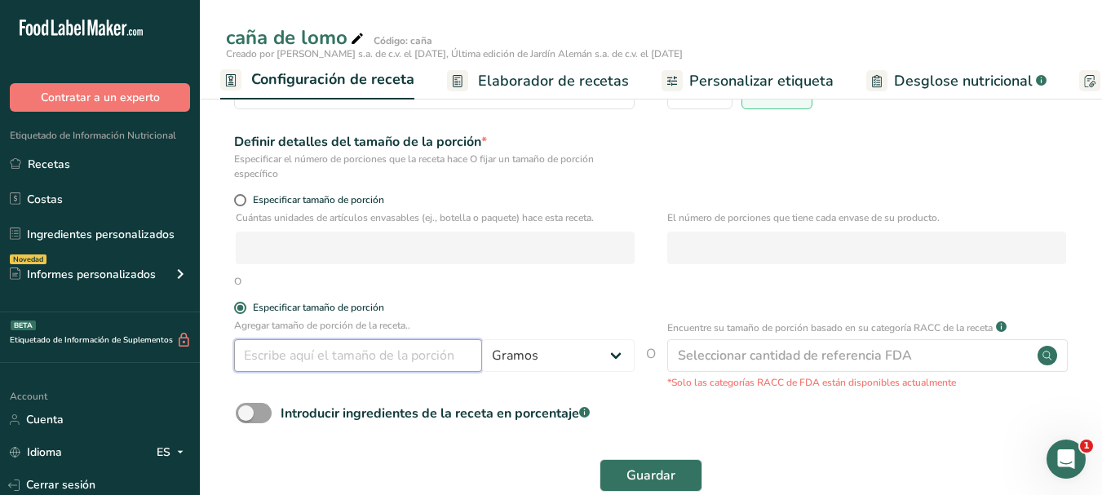
click at [329, 352] on input "number" at bounding box center [358, 355] width 248 height 33
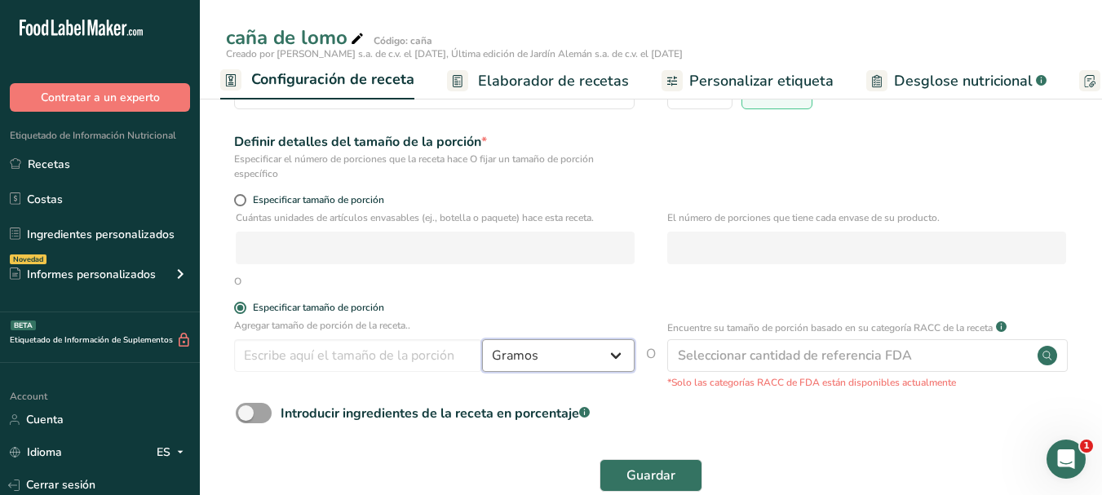
click at [570, 360] on select "Gramos kg mg mcg libras onza litro mL onza líquida cucharada cucharadita taza C…" at bounding box center [558, 355] width 152 height 33
select select "1"
click at [482, 339] on select "Gramos kg mg mcg libras onza litro mL onza líquida cucharada cucharadita taza C…" at bounding box center [558, 355] width 152 height 33
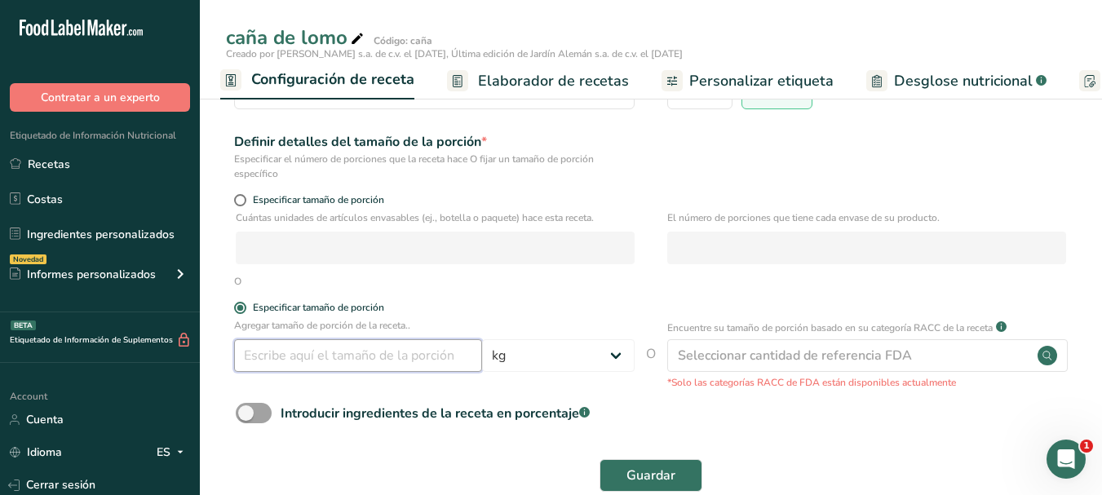
click at [389, 355] on input "number" at bounding box center [358, 355] width 248 height 33
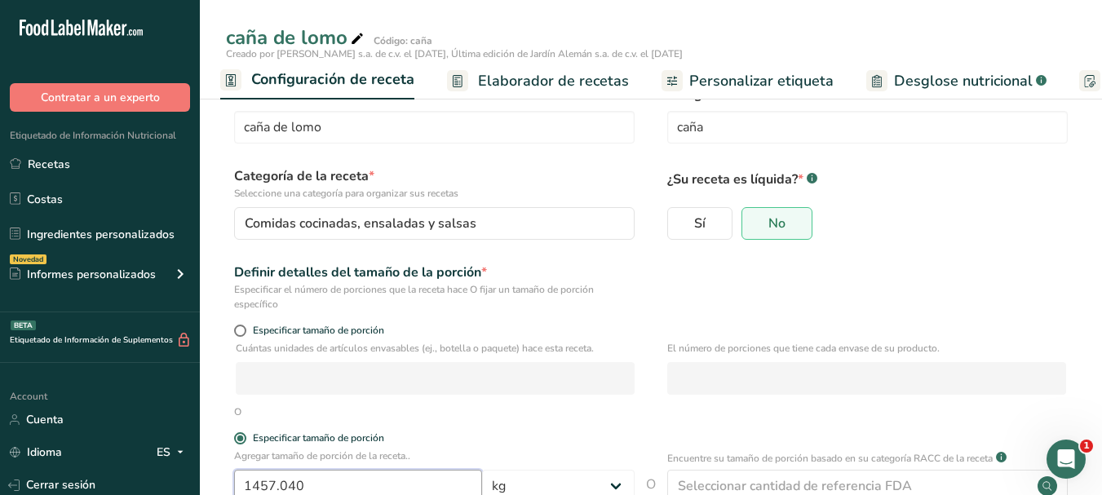
scroll to position [196, 0]
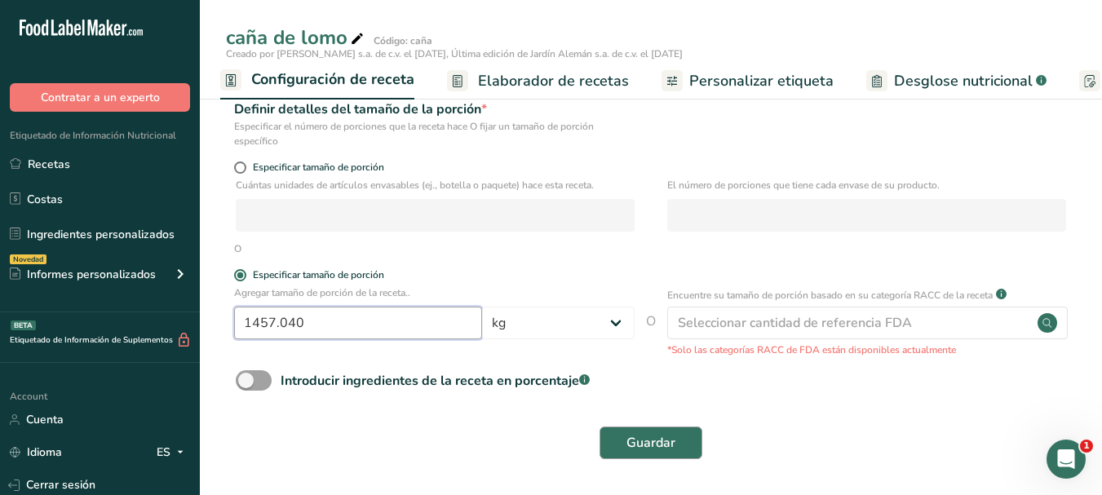
type input "1457.040"
click at [665, 447] on span "Guardar" at bounding box center [650, 443] width 49 height 20
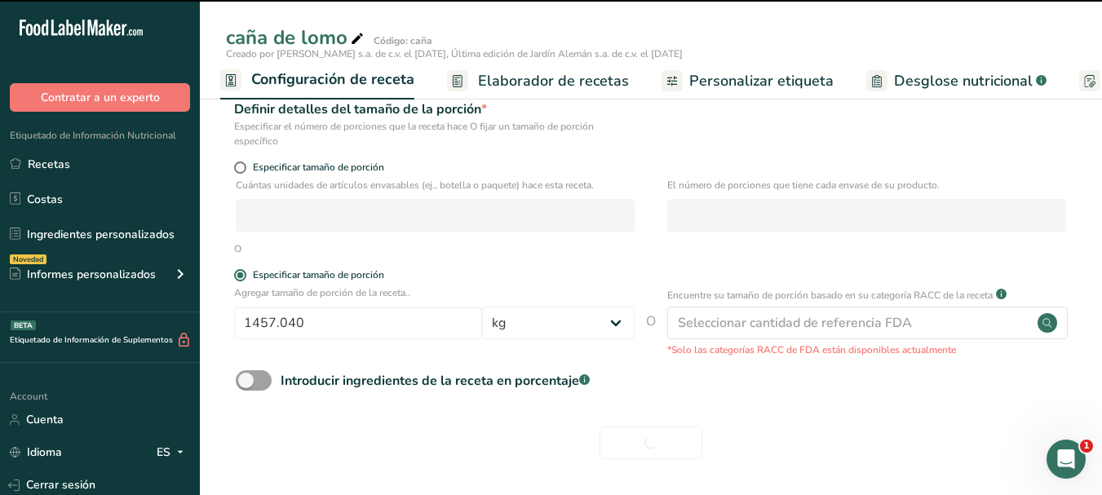
scroll to position [0, 0]
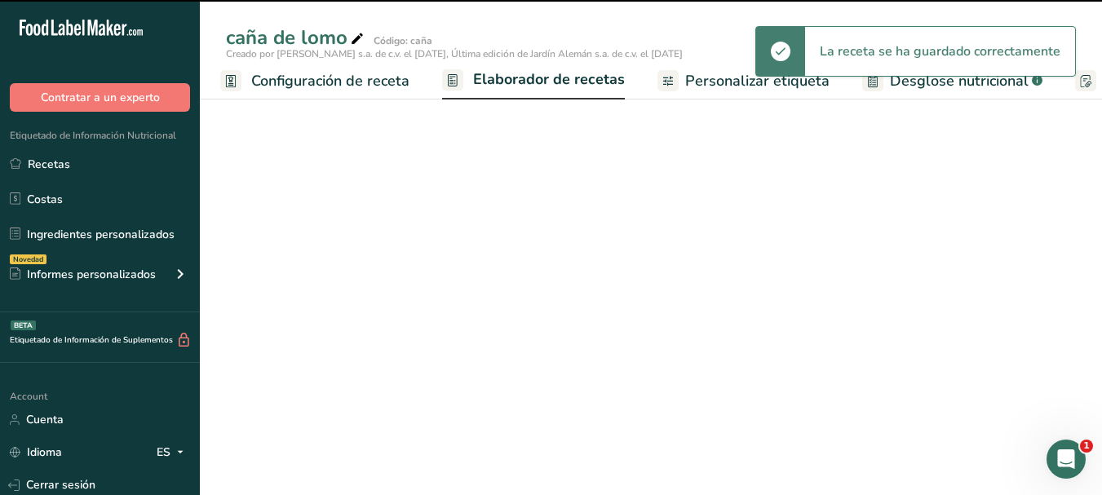
click at [560, 76] on span "Elaborador de recetas" at bounding box center [549, 79] width 152 height 22
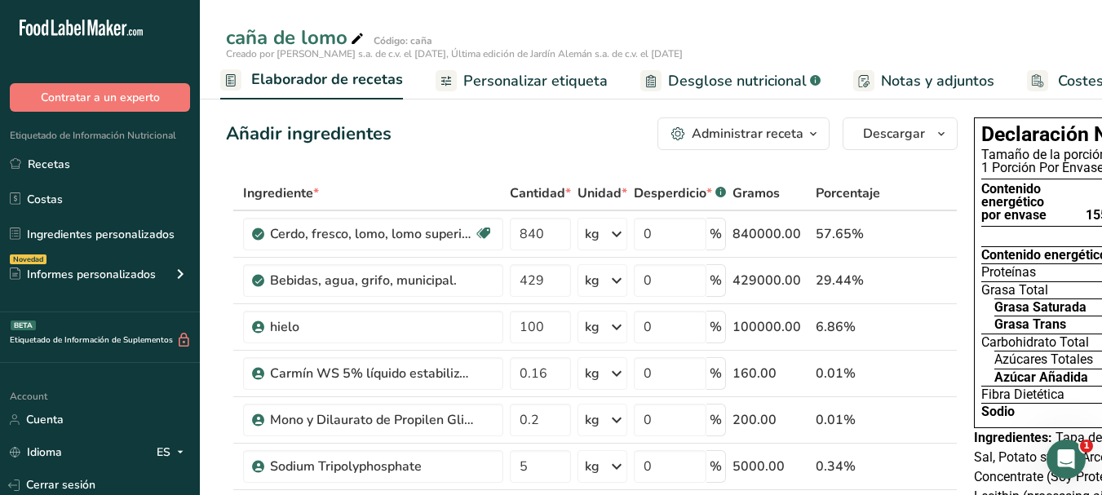
click at [564, 82] on span "Personalizar etiqueta" at bounding box center [535, 81] width 144 height 22
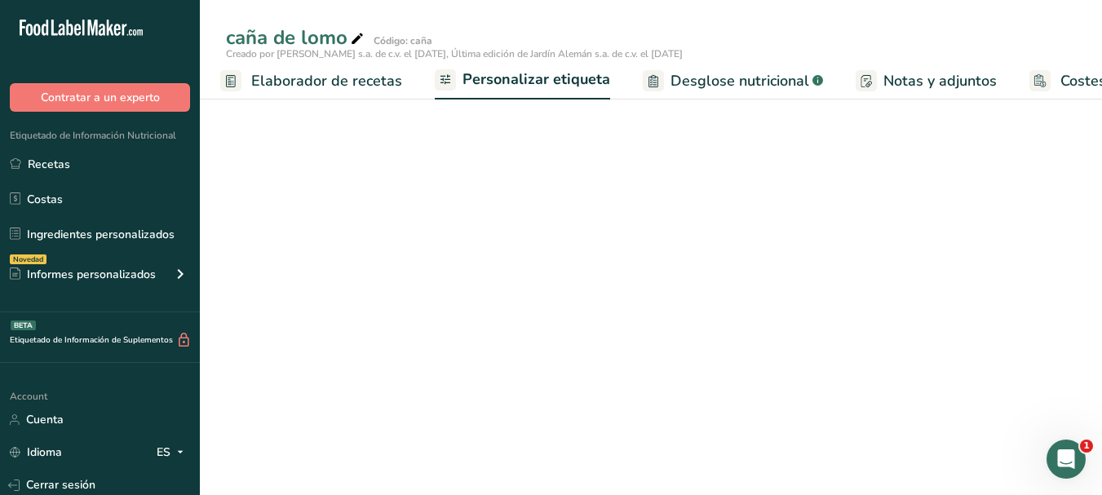
scroll to position [0, 349]
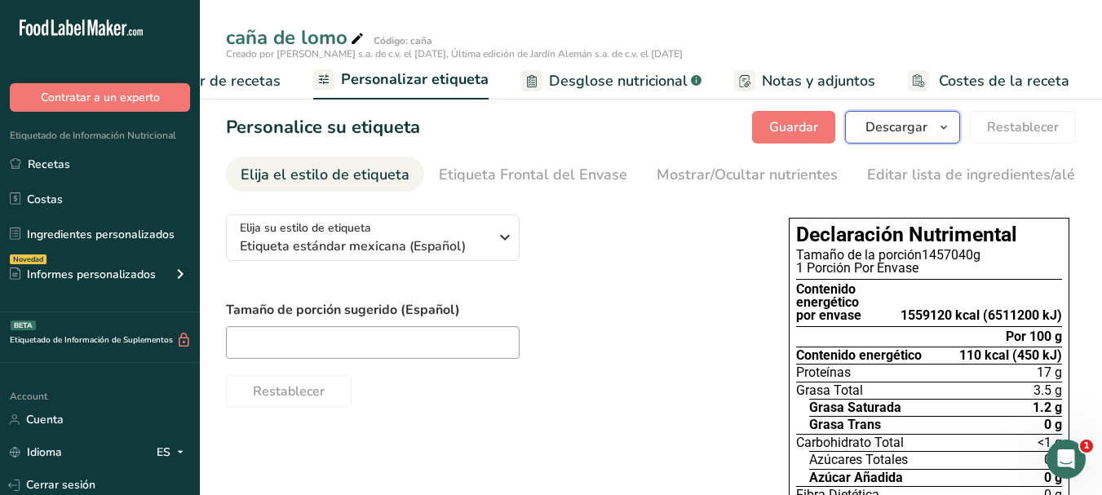
click at [907, 128] on span "Descargar" at bounding box center [896, 127] width 62 height 20
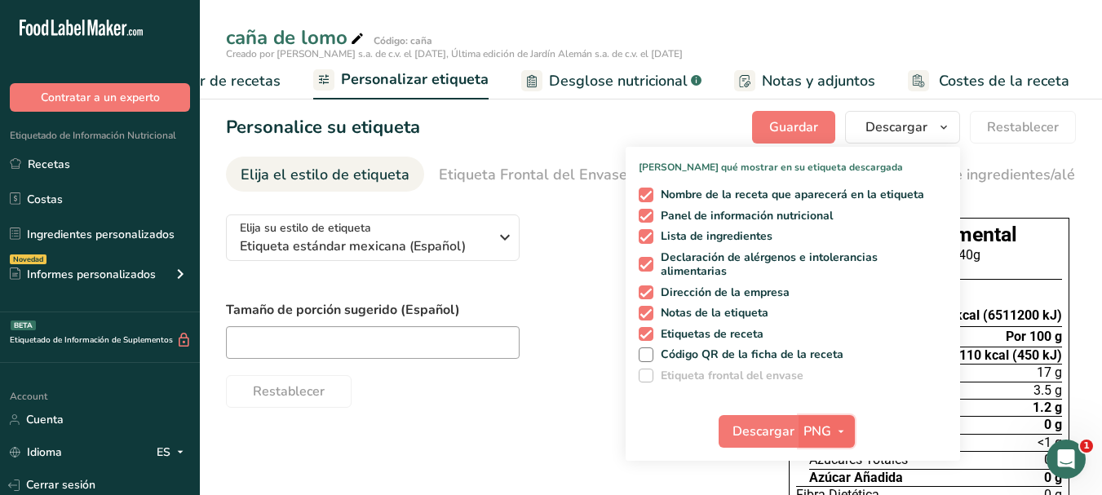
click at [842, 431] on icon "button" at bounding box center [840, 432] width 13 height 20
click at [835, 463] on link "PNG" at bounding box center [828, 464] width 52 height 27
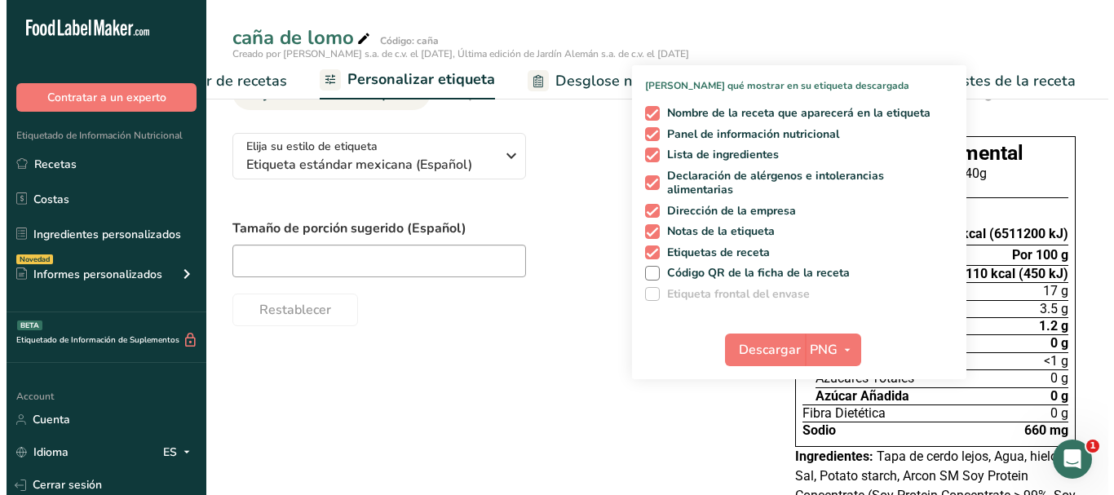
scroll to position [163, 0]
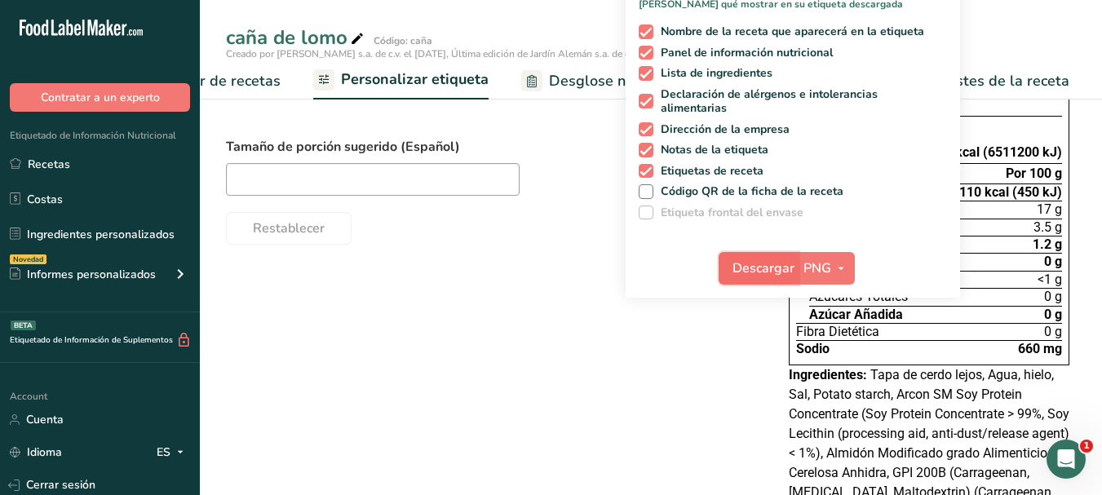
click at [740, 274] on span "Descargar" at bounding box center [763, 269] width 62 height 20
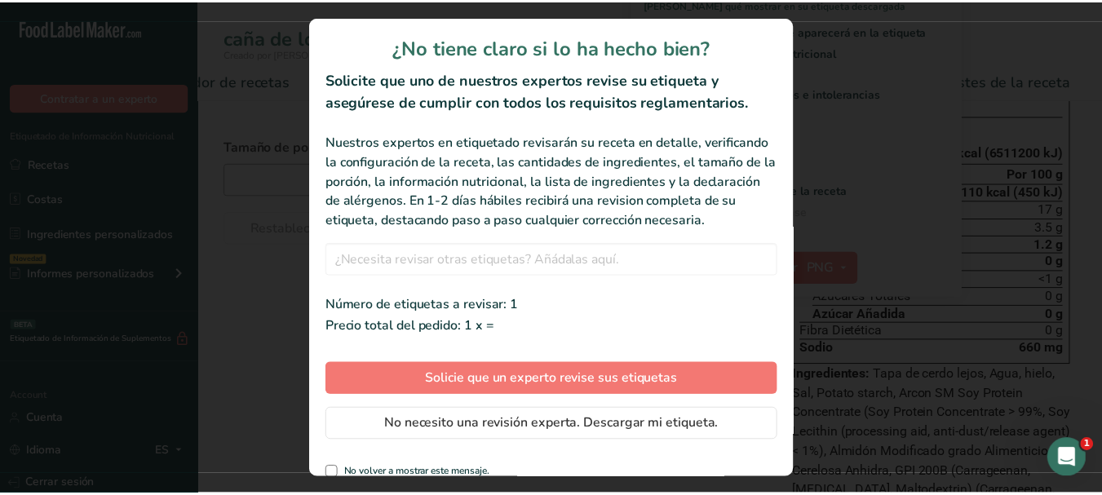
scroll to position [0, 337]
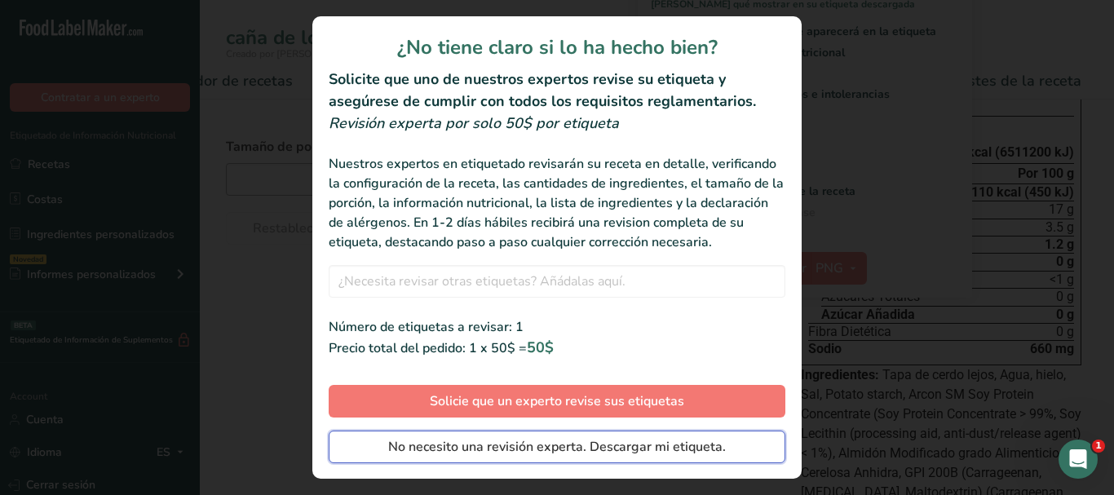
click at [560, 457] on span "No necesito una revisión experta. Descargar mi etiqueta." at bounding box center [557, 447] width 338 height 20
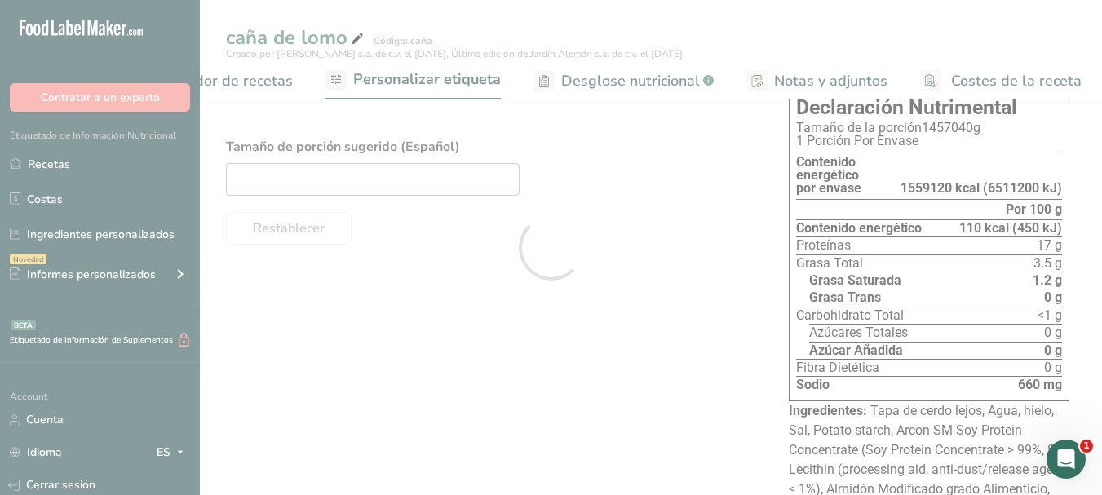
scroll to position [0, 0]
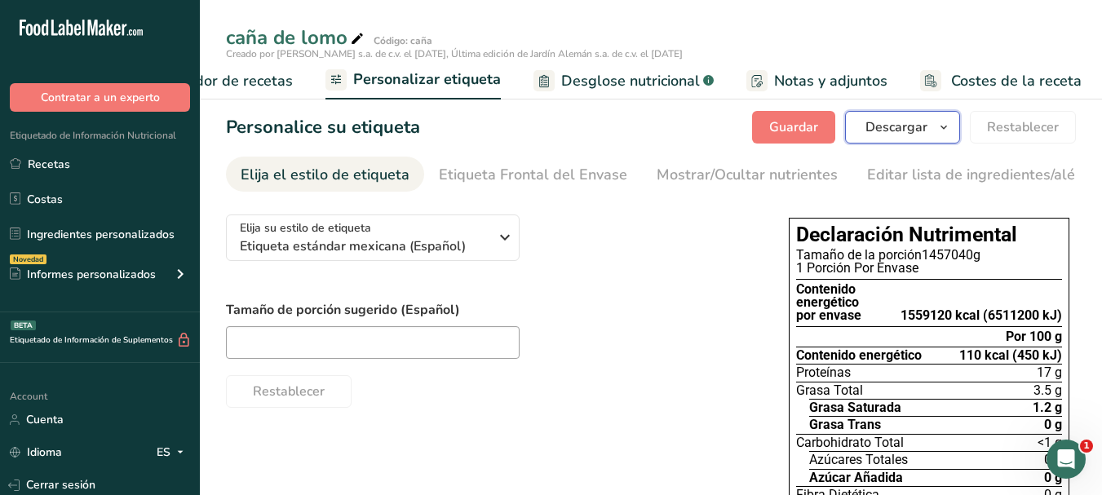
click at [915, 136] on span "Descargar" at bounding box center [896, 127] width 62 height 20
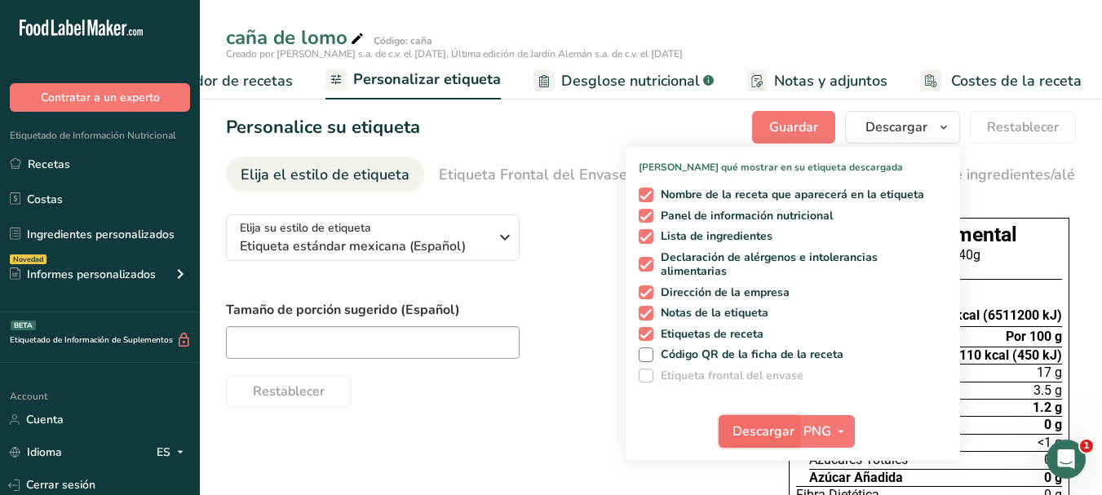
click at [758, 423] on span "Descargar" at bounding box center [763, 432] width 62 height 20
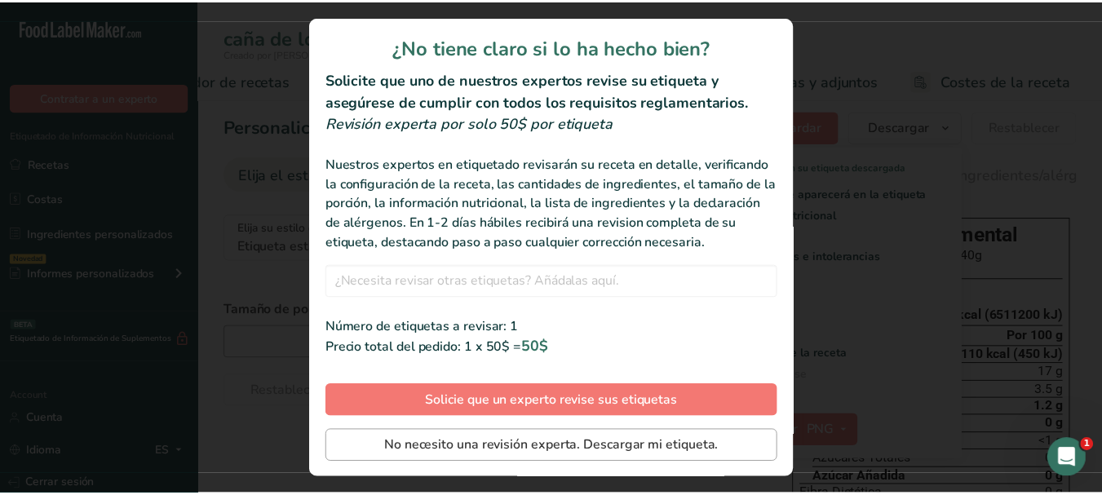
scroll to position [59, 0]
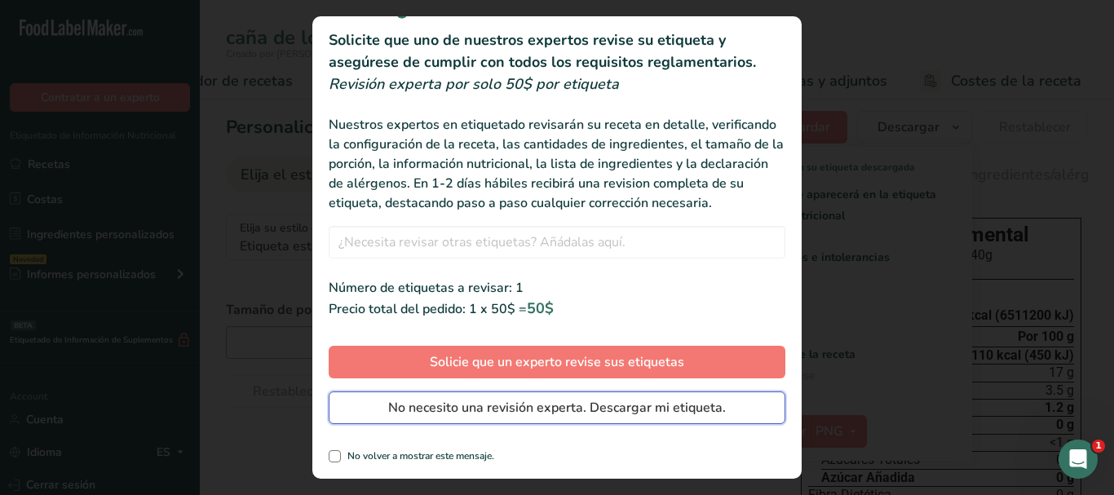
click at [430, 396] on button "No necesito una revisión experta. Descargar mi etiqueta." at bounding box center [557, 407] width 457 height 33
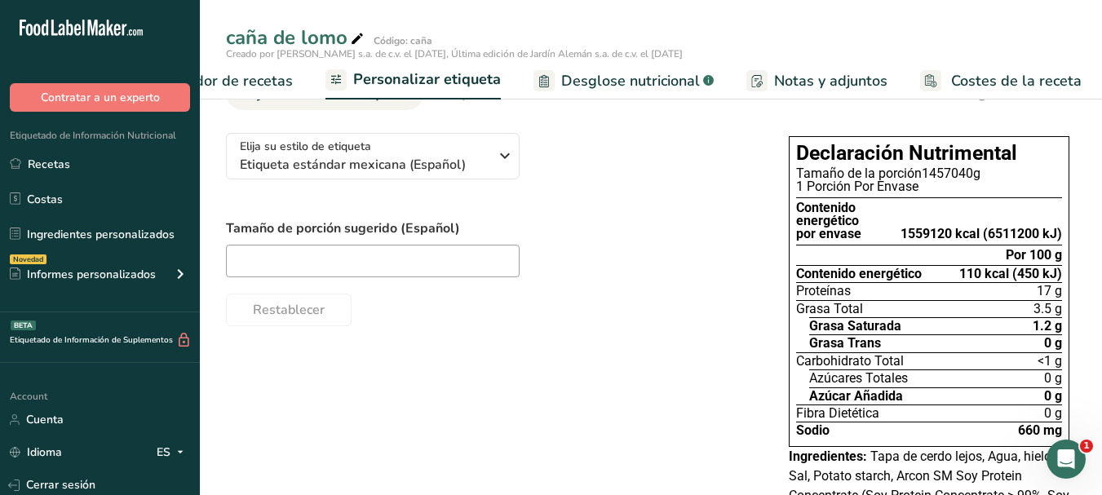
scroll to position [0, 0]
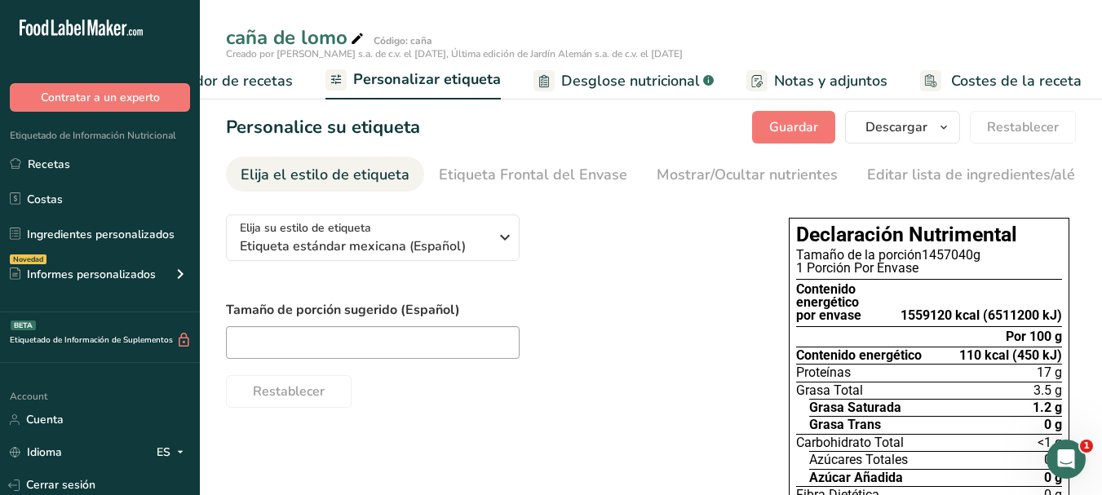
click at [436, 81] on span "Personalizar etiqueta" at bounding box center [427, 79] width 148 height 22
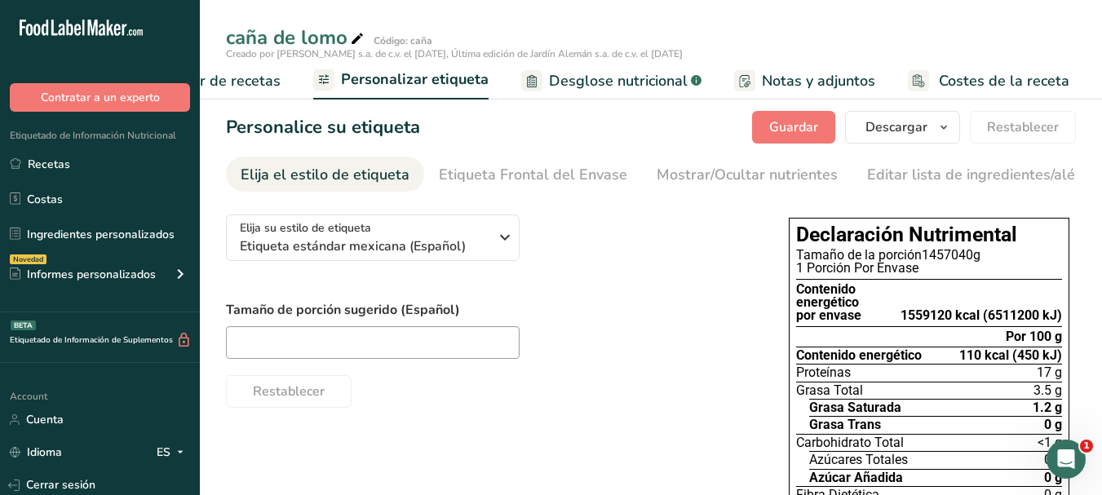
click at [388, 83] on span "Personalizar etiqueta" at bounding box center [415, 79] width 148 height 22
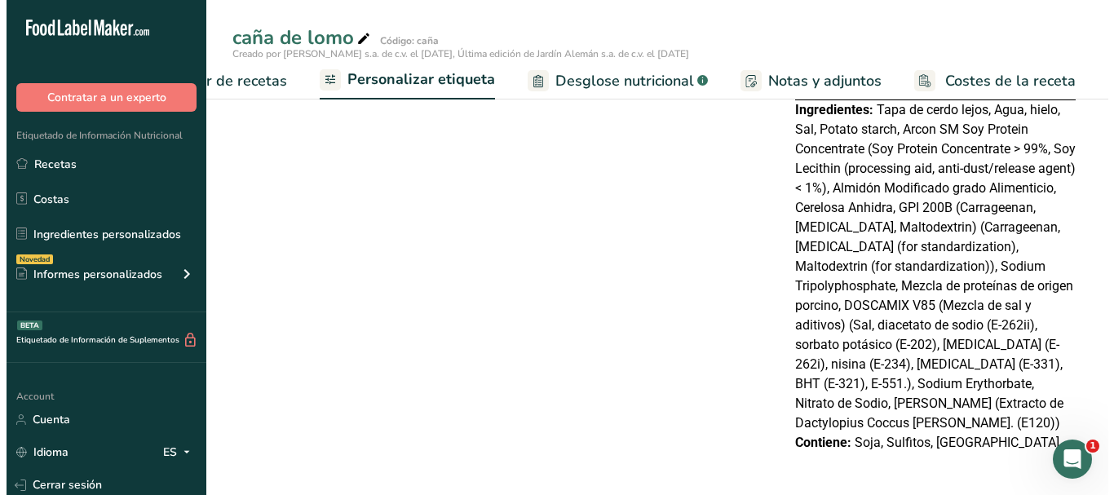
scroll to position [0, 0]
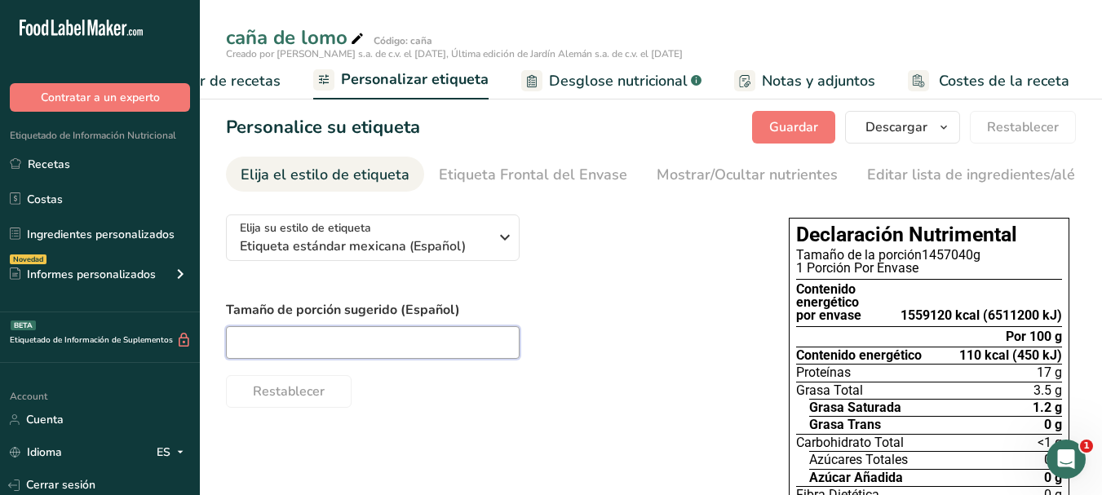
click at [344, 350] on input "text" at bounding box center [373, 342] width 294 height 33
type input "100gr"
click at [577, 77] on span "Desglose nutricional" at bounding box center [618, 81] width 139 height 22
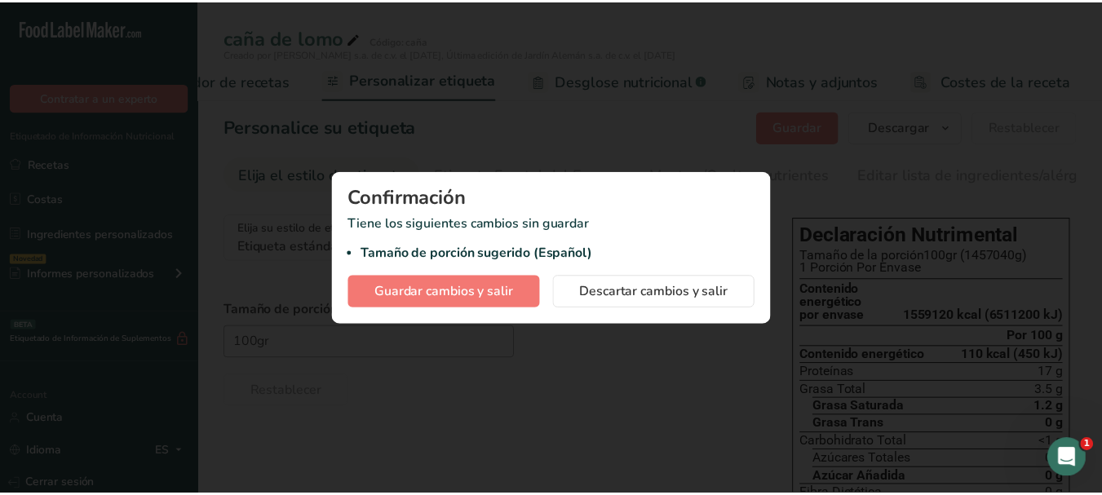
scroll to position [0, 337]
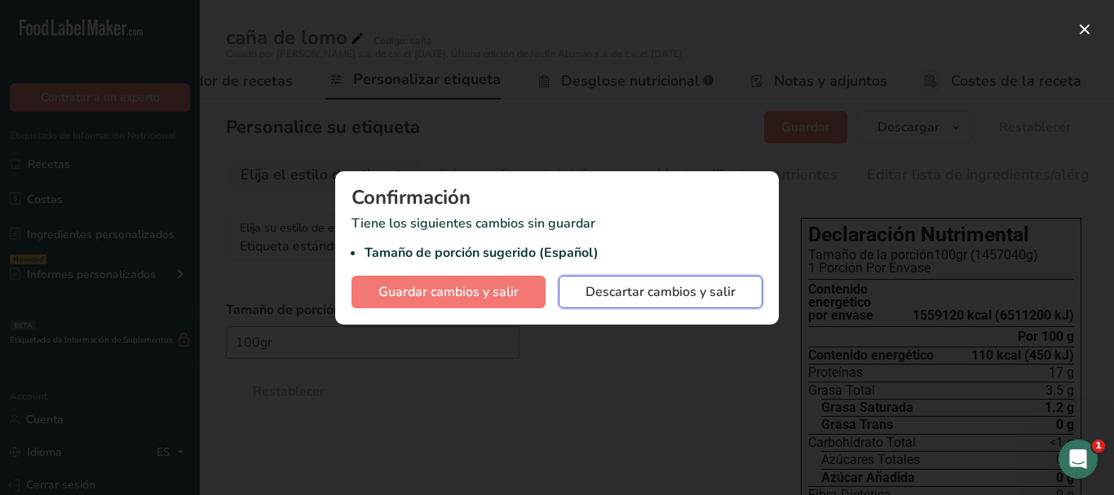
click at [634, 290] on span "Descartar cambios y salir" at bounding box center [661, 292] width 150 height 20
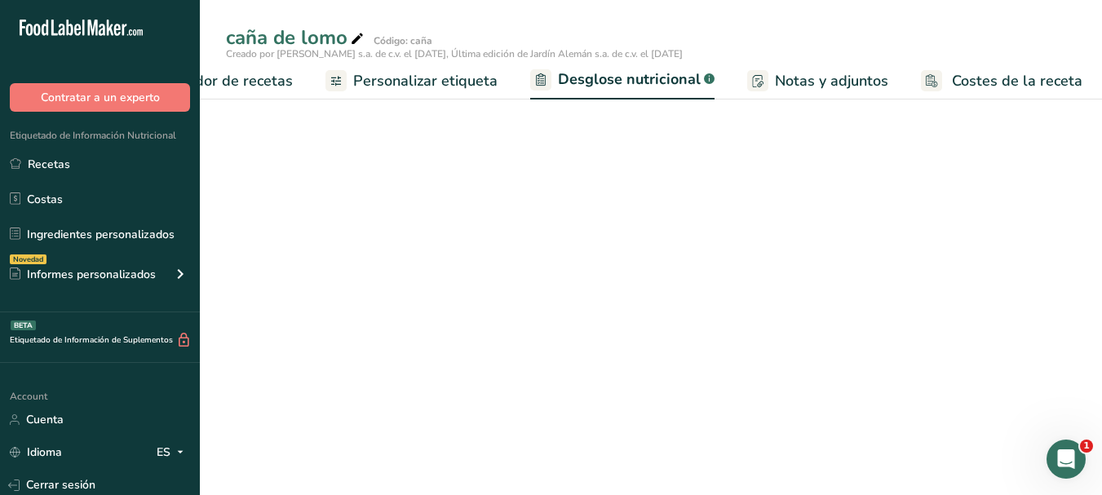
select select "Calories"
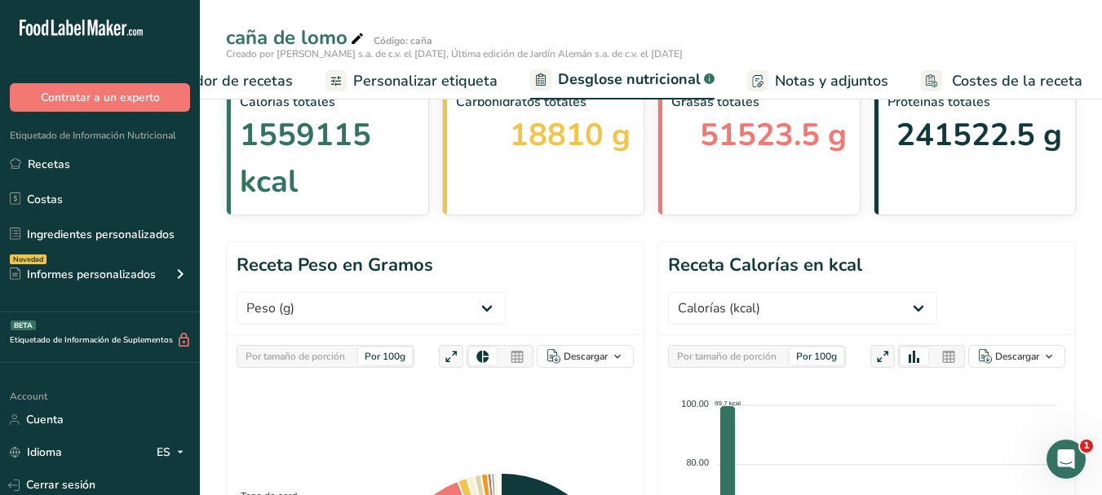
scroll to position [163, 0]
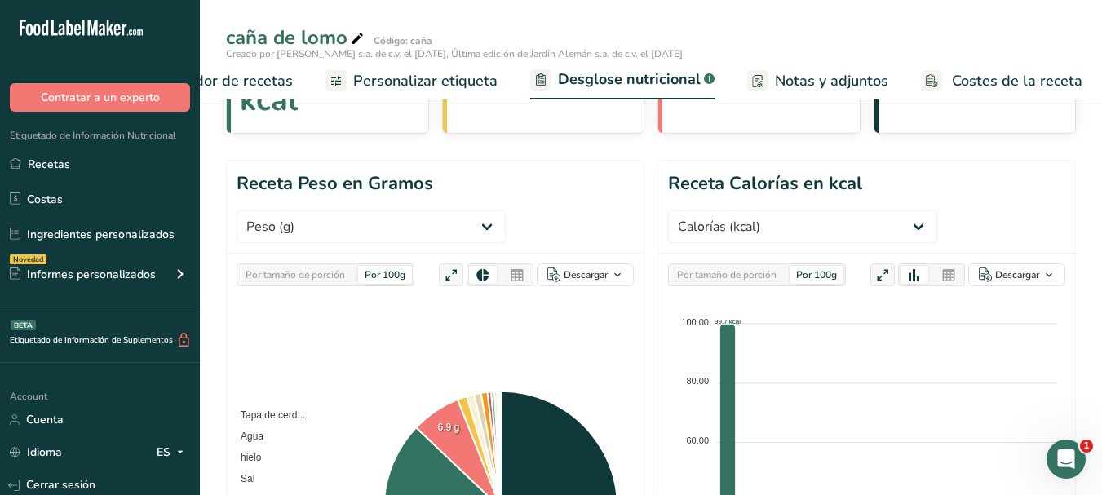
click at [394, 274] on div "Por 100g" at bounding box center [385, 275] width 54 height 18
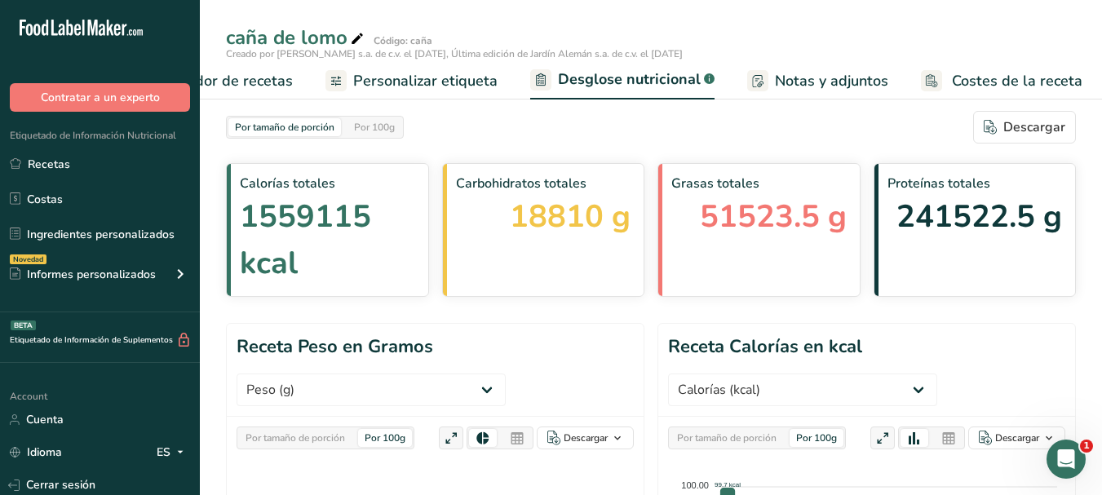
click at [835, 92] on link "Notas y adjuntos" at bounding box center [817, 81] width 141 height 37
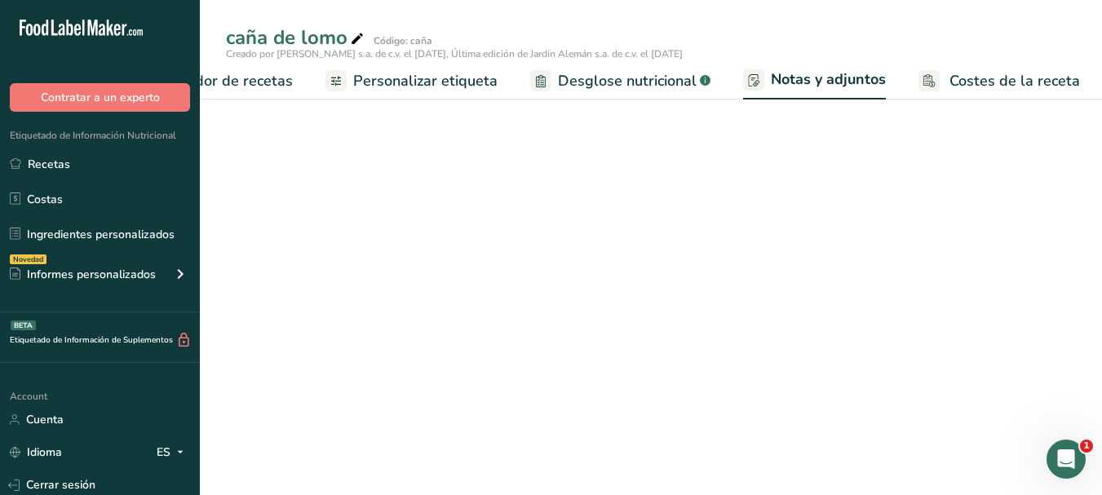
scroll to position [0, 347]
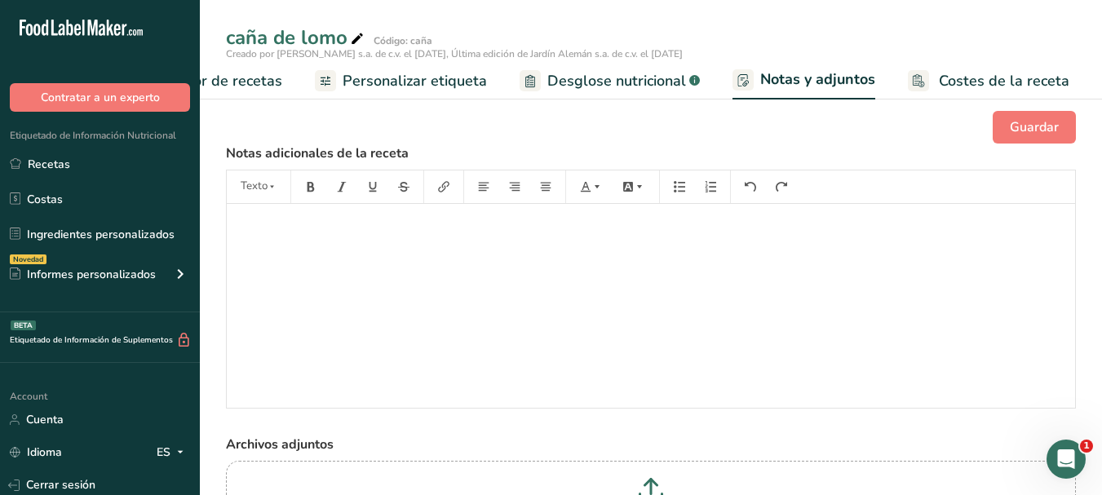
click at [972, 79] on span "Costes de la receta" at bounding box center [1004, 81] width 130 height 22
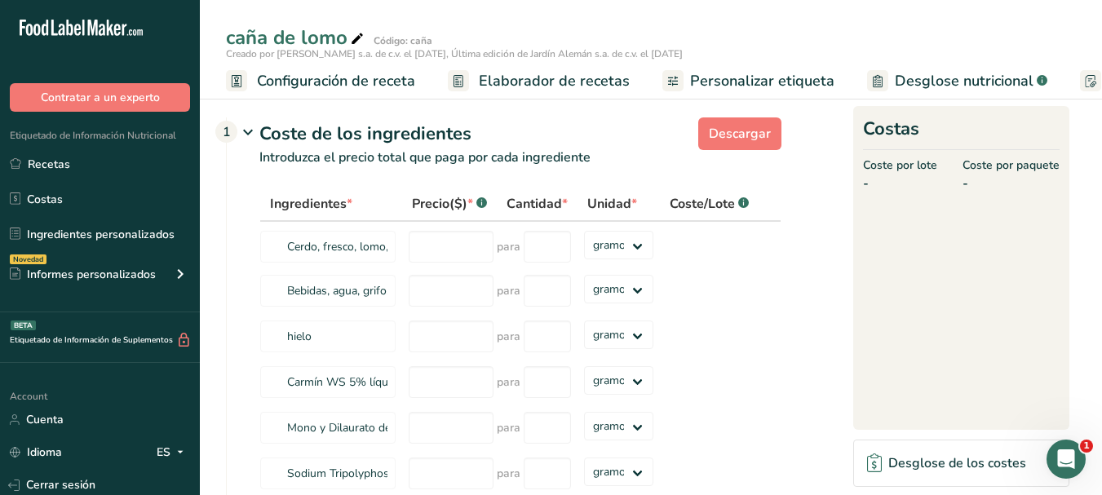
click at [347, 73] on span "Configuración de receta" at bounding box center [336, 81] width 158 height 22
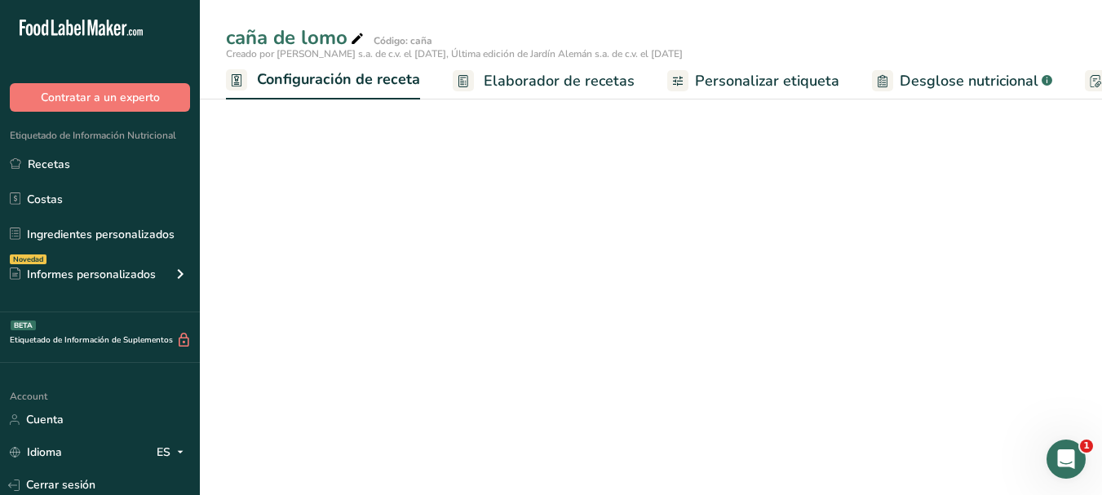
scroll to position [0, 6]
select select "1"
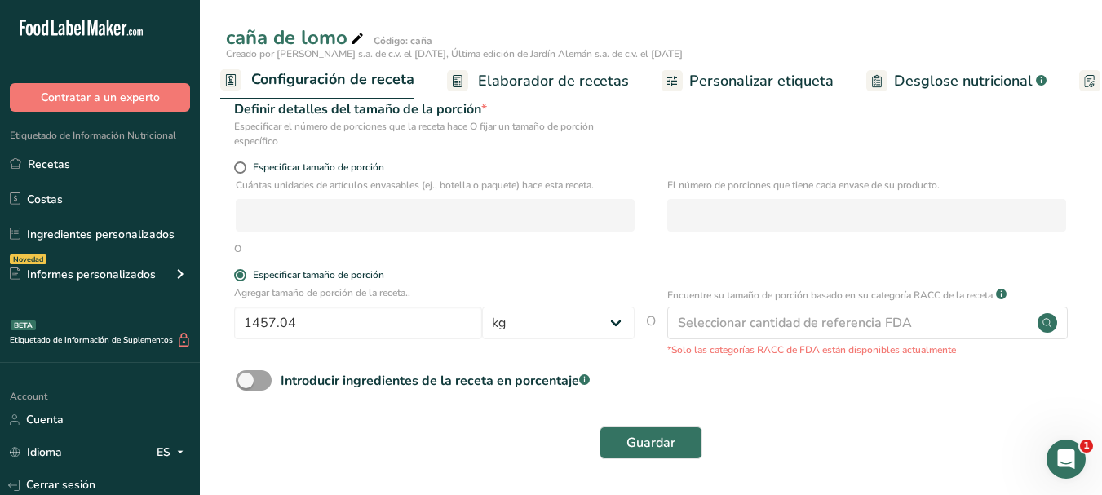
scroll to position [0, 0]
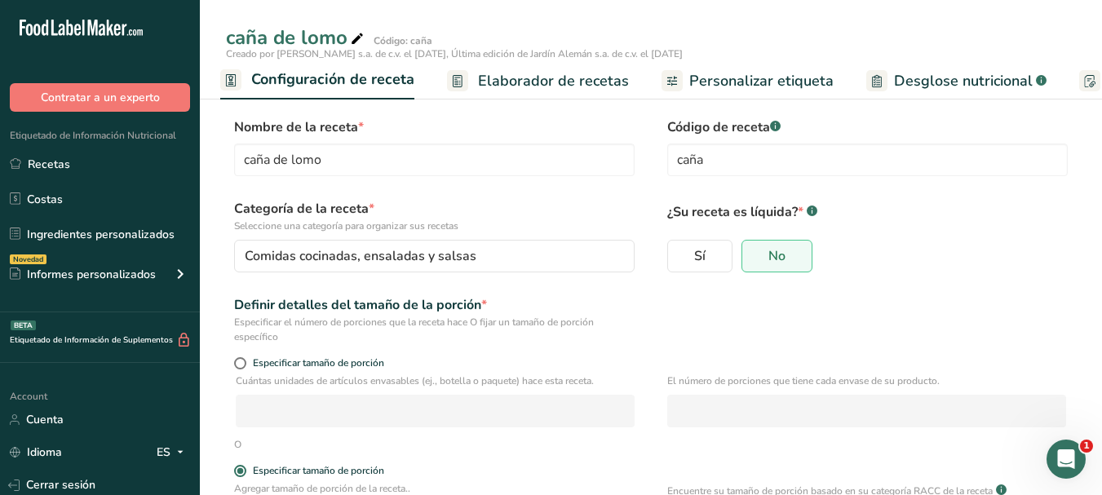
click at [510, 79] on span "Elaborador de recetas" at bounding box center [553, 81] width 151 height 22
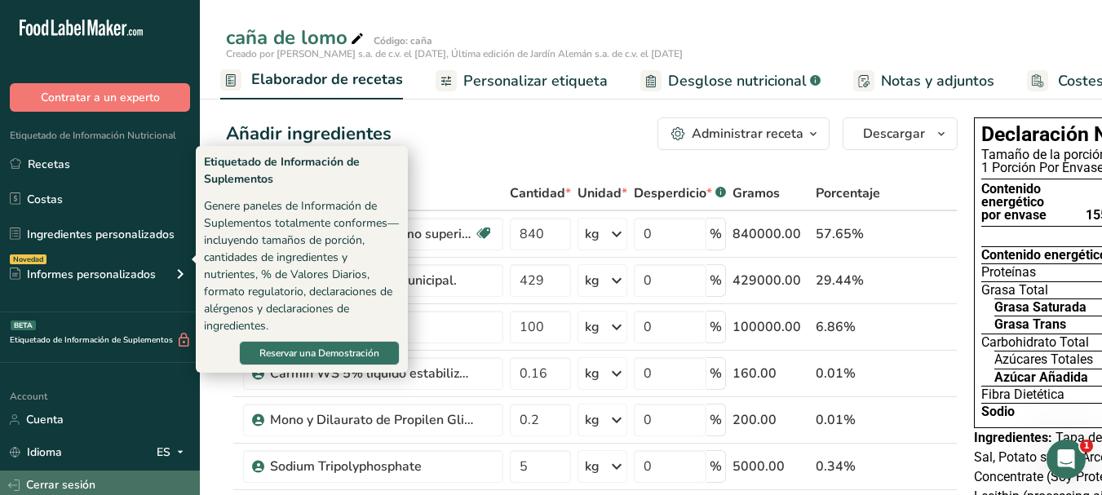
scroll to position [124, 0]
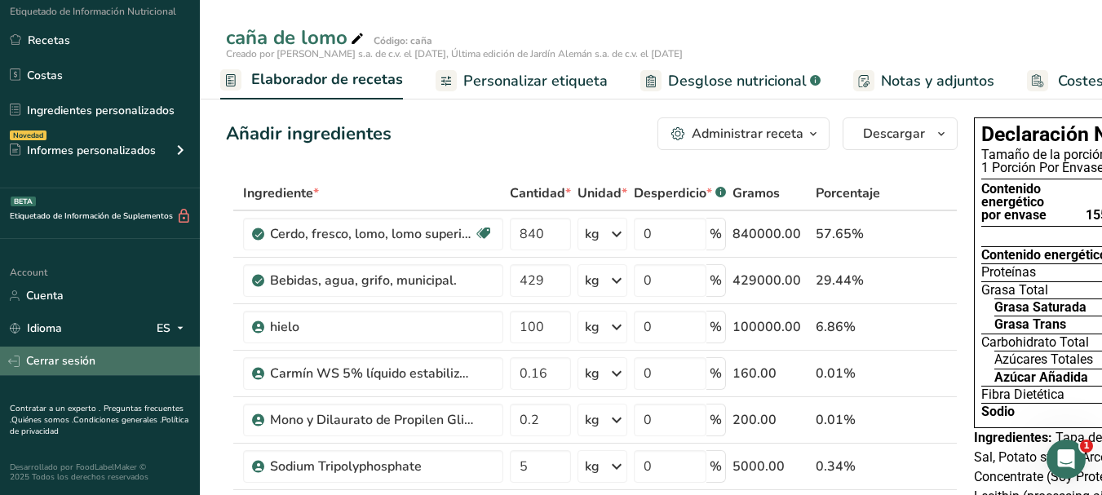
click at [38, 362] on link "Cerrar sesión" at bounding box center [100, 361] width 200 height 29
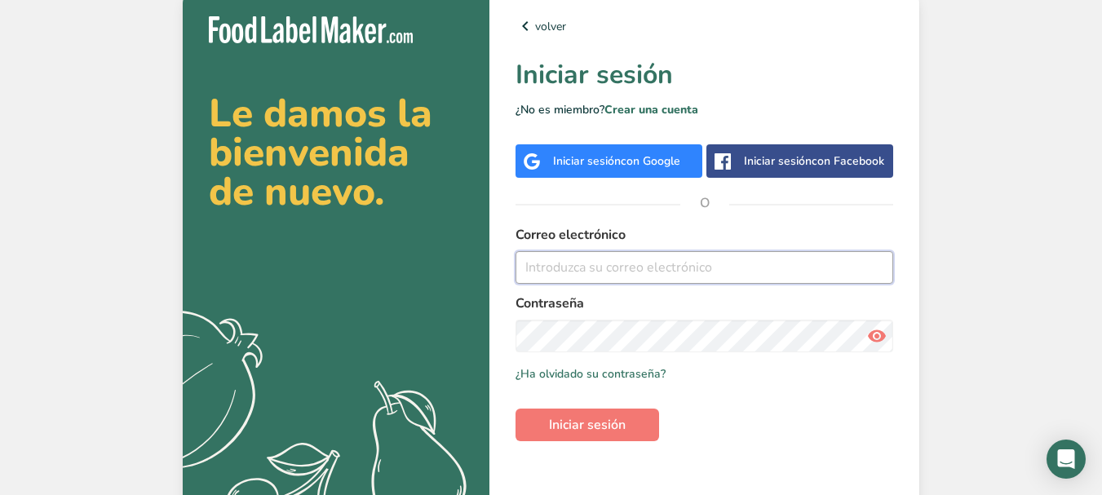
click at [559, 284] on input "email" at bounding box center [704, 267] width 378 height 33
type input "[PERSON_NAME][EMAIL_ADDRESS][DOMAIN_NAME]"
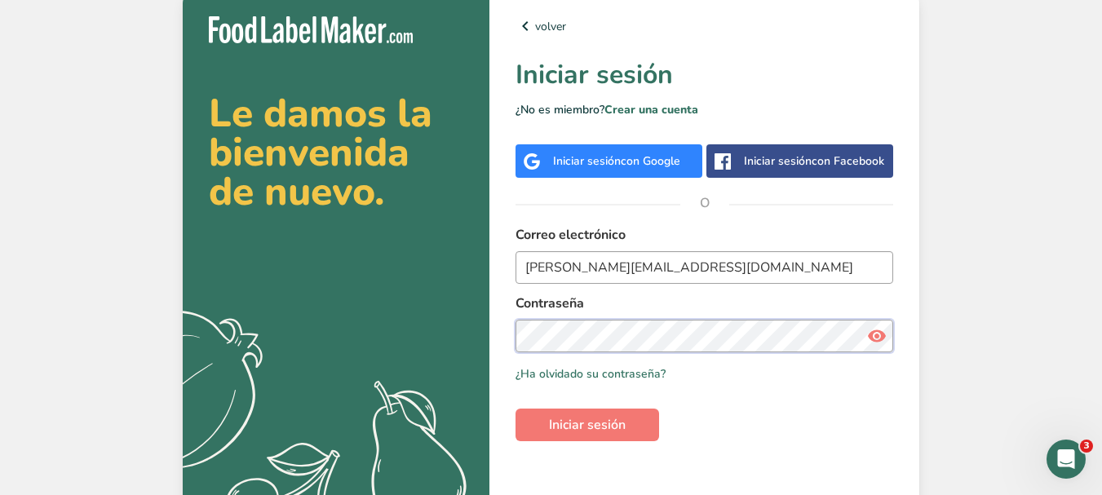
click at [515, 409] on button "Iniciar sesión" at bounding box center [587, 425] width 144 height 33
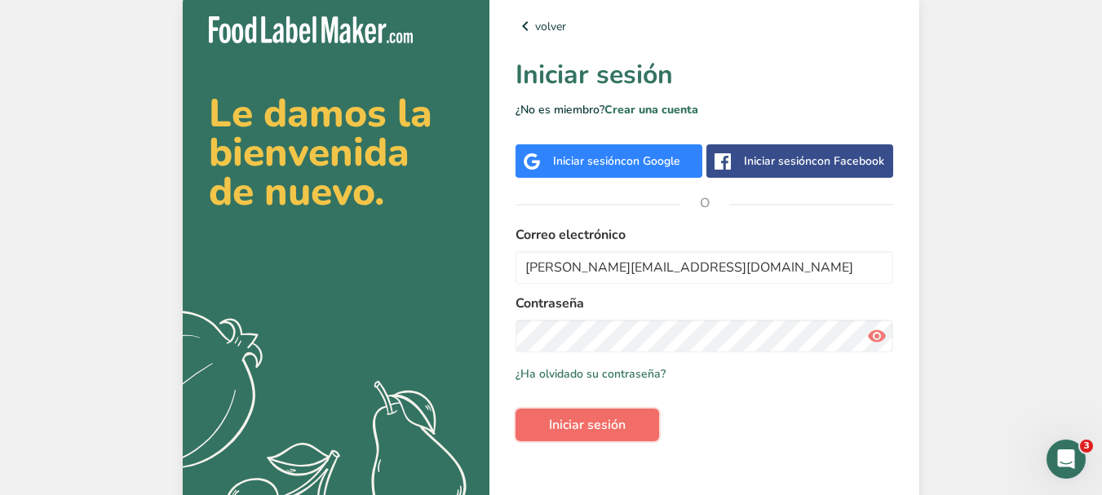
click at [576, 435] on span "Iniciar sesión" at bounding box center [587, 425] width 77 height 20
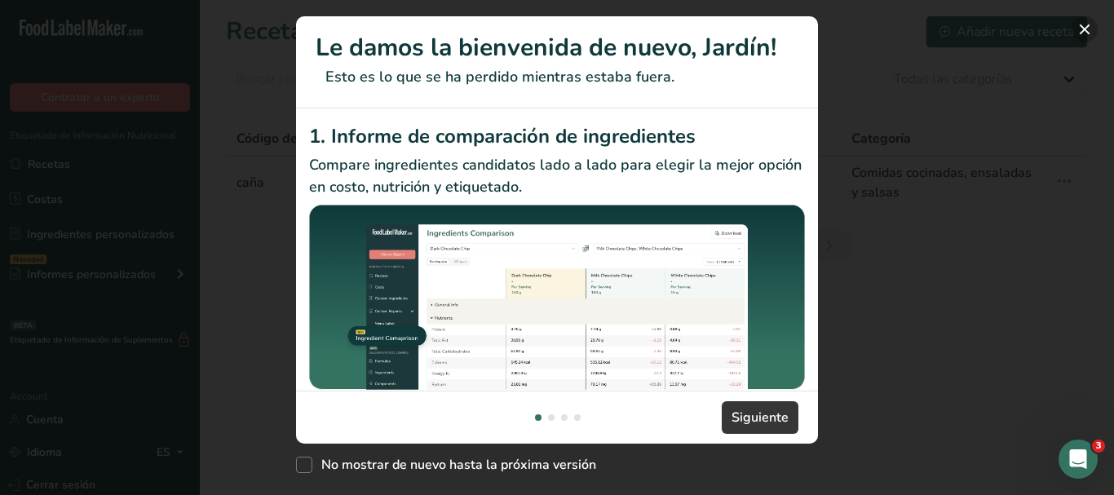
click at [1087, 29] on button "New Features" at bounding box center [1085, 29] width 26 height 26
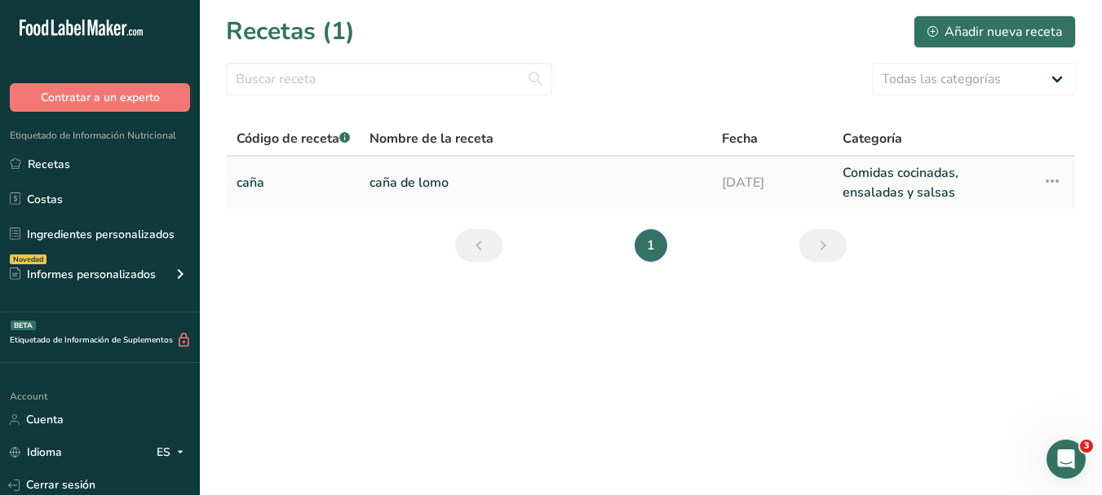
click at [249, 192] on link "caña" at bounding box center [292, 182] width 113 height 39
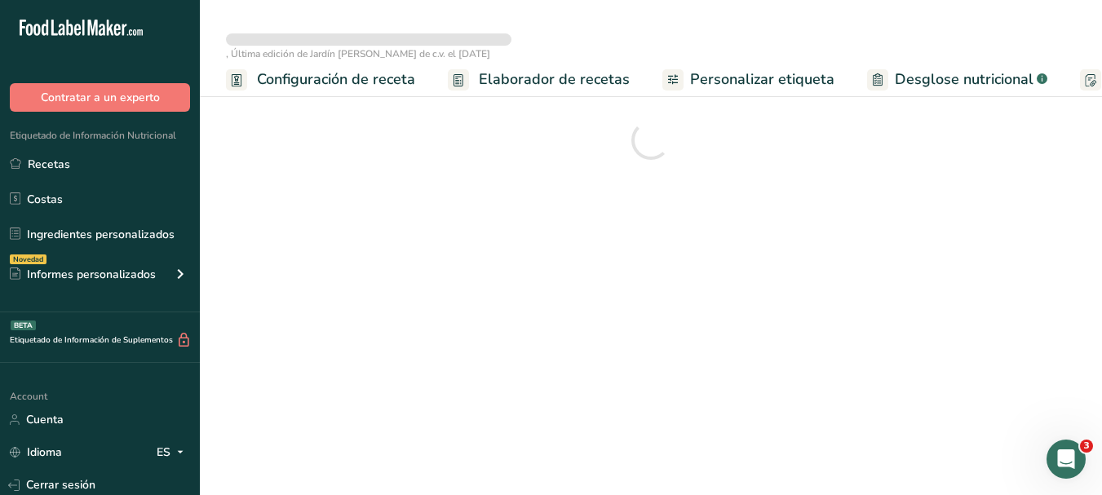
click at [932, 77] on span "Desglose nutricional" at bounding box center [964, 79] width 139 height 22
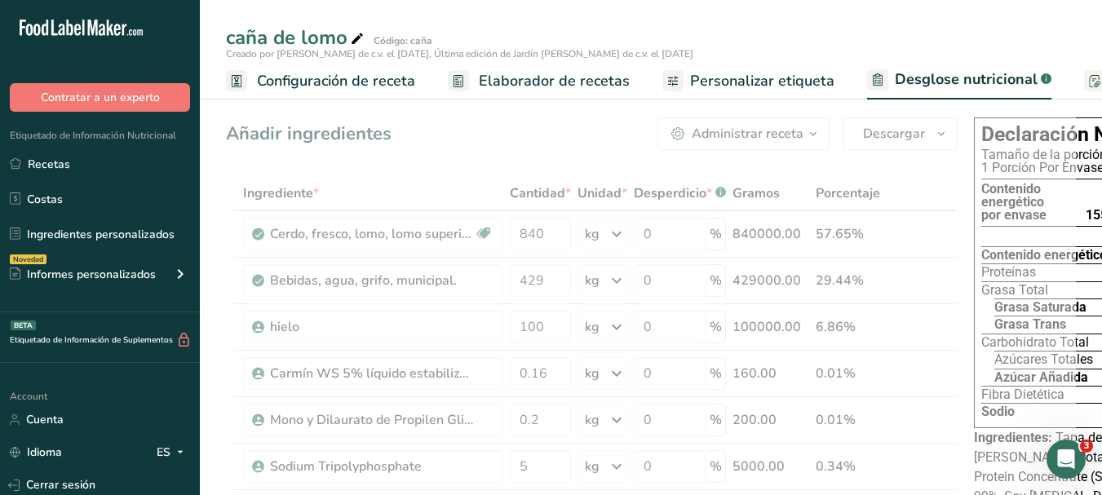
select select "Calories"
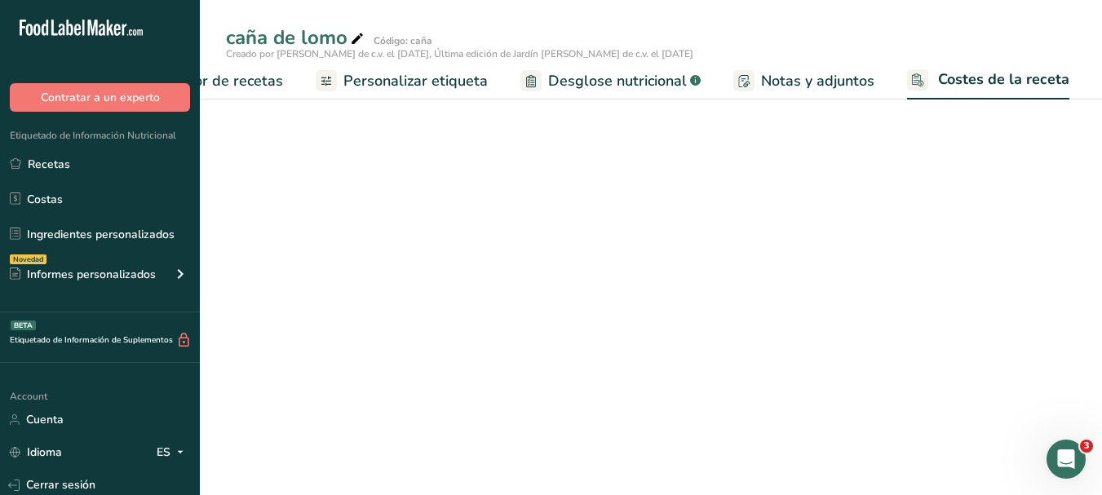
click at [639, 73] on span "Desglose nutricional" at bounding box center [617, 81] width 139 height 22
select select "Calories"
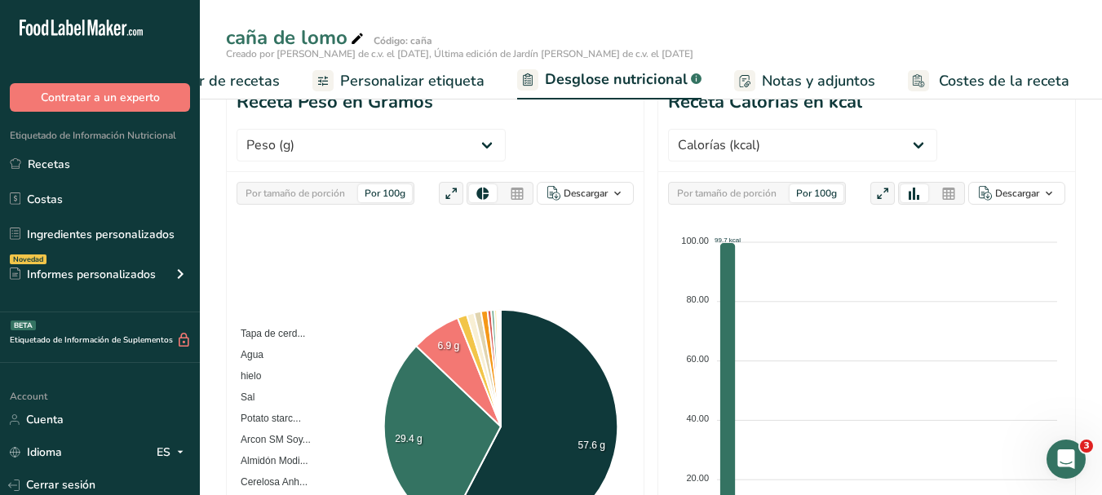
scroll to position [163, 0]
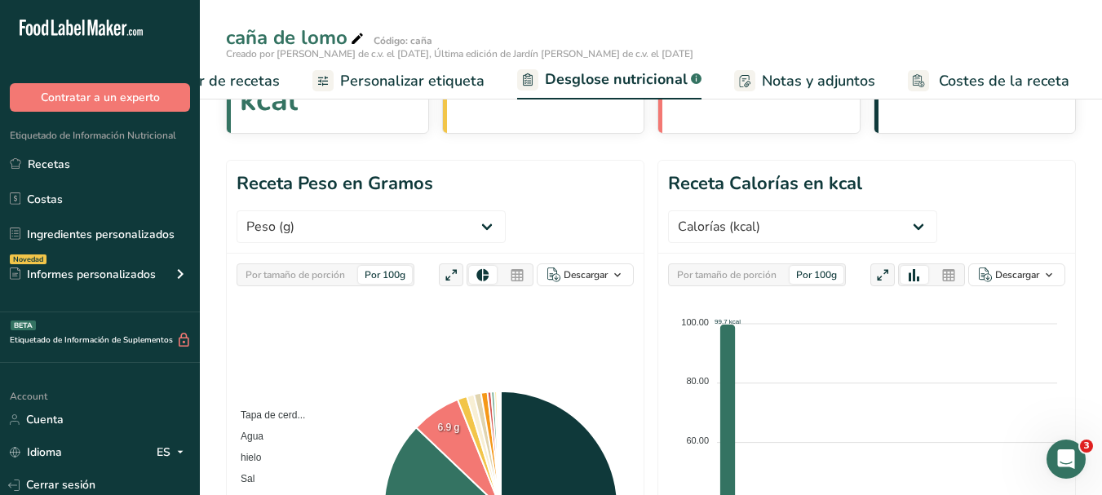
click at [377, 272] on div "Por 100g" at bounding box center [385, 275] width 54 height 18
click at [373, 229] on select "Peso (g) Calorías (kcal) Energía KJ (kj) Grasa Total (g) Grasa Saturada (g) Gra…" at bounding box center [370, 226] width 269 height 33
click at [371, 219] on select "Peso (g) Calorías (kcal) Energía KJ (kj) Grasa Total (g) Grasa Saturada (g) Gra…" at bounding box center [370, 226] width 269 height 33
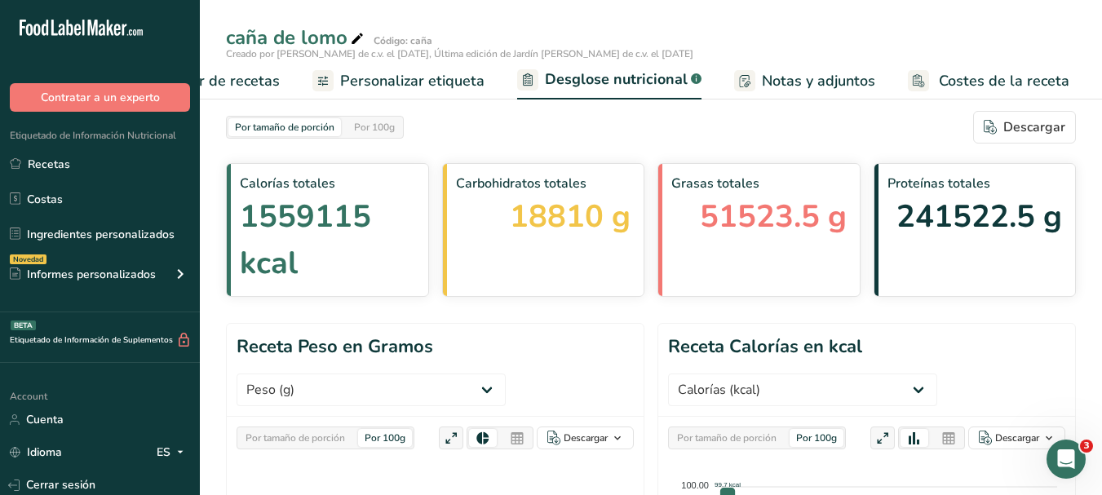
click at [419, 80] on span "Personalizar etiqueta" at bounding box center [412, 81] width 144 height 22
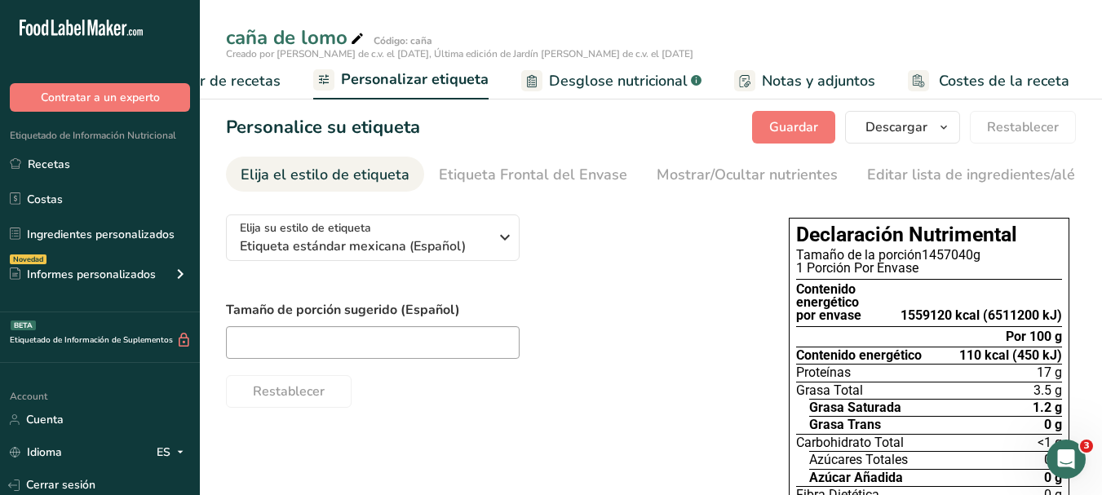
scroll to position [163, 0]
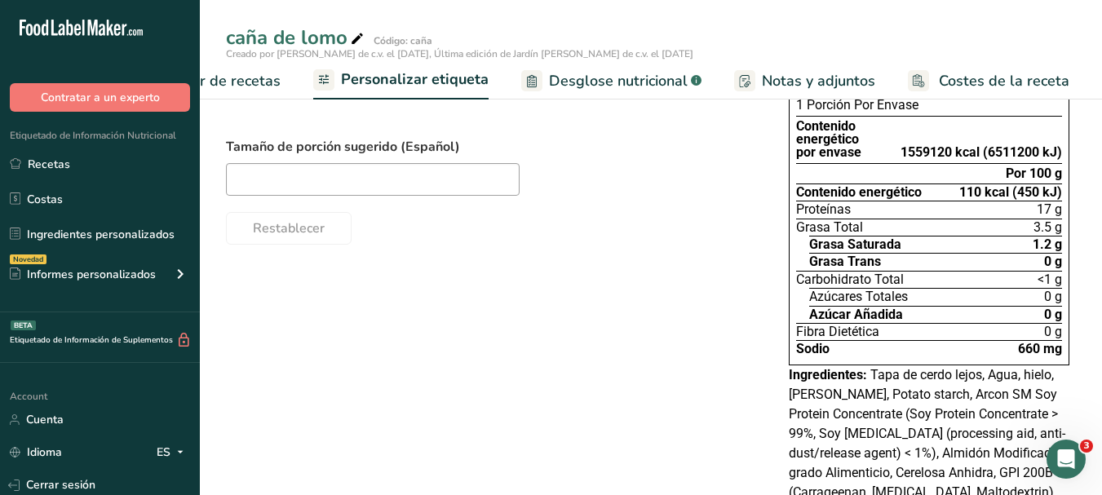
drag, startPoint x: 1014, startPoint y: 350, endPoint x: 1070, endPoint y: 362, distance: 57.6
click at [1070, 362] on div "Declaración Nutrimental Tamaño de la porción 1457040g 1 Porción Por Envase Cont…" at bounding box center [929, 396] width 294 height 696
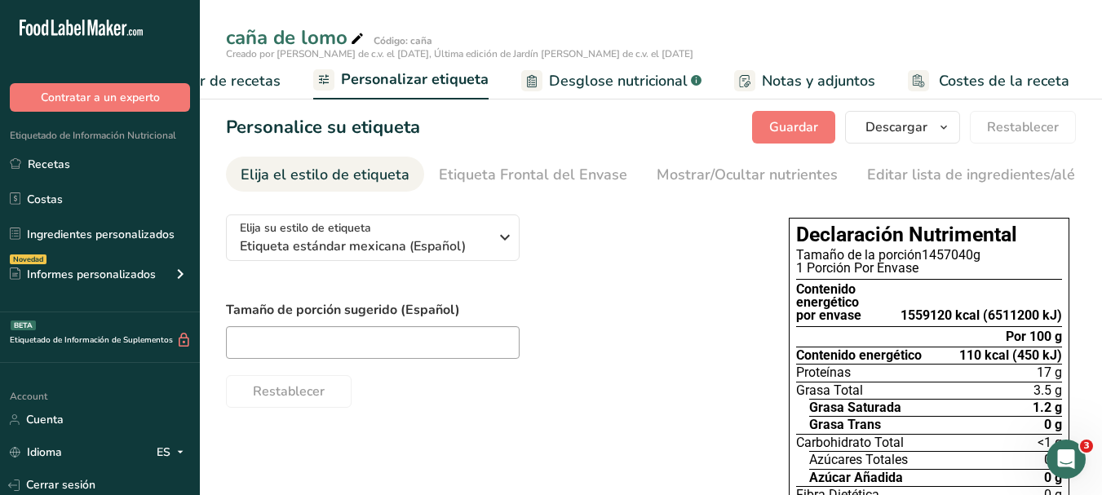
click at [998, 77] on span "Costes de la receta" at bounding box center [1004, 81] width 130 height 22
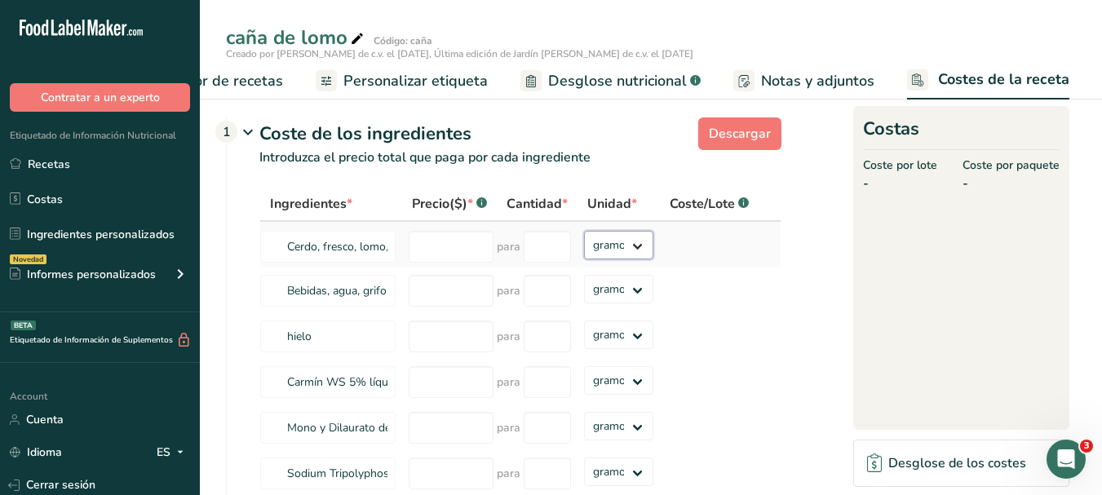
click at [627, 254] on select "gramos kg mg mcg libras onza" at bounding box center [618, 245] width 69 height 29
click at [259, 88] on span "Elaborador de recetas" at bounding box center [207, 81] width 151 height 22
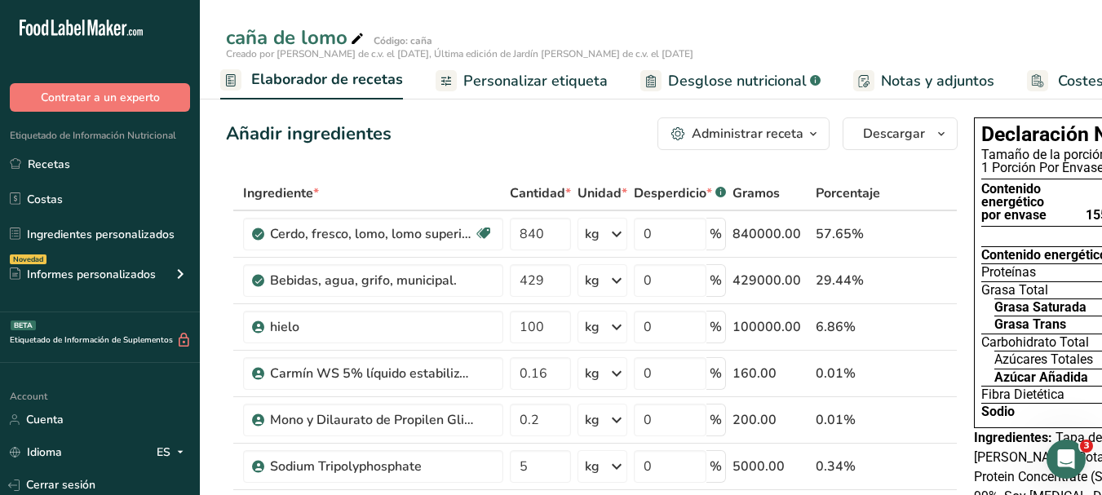
click at [546, 82] on span "Personalizar etiqueta" at bounding box center [535, 81] width 144 height 22
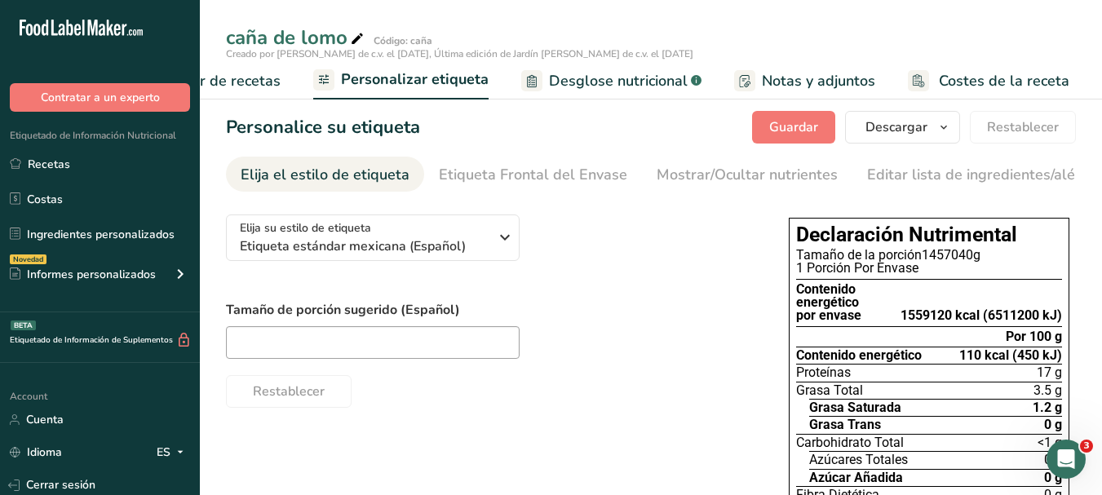
scroll to position [326, 0]
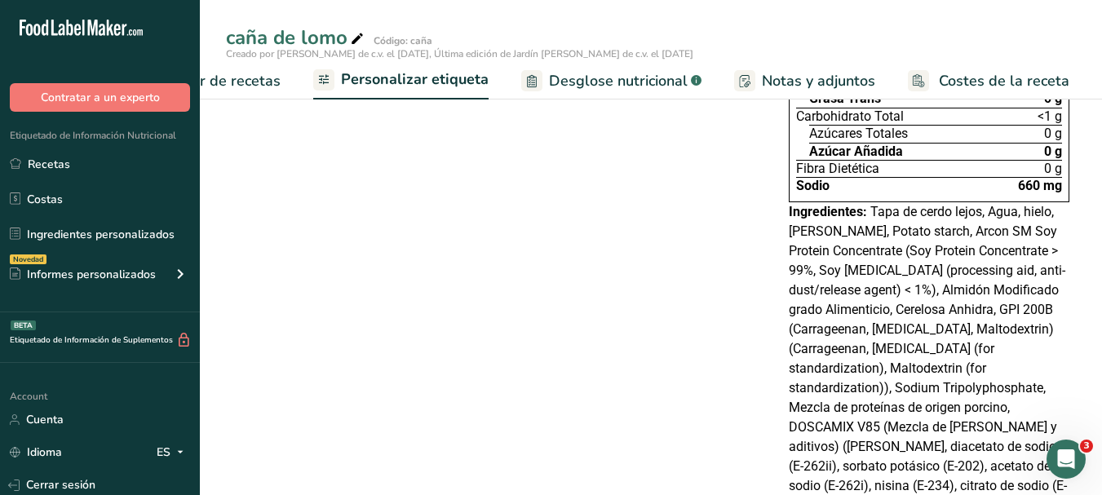
click at [991, 68] on link "Costes de la receta" at bounding box center [988, 81] width 161 height 37
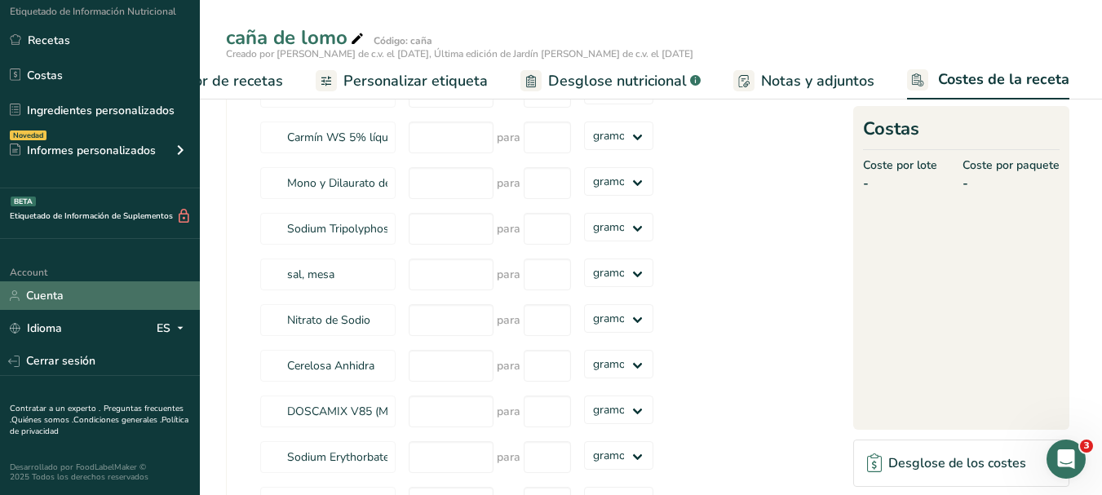
scroll to position [408, 0]
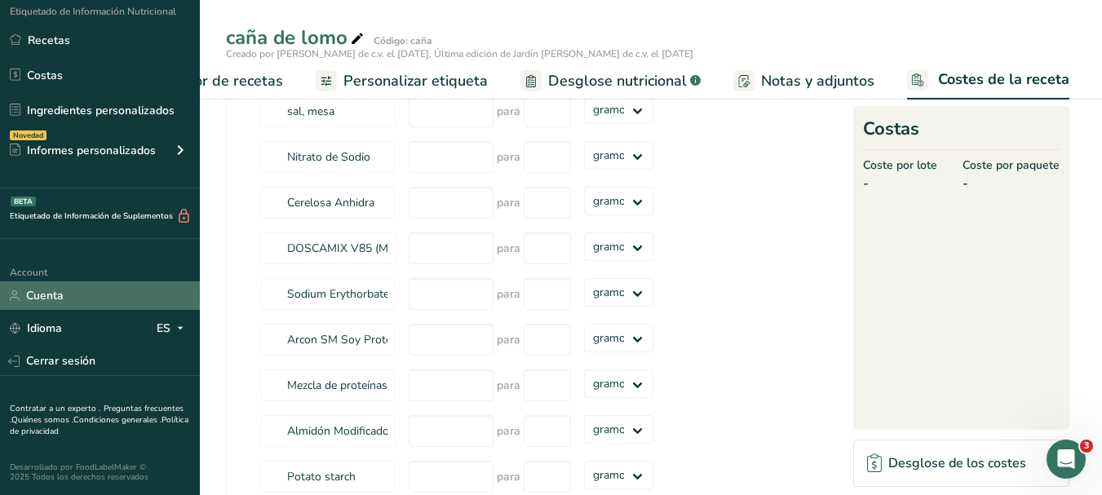
click at [49, 294] on link "Cuenta" at bounding box center [100, 295] width 200 height 29
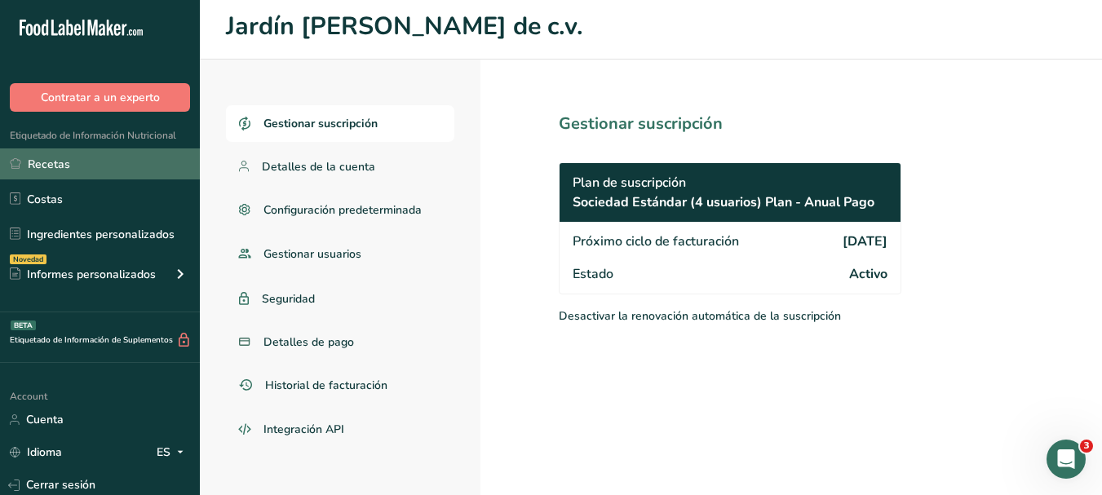
click at [55, 162] on link "Recetas" at bounding box center [100, 163] width 200 height 31
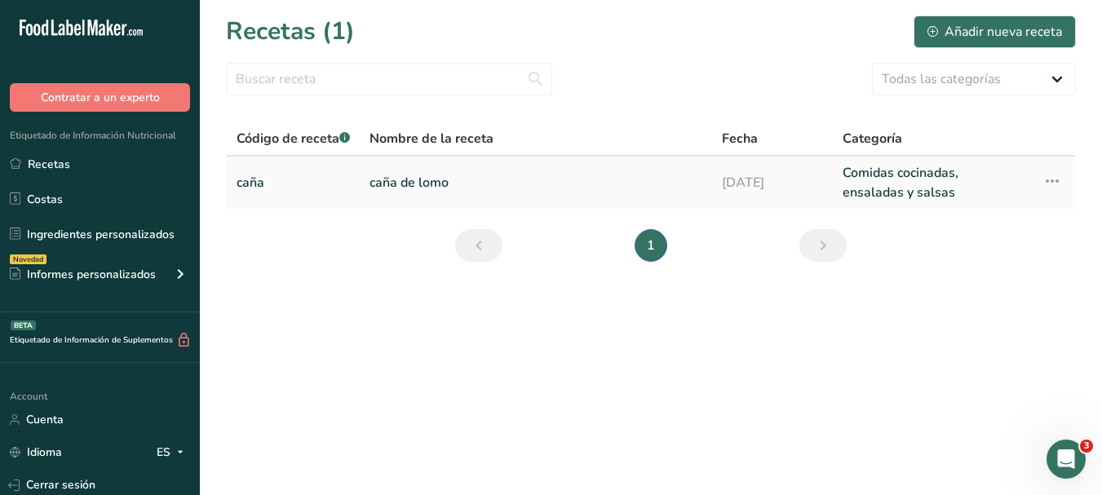
click at [292, 180] on link "caña" at bounding box center [292, 182] width 113 height 39
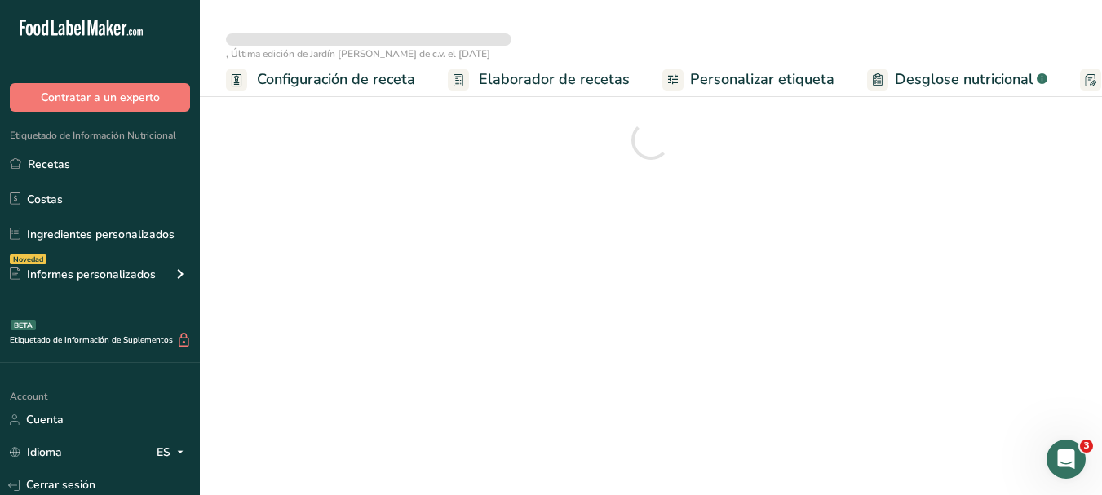
click at [718, 75] on span "Personalizar etiqueta" at bounding box center [762, 79] width 144 height 22
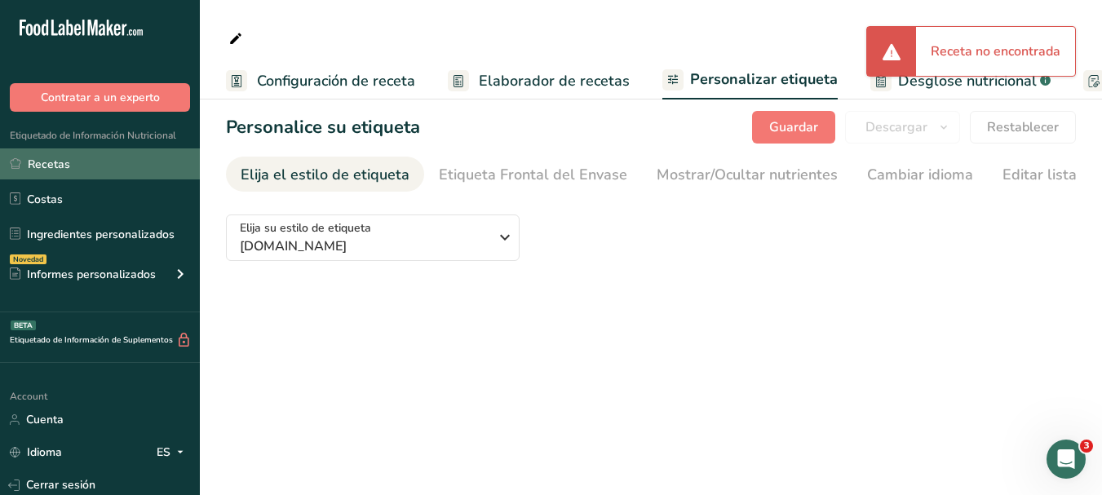
click at [38, 171] on link "Recetas" at bounding box center [100, 163] width 200 height 31
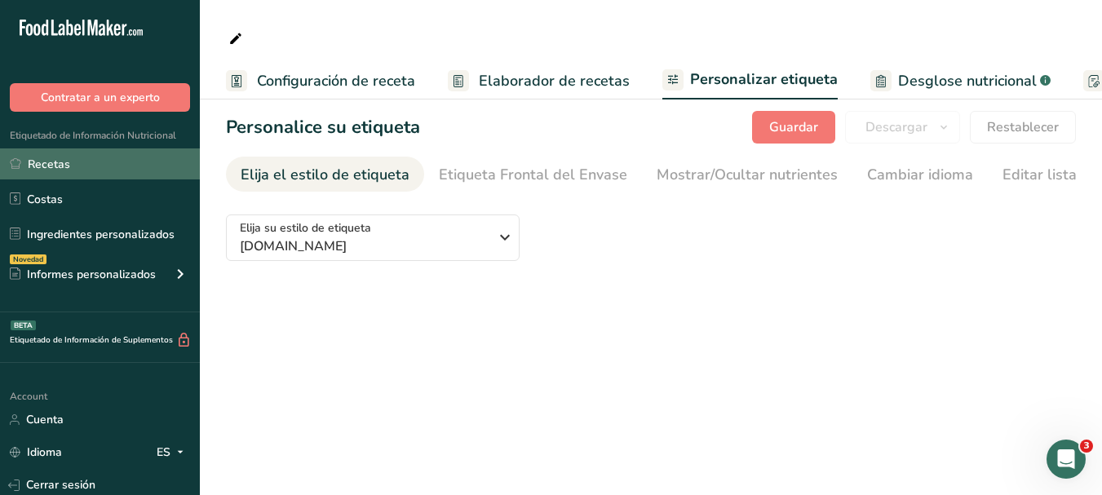
click at [38, 171] on link "Recetas" at bounding box center [100, 163] width 200 height 31
click at [55, 161] on link "Recetas" at bounding box center [100, 163] width 200 height 31
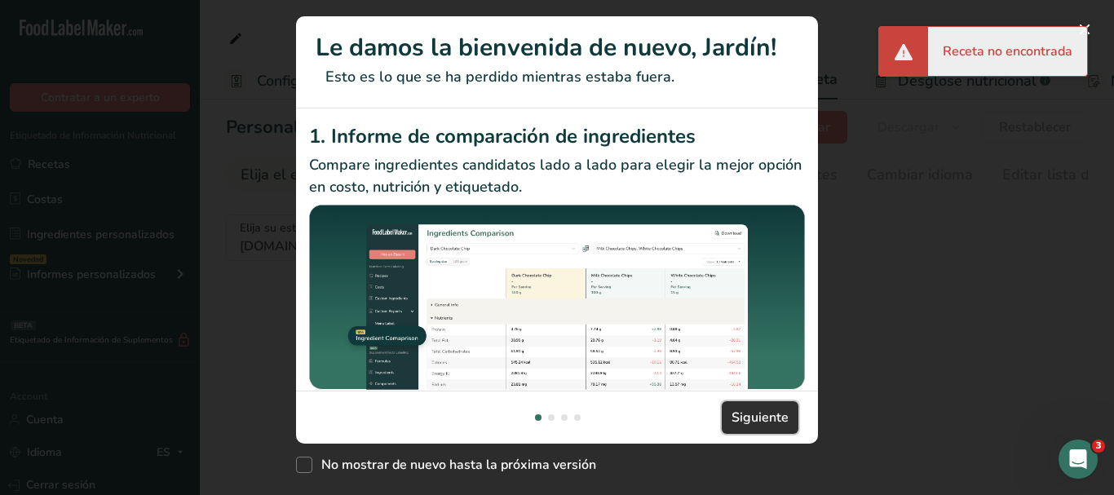
click at [765, 406] on button "Siguiente" at bounding box center [760, 417] width 77 height 33
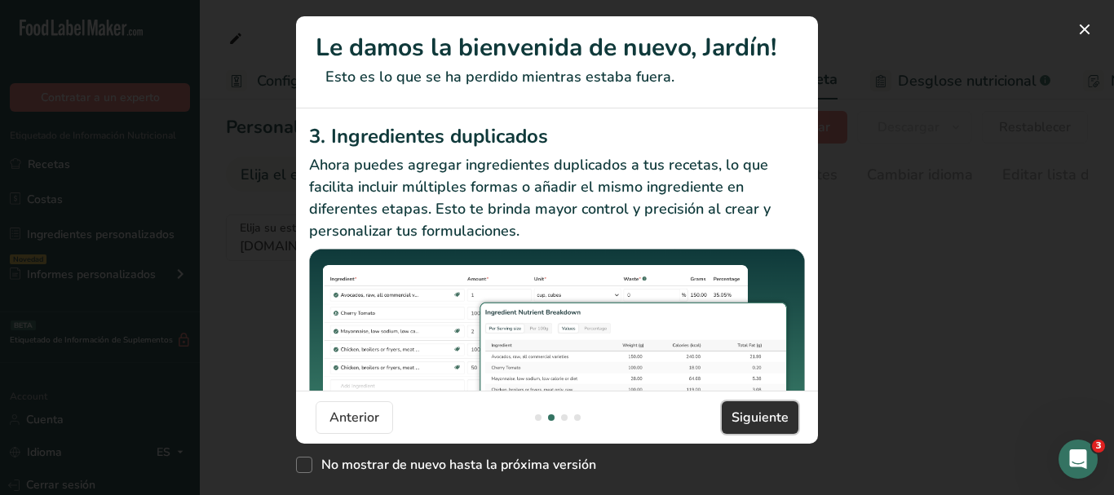
click at [749, 419] on span "Siguiente" at bounding box center [759, 418] width 57 height 20
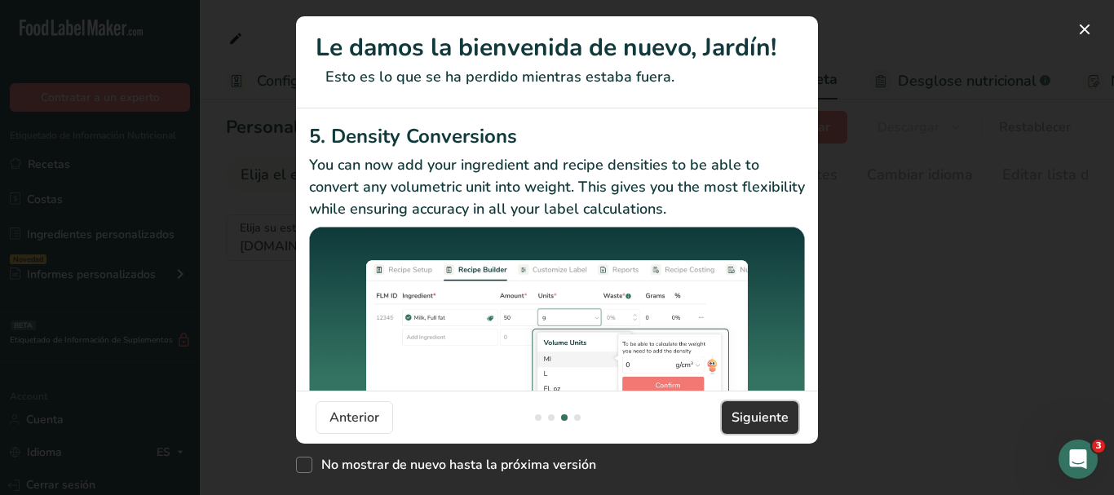
click at [749, 419] on span "Siguiente" at bounding box center [759, 418] width 57 height 20
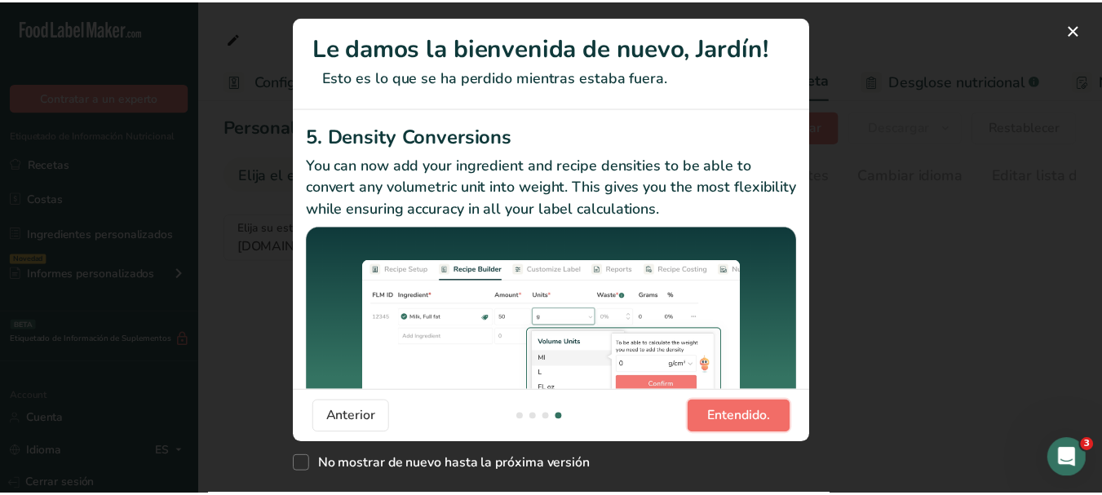
scroll to position [0, 1566]
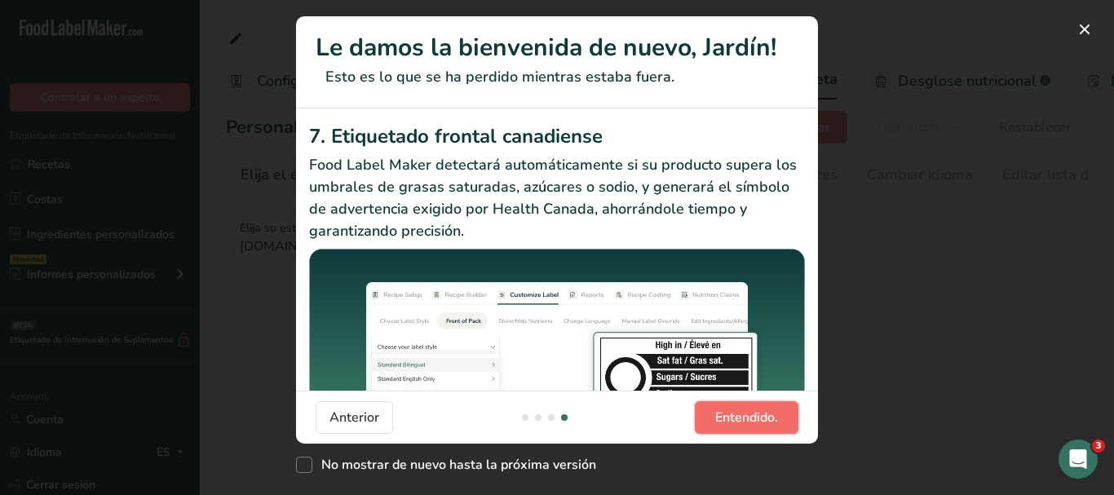
click at [749, 419] on span "Entendido." at bounding box center [746, 418] width 63 height 20
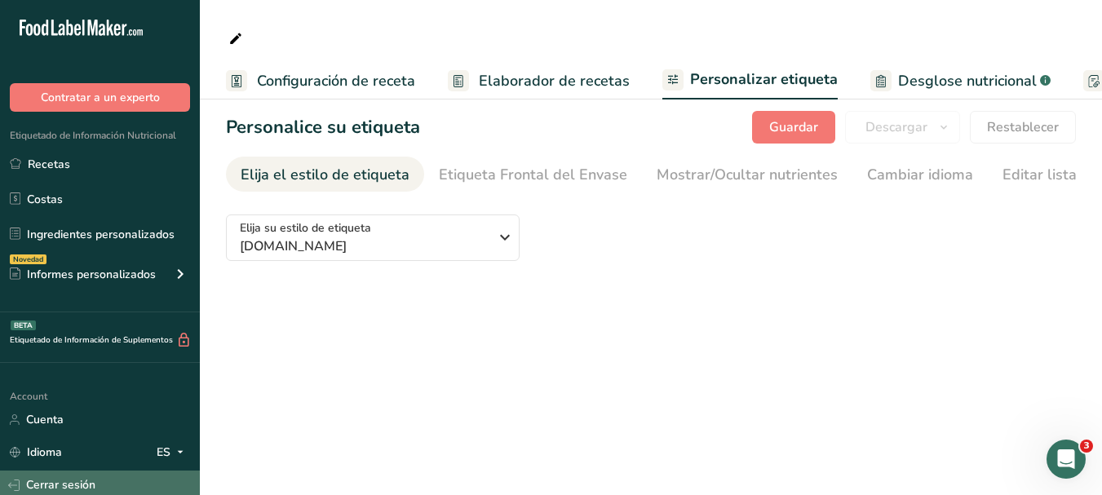
scroll to position [124, 0]
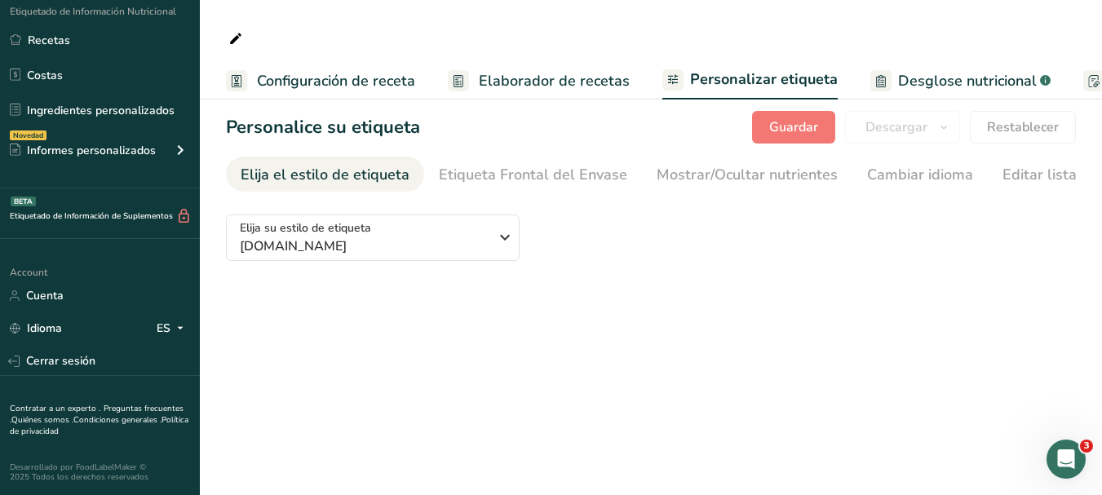
click at [46, 278] on span "Account" at bounding box center [23, 272] width 47 height 13
click at [46, 297] on link "Cuenta" at bounding box center [100, 295] width 200 height 29
click at [953, 78] on span "Desglose nutricional" at bounding box center [967, 81] width 139 height 22
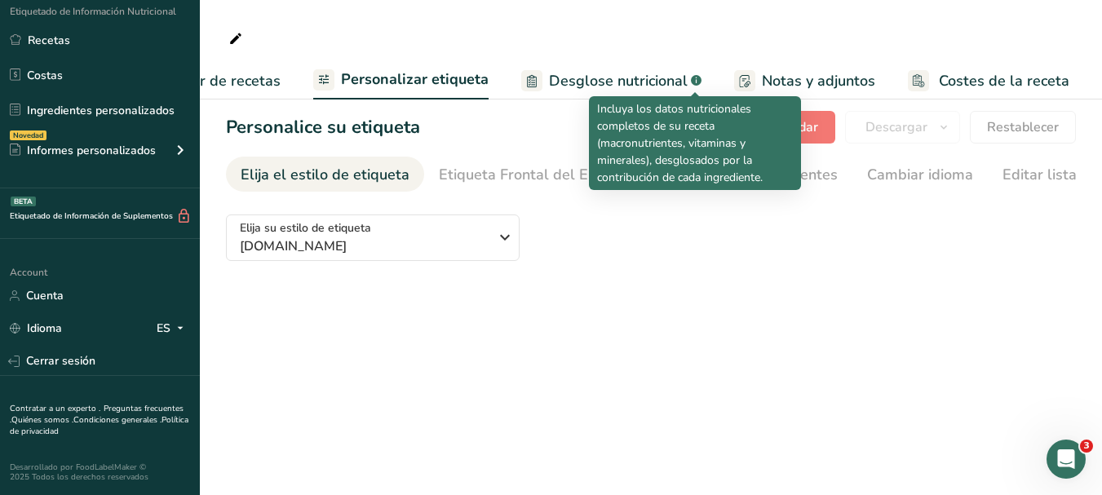
click at [661, 83] on span "Desglose nutricional" at bounding box center [618, 81] width 139 height 22
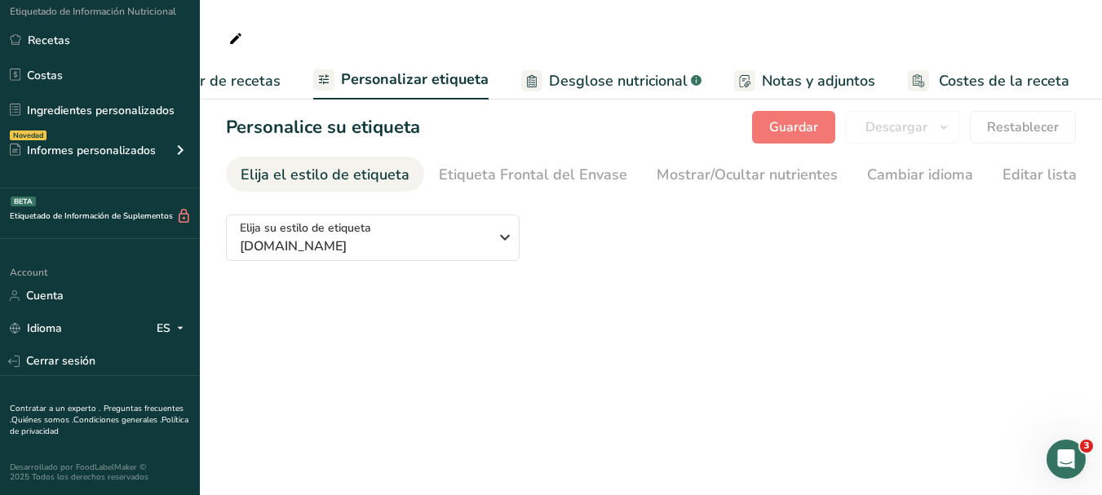
click at [226, 80] on span "Elaborador de recetas" at bounding box center [205, 81] width 151 height 22
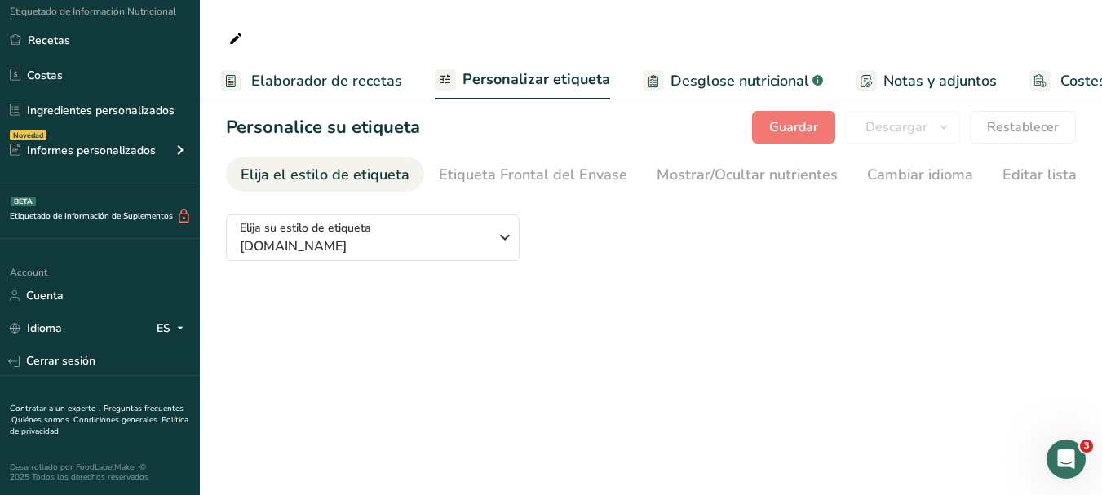
click at [315, 82] on span "Elaborador de recetas" at bounding box center [326, 81] width 151 height 22
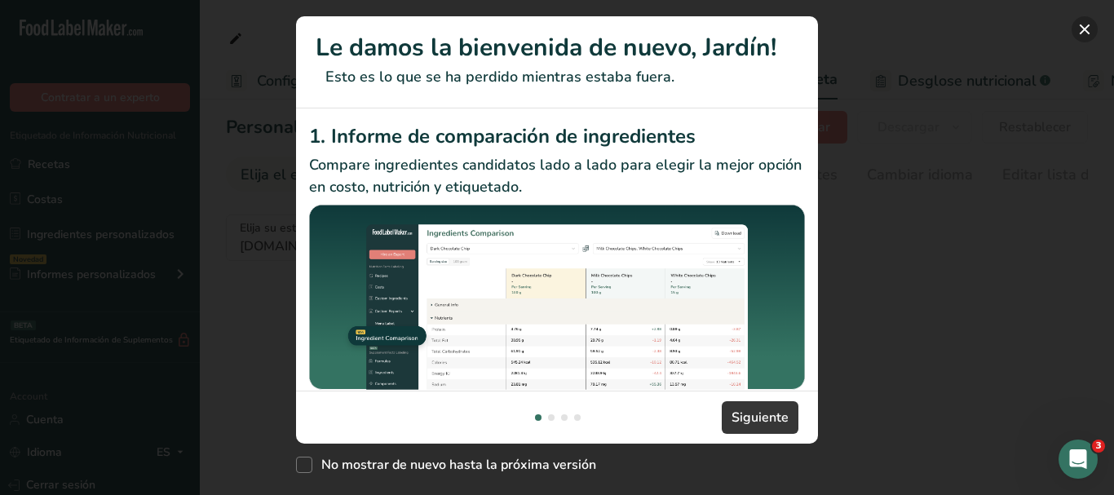
click at [1085, 27] on button "New Features" at bounding box center [1085, 29] width 26 height 26
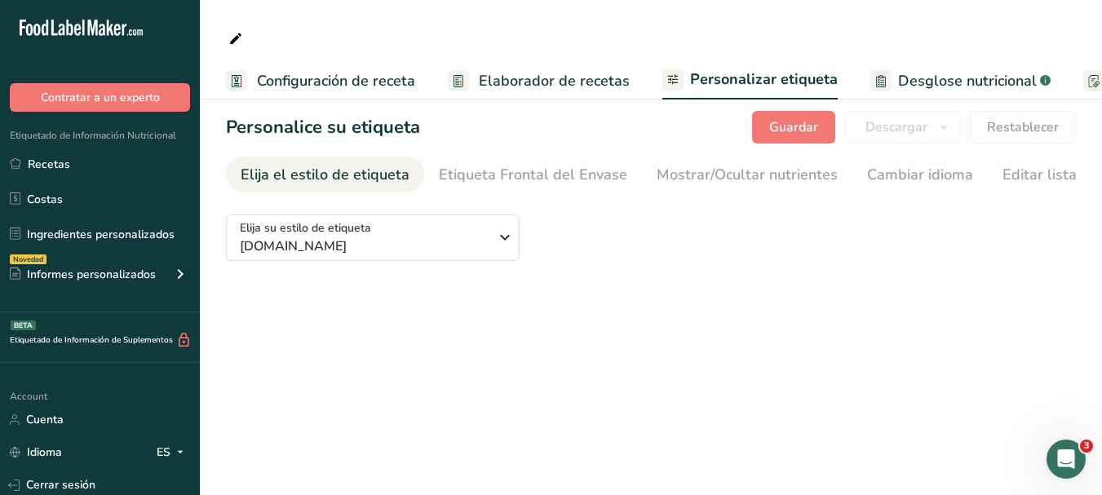
scroll to position [124, 0]
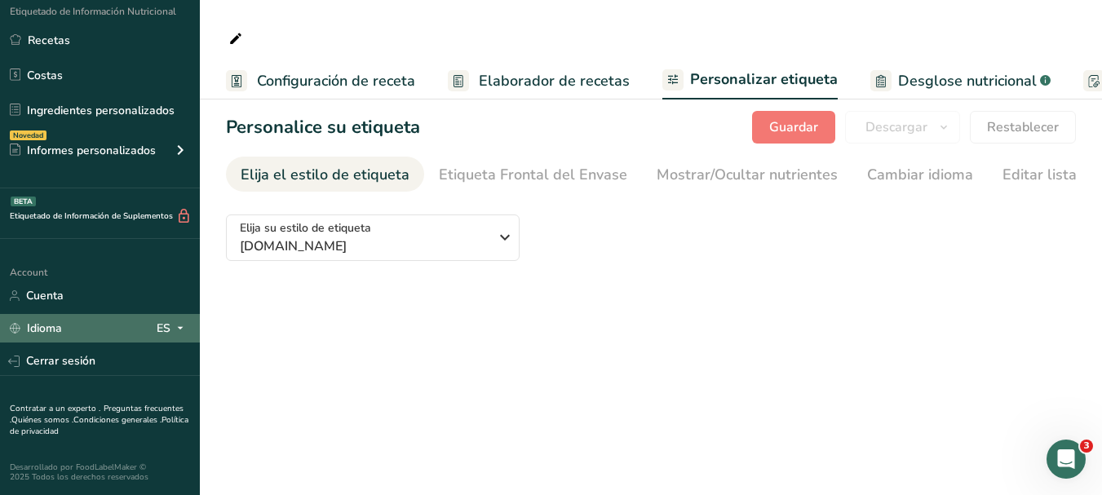
click at [64, 339] on div "Idioma ES" at bounding box center [100, 328] width 180 height 29
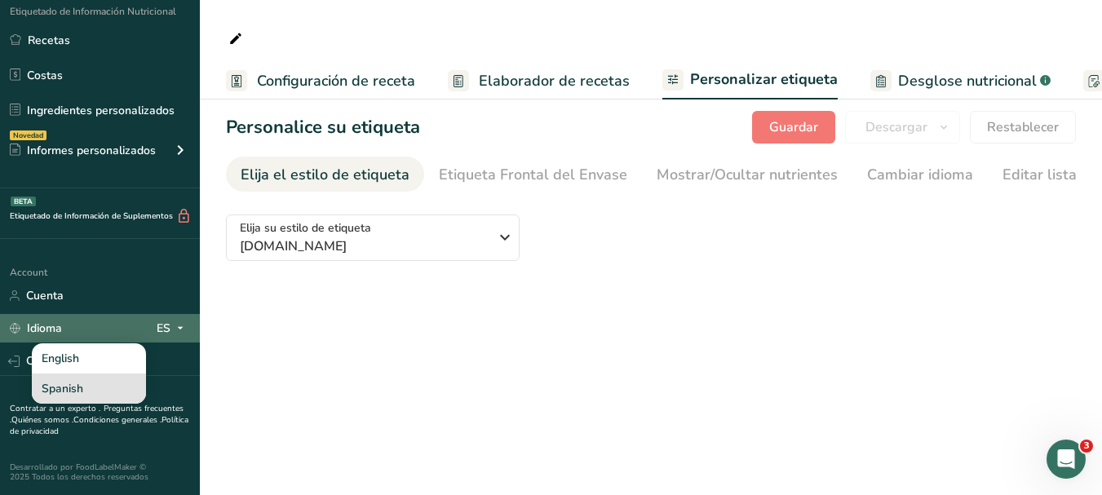
click at [46, 387] on div "Spanish" at bounding box center [89, 388] width 114 height 30
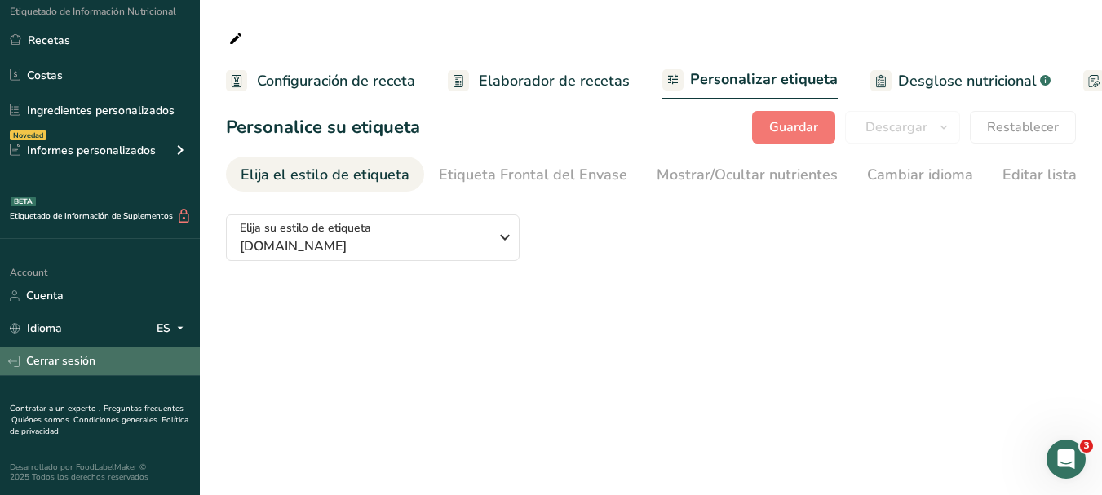
click at [18, 357] on icon at bounding box center [13, 361] width 11 height 11
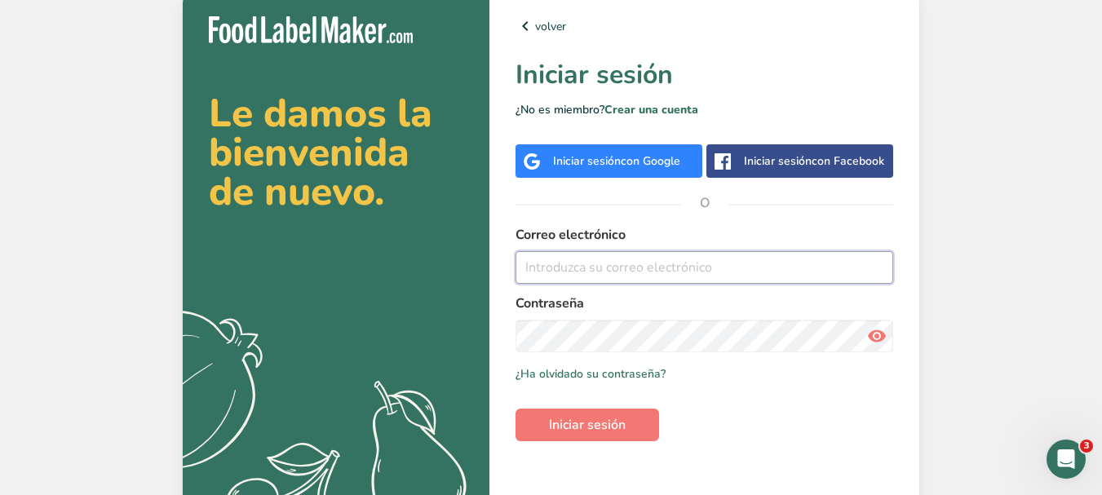
click at [612, 284] on input "email" at bounding box center [704, 267] width 378 height 33
type input "[PERSON_NAME][EMAIL_ADDRESS][DOMAIN_NAME]"
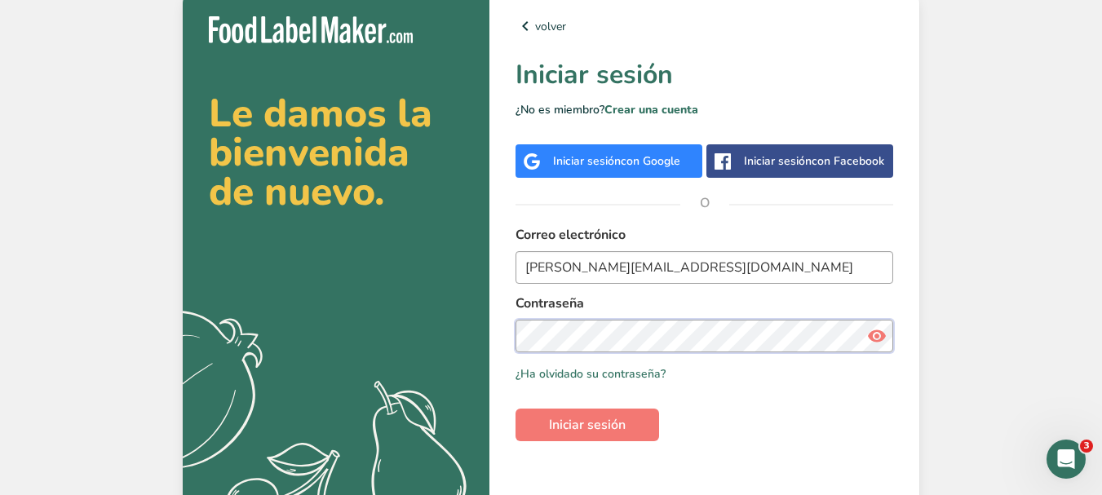
click at [515, 409] on button "Iniciar sesión" at bounding box center [587, 425] width 144 height 33
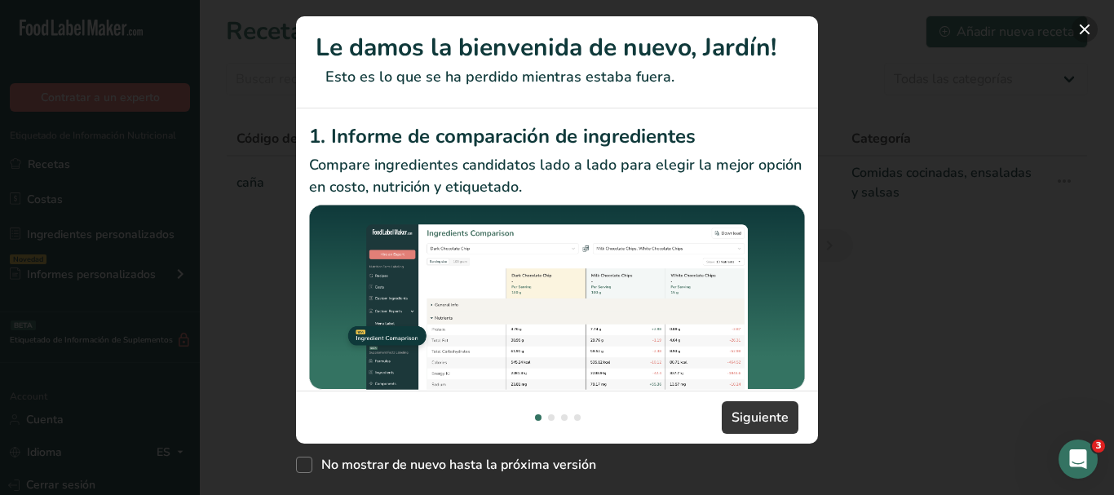
click at [1087, 32] on button "New Features" at bounding box center [1085, 29] width 26 height 26
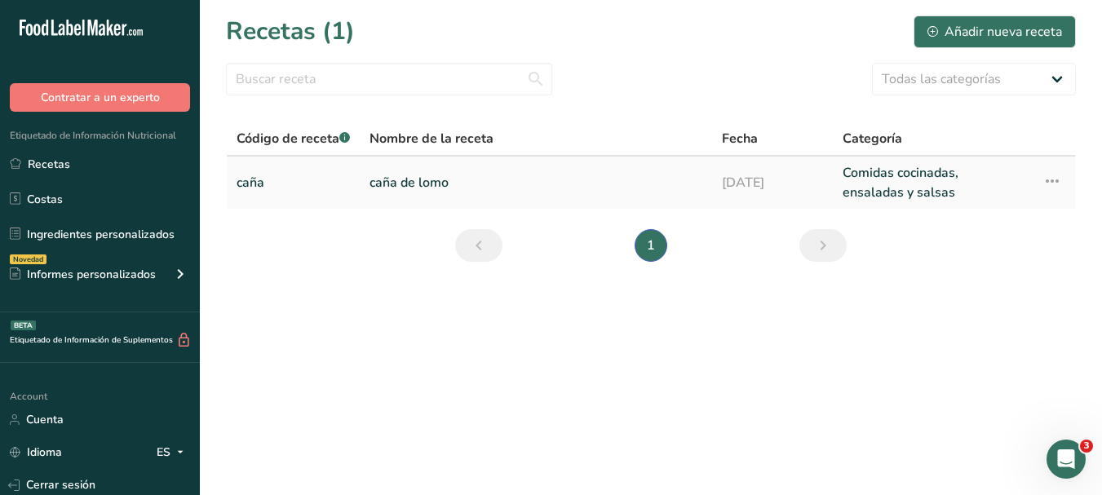
click at [422, 174] on link "caña de lomo" at bounding box center [535, 182] width 333 height 39
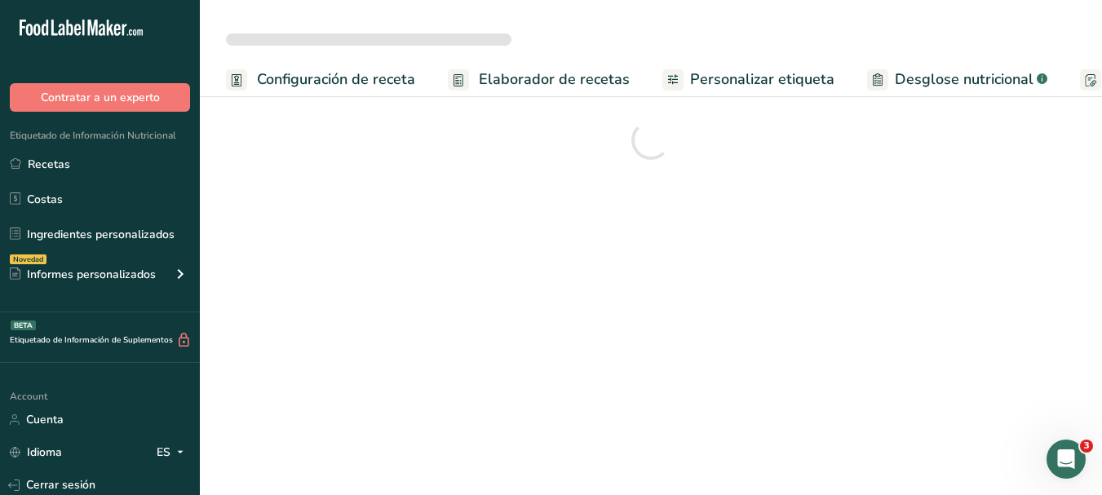
click at [749, 77] on span "Personalizar etiqueta" at bounding box center [762, 79] width 144 height 22
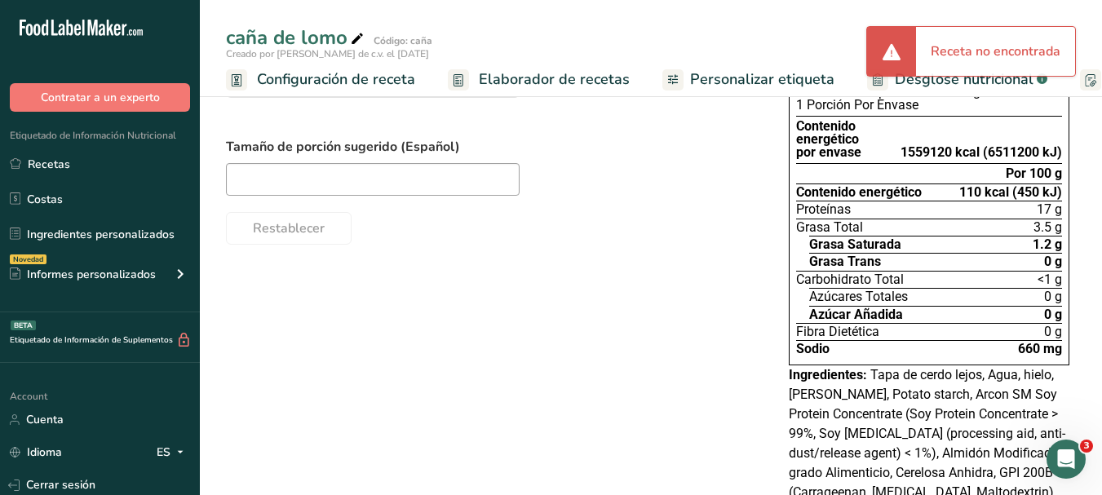
scroll to position [245, 0]
